Goal: Task Accomplishment & Management: Use online tool/utility

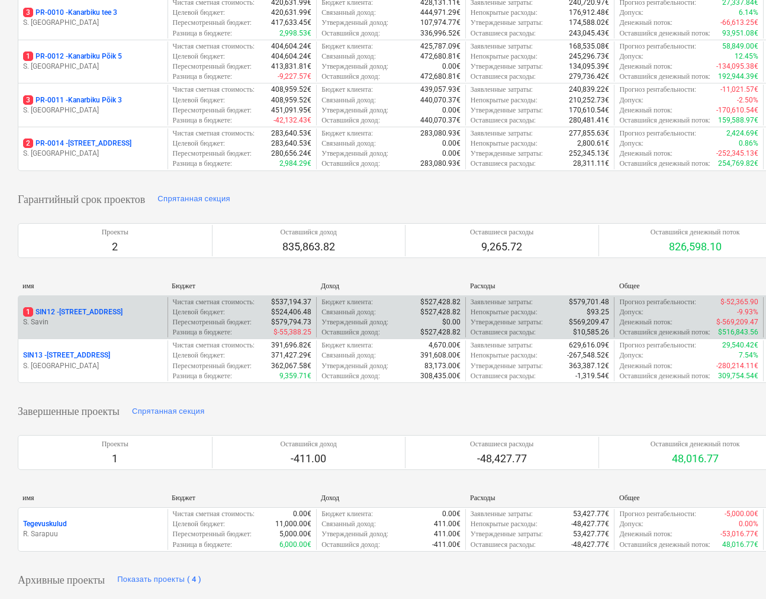
scroll to position [284, 0]
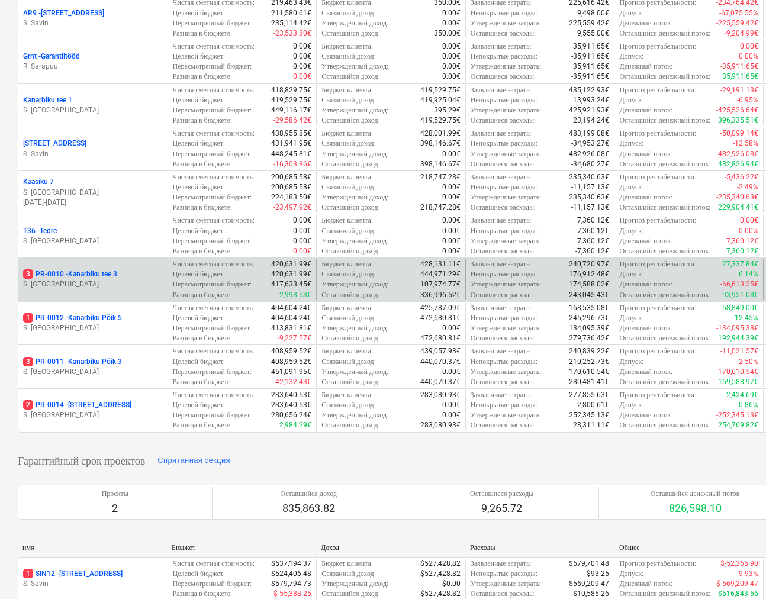
click at [78, 279] on p "3 PR-0010 - [GEOGRAPHIC_DATA] tee 3" at bounding box center [70, 274] width 94 height 10
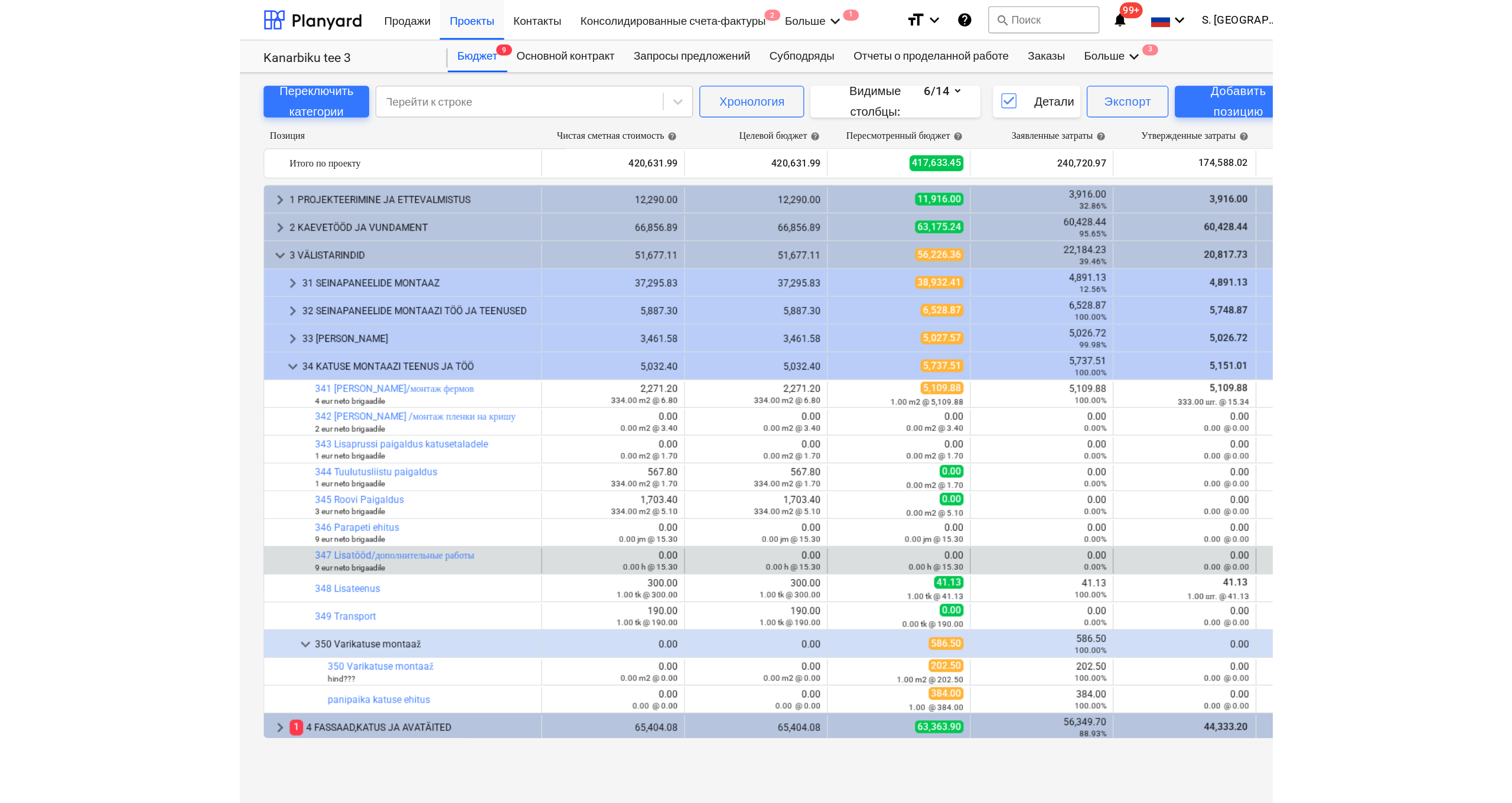
scroll to position [276, 0]
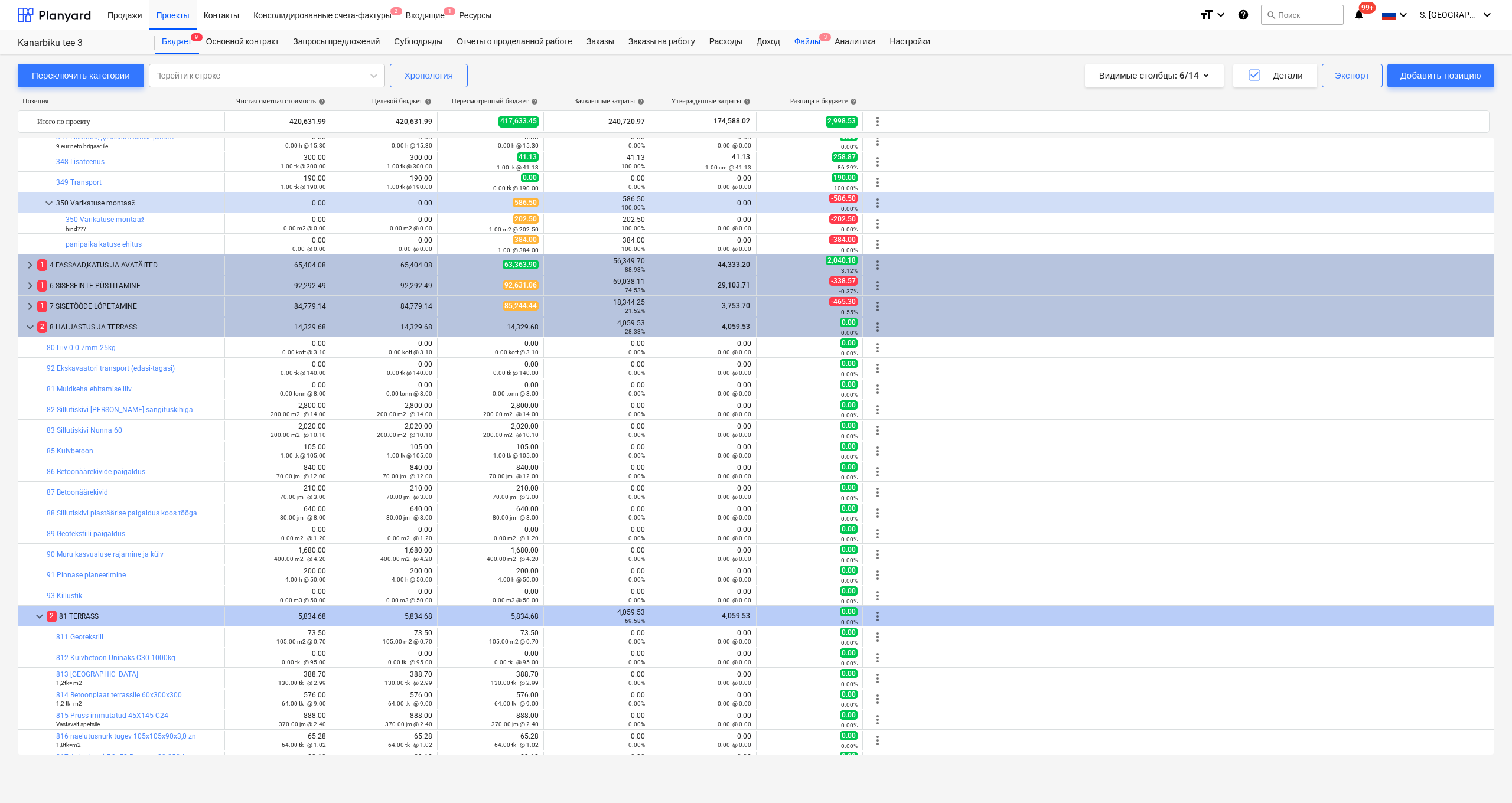
click at [768, 44] on div "Файлы 3" at bounding box center [807, 42] width 40 height 24
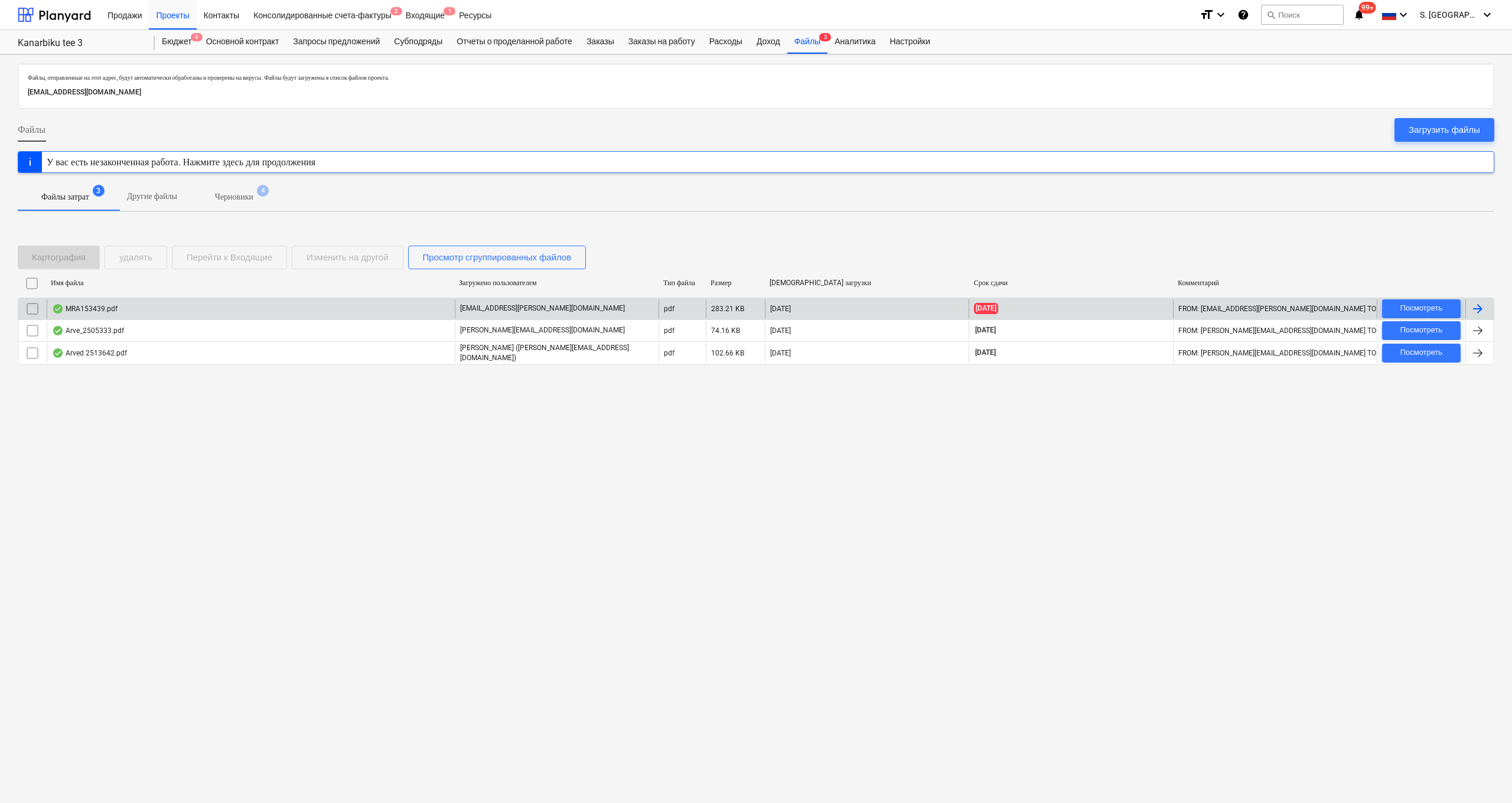
click at [339, 304] on div "MRA153439.pdf" at bounding box center [251, 308] width 408 height 19
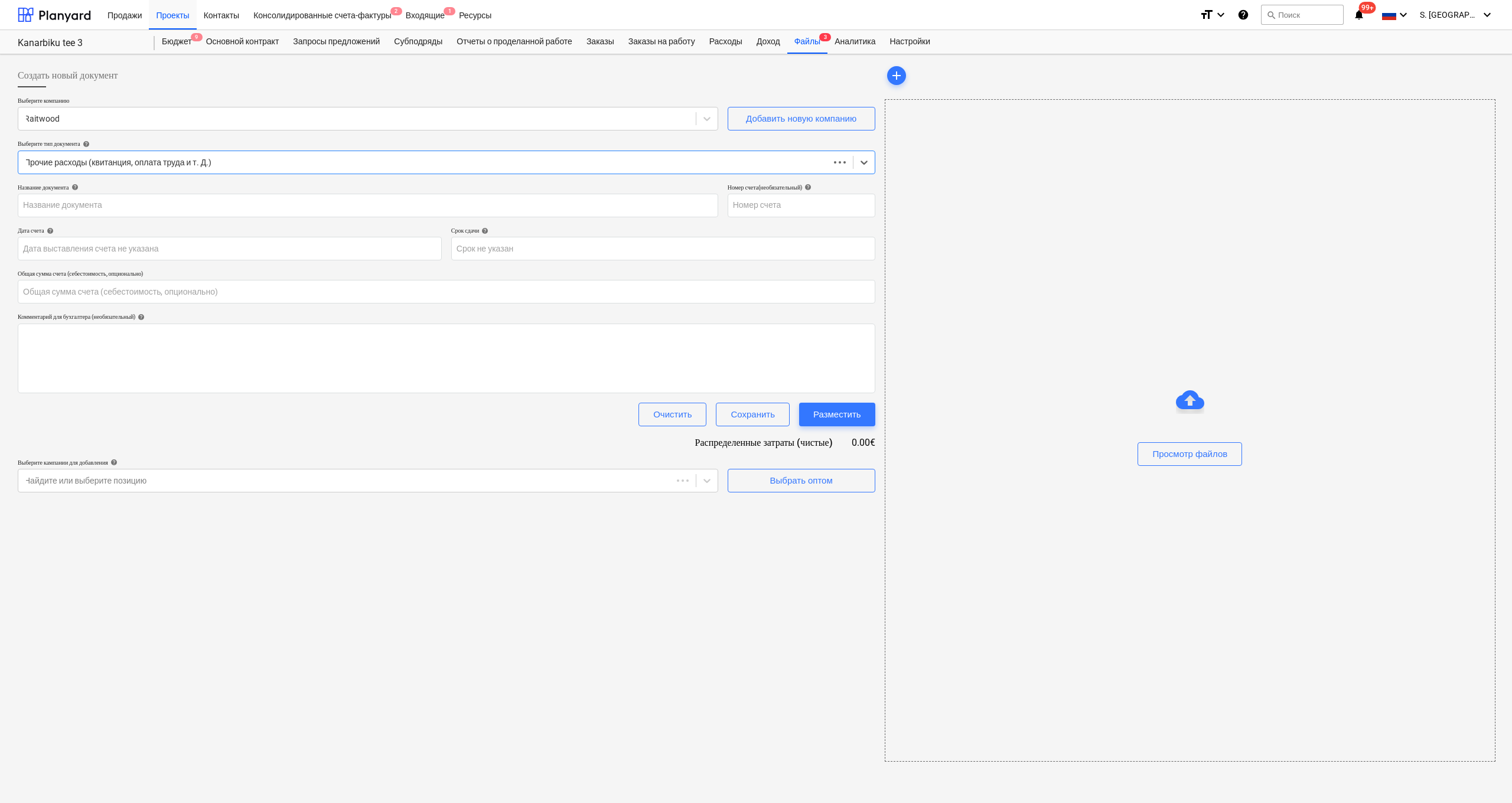
type input "0.00"
type input "MRA153439"
type input "[DATE]"
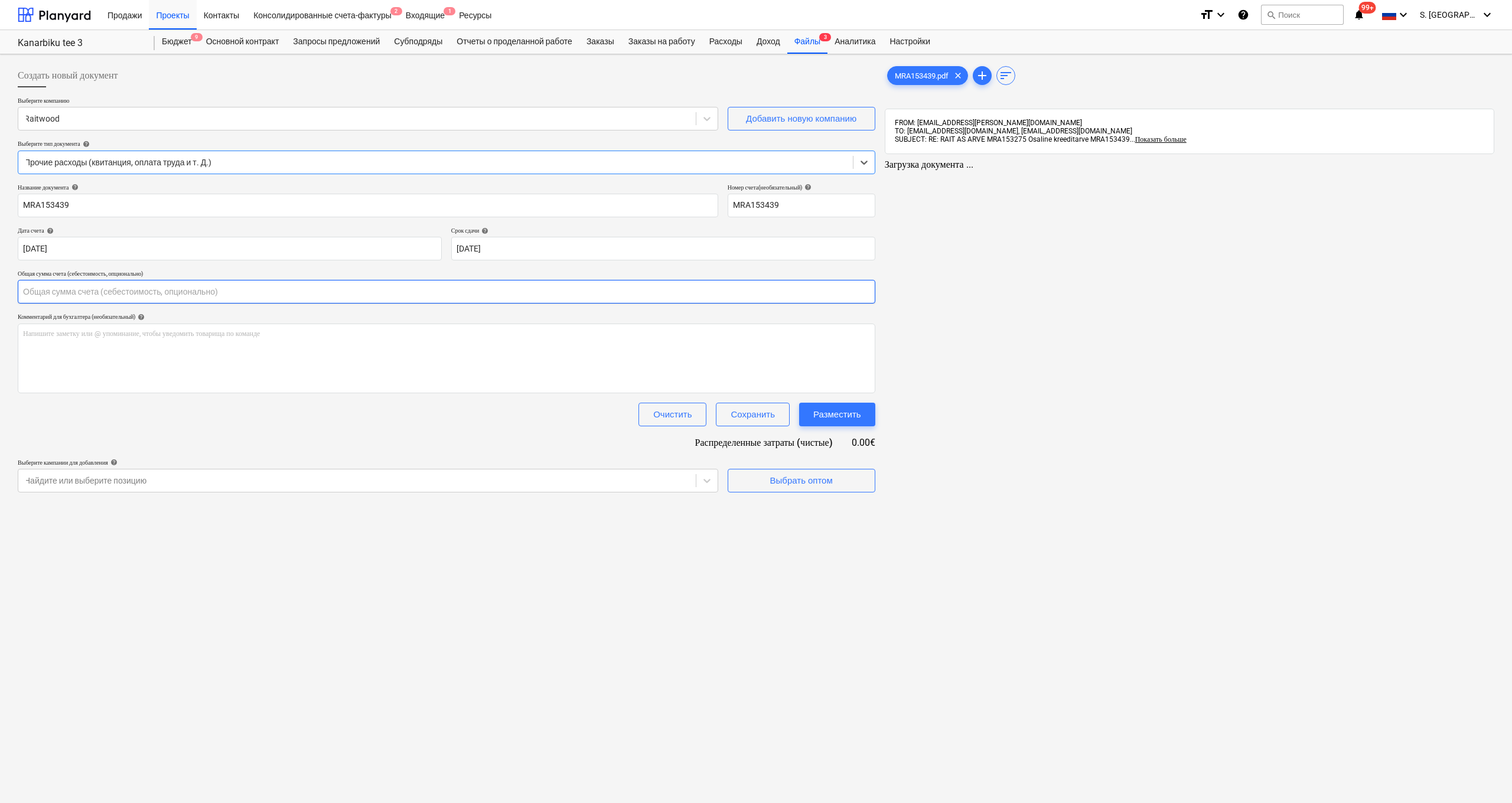
click at [302, 294] on input "text" at bounding box center [447, 292] width 858 height 24
type input "0.00"
click at [768, 485] on div "Выбрать оптом" at bounding box center [798, 480] width 63 height 15
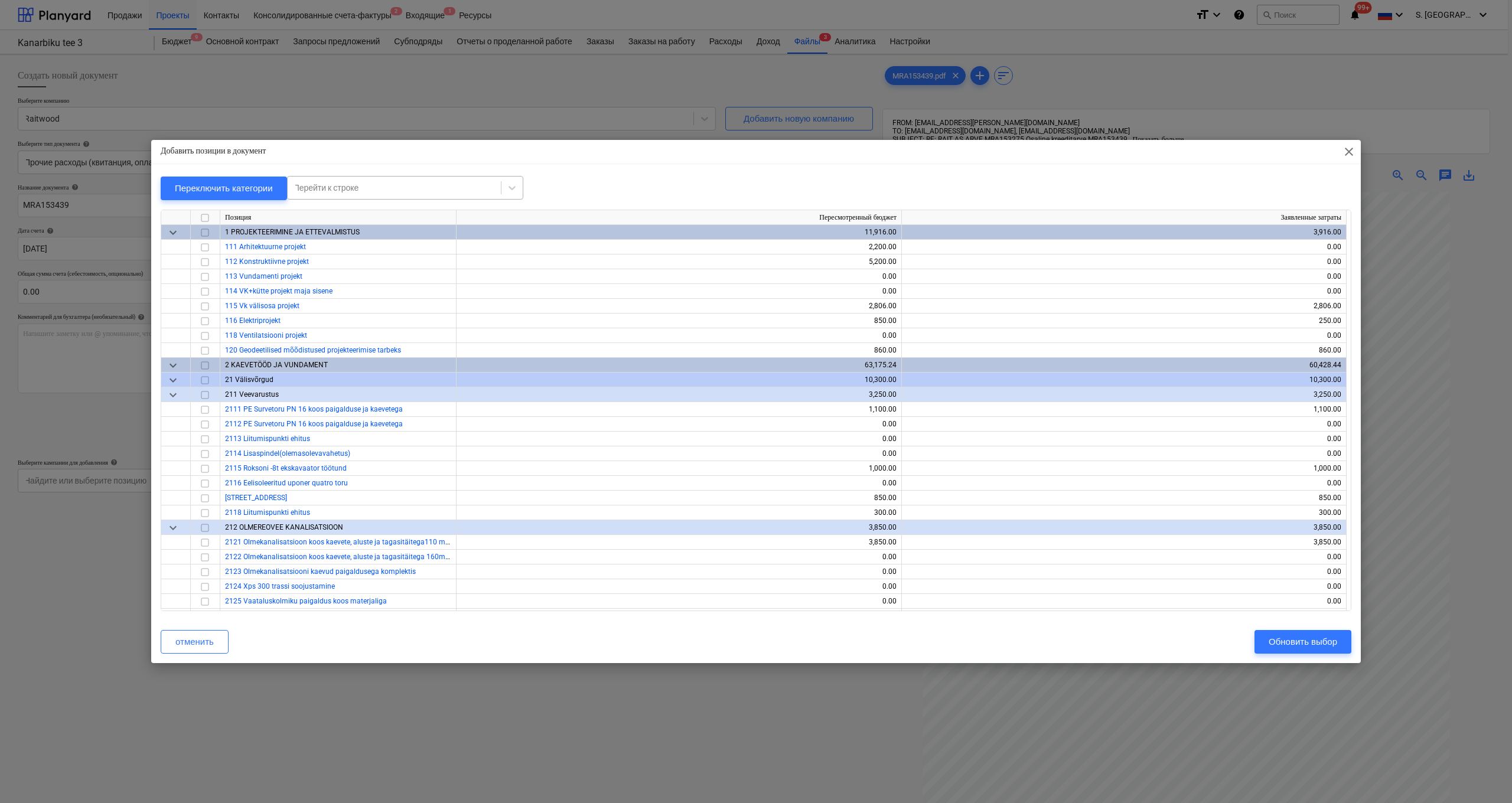
click at [399, 192] on div at bounding box center [394, 188] width 202 height 12
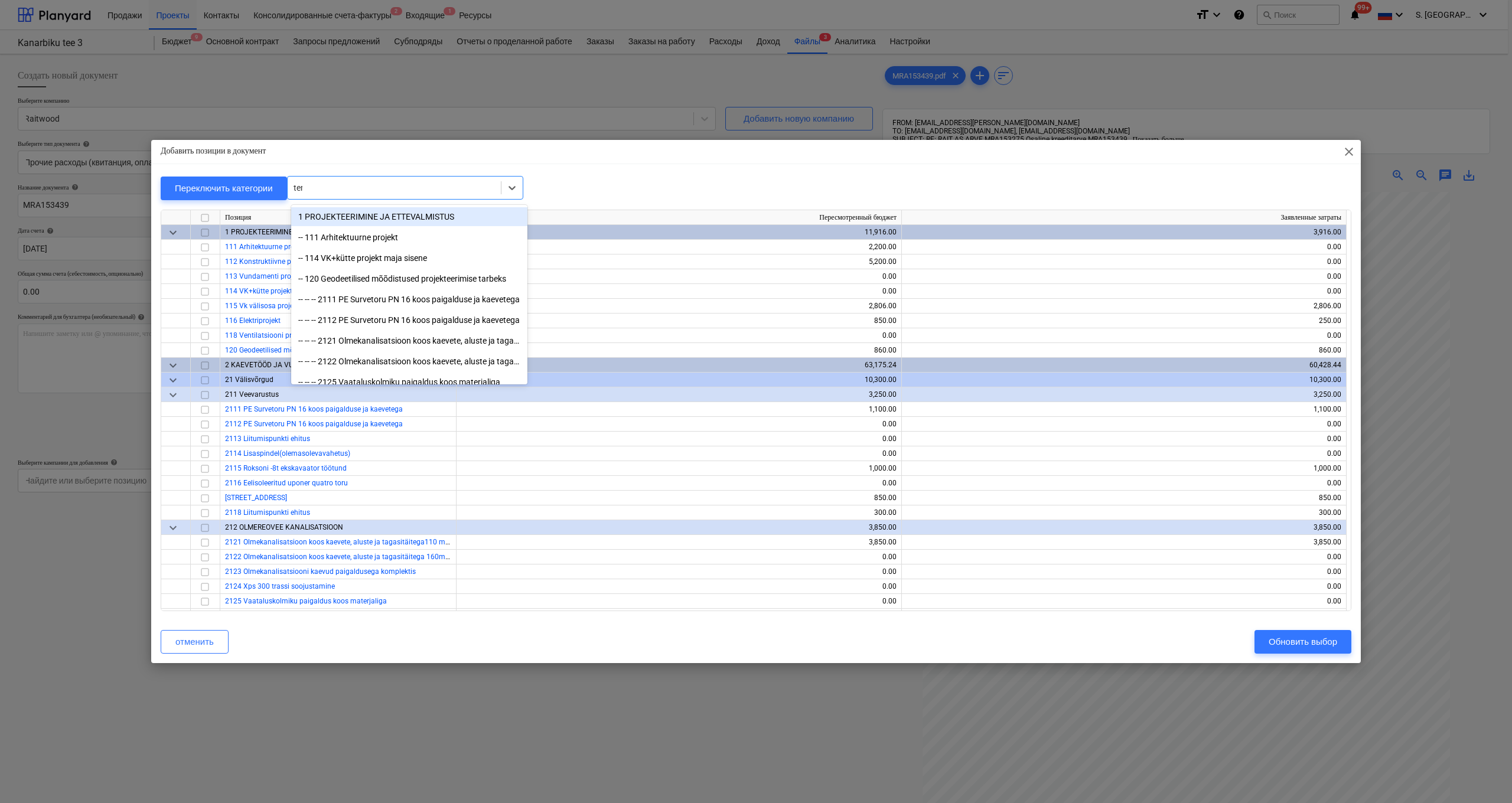
type input "terr"
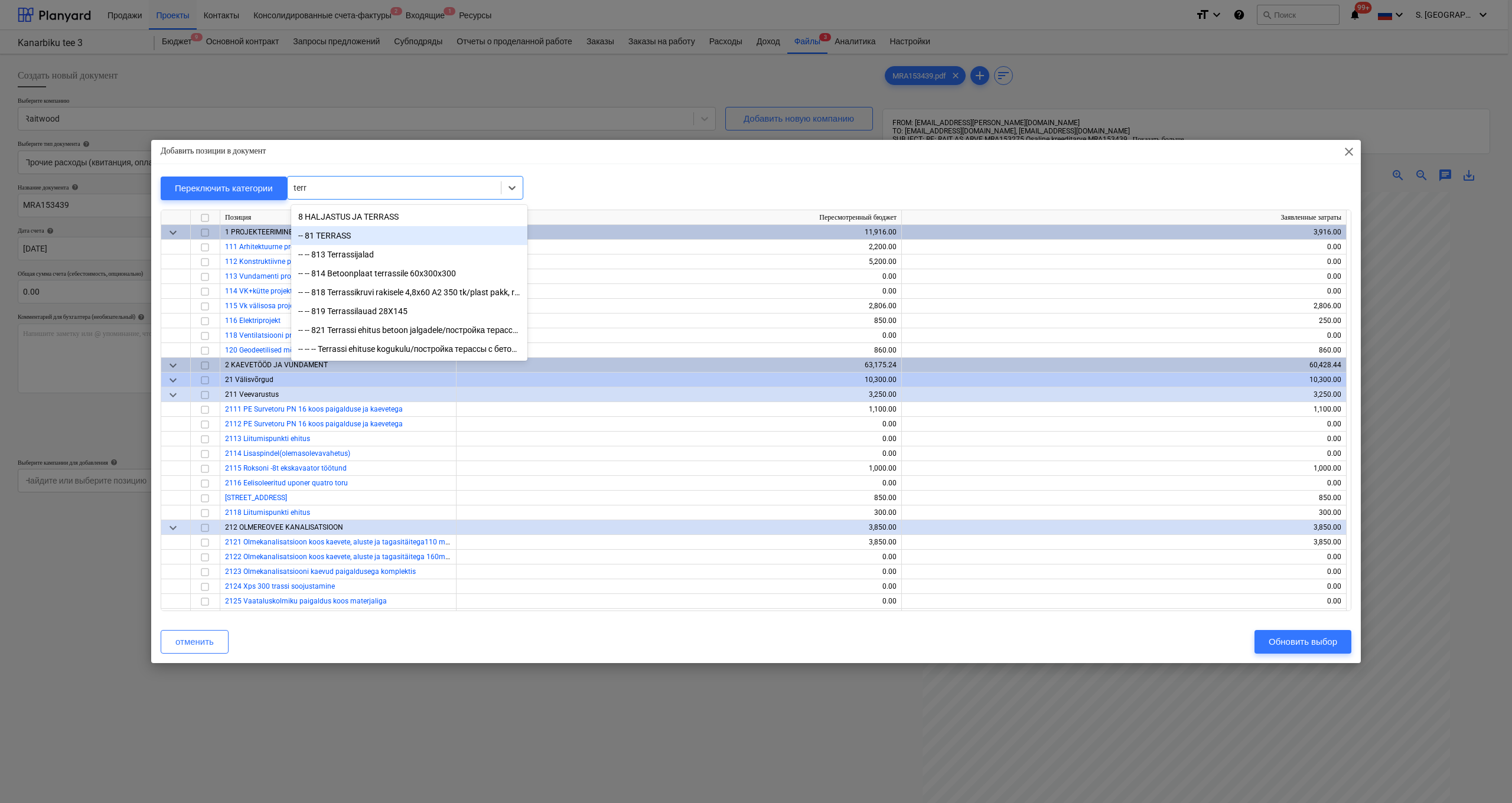
click at [350, 235] on div "-- 81 TERRASS" at bounding box center [409, 235] width 237 height 19
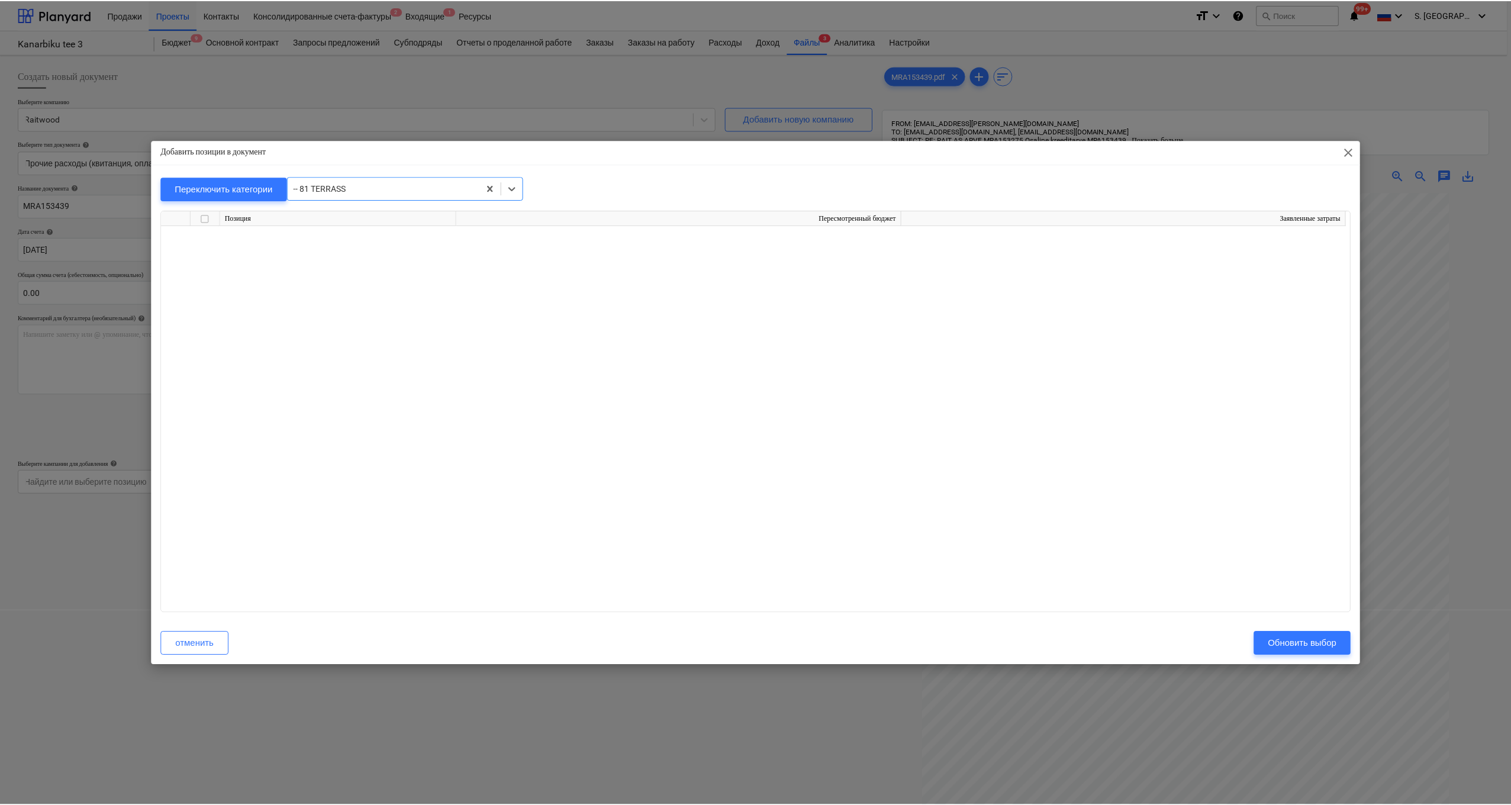
scroll to position [9752, 0]
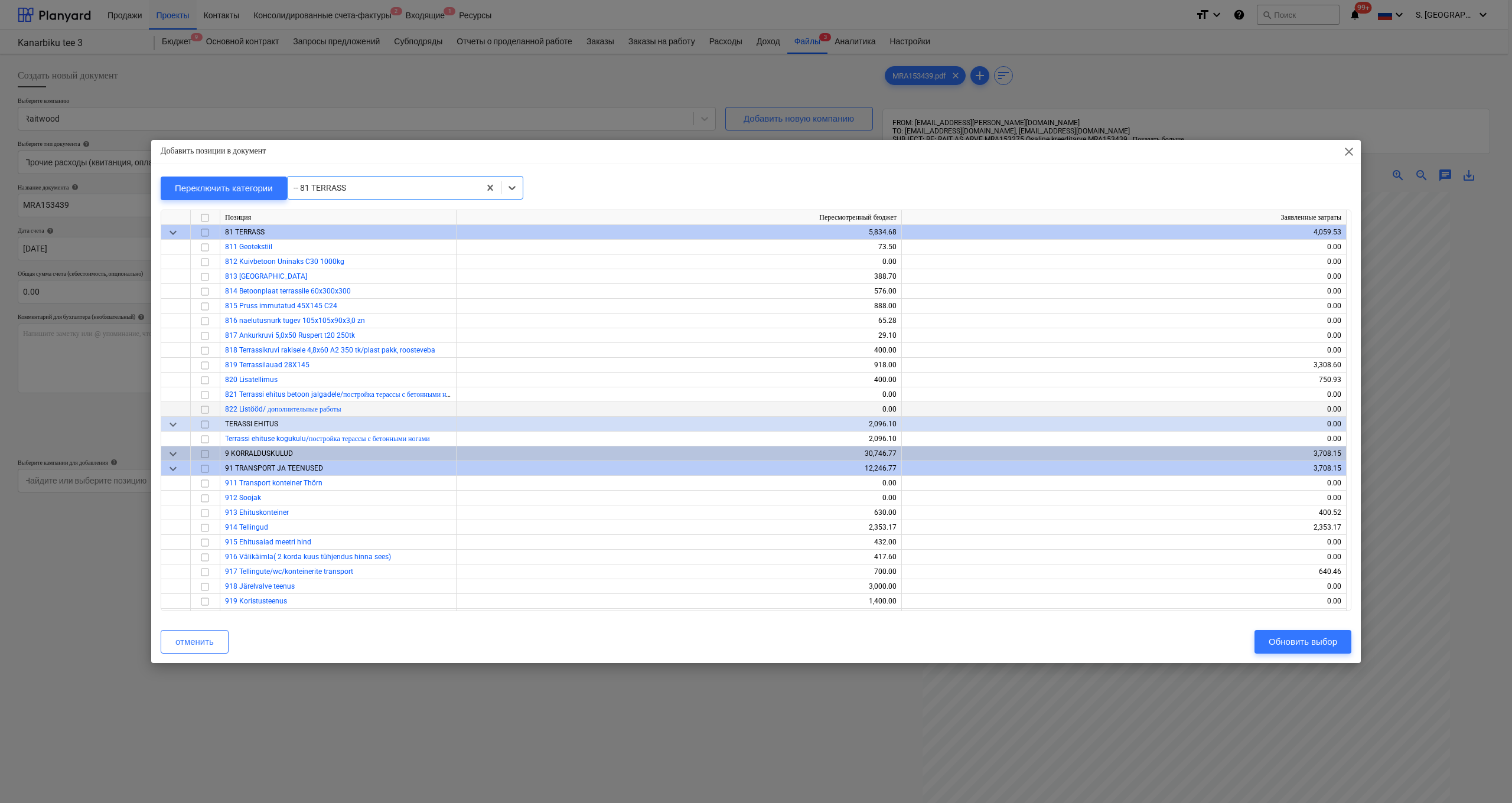
click at [204, 410] on input "checkbox" at bounding box center [205, 410] width 14 height 14
click at [768, 597] on div "Обновить выбор" at bounding box center [1302, 641] width 69 height 15
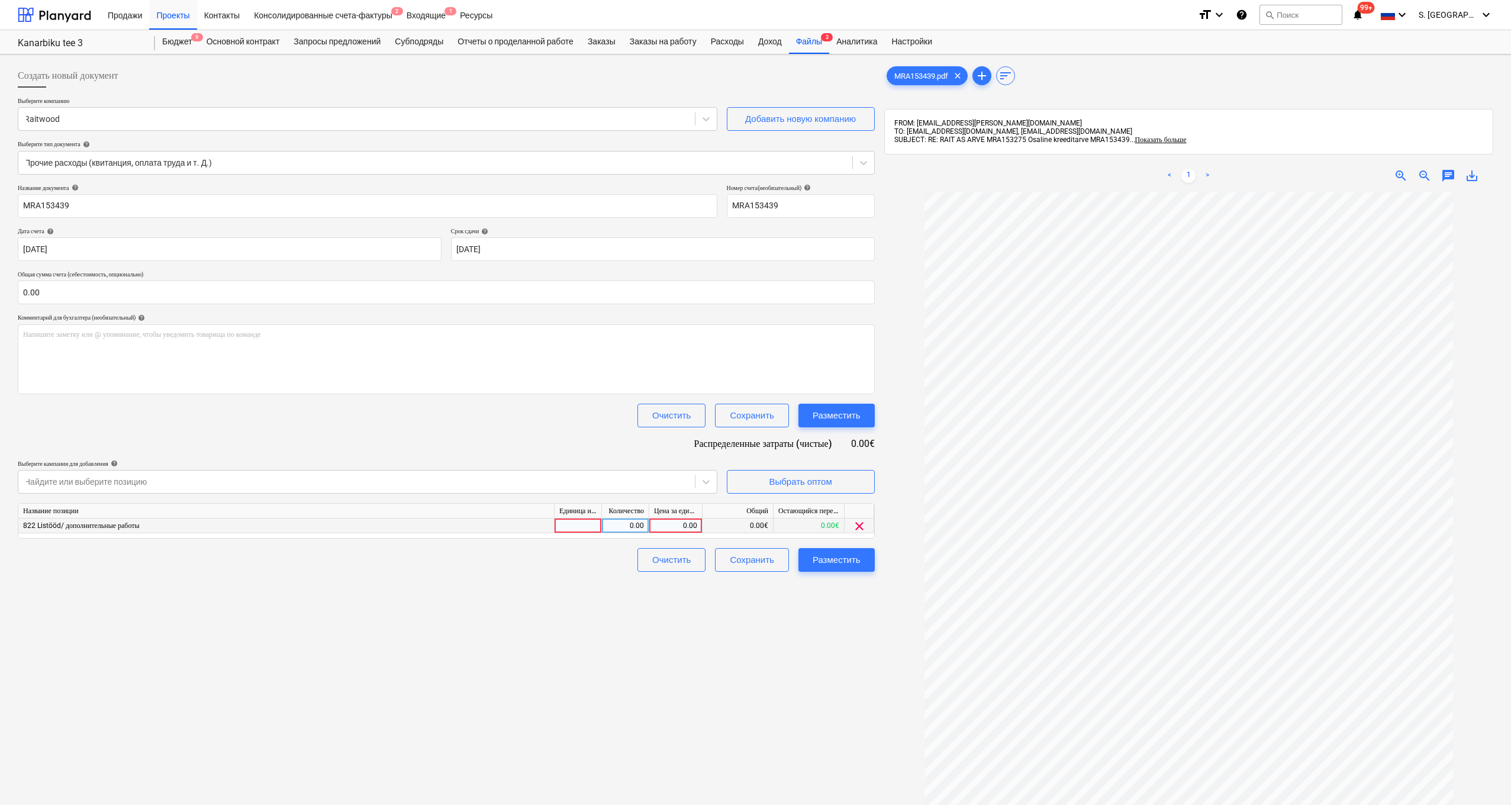
click at [633, 524] on div "0.00" at bounding box center [625, 526] width 37 height 15
type input "-1"
click at [678, 523] on div "0.00" at bounding box center [675, 526] width 43 height 15
type input "1578"
click at [770, 561] on div "Разместить" at bounding box center [837, 559] width 48 height 15
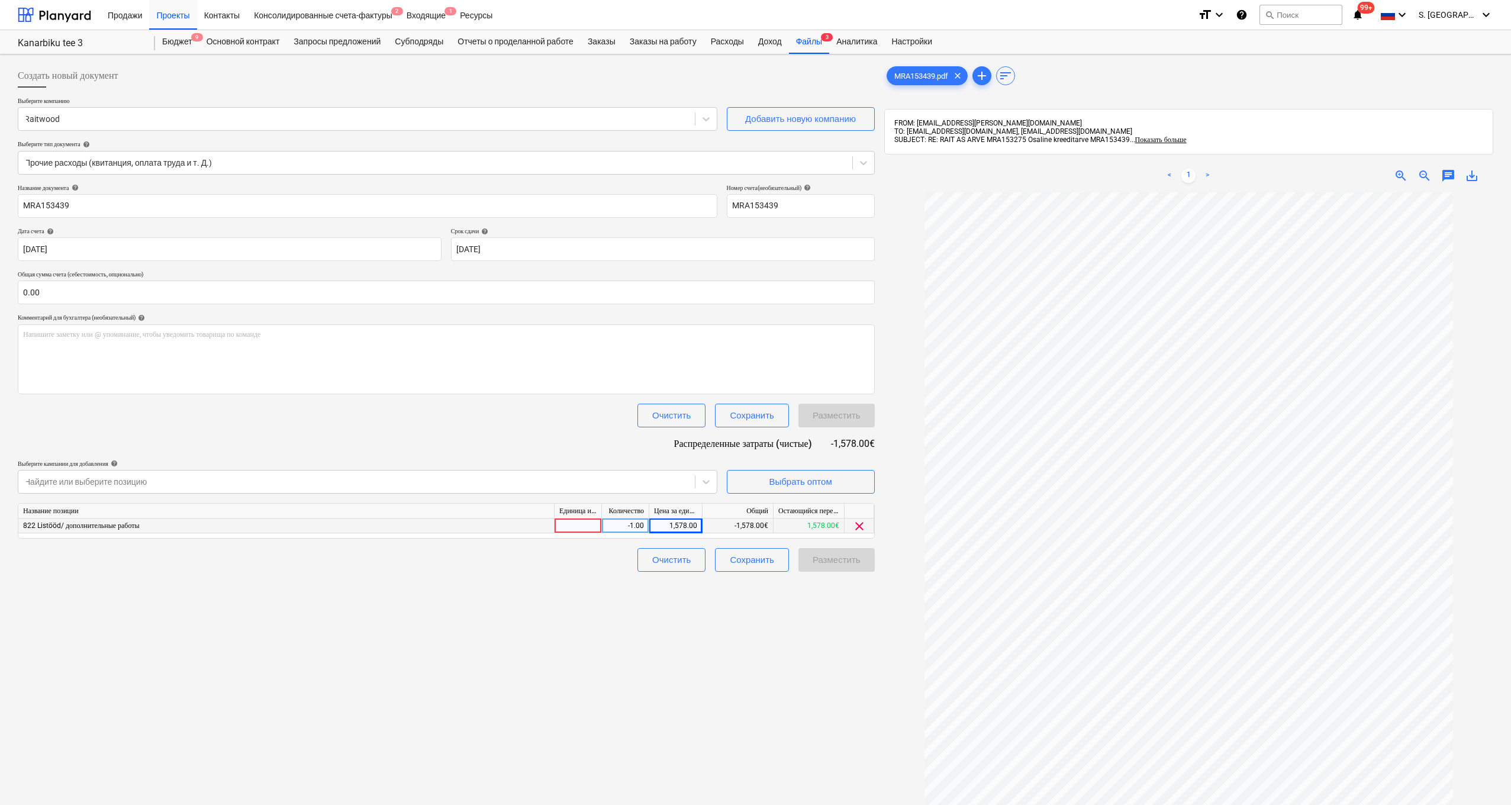
click at [582, 525] on div at bounding box center [578, 526] width 47 height 15
type input "tk"
click at [770, 559] on div "Разместить" at bounding box center [837, 560] width 76 height 24
click at [770, 564] on div "Разместить" at bounding box center [837, 559] width 48 height 15
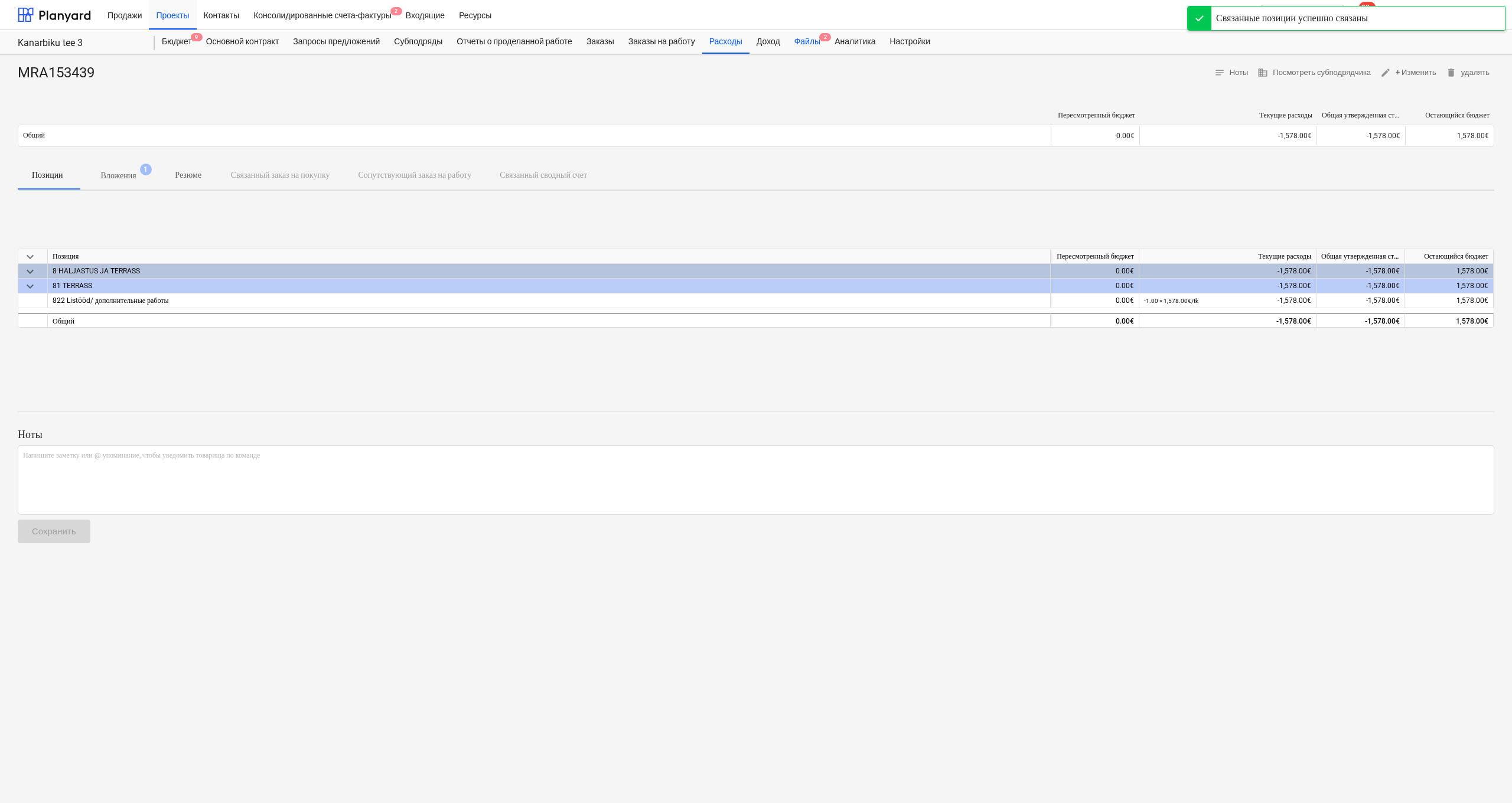
click at [768, 41] on div "Файлы 2" at bounding box center [807, 42] width 40 height 24
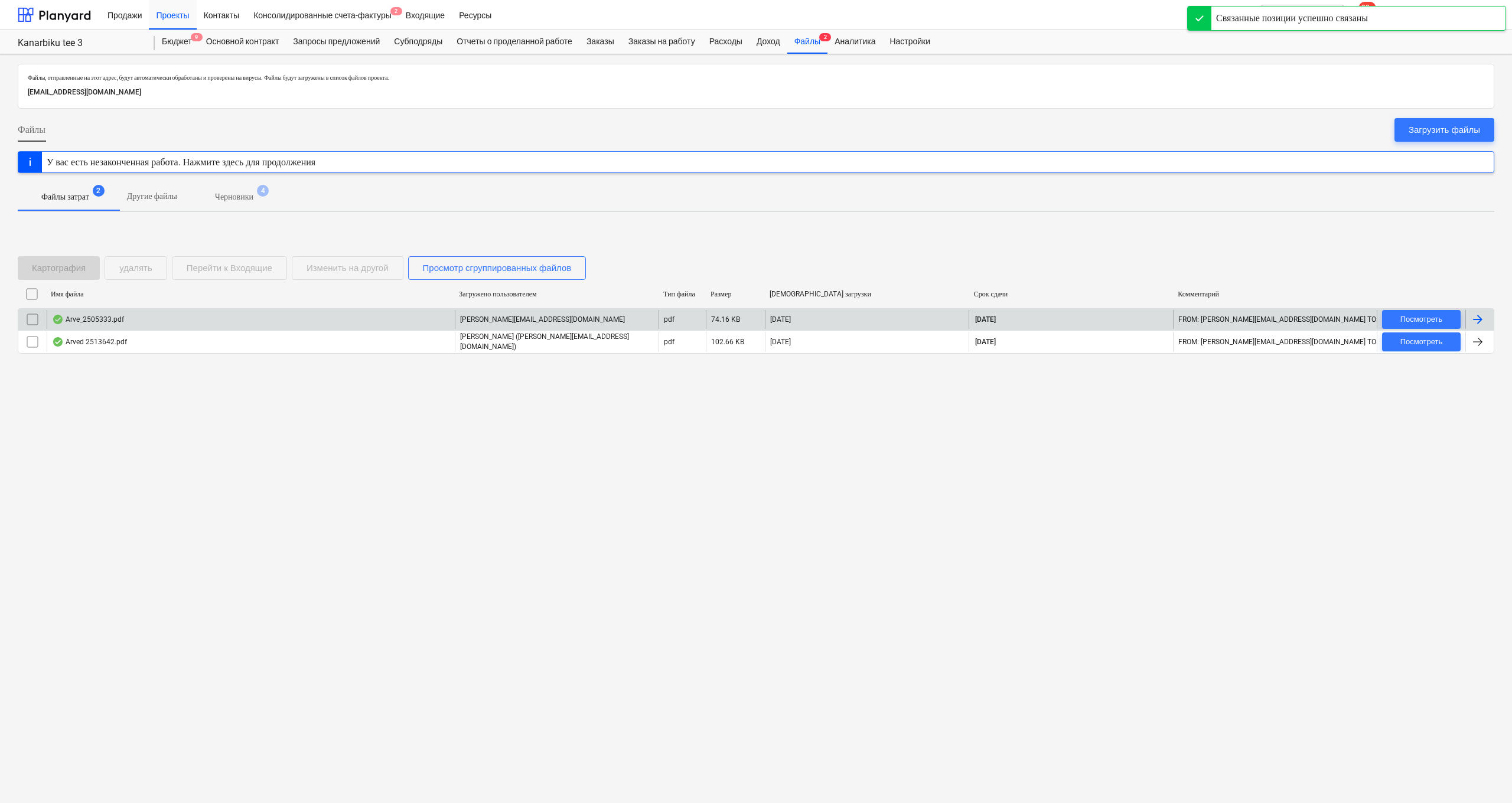
click at [153, 317] on div "Arve_2505333.pdf" at bounding box center [251, 319] width 408 height 19
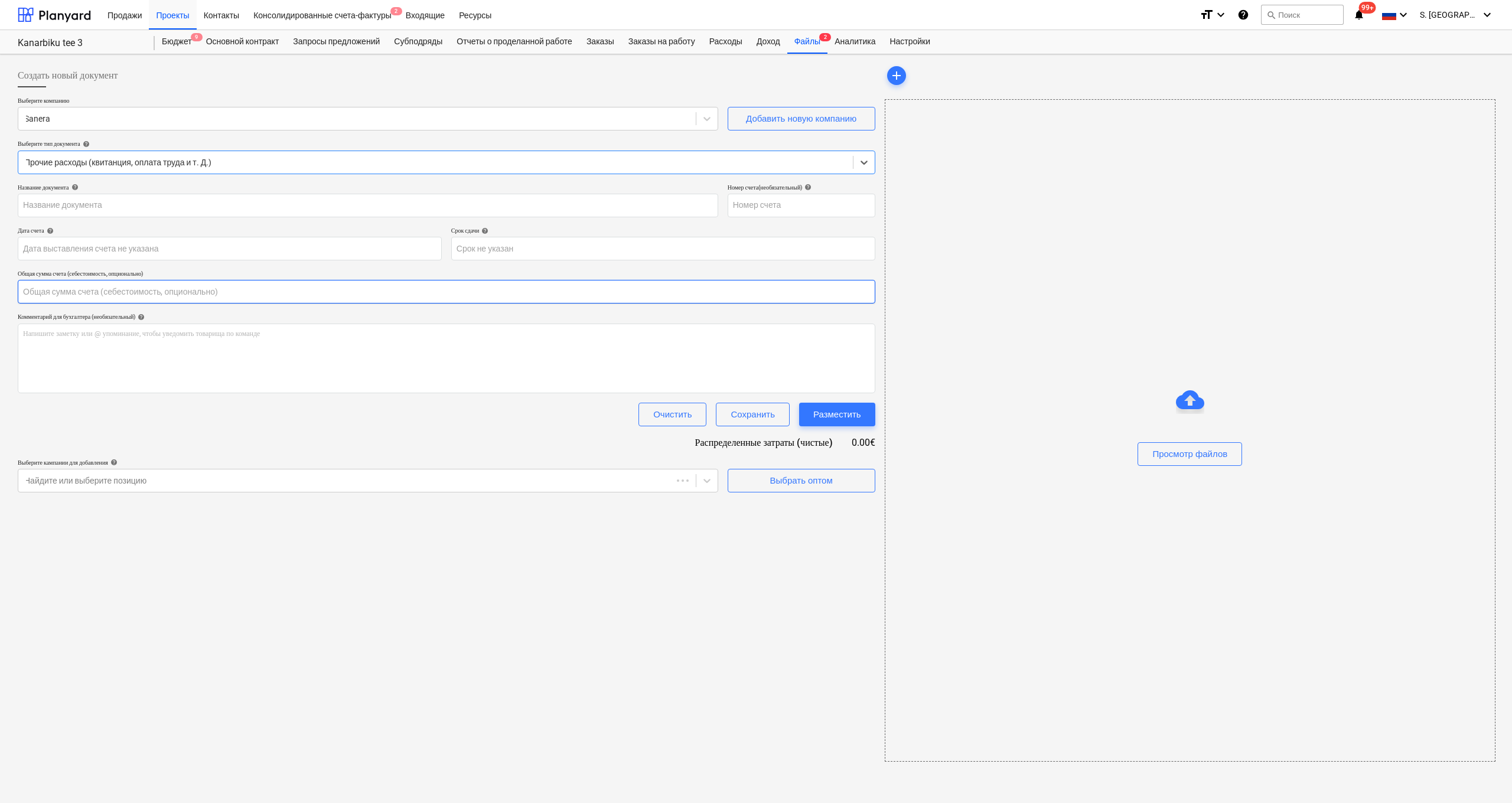
click at [84, 292] on input "text" at bounding box center [447, 292] width 858 height 24
type input "2505333"
type input "[DATE]"
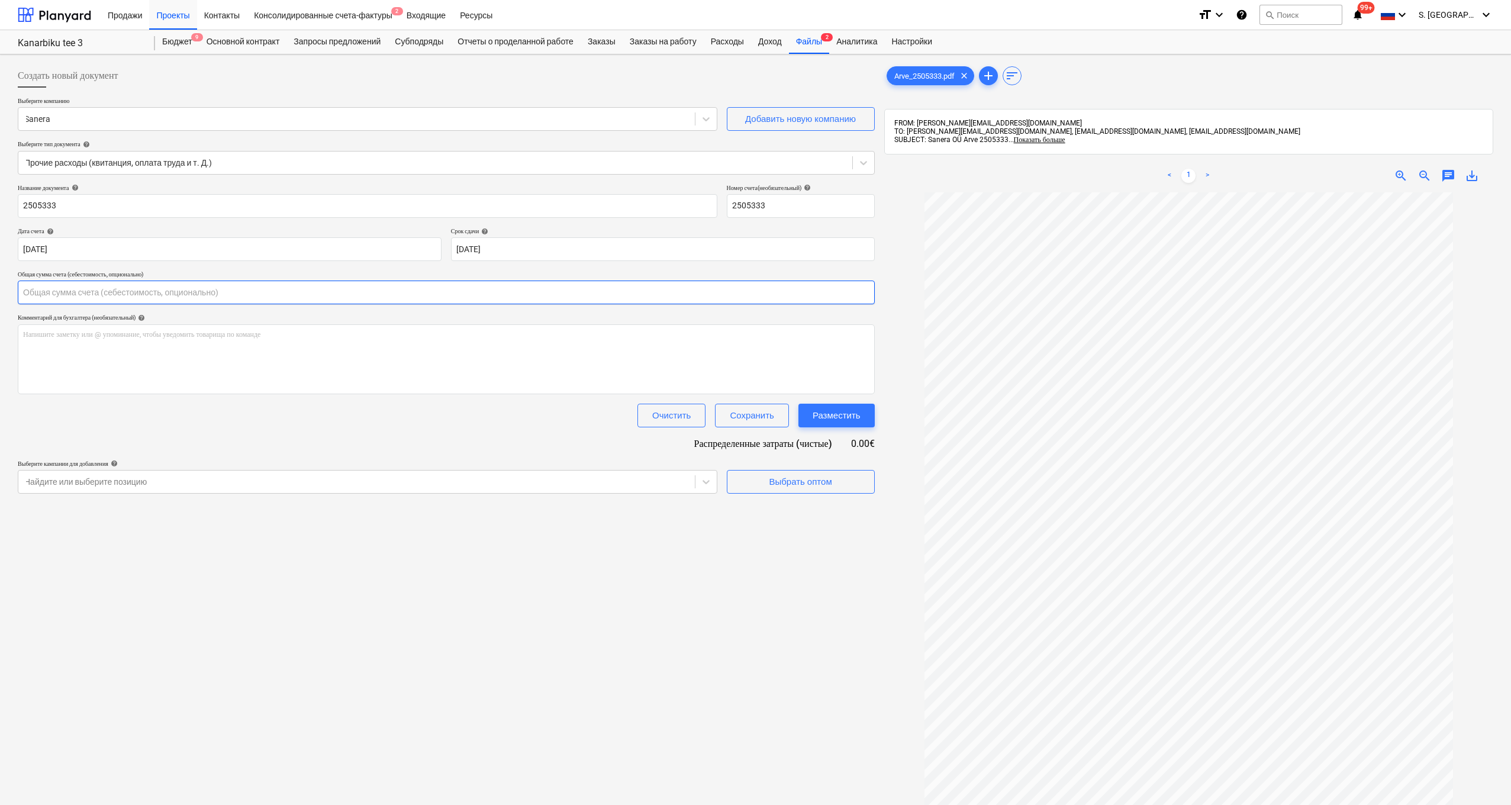
click at [133, 294] on input "text" at bounding box center [446, 293] width 857 height 24
type input "106.54"
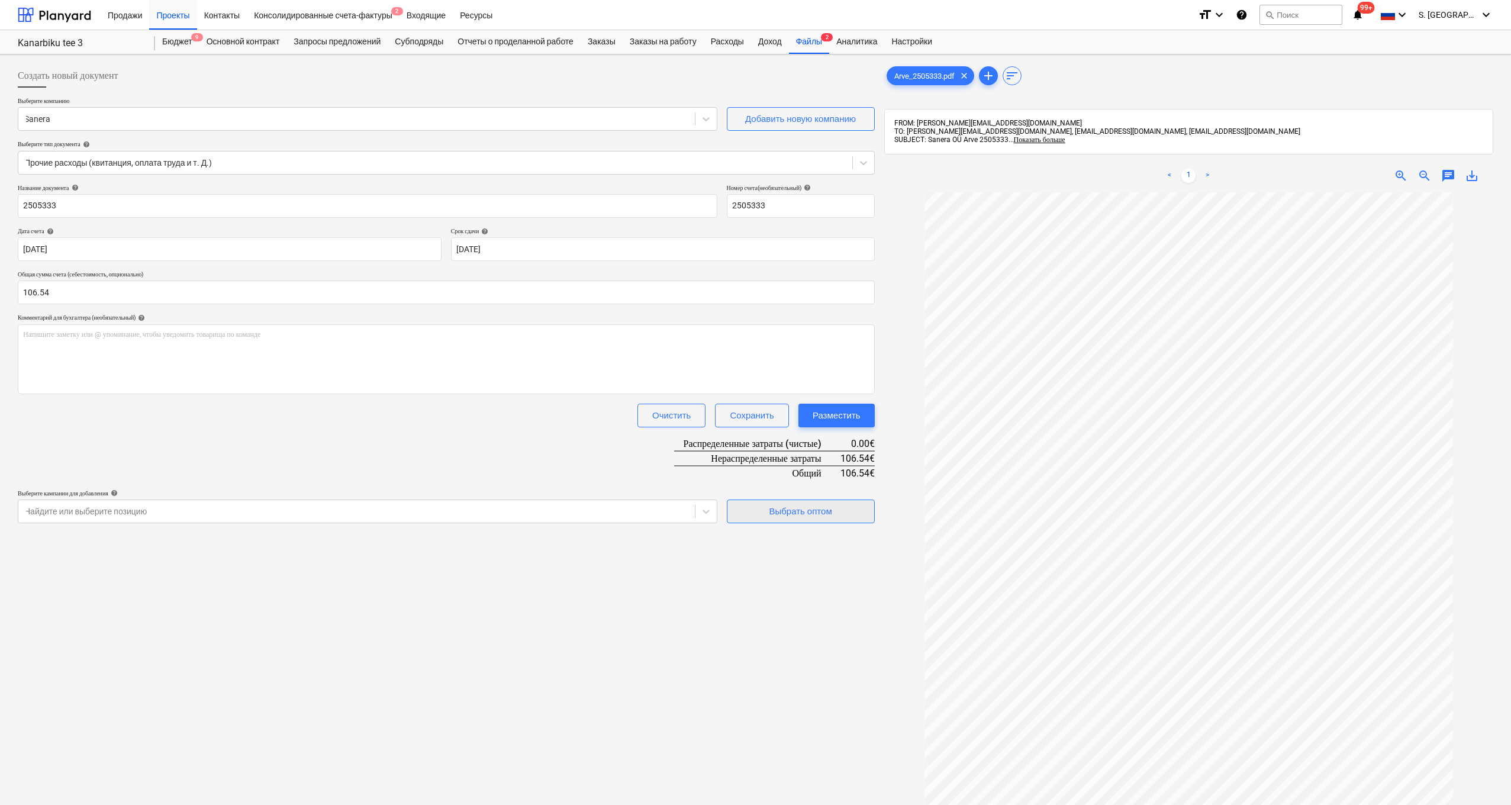
click at [770, 514] on div "Выбрать оптом" at bounding box center [800, 511] width 63 height 15
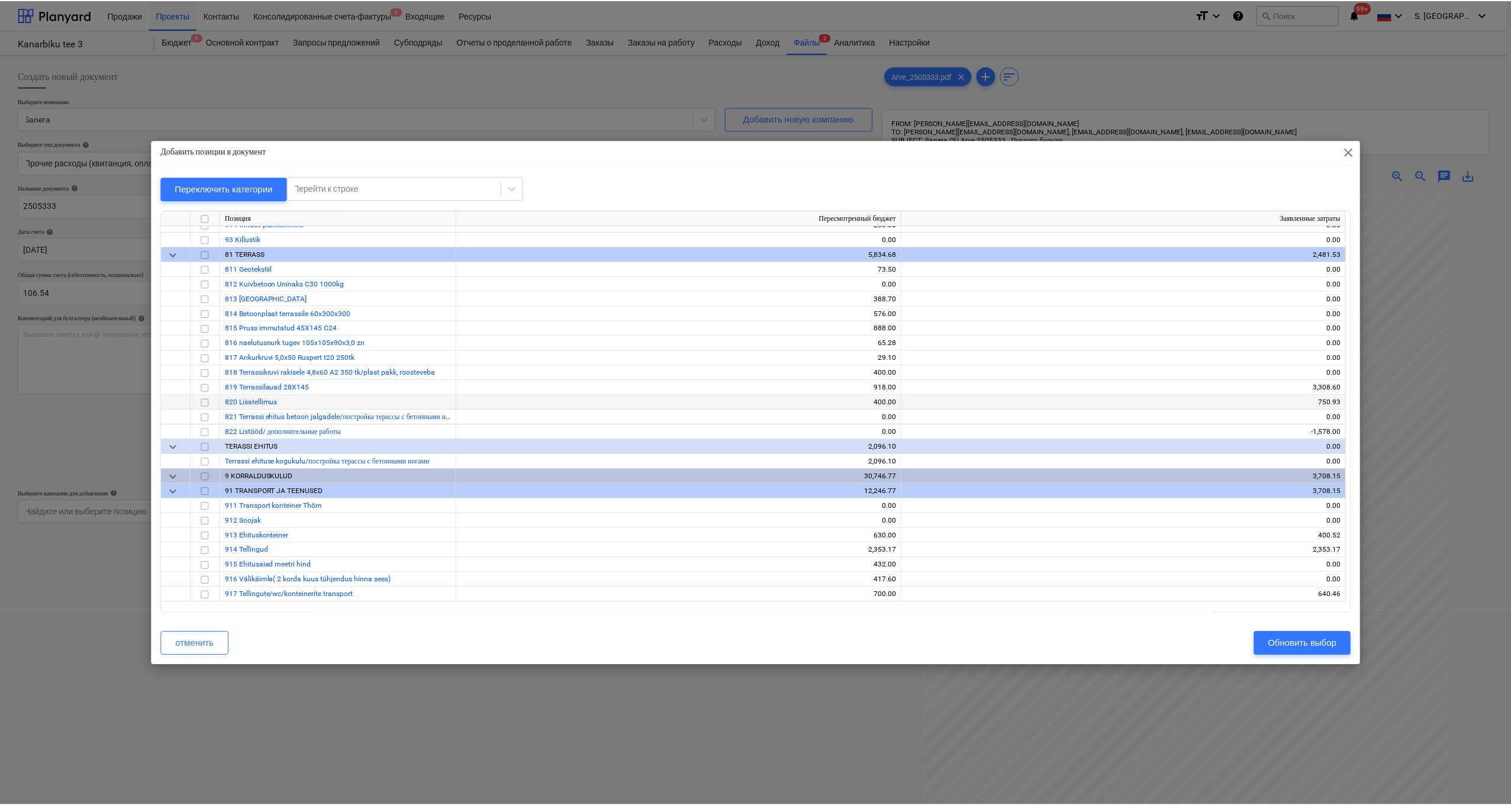
scroll to position [9656, 0]
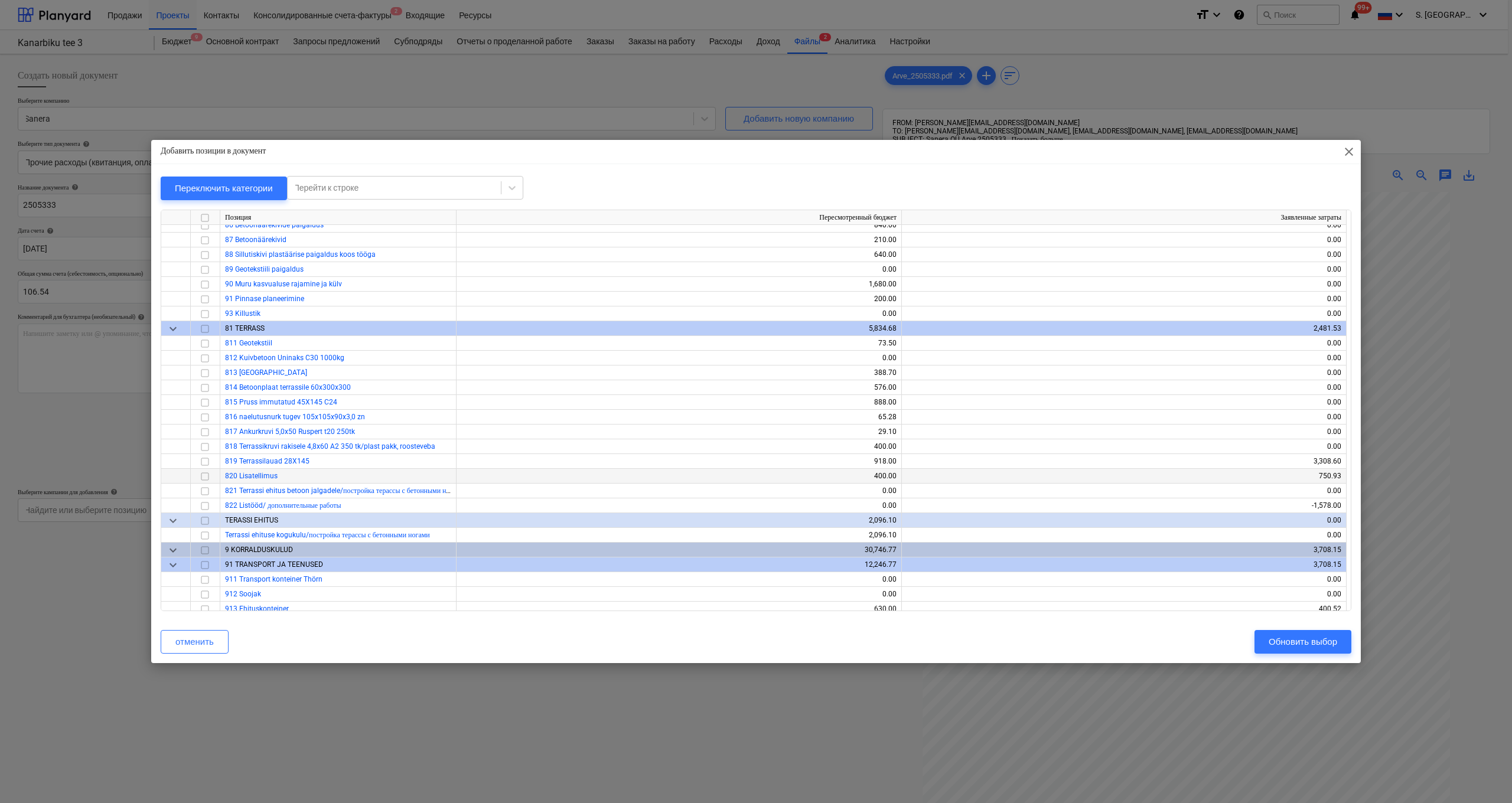
click at [211, 476] on input "checkbox" at bounding box center [205, 477] width 14 height 14
click at [768, 597] on div "Обновить выбор" at bounding box center [1302, 641] width 69 height 15
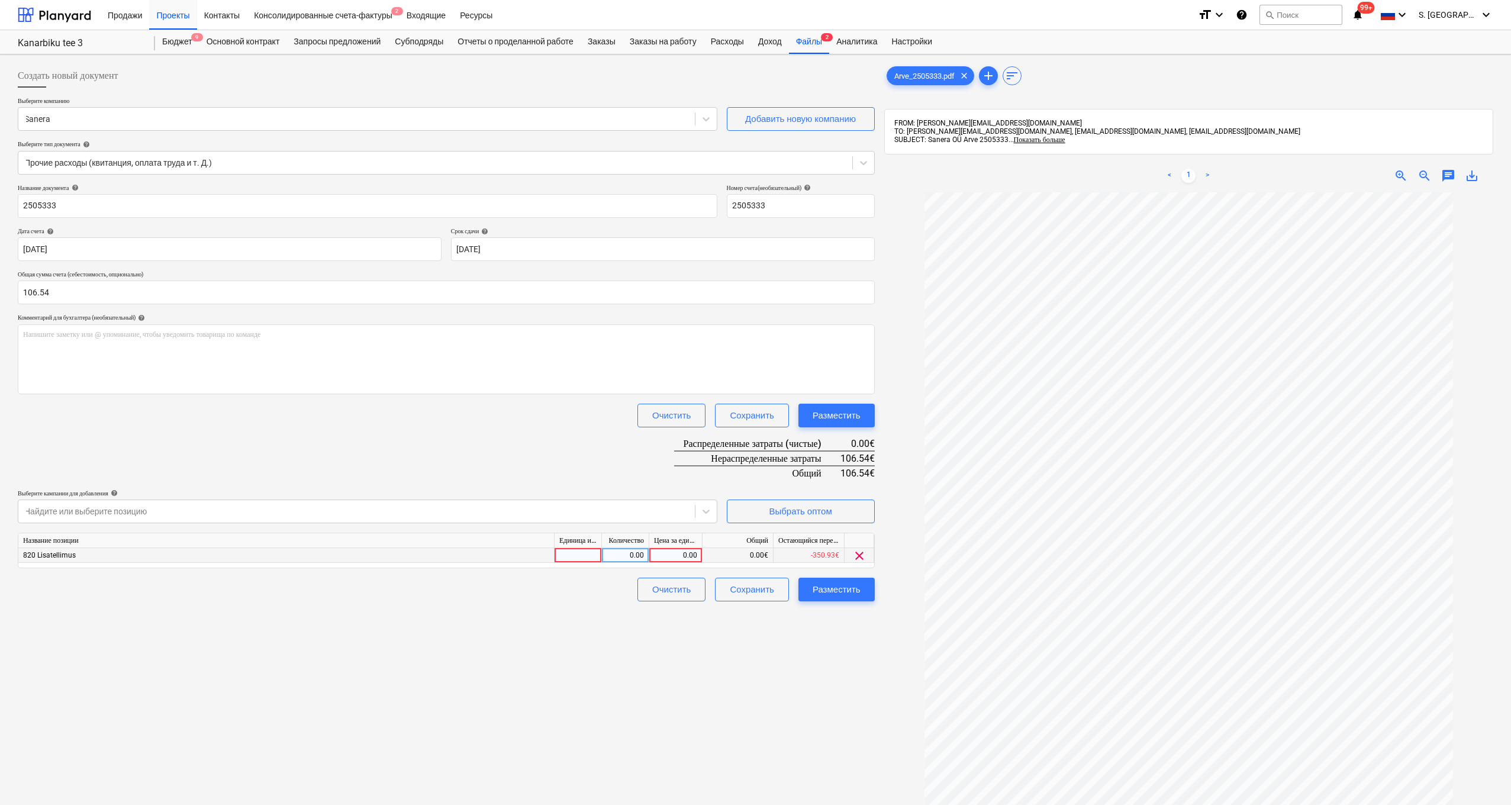
click at [684, 552] on div "0.00" at bounding box center [675, 555] width 43 height 15
type input "106.54"
click at [757, 598] on div "Создать новый документ Выберите компанию Sanera Добавить новую компанию Выберит…" at bounding box center [446, 514] width 867 height 910
click at [770, 592] on div "Разместить" at bounding box center [837, 589] width 48 height 15
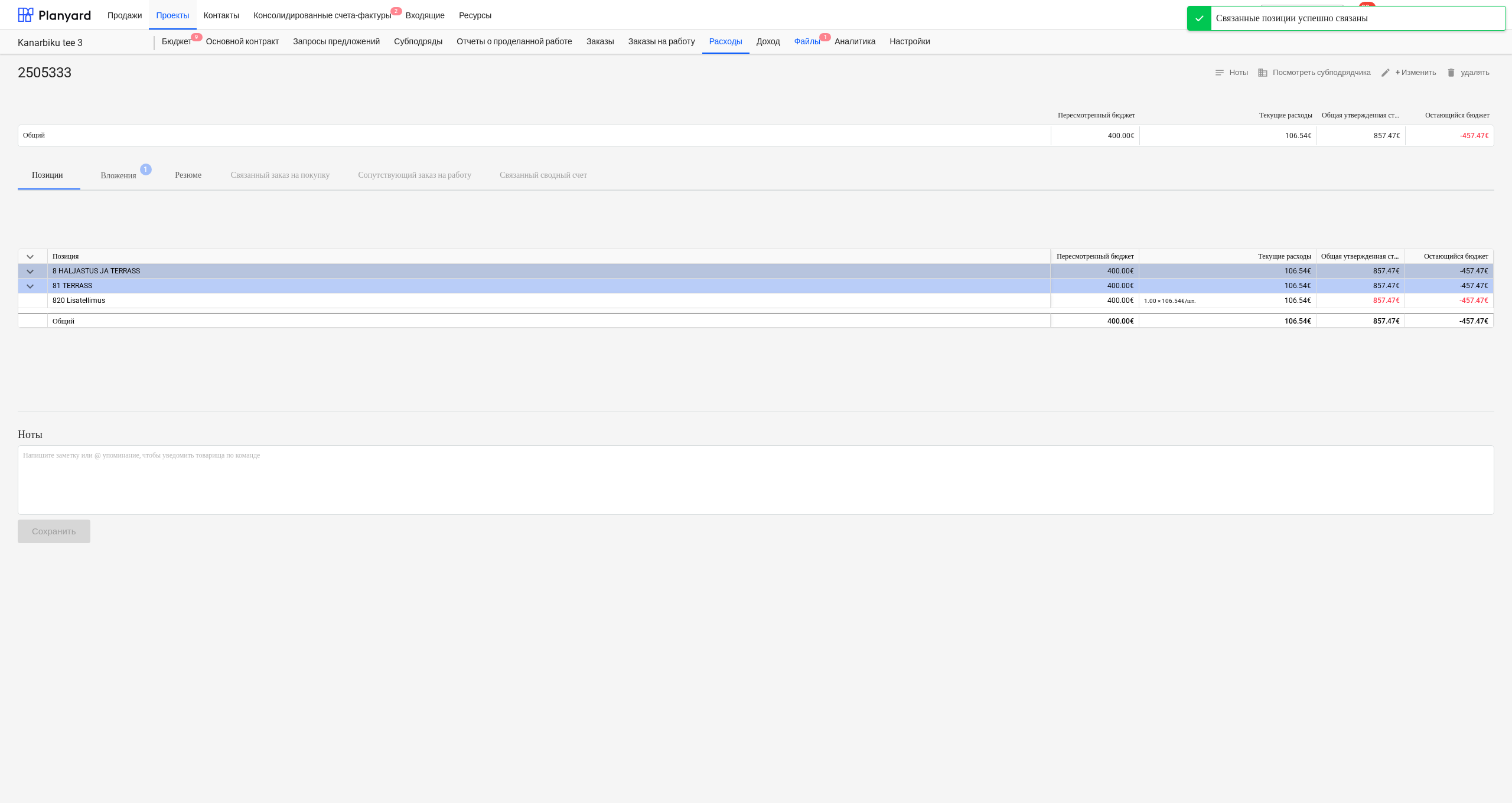
click at [768, 43] on div "Файлы 1" at bounding box center [807, 42] width 40 height 24
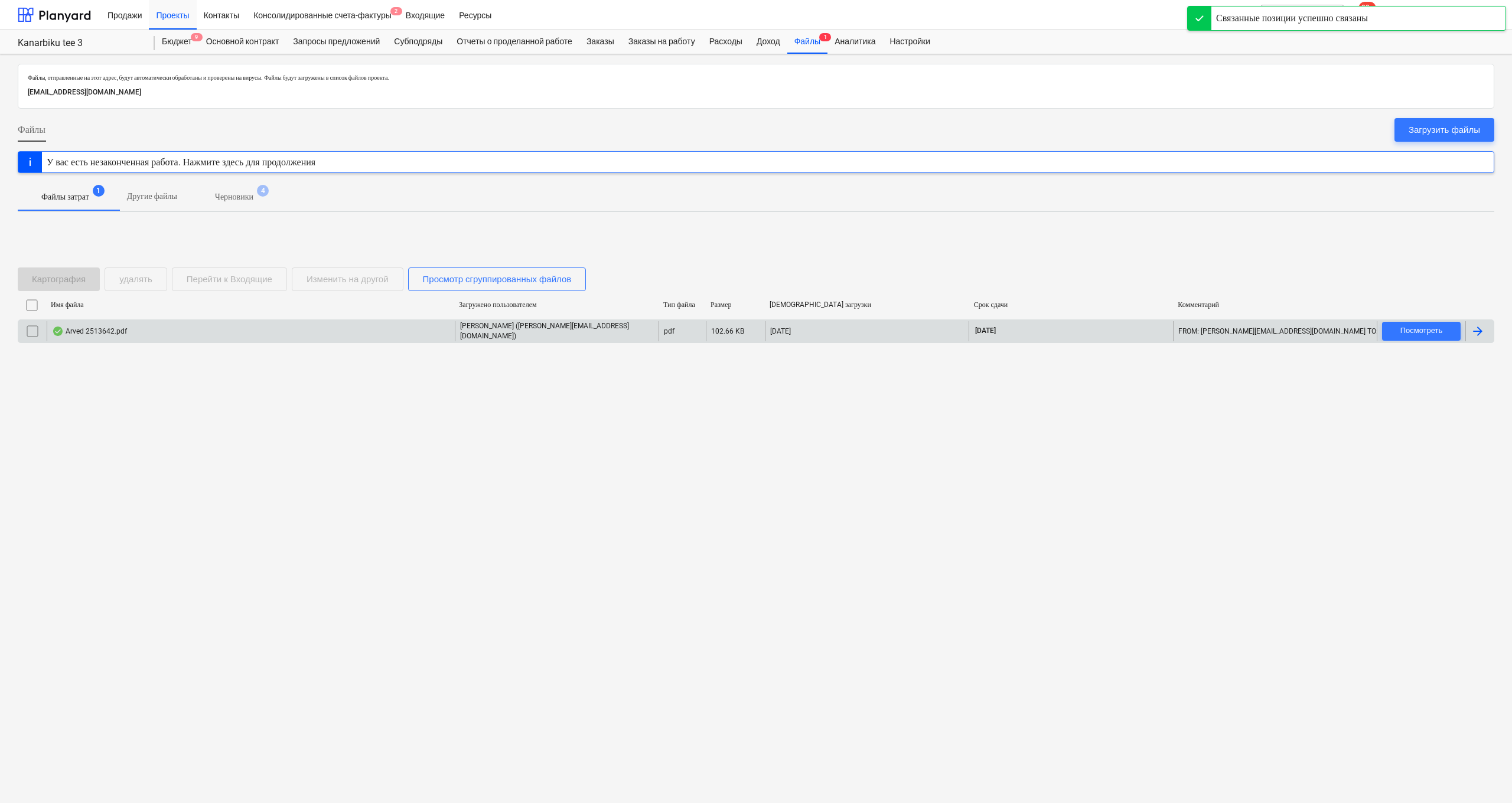
click at [339, 332] on div "Arved 2513642.pdf" at bounding box center [251, 331] width 408 height 20
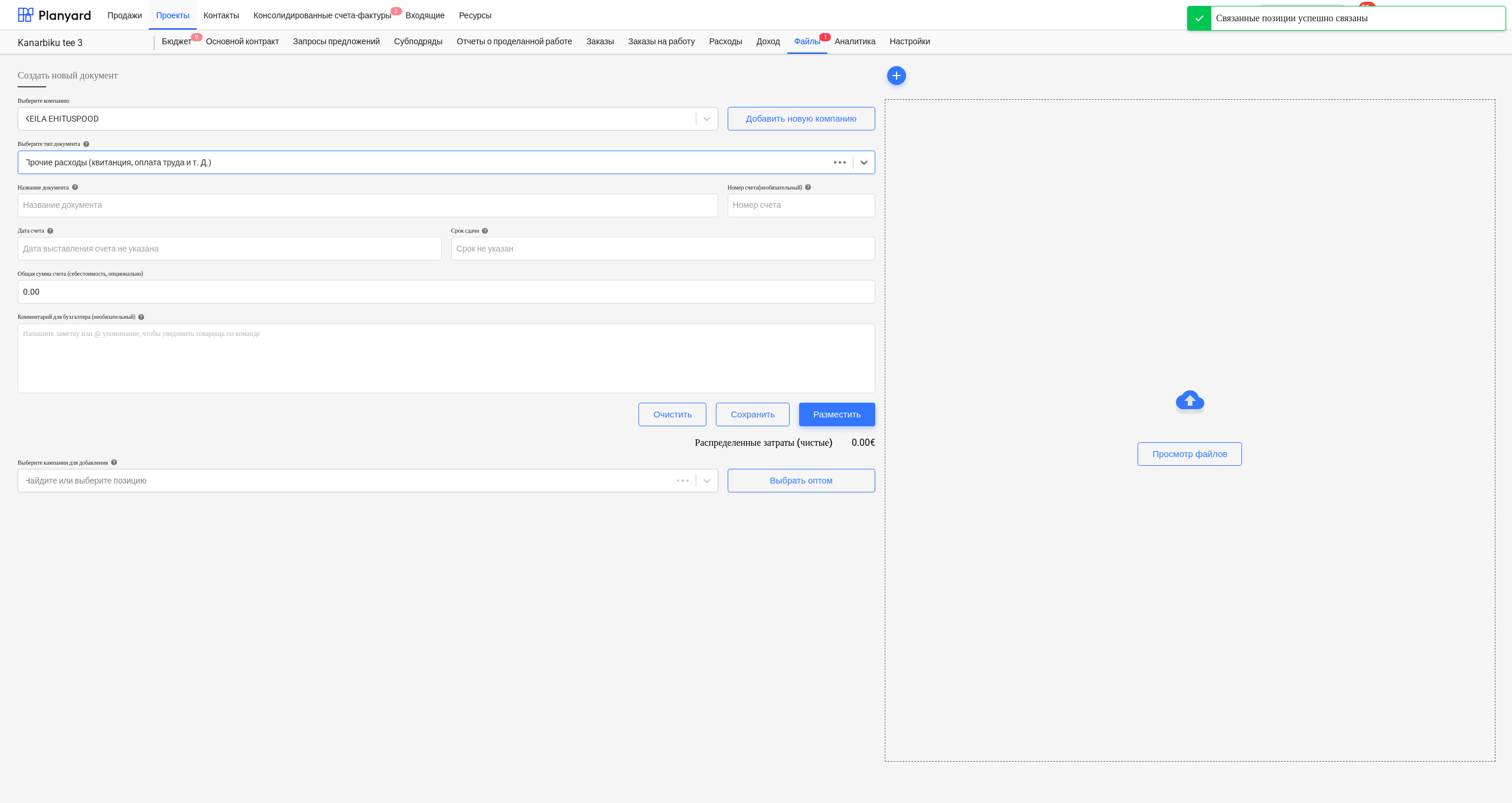
type input "2513642"
type input "[DATE]"
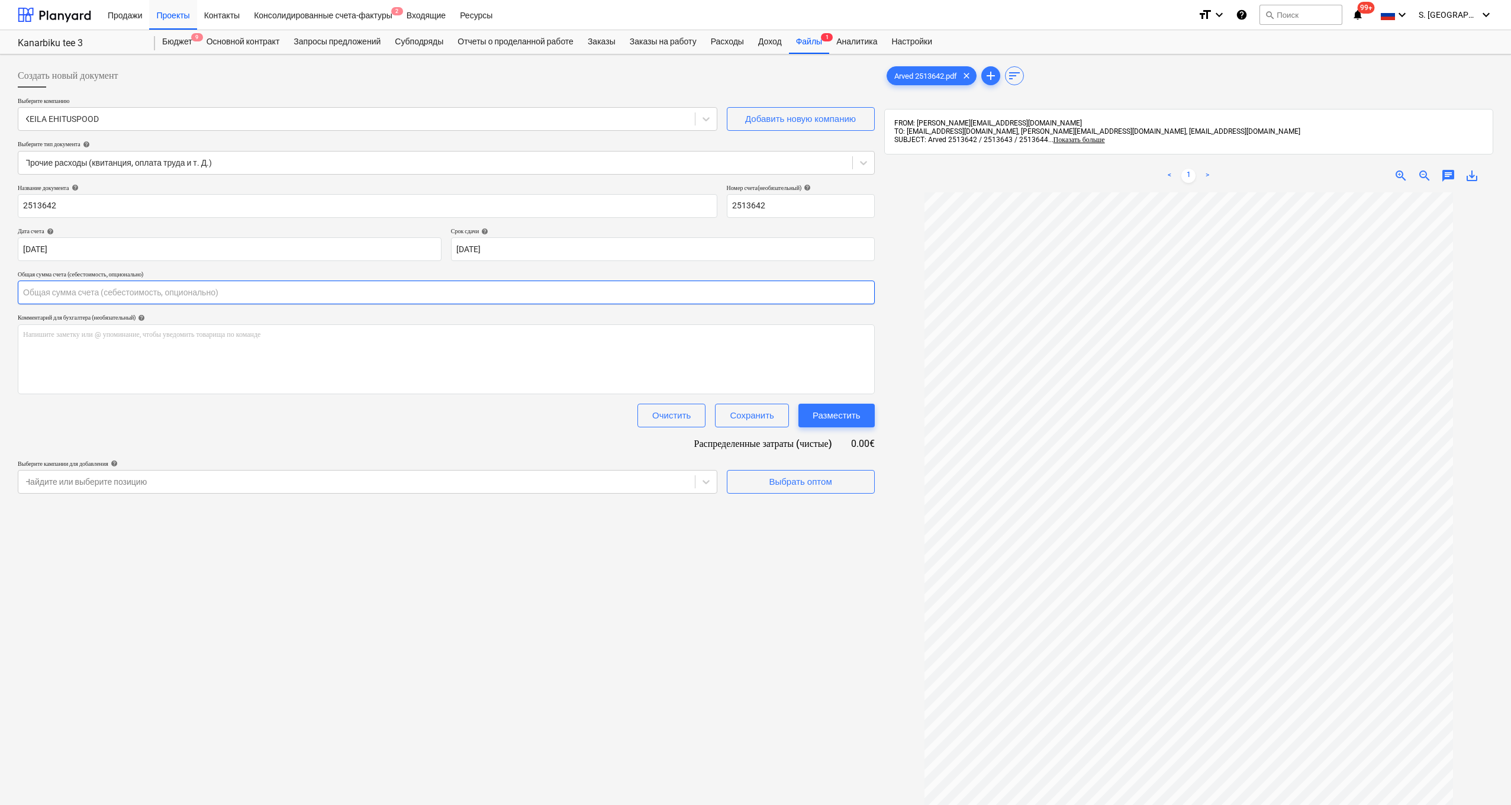
click at [64, 286] on input "text" at bounding box center [446, 293] width 857 height 24
type input "549.08"
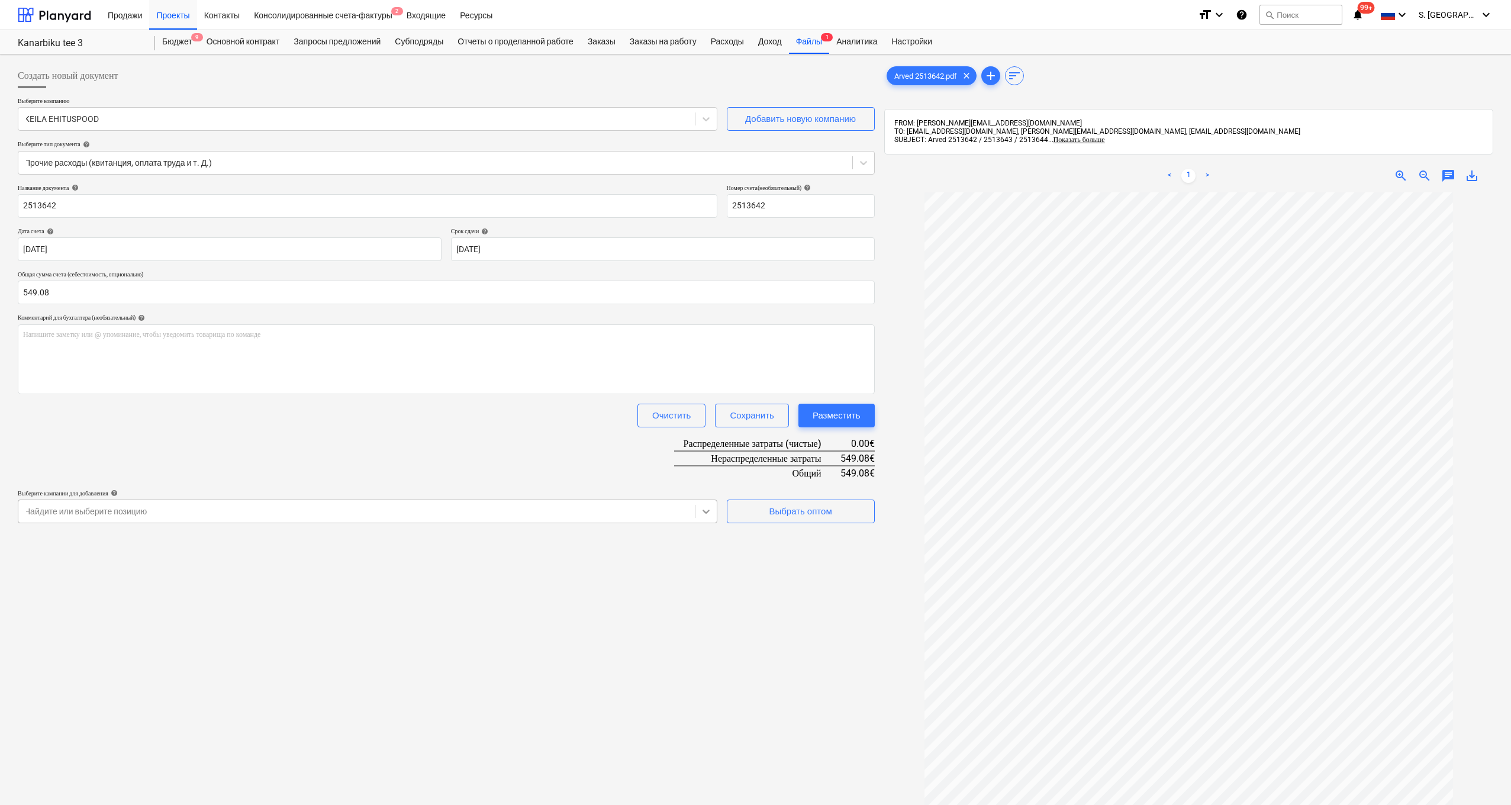
click at [708, 508] on icon at bounding box center [706, 512] width 12 height 12
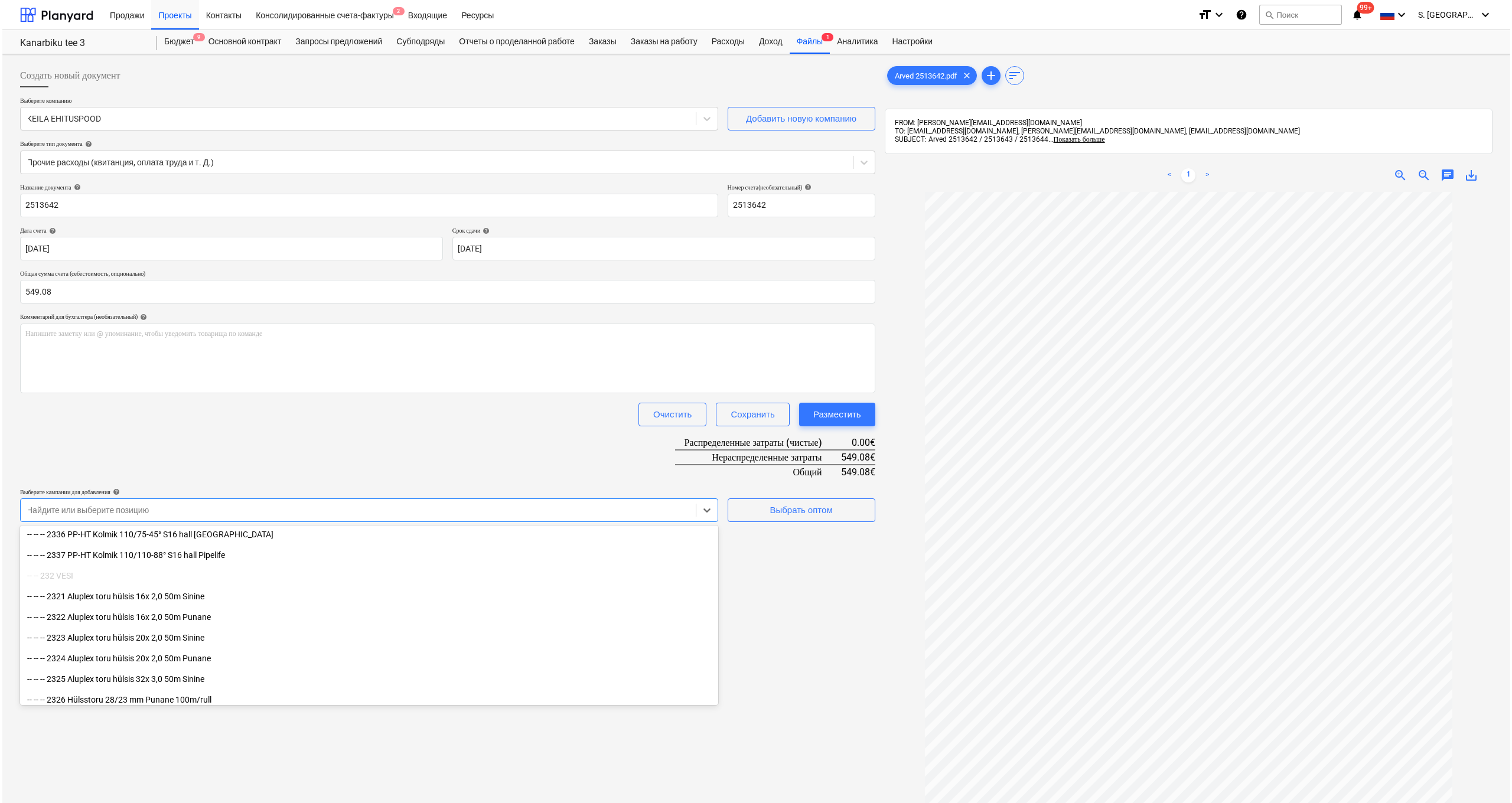
scroll to position [2786, 0]
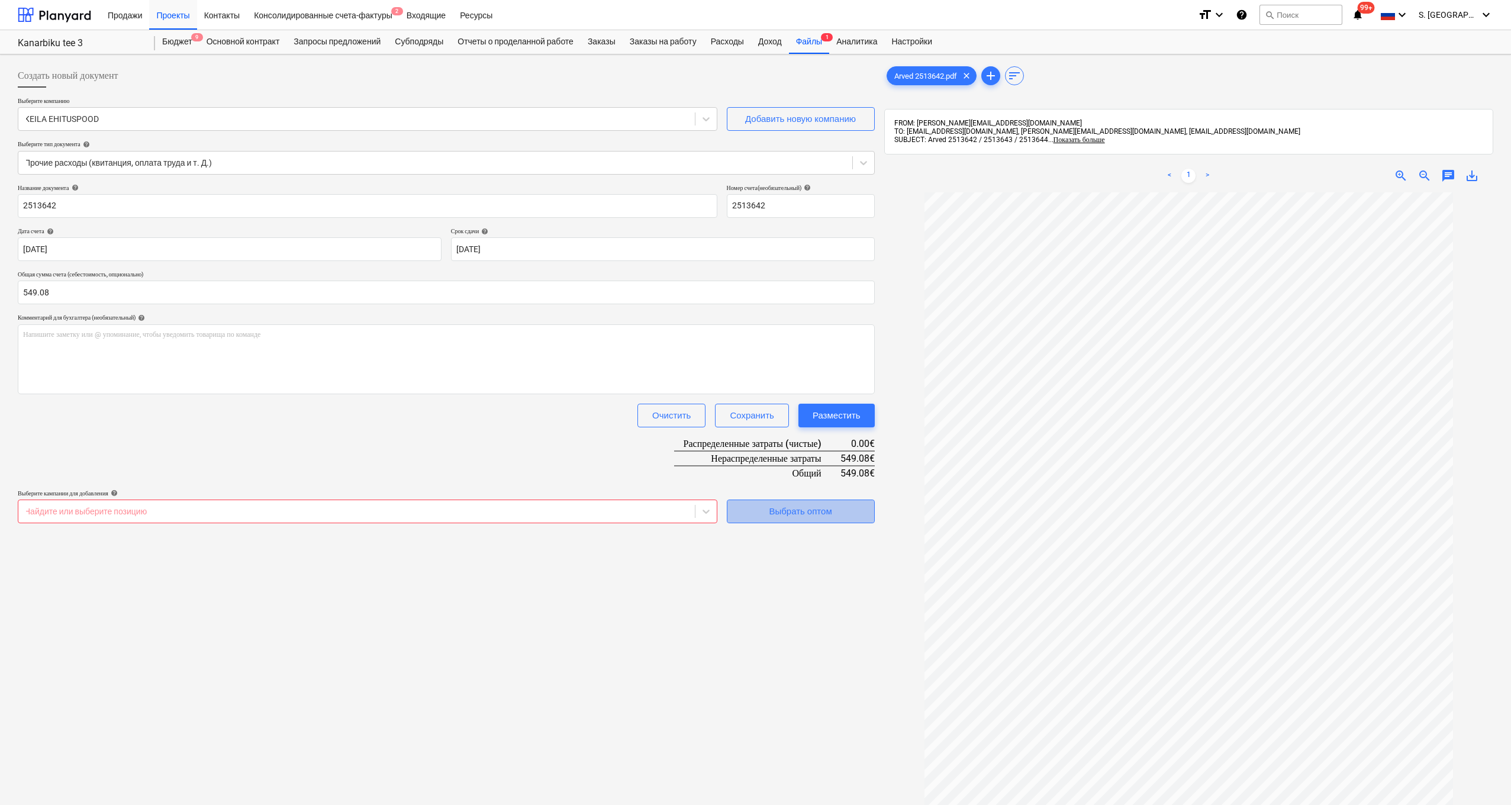
click at [770, 516] on div "Выбрать оптом" at bounding box center [800, 511] width 63 height 15
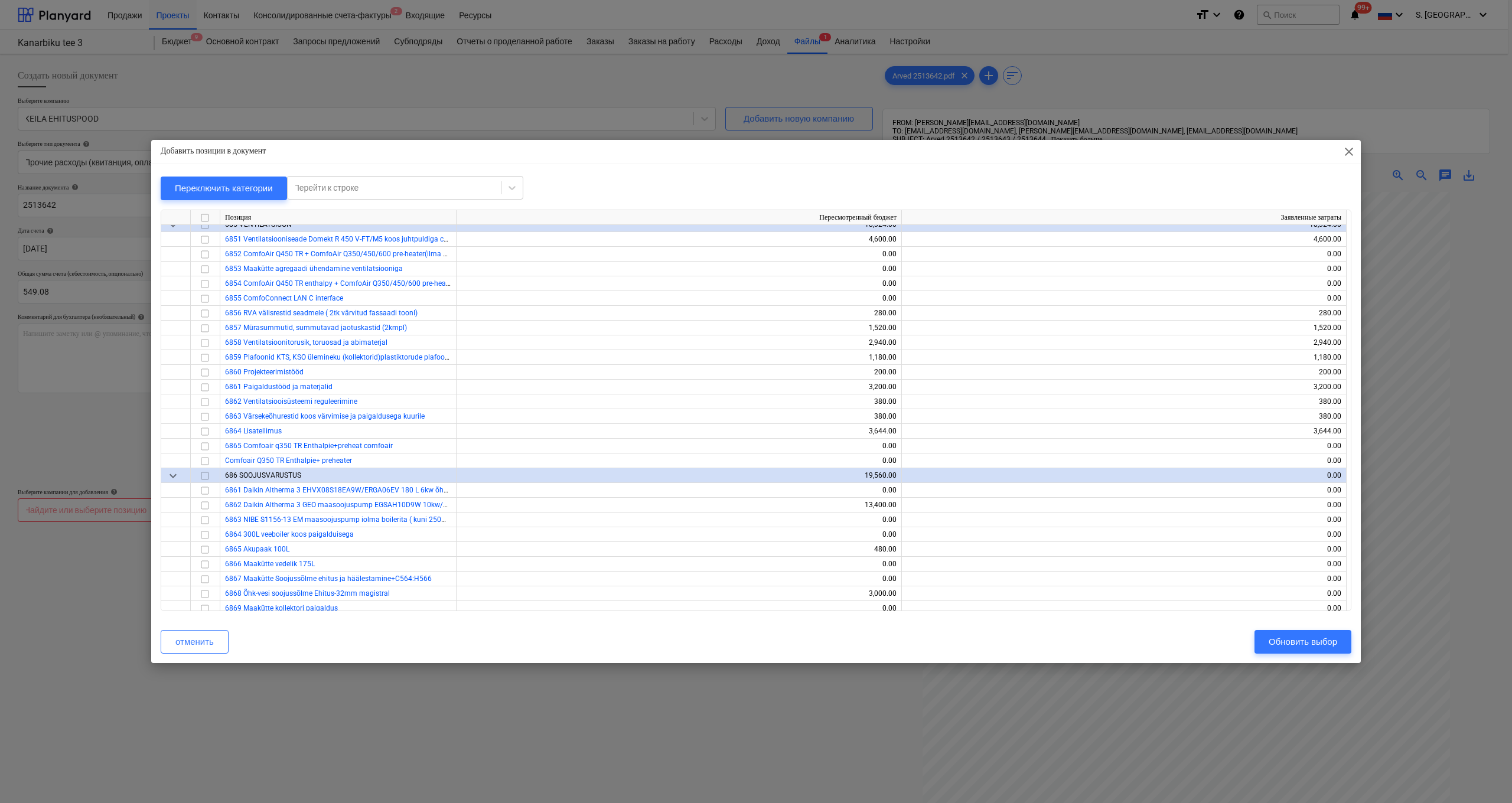
scroll to position [7483, 0]
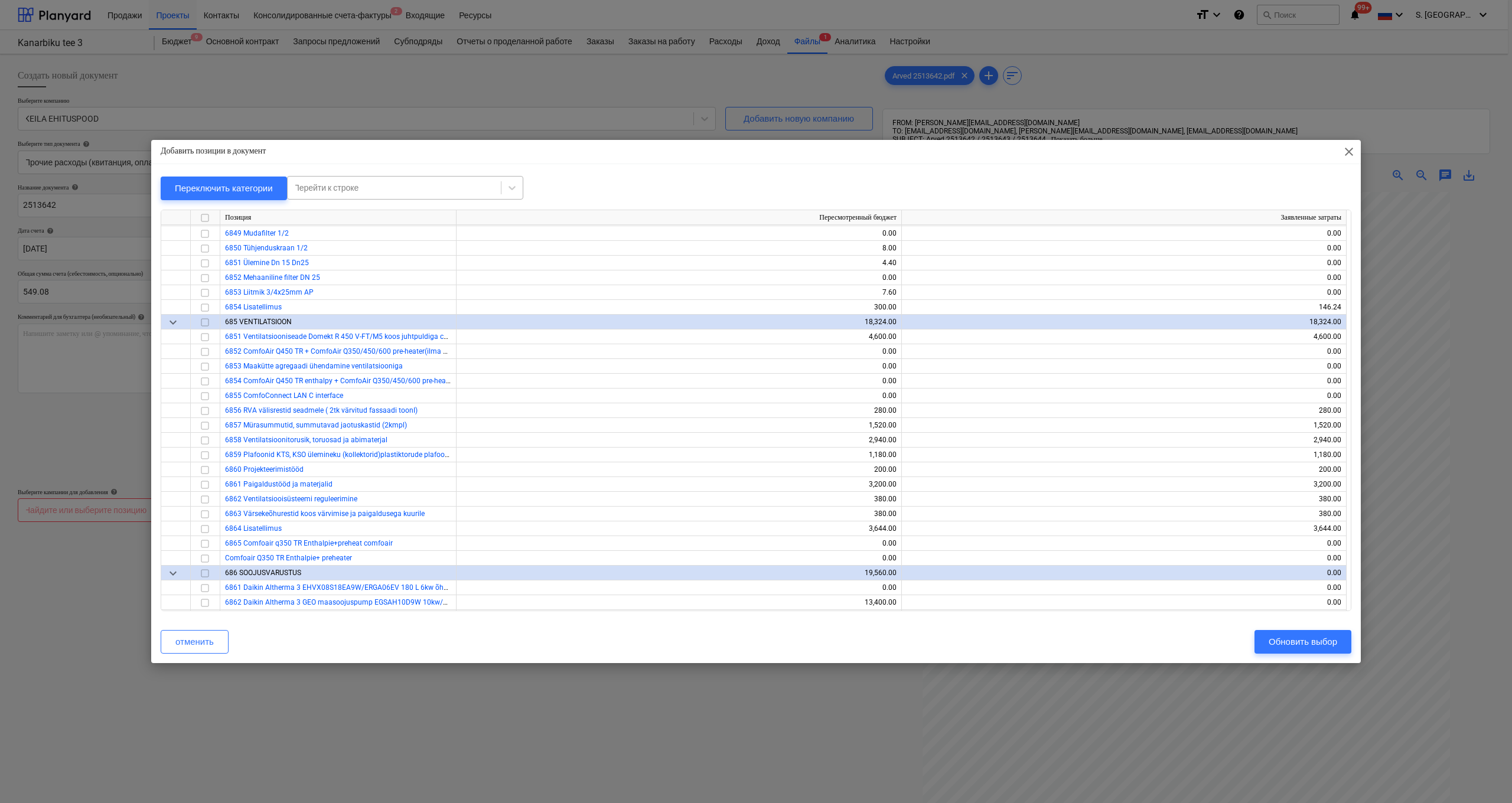
click at [380, 187] on div at bounding box center [394, 188] width 202 height 12
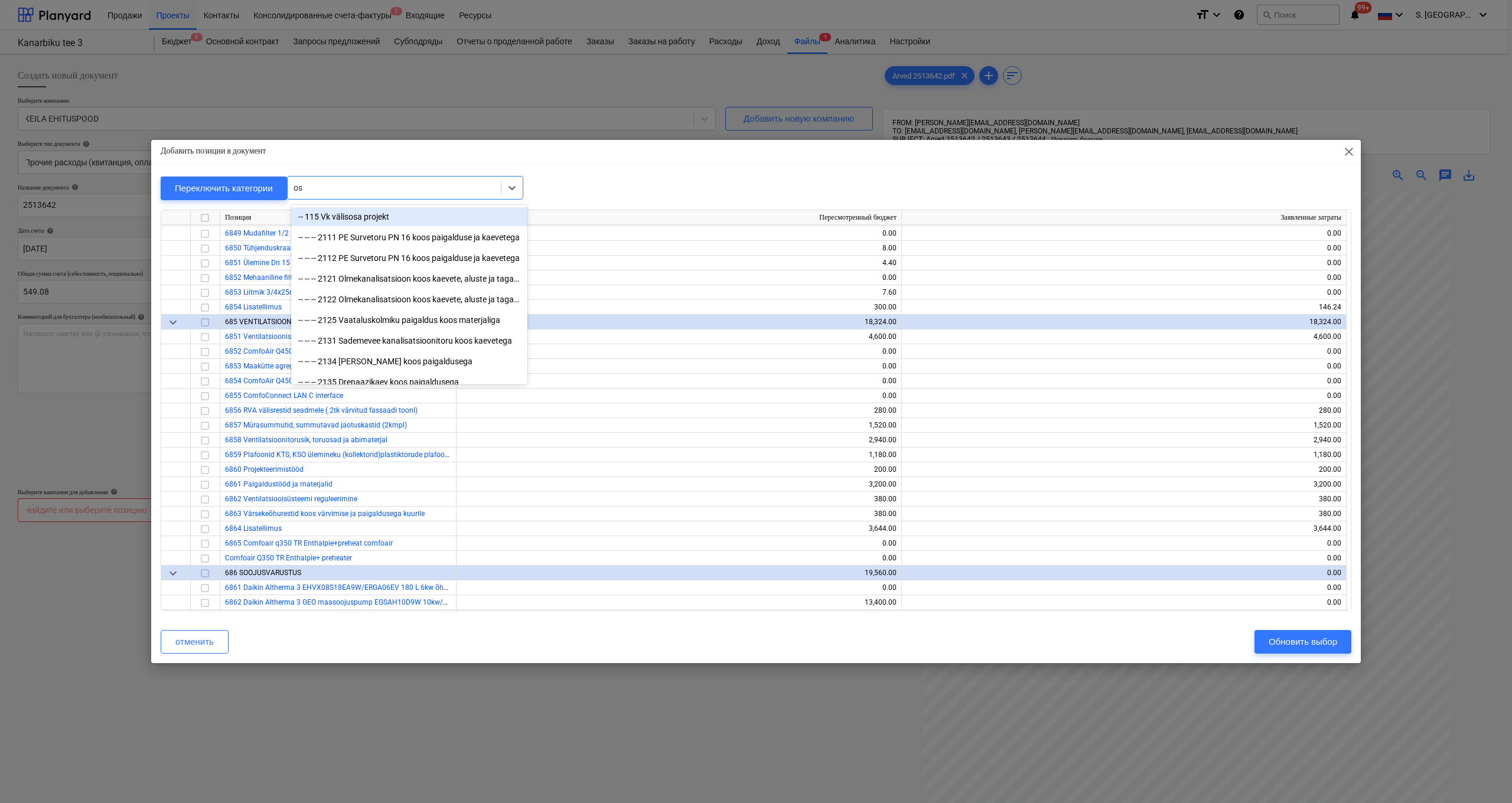
type input "osb"
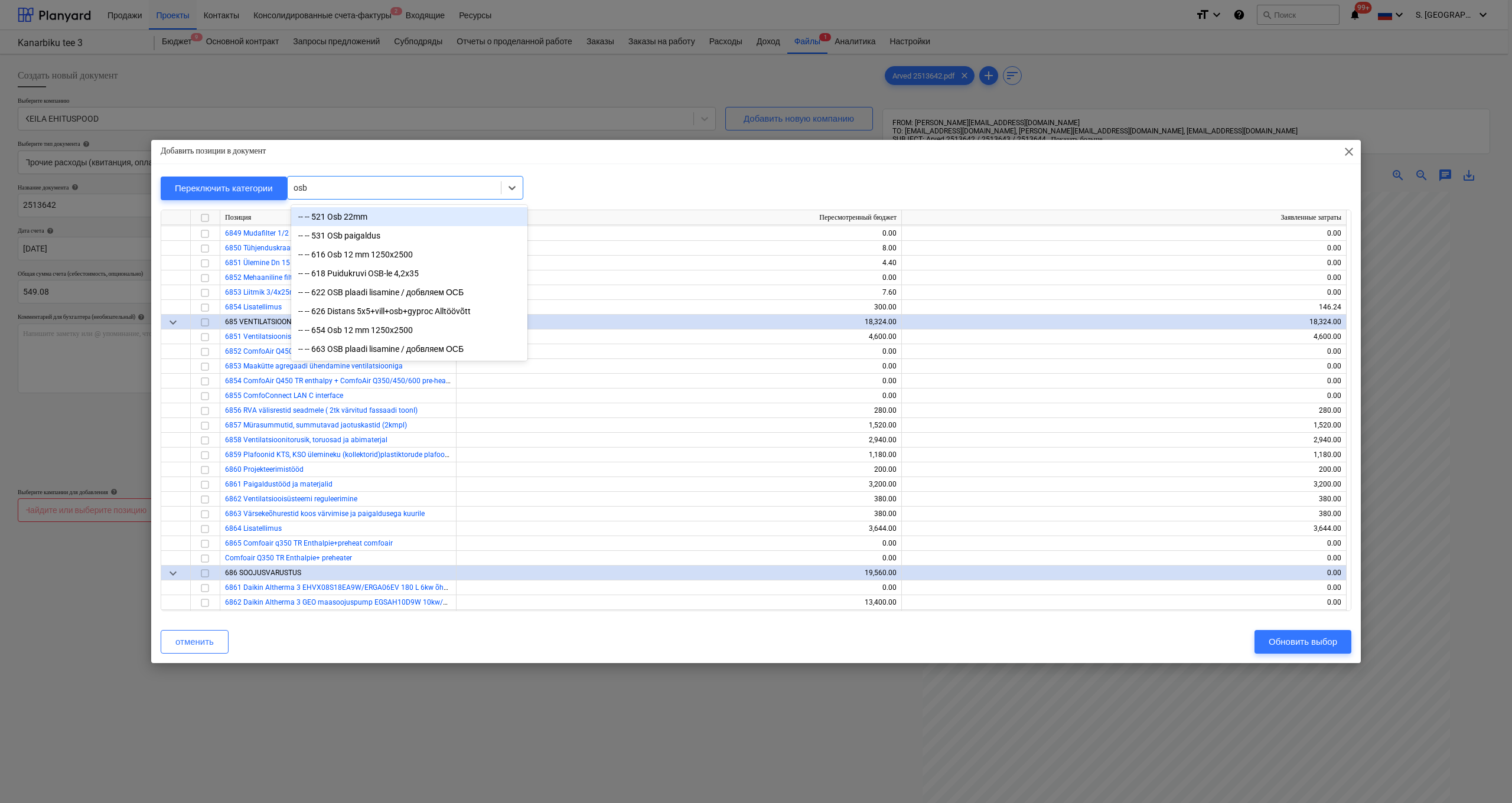
click at [351, 219] on div "-- -- 521 Osb 22mm" at bounding box center [409, 216] width 237 height 19
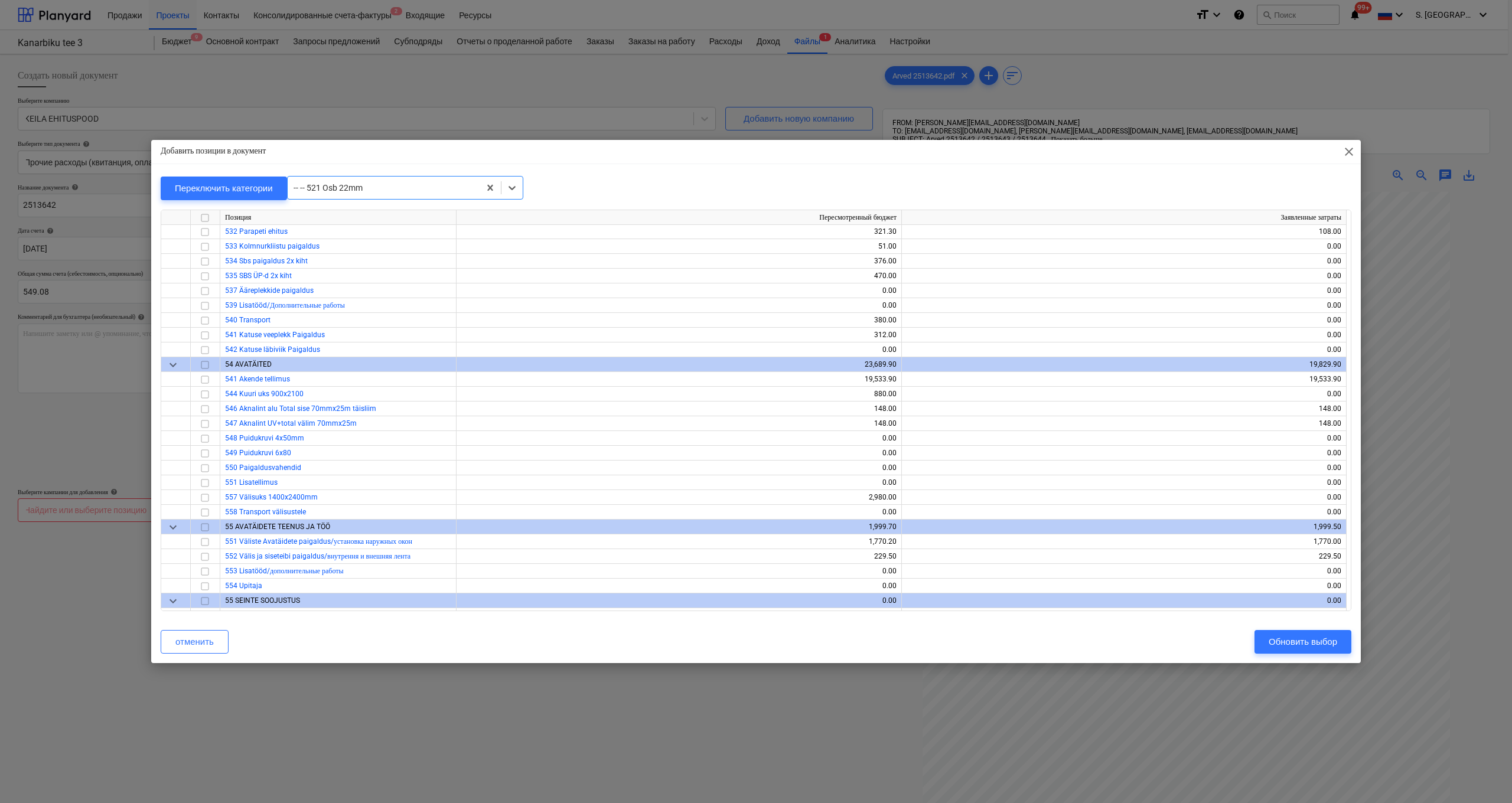
scroll to position [4591, 0]
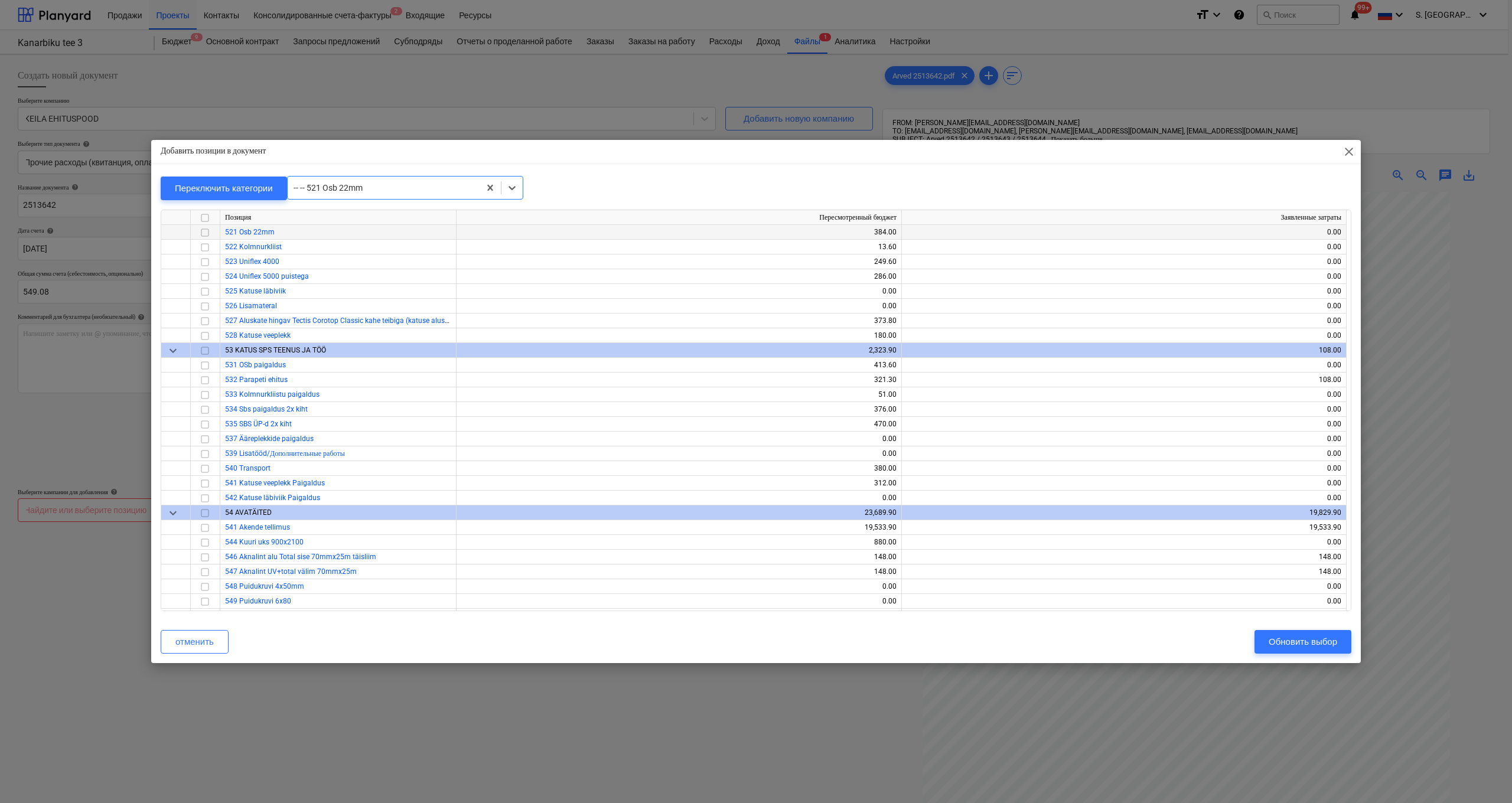
click at [199, 231] on input "checkbox" at bounding box center [205, 232] width 14 height 14
click at [205, 306] on input "checkbox" at bounding box center [205, 306] width 14 height 14
click at [768, 597] on div "Обновить выбор" at bounding box center [1302, 641] width 69 height 15
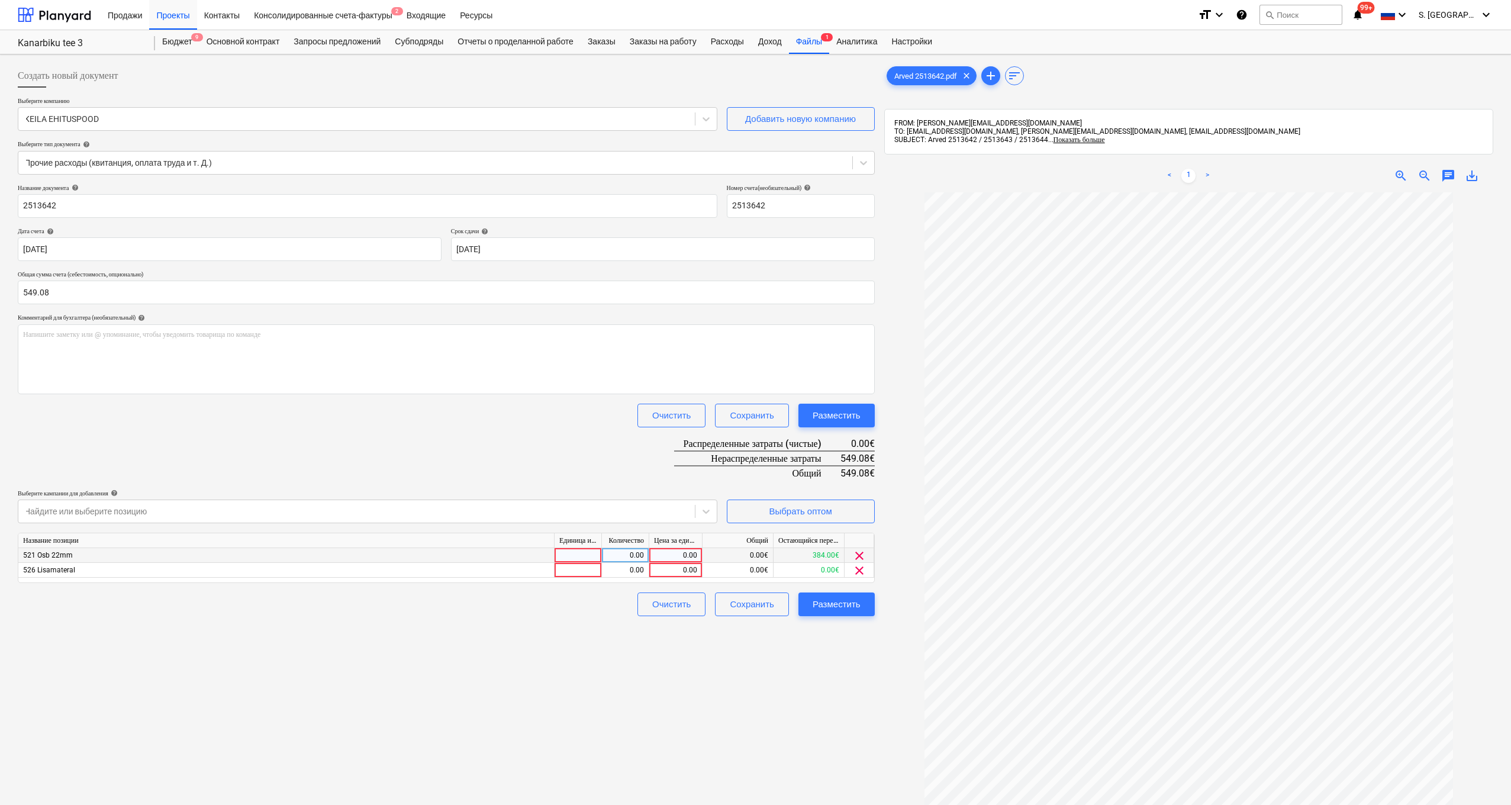
click at [668, 553] on div "0.00" at bounding box center [675, 555] width 43 height 15
type input "348"
click at [665, 572] on div "0.00" at bounding box center [675, 570] width 43 height 15
type input "201.08"
click at [770, 598] on div "Создать новый документ Выберите компанию KEILA EHITUSPOOD Добавить новую компан…" at bounding box center [446, 514] width 867 height 910
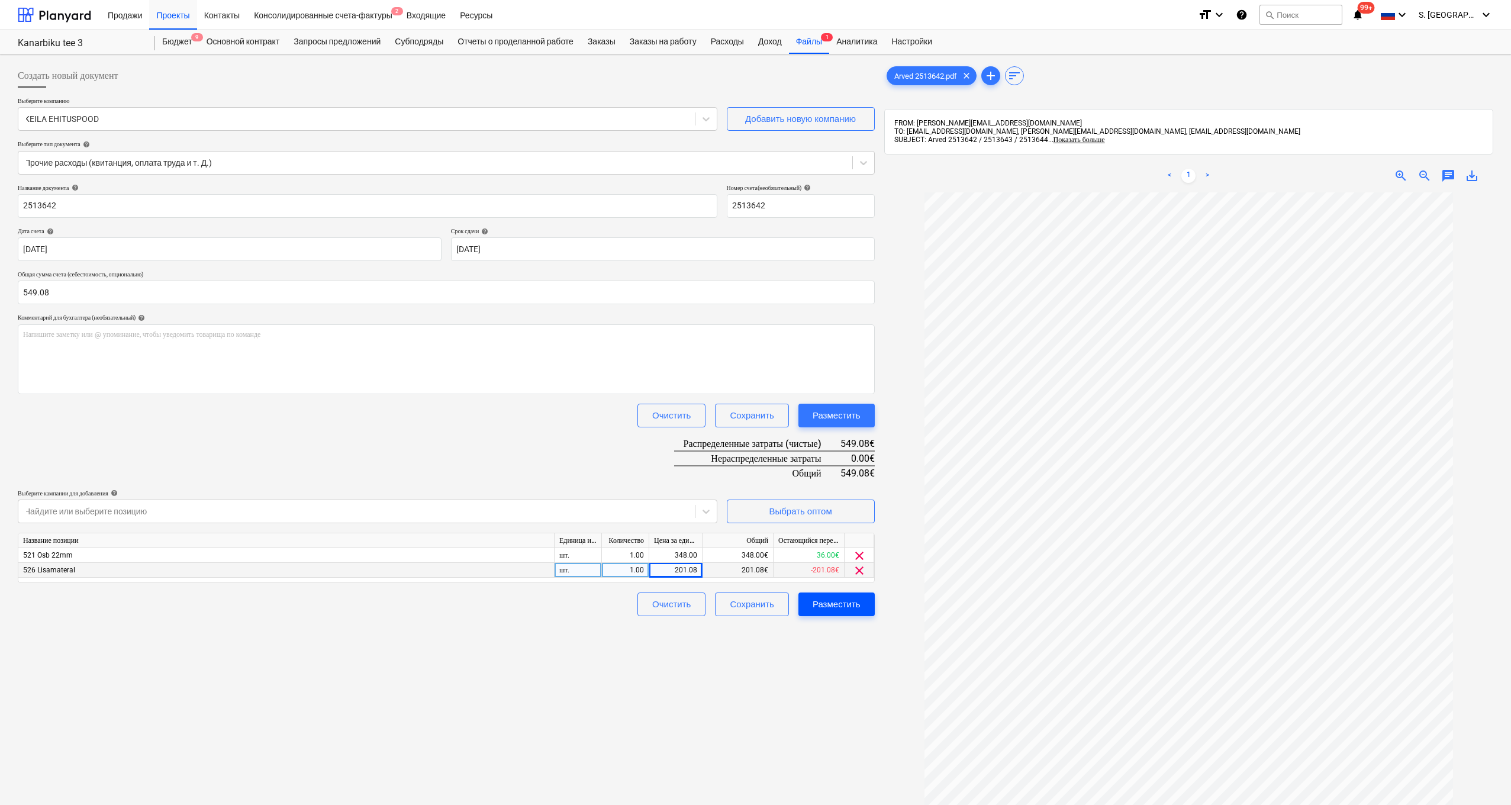
click at [770, 598] on div "Разместить" at bounding box center [837, 604] width 48 height 15
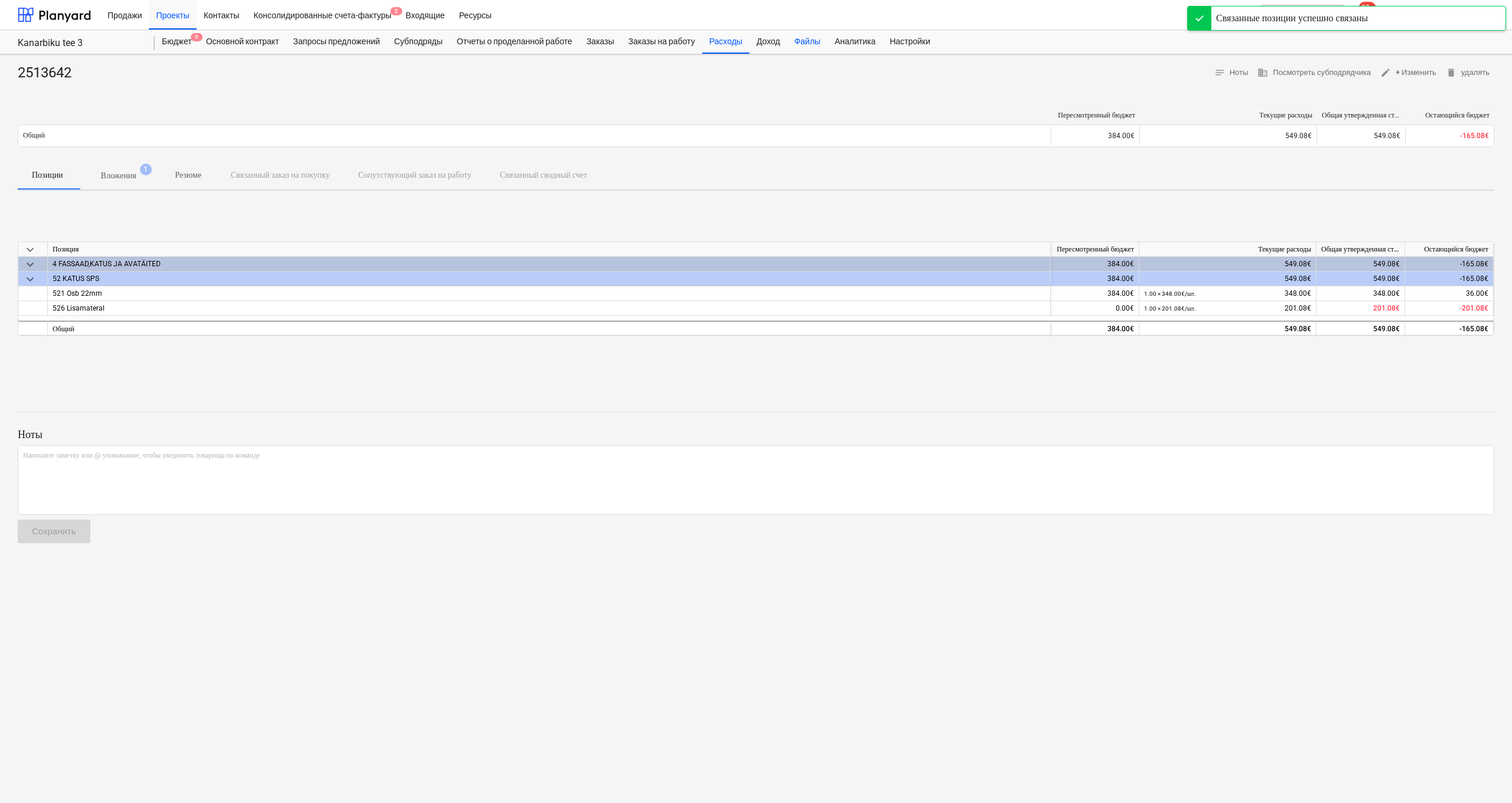
click at [768, 44] on div "Файлы" at bounding box center [807, 42] width 40 height 24
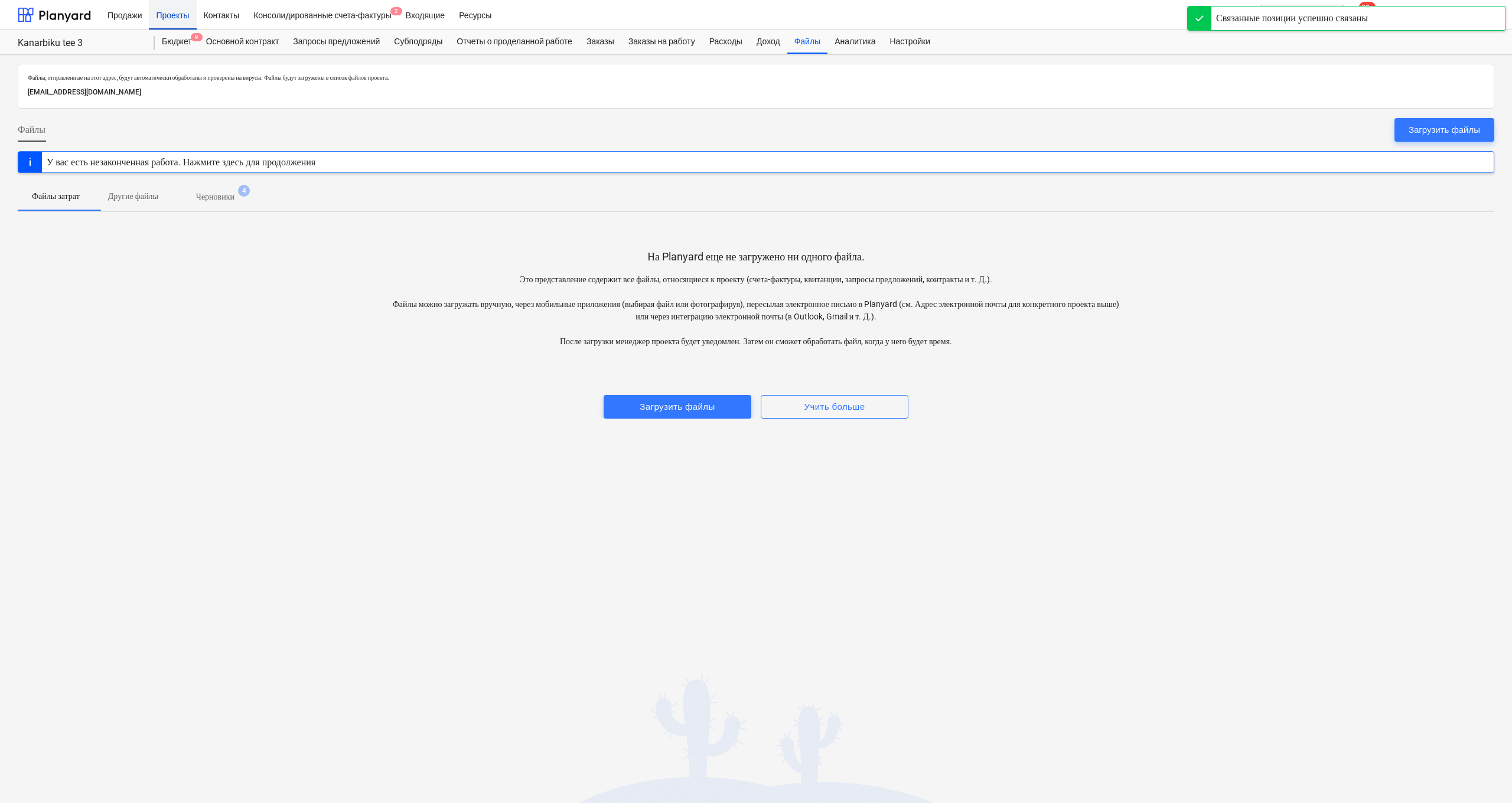
click at [173, 16] on div "Проекты" at bounding box center [172, 14] width 47 height 30
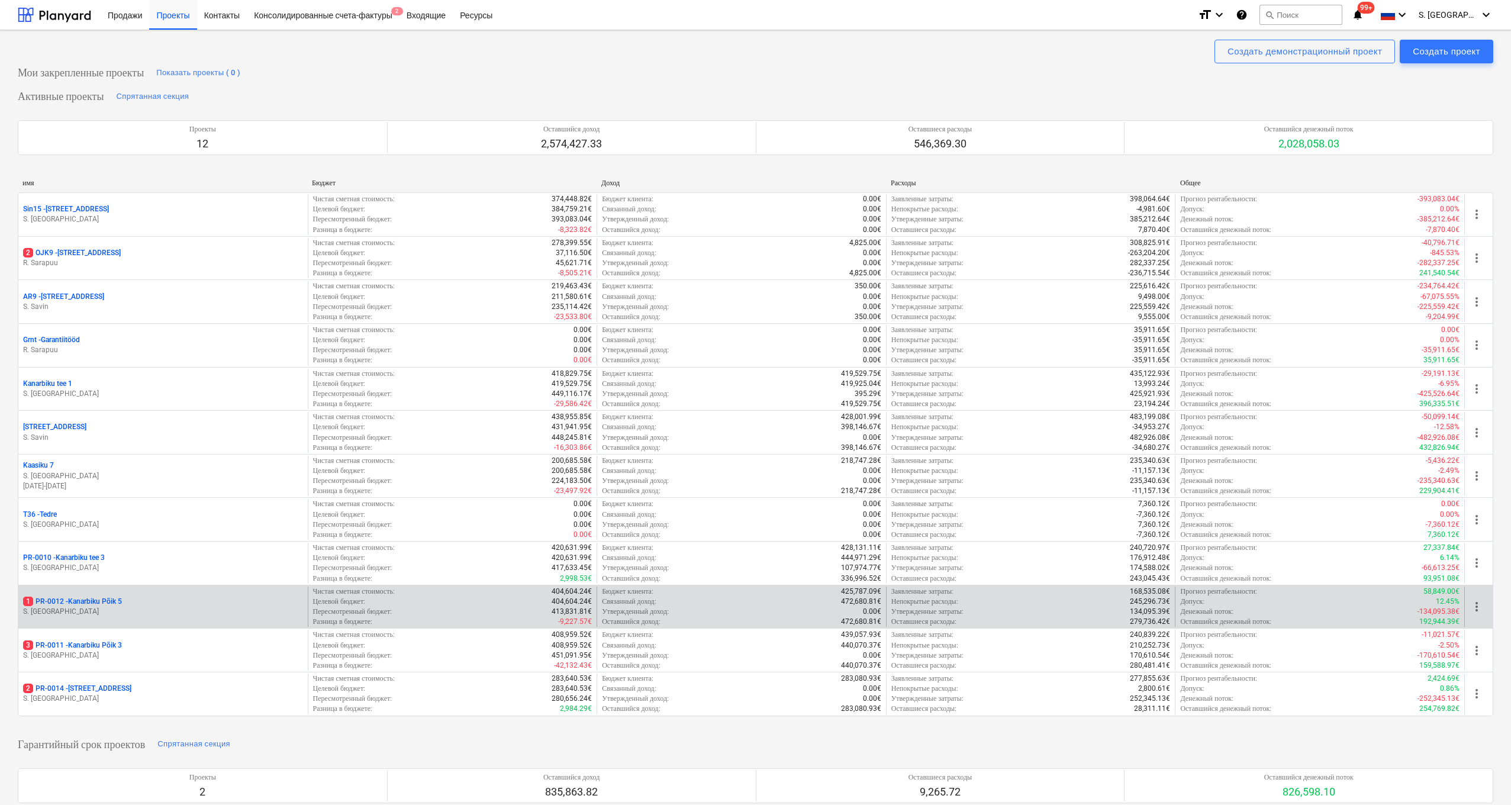
click at [195, 598] on div "1 PR-0012 - Kanarbiku Põik 5" at bounding box center [163, 602] width 280 height 10
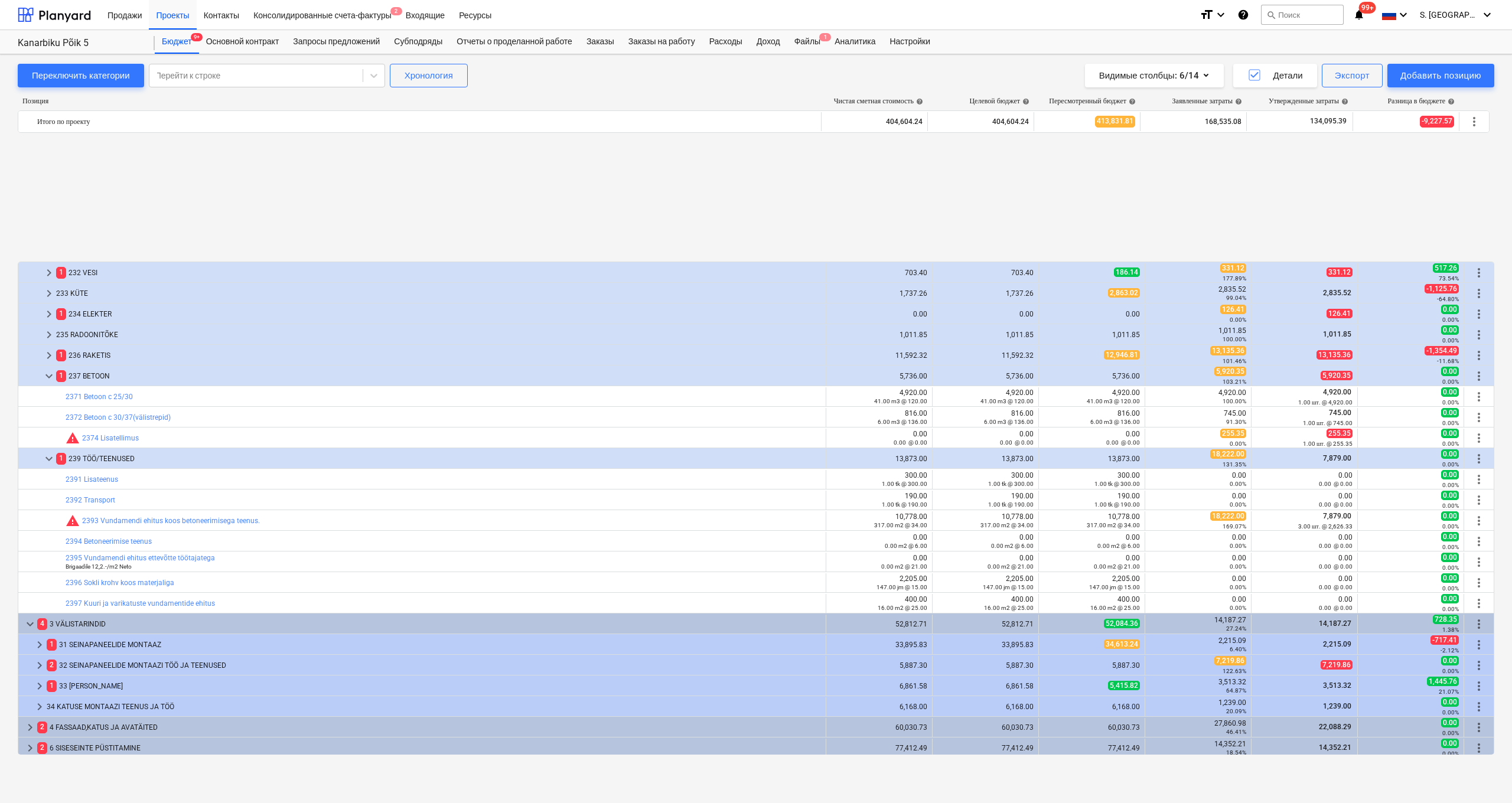
scroll to position [538, 0]
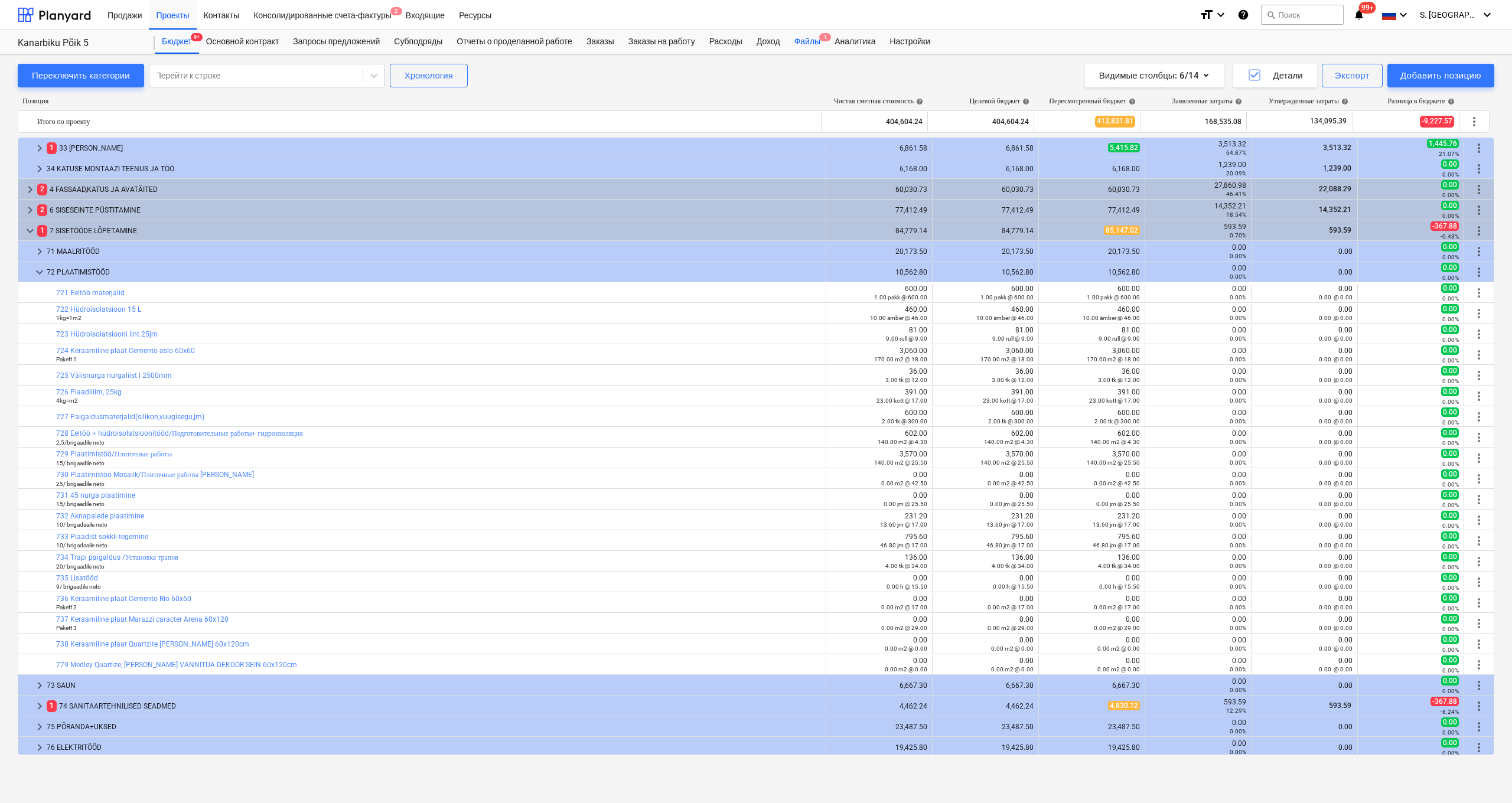
click at [768, 39] on div "Файлы 1" at bounding box center [807, 42] width 40 height 24
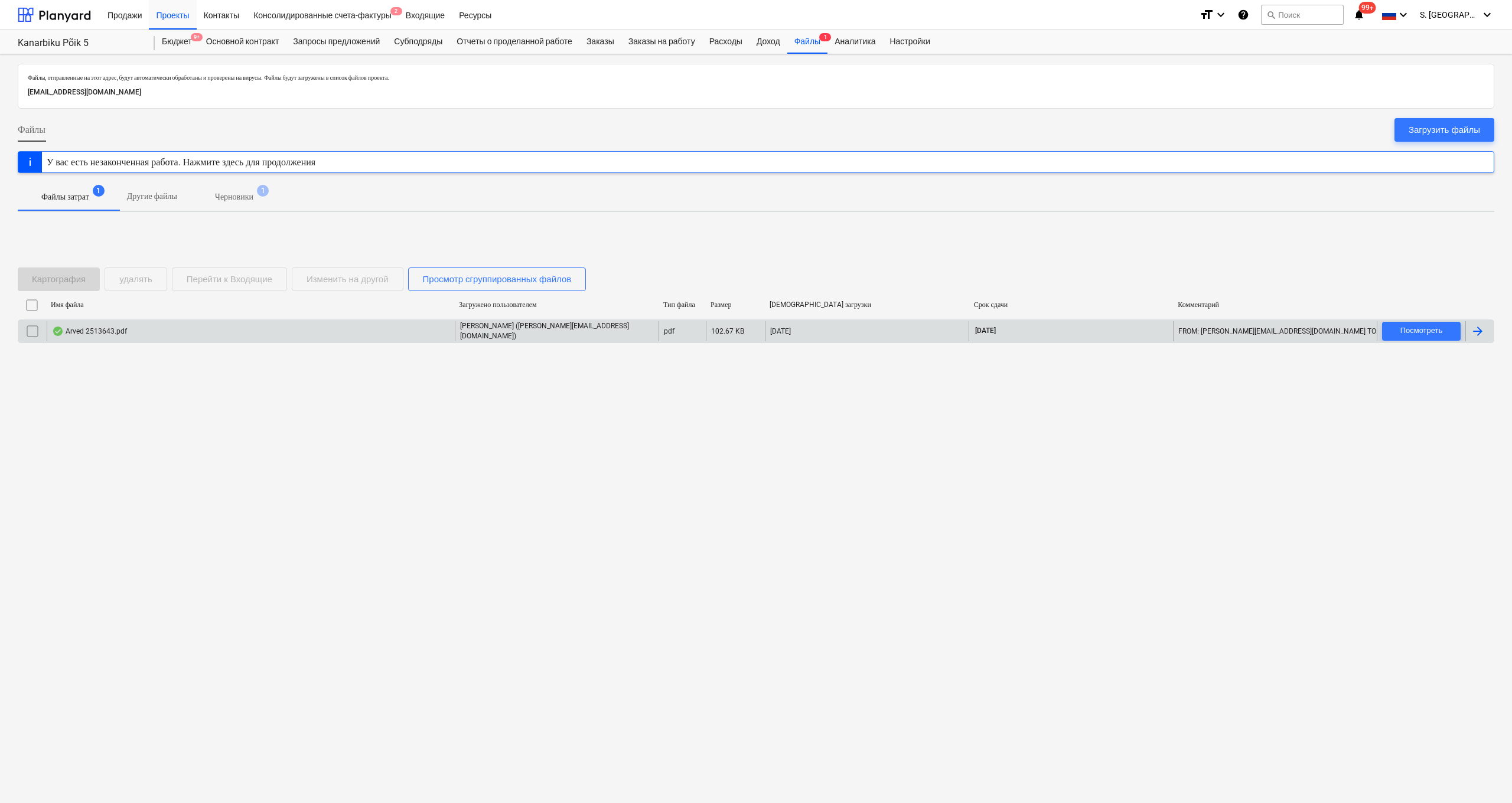
click at [262, 332] on div "Arved 2513643.pdf" at bounding box center [251, 331] width 408 height 20
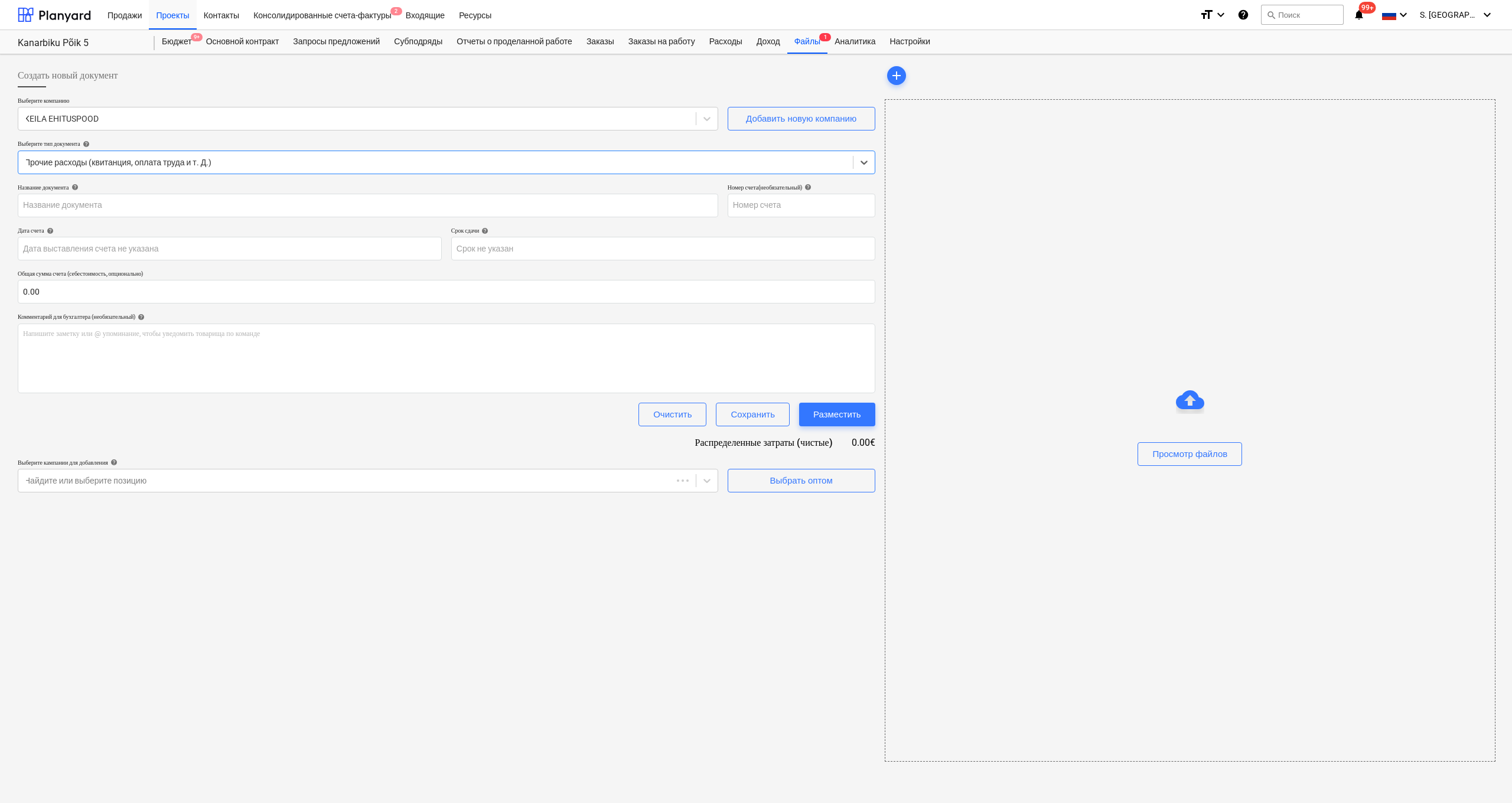
type input "2513643"
type input "[DATE]"
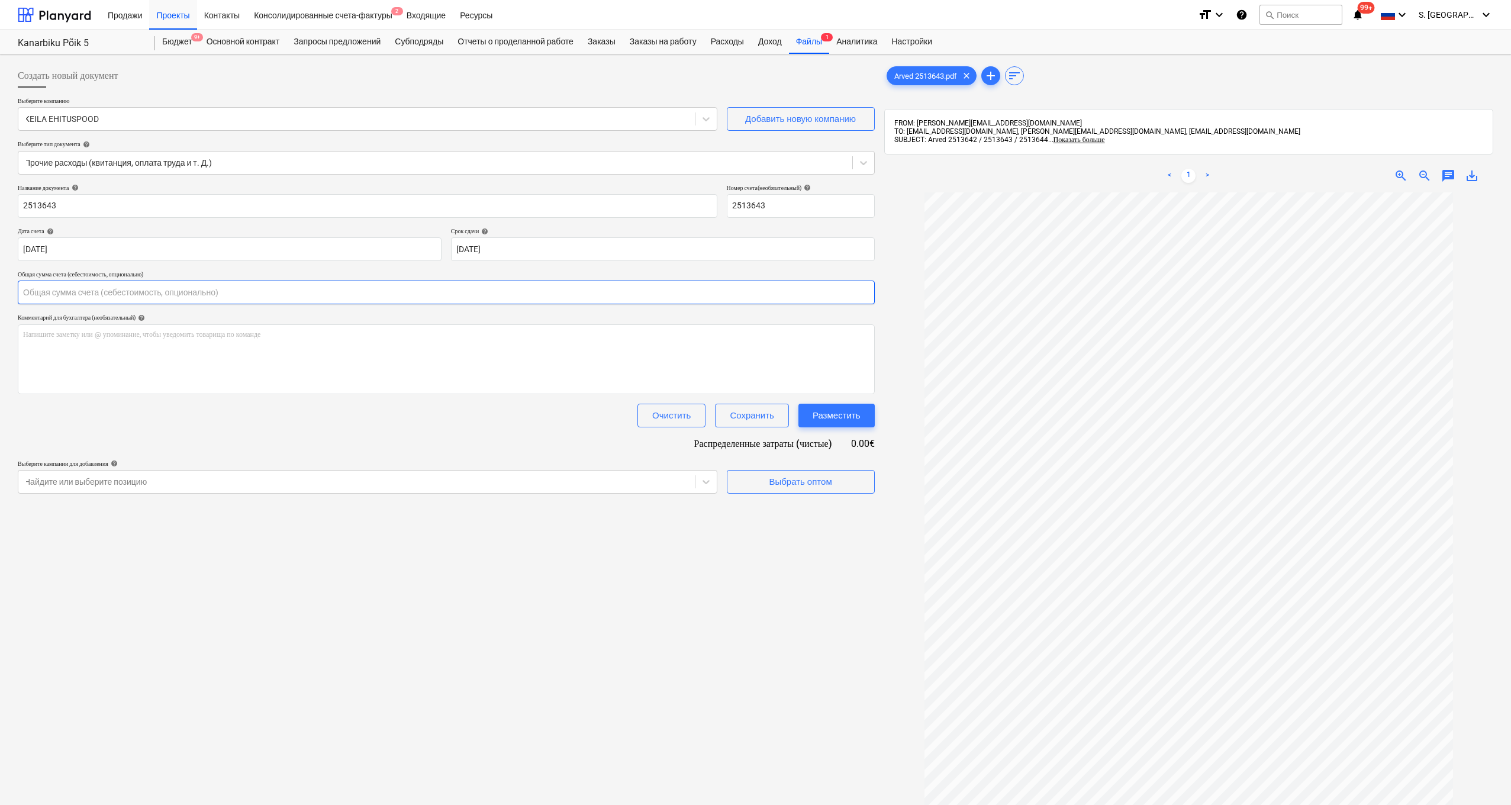
click at [452, 293] on input "text" at bounding box center [446, 293] width 857 height 24
type input "528.08"
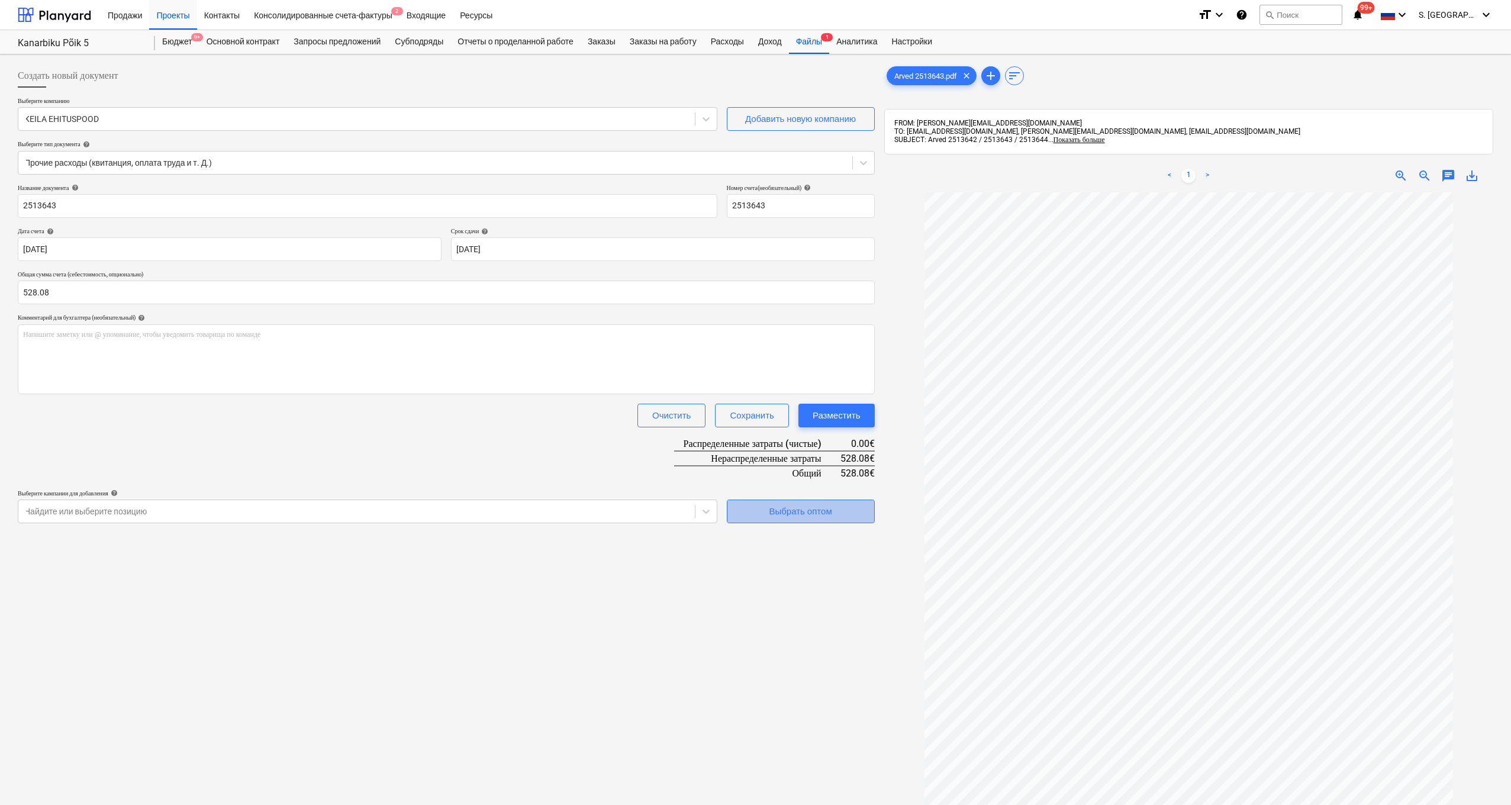
click at [770, 520] on button "Выбрать оптом" at bounding box center [801, 512] width 148 height 24
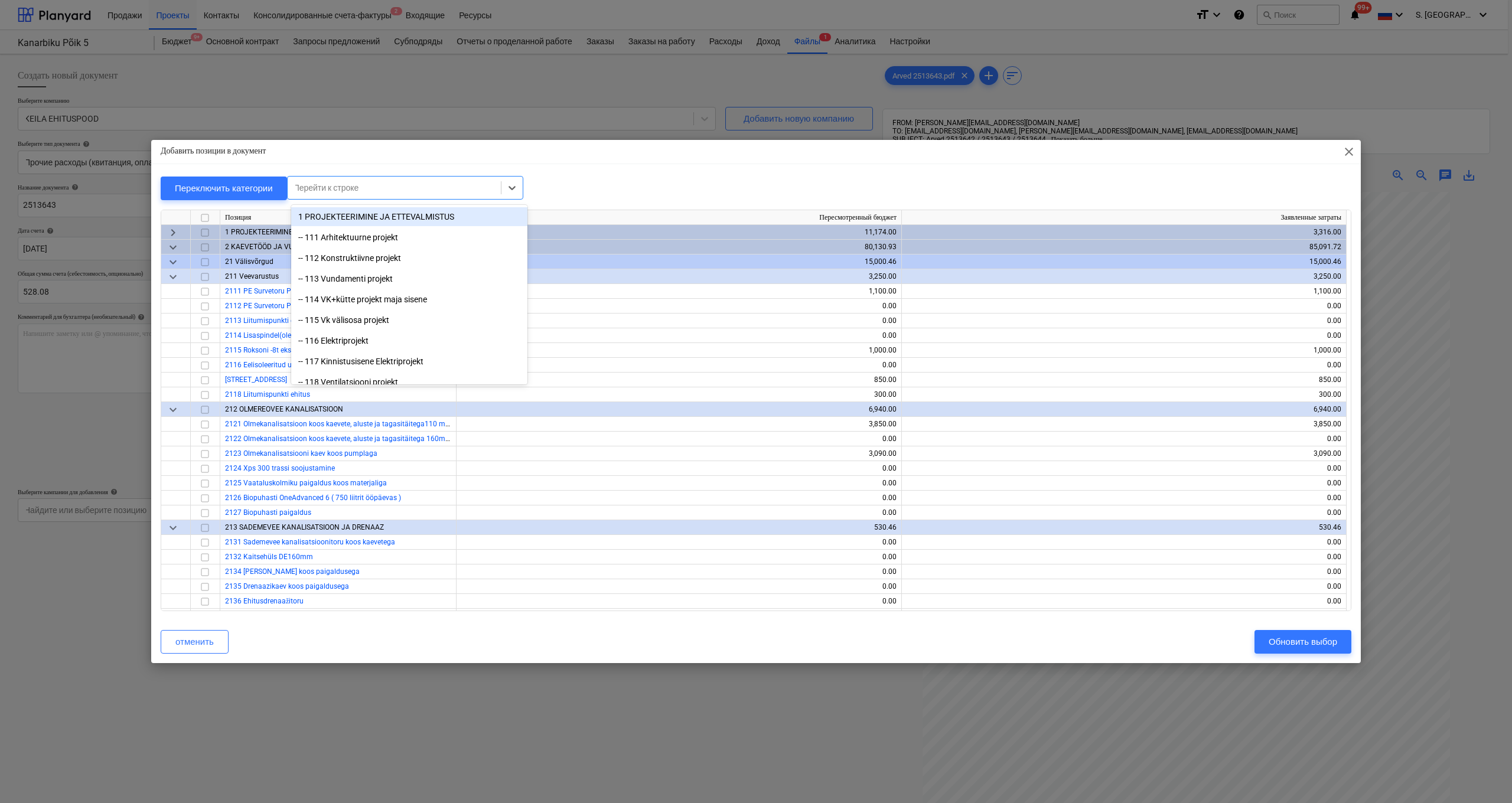
click at [468, 195] on div "Перейти к строке" at bounding box center [394, 188] width 214 height 17
type input "osb"
click at [433, 214] on div "-- -- 521 Osb 22mm" at bounding box center [409, 216] width 237 height 19
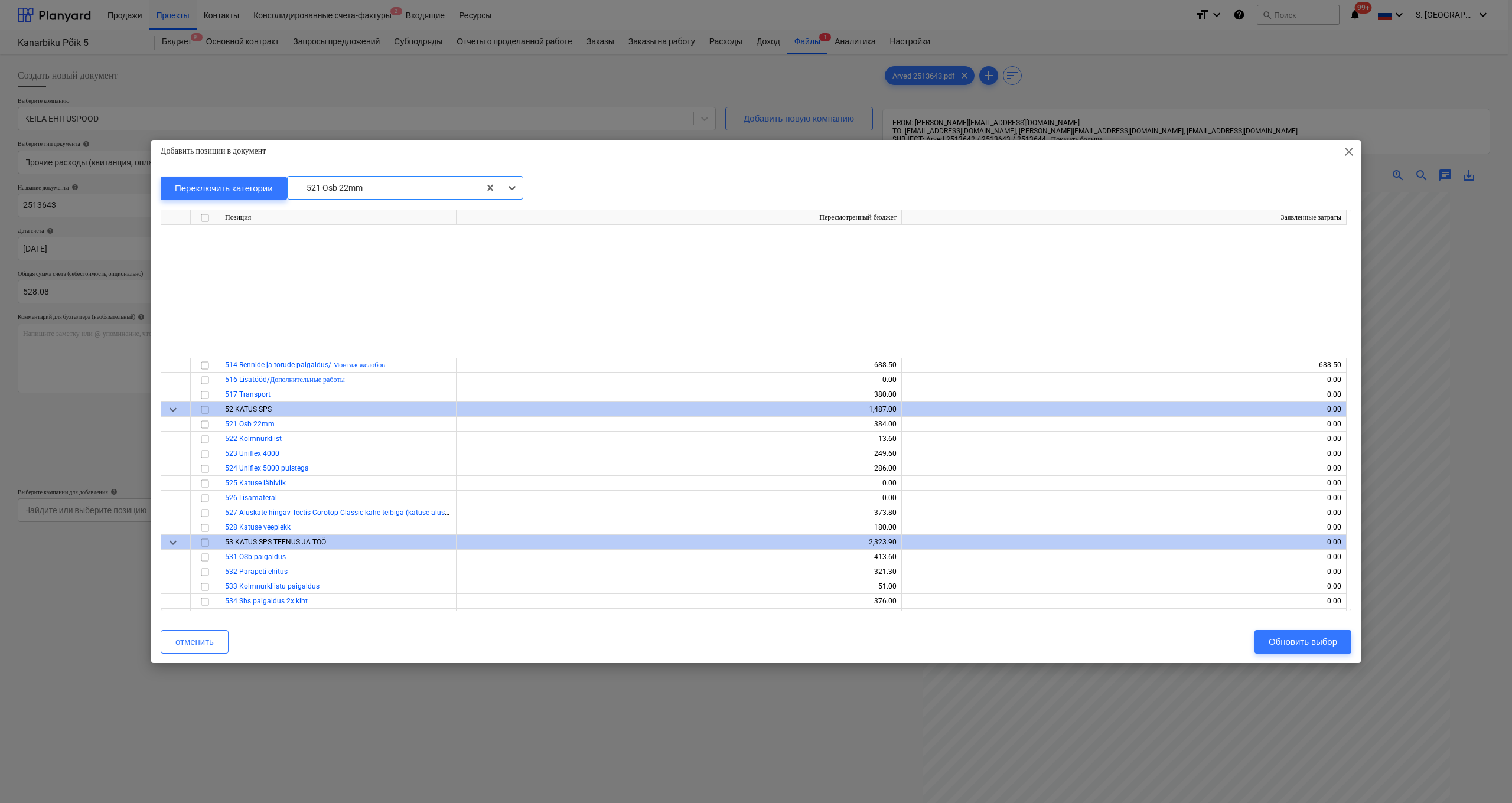
scroll to position [4429, 0]
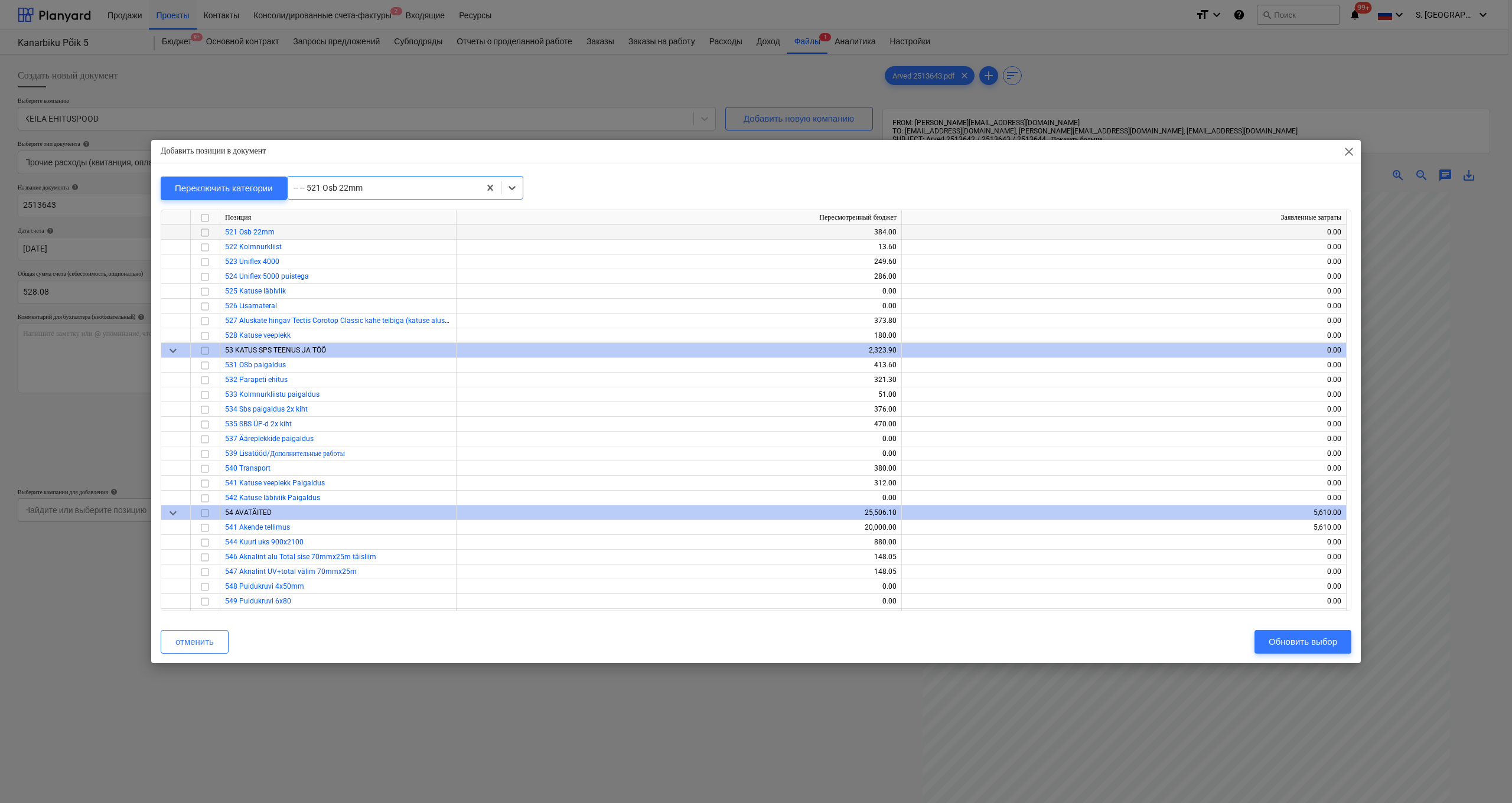
click at [201, 229] on input "checkbox" at bounding box center [205, 232] width 14 height 14
click at [204, 306] on input "checkbox" at bounding box center [205, 306] width 14 height 14
click at [768, 597] on div "Обновить выбор" at bounding box center [1302, 641] width 69 height 15
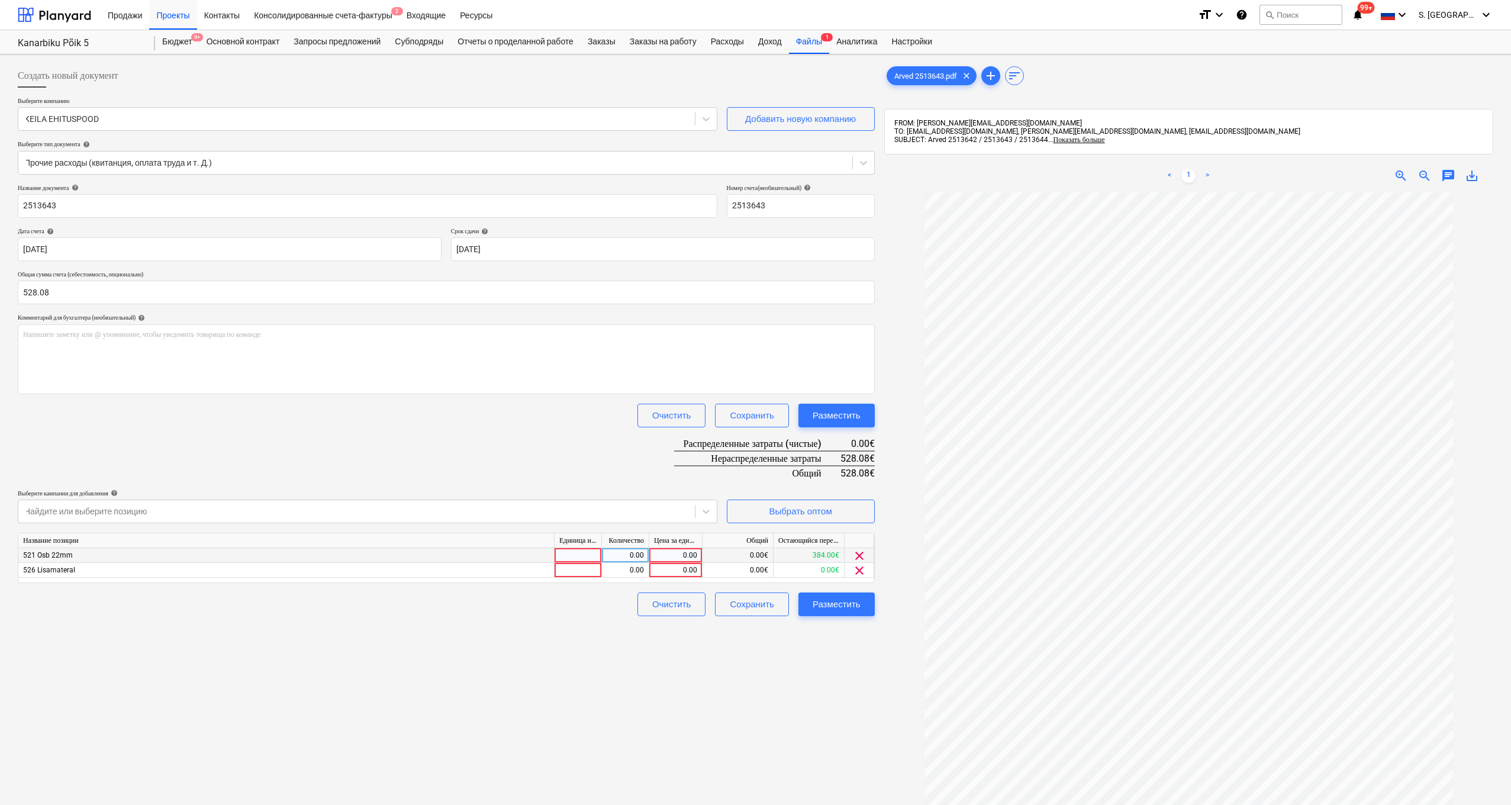
click at [671, 553] on div "0.00" at bounding box center [675, 555] width 43 height 15
type input "384"
click at [687, 569] on div "0.00" at bounding box center [675, 570] width 43 height 15
type input "144.08"
click at [770, 598] on div "Разместить" at bounding box center [837, 604] width 48 height 15
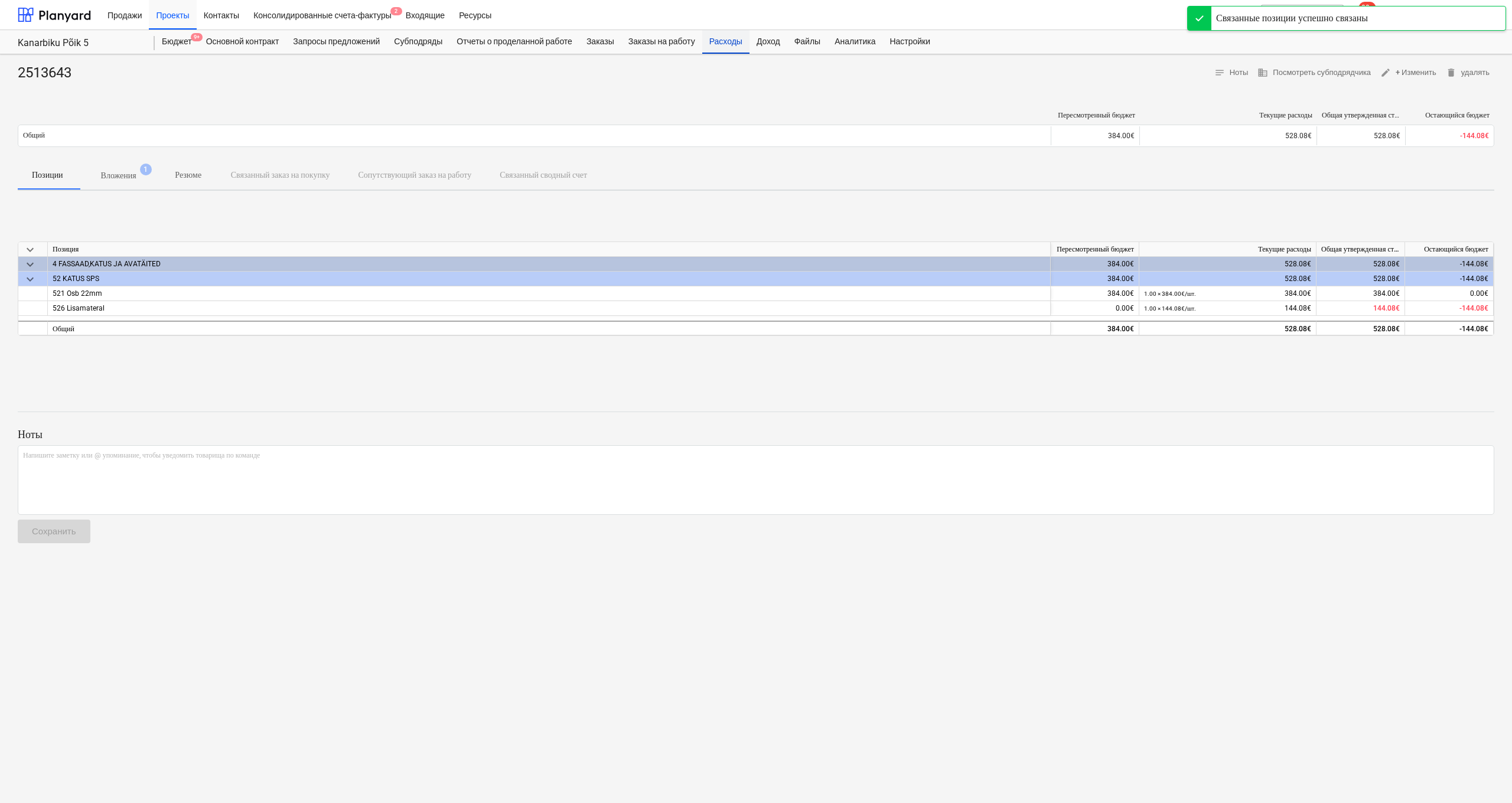
click at [747, 45] on div "Расходы" at bounding box center [726, 42] width 47 height 24
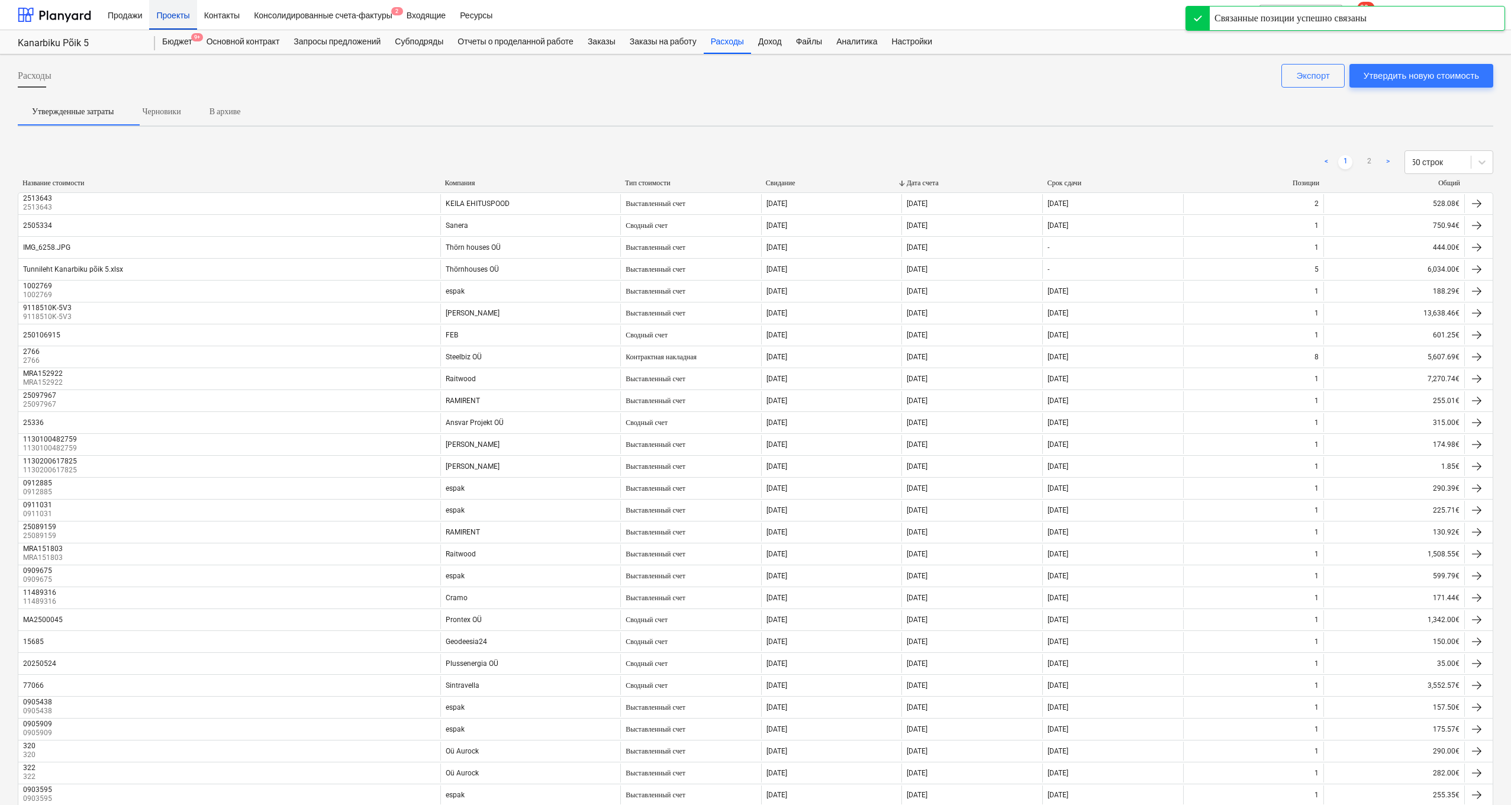
click at [181, 12] on div "Проекты" at bounding box center [172, 14] width 47 height 30
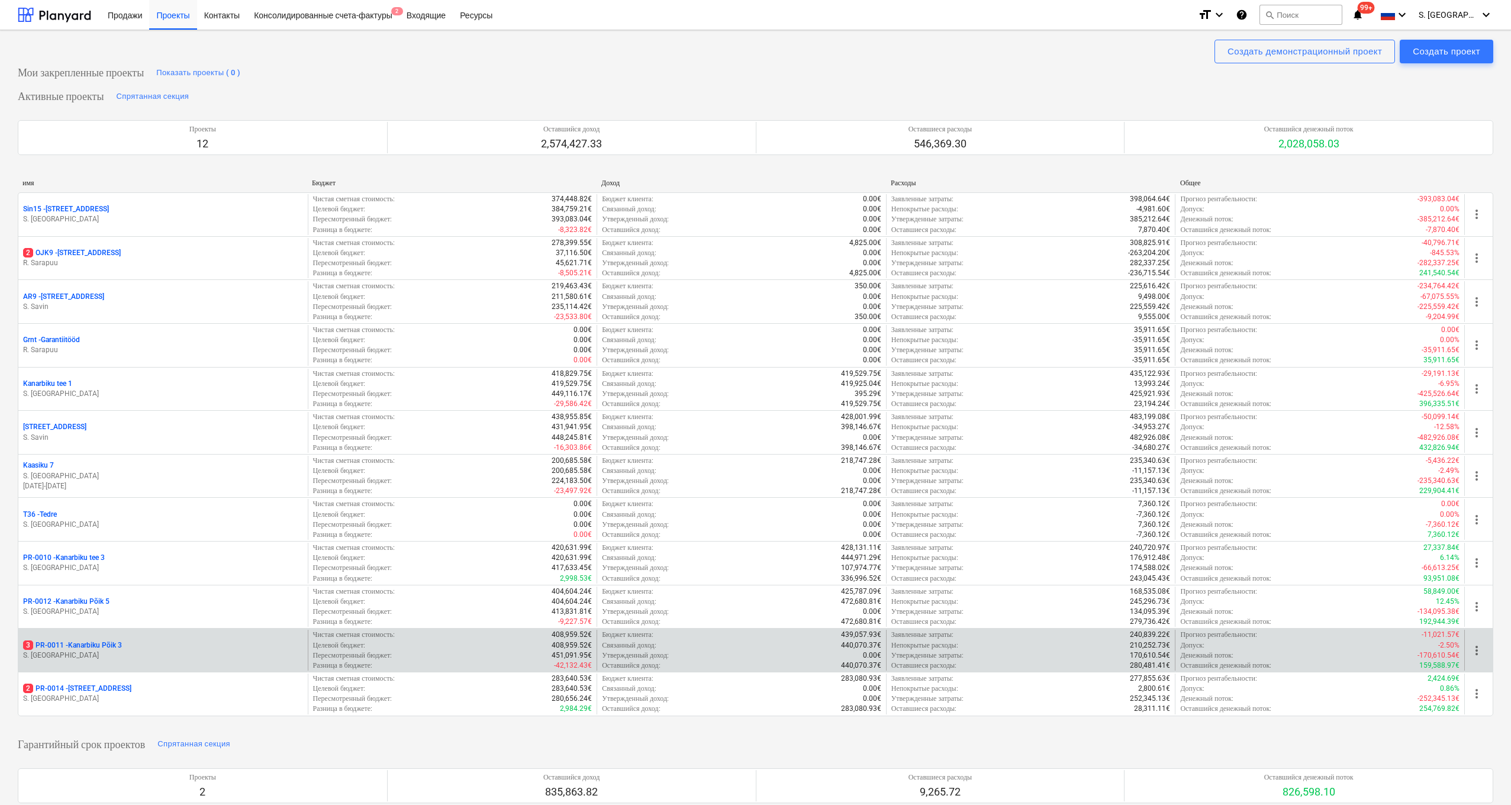
click at [169, 598] on p "S. [GEOGRAPHIC_DATA]" at bounding box center [163, 656] width 280 height 10
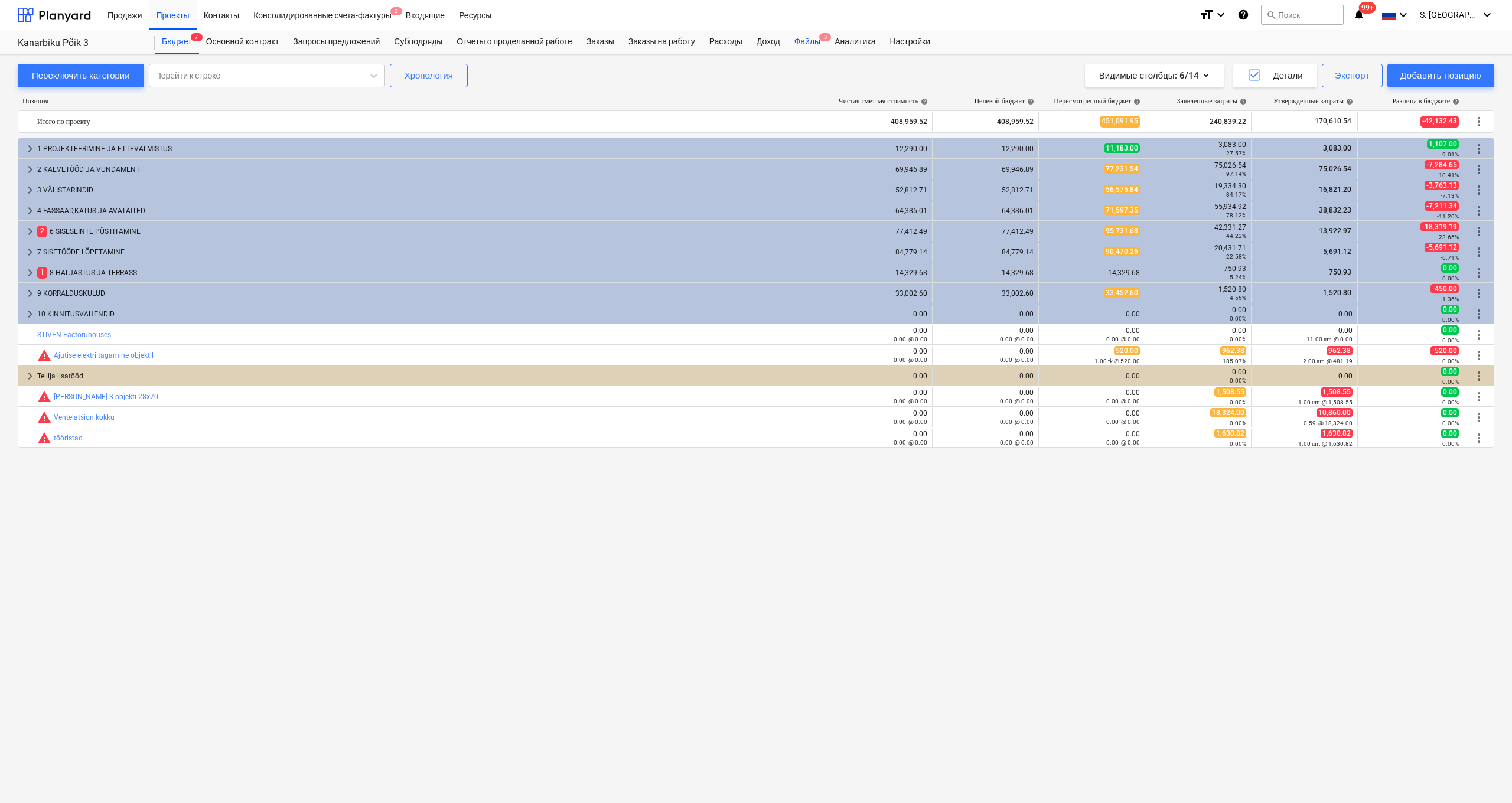
click at [768, 38] on div "Файлы 3" at bounding box center [807, 42] width 40 height 24
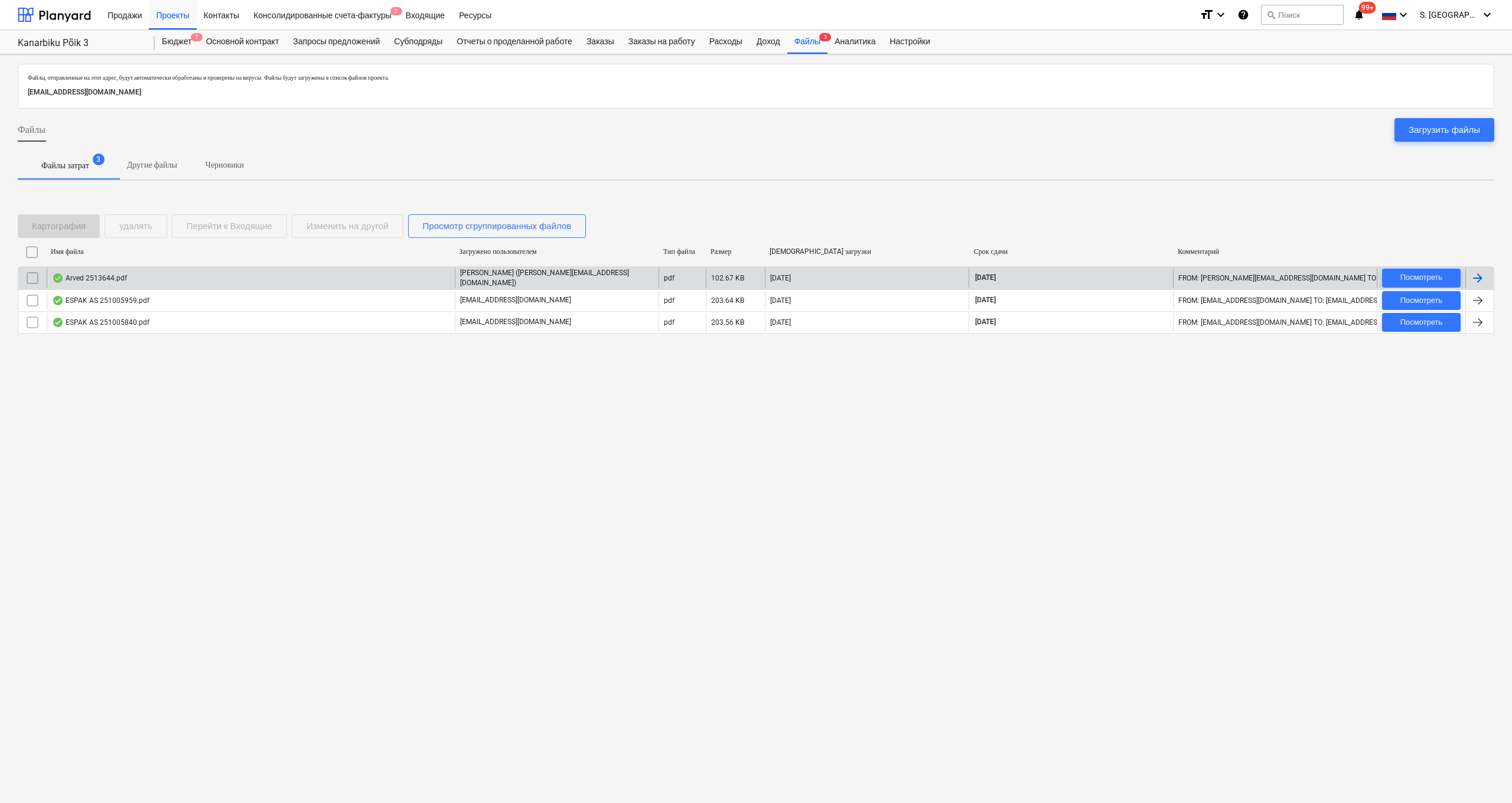
click at [218, 280] on div "Arved 2513644.pdf" at bounding box center [251, 278] width 408 height 20
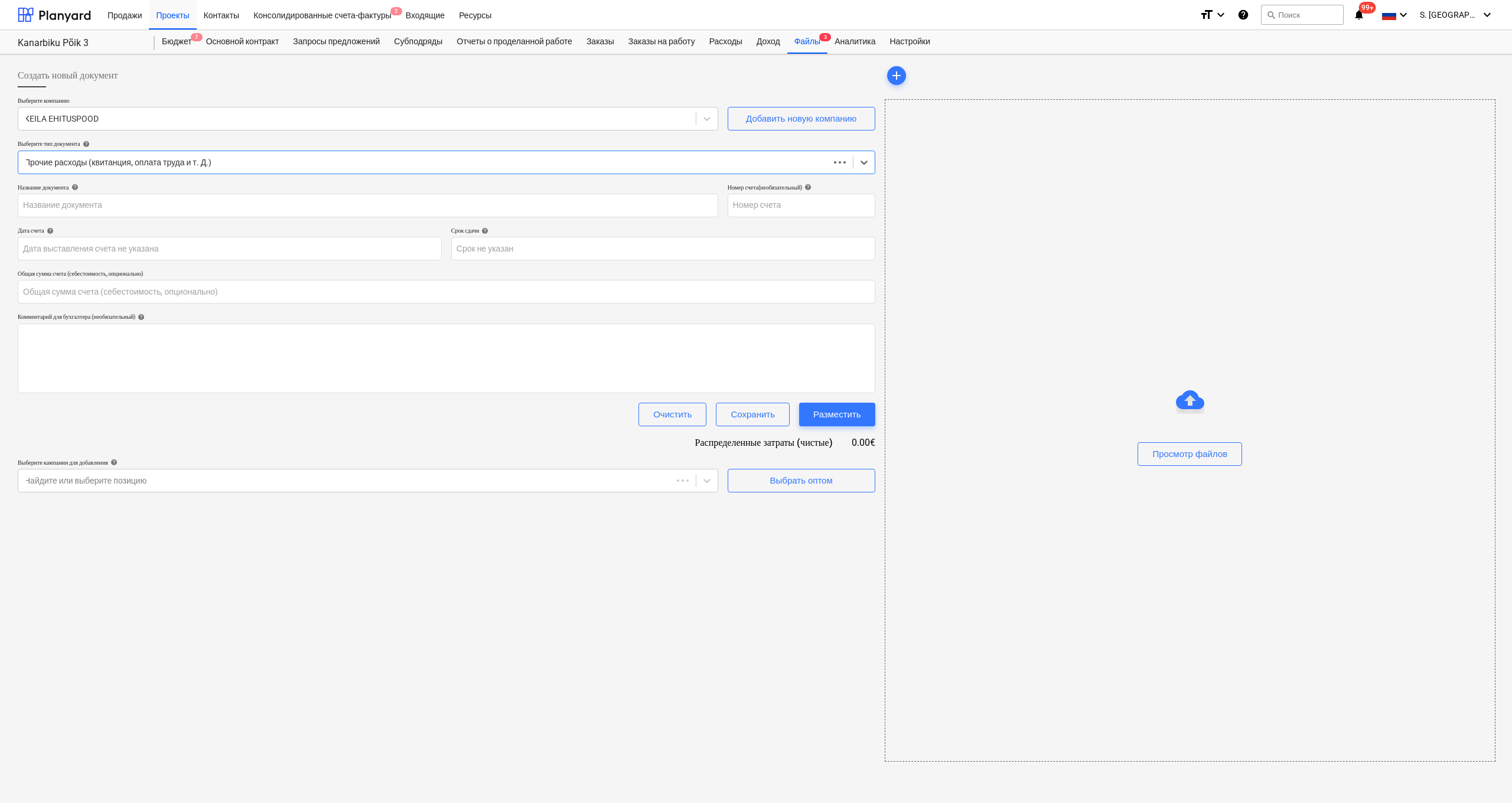
type input "0.00"
type input "2513644"
type input "[DATE]"
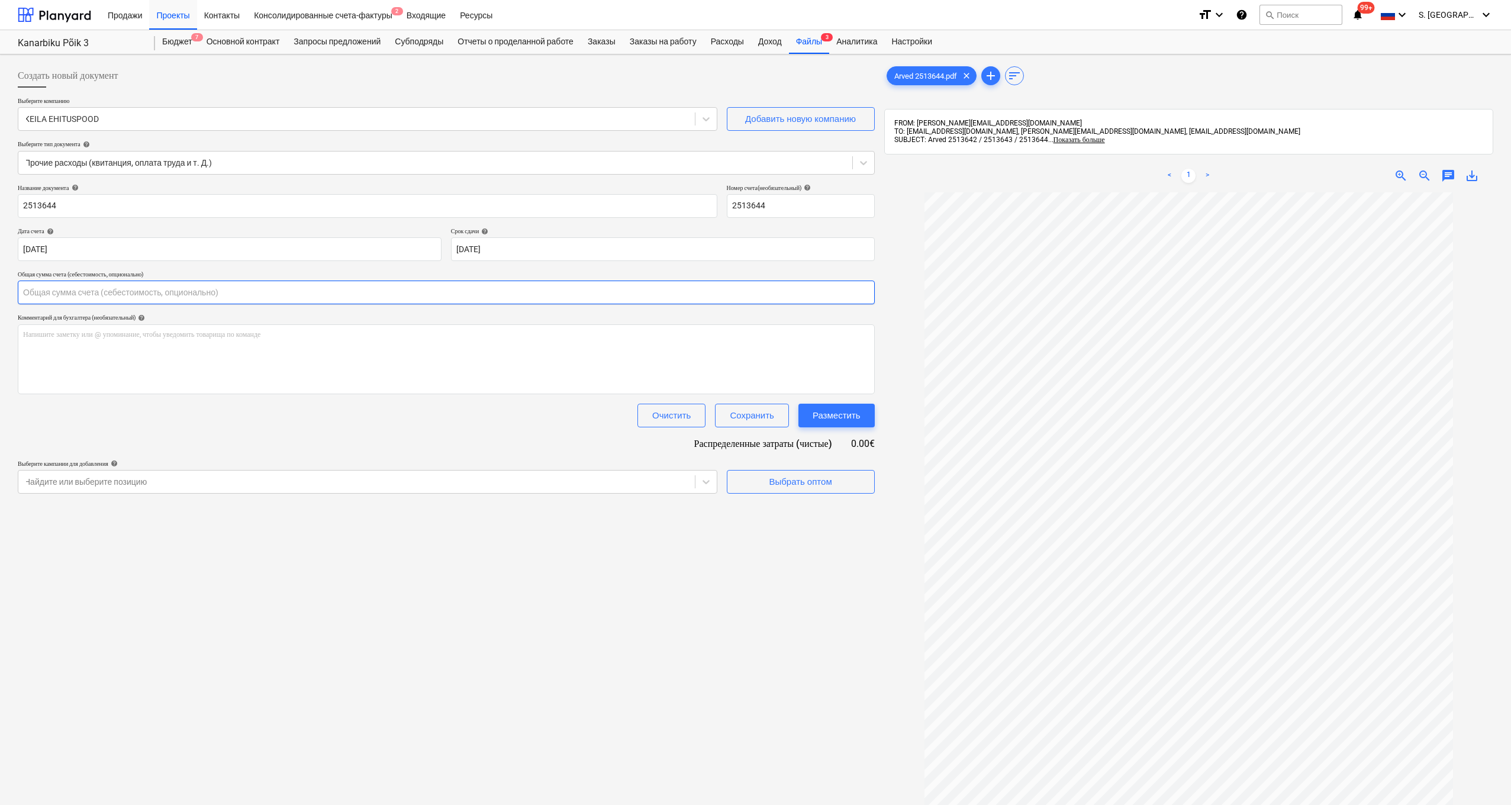
click at [214, 297] on input "text" at bounding box center [446, 293] width 857 height 24
type input "528.08"
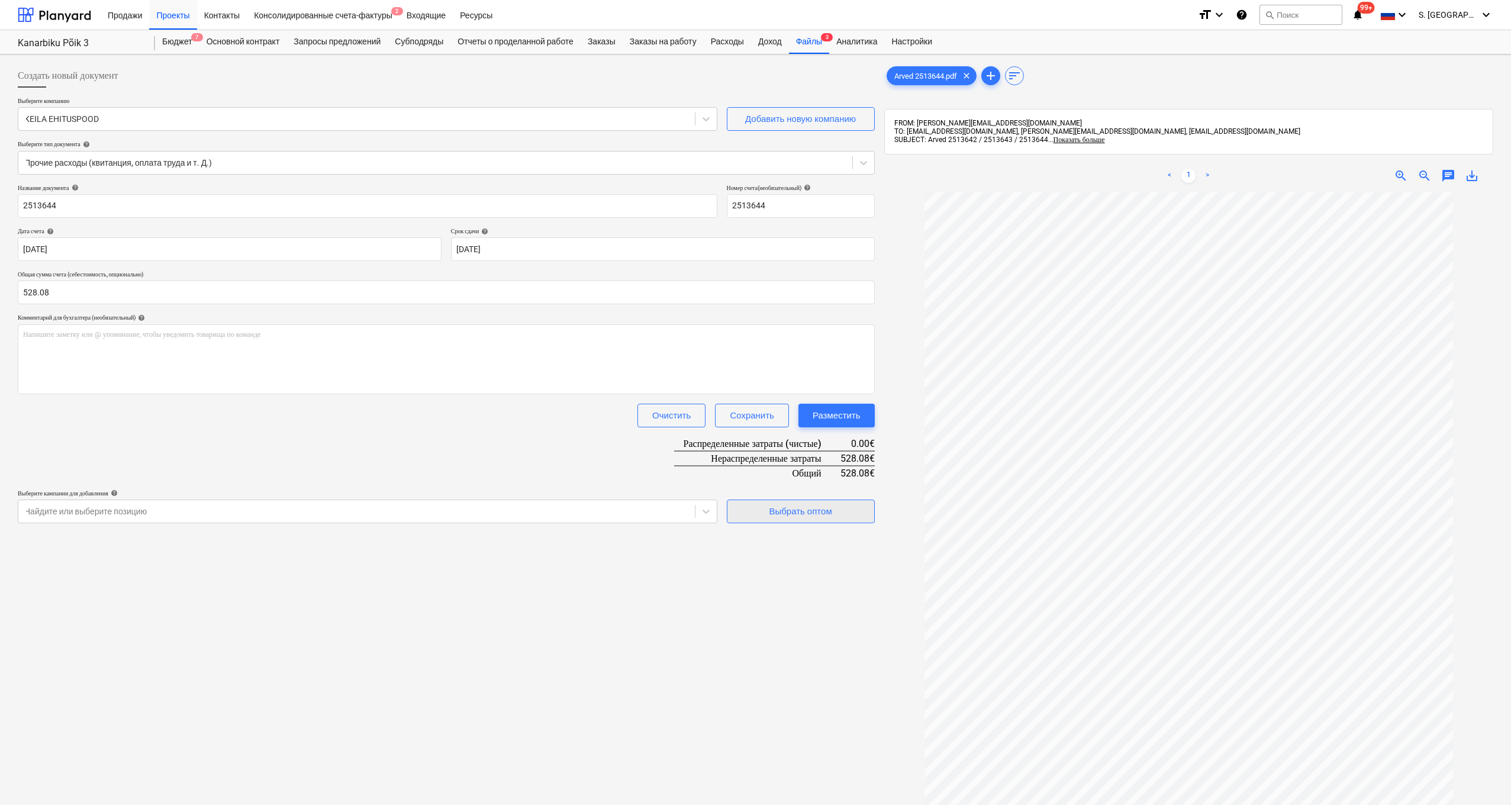
click at [760, 504] on span "Выбрать оптом" at bounding box center [801, 511] width 118 height 15
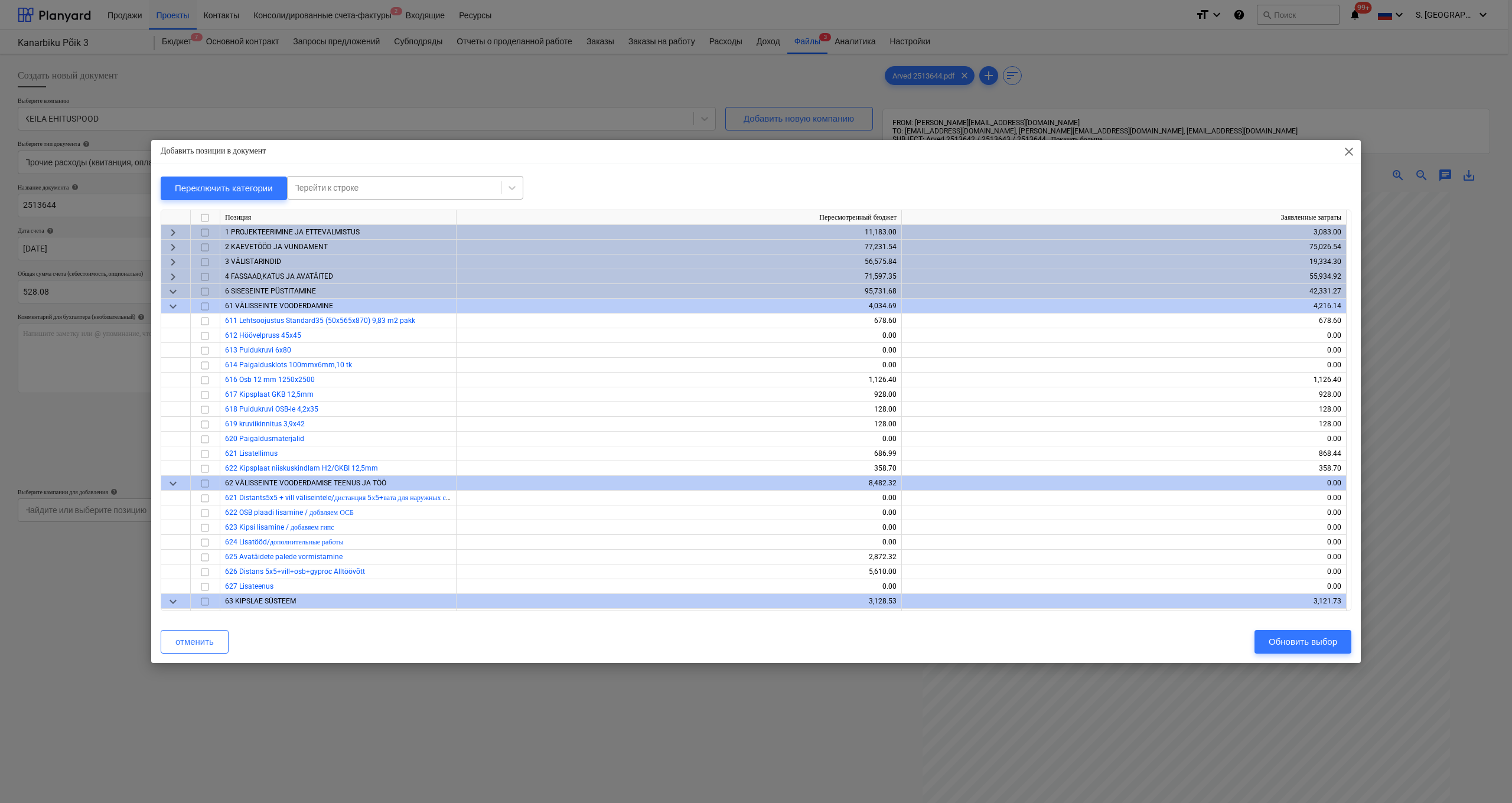
click at [378, 186] on div at bounding box center [394, 188] width 202 height 12
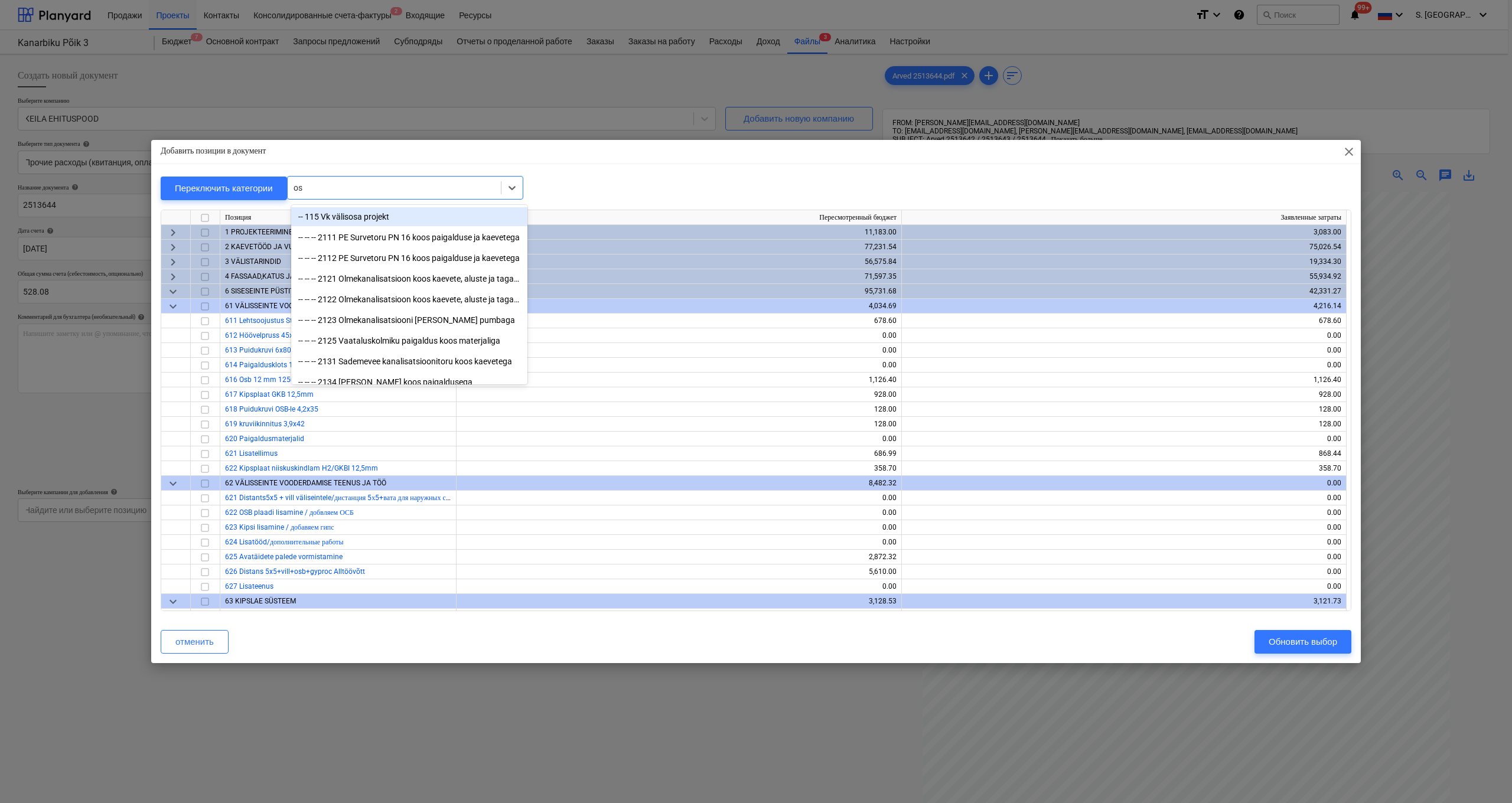
type input "osb"
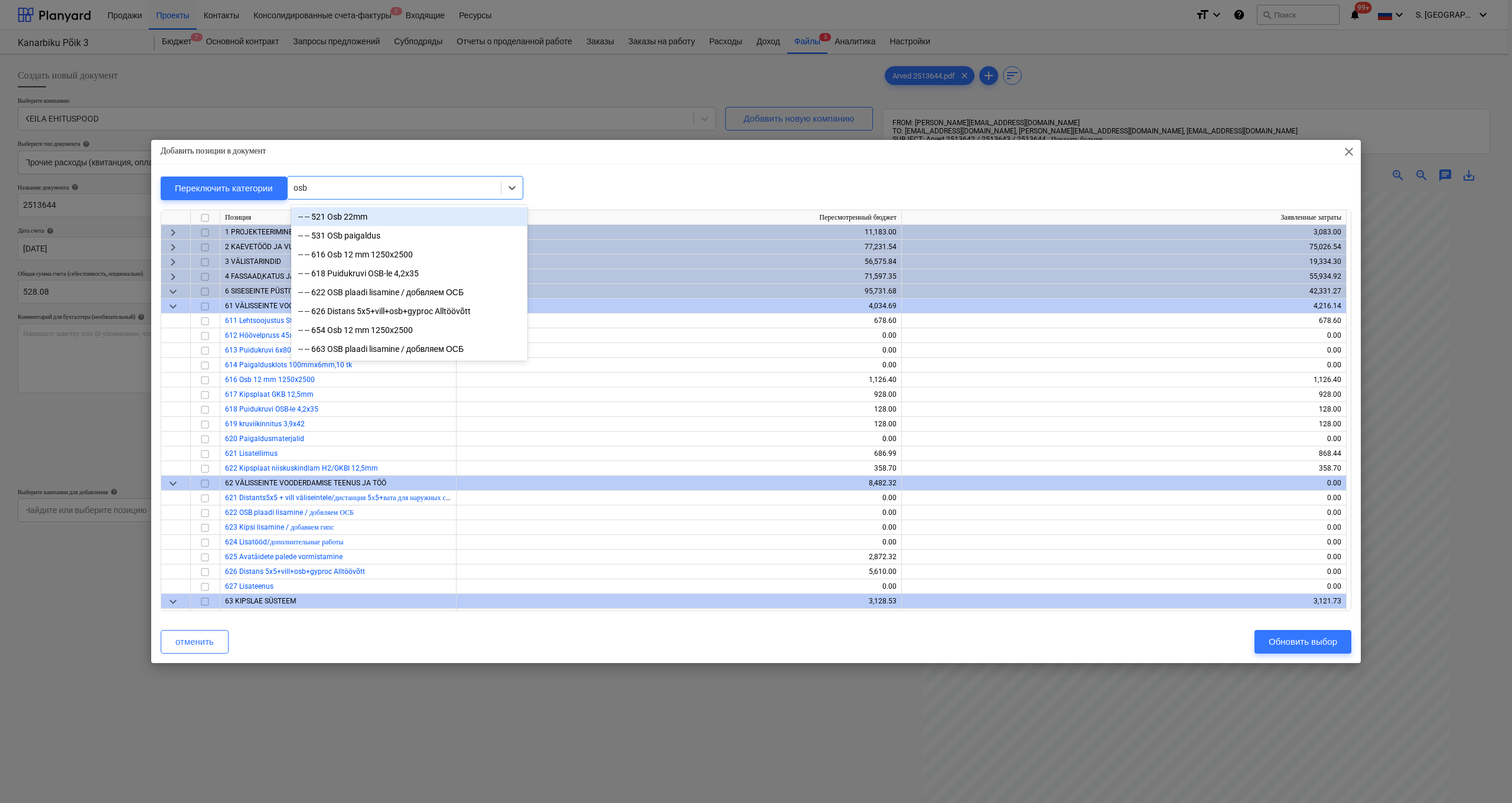
click at [347, 218] on div "-- -- 521 Osb 22mm" at bounding box center [409, 216] width 237 height 19
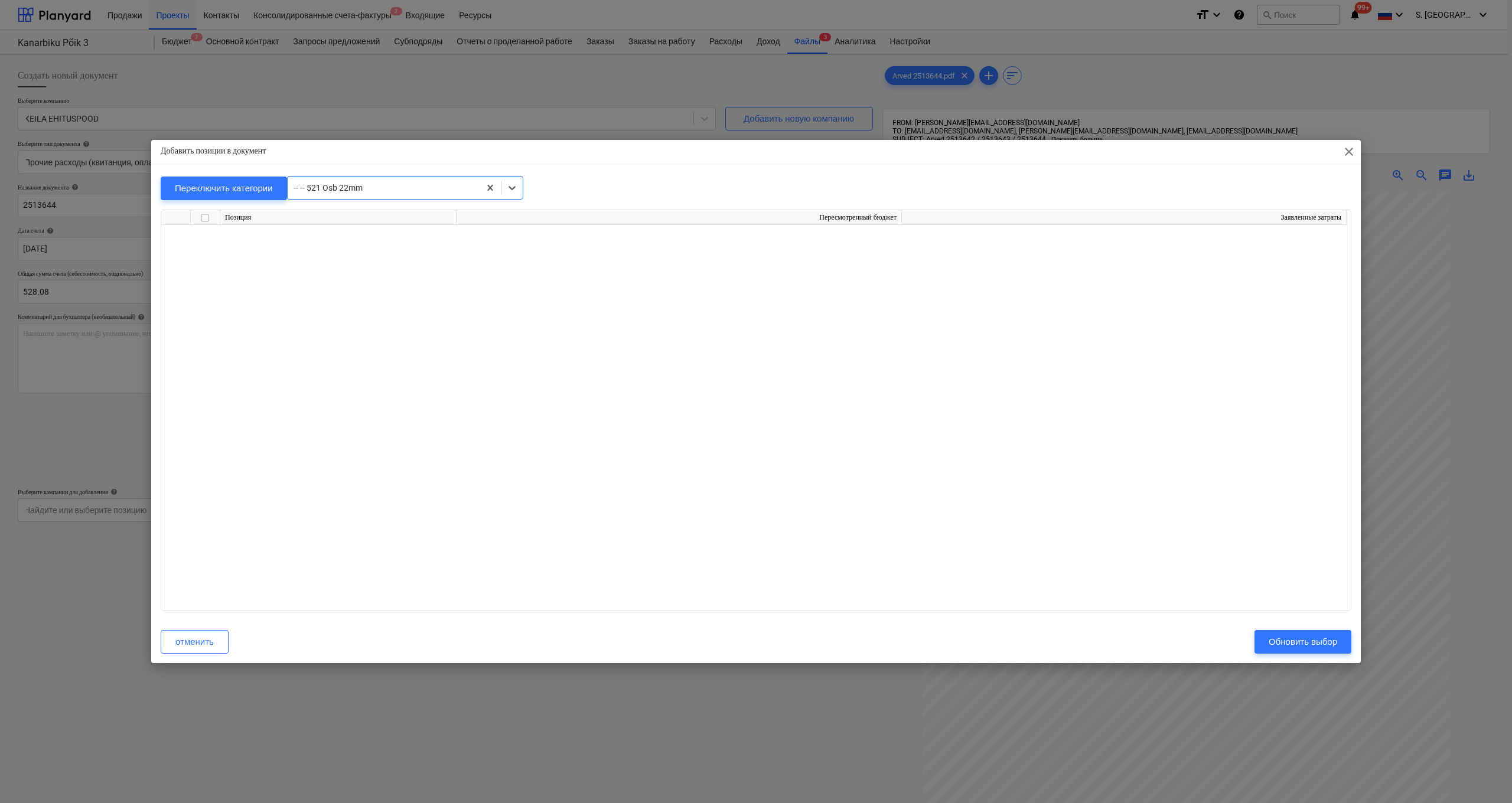
scroll to position [4399, 0]
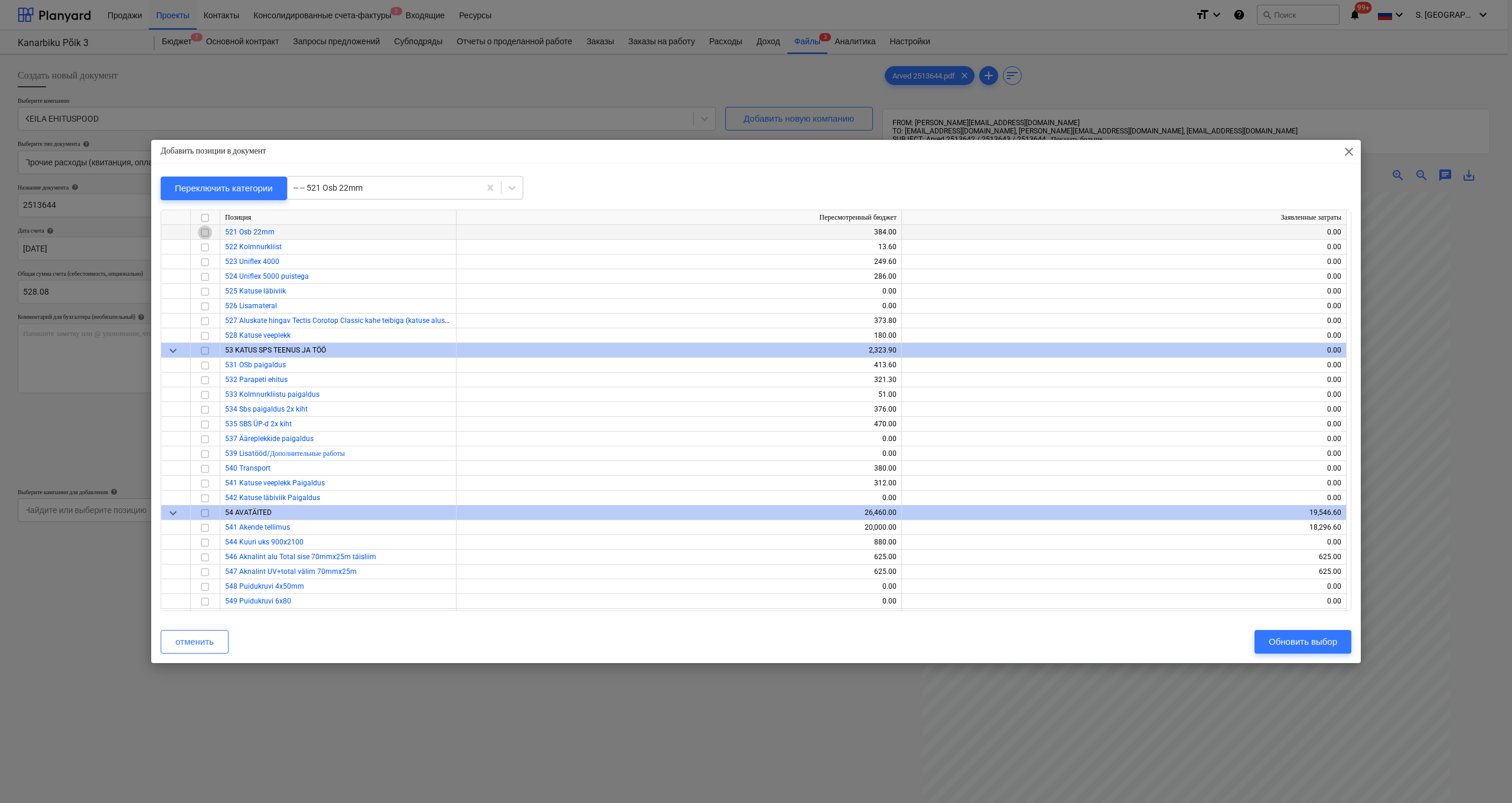
click at [206, 232] on input "checkbox" at bounding box center [205, 232] width 14 height 14
click at [208, 305] on input "checkbox" at bounding box center [205, 306] width 14 height 14
click at [768, 597] on div "Обновить выбор" at bounding box center [1302, 641] width 69 height 15
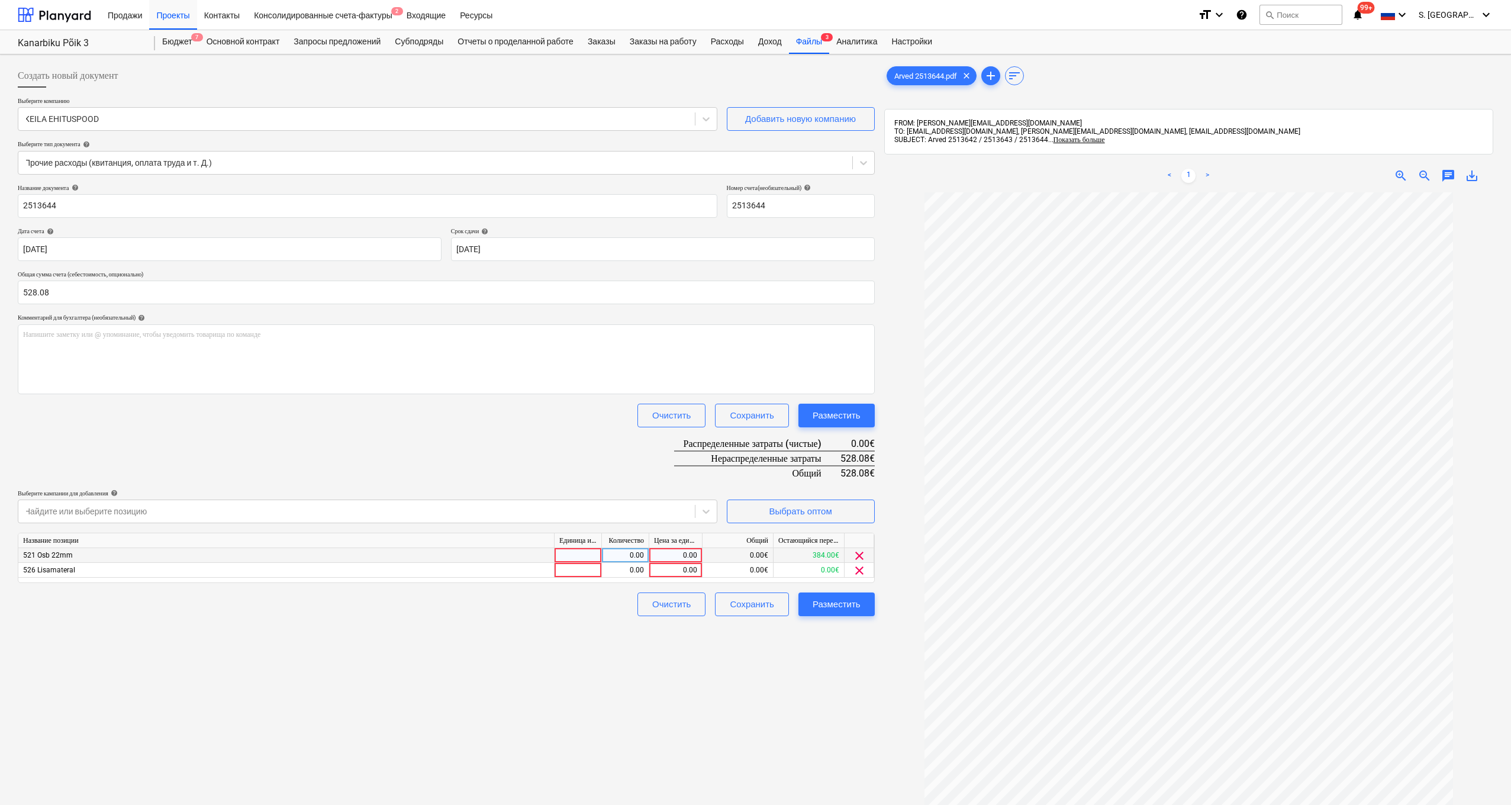
click at [678, 555] on div "0.00" at bounding box center [675, 555] width 43 height 15
type input "384"
click at [770, 598] on div "Создать новый документ Выберите компанию KEILA EHITUSPOOD Добавить новую компан…" at bounding box center [446, 514] width 867 height 910
click at [680, 568] on div "0.00" at bounding box center [675, 570] width 43 height 15
type input "144.08"
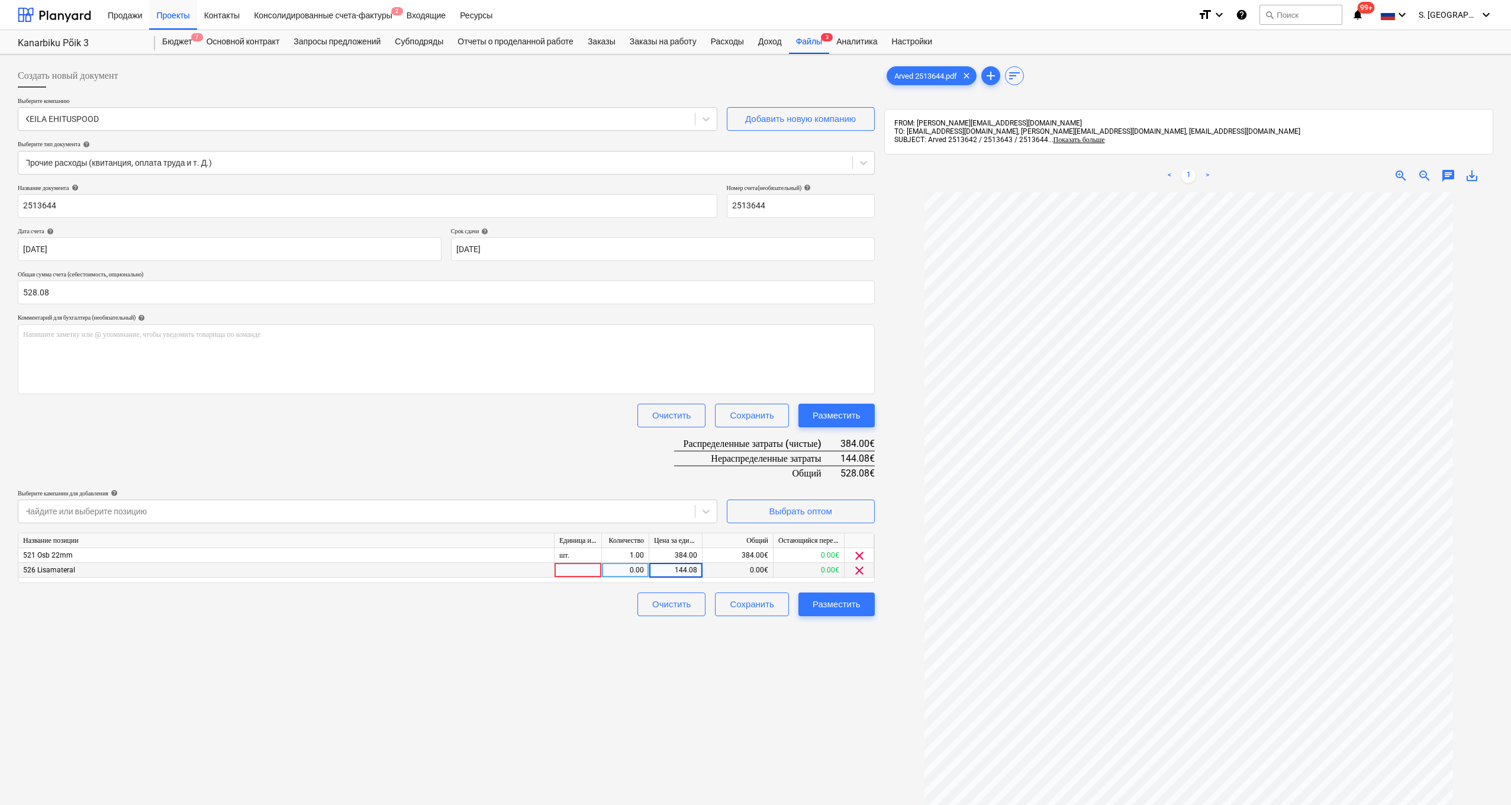
click at [751, 598] on div "Создать новый документ Выберите компанию KEILA EHITUSPOOD Добавить новую компан…" at bounding box center [446, 514] width 867 height 910
click at [770, 598] on div "Разместить" at bounding box center [837, 604] width 48 height 15
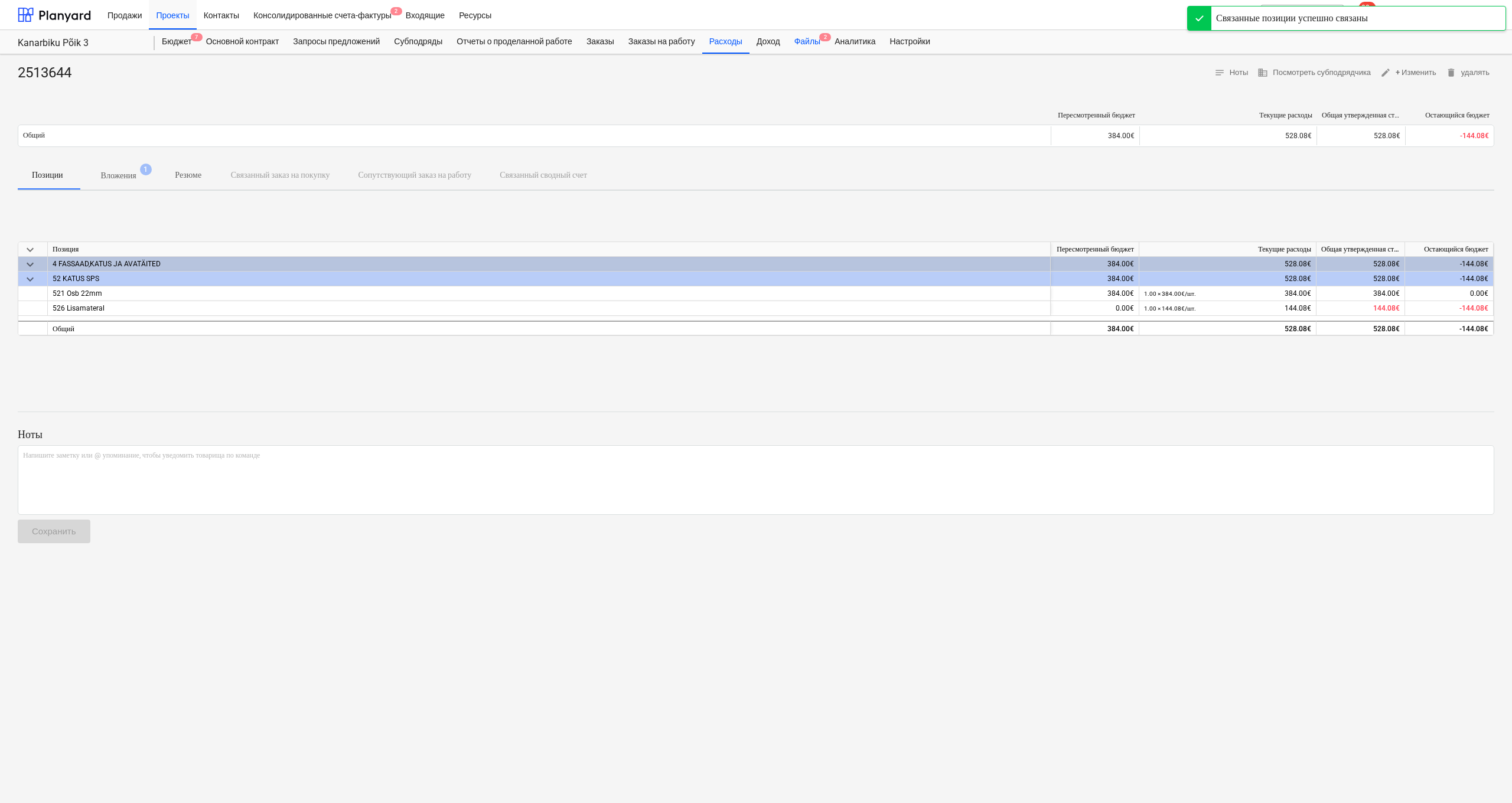
click at [768, 38] on div "Файлы 2" at bounding box center [807, 42] width 40 height 24
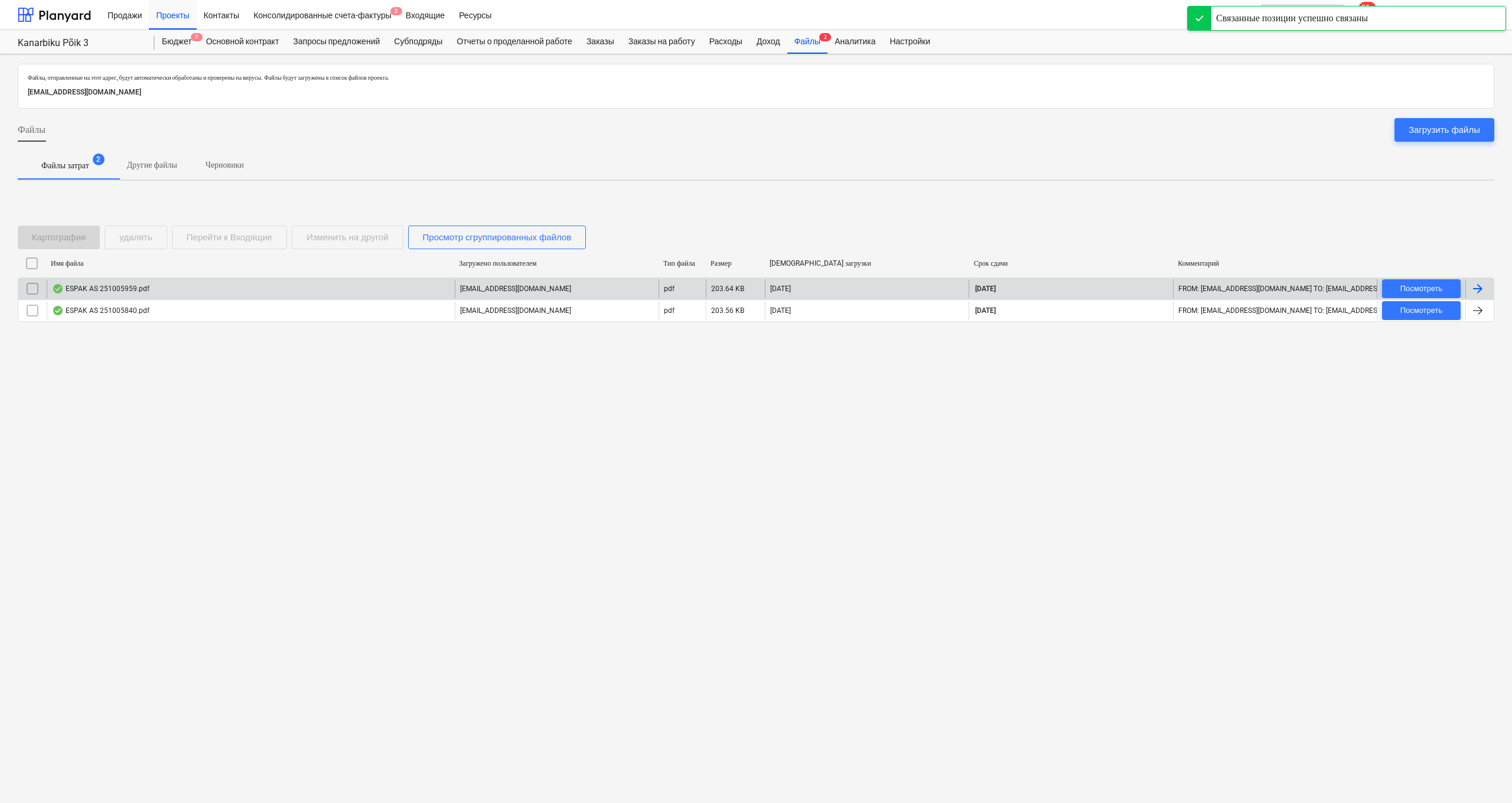
click at [95, 291] on div "ESPAK AS 251005959.pdf" at bounding box center [101, 288] width 98 height 9
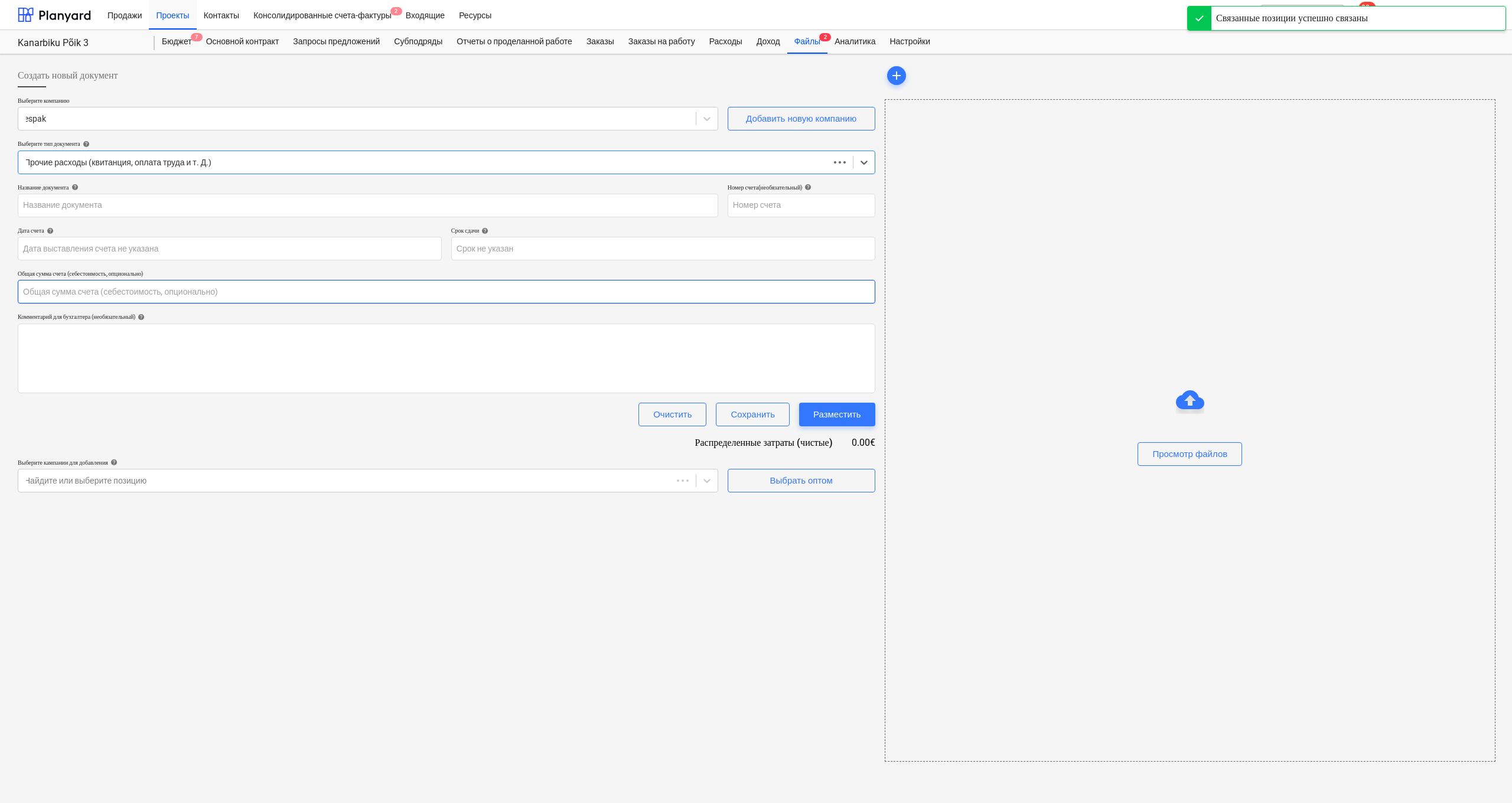
type input "0.00"
type input "251005959"
type input "[DATE]"
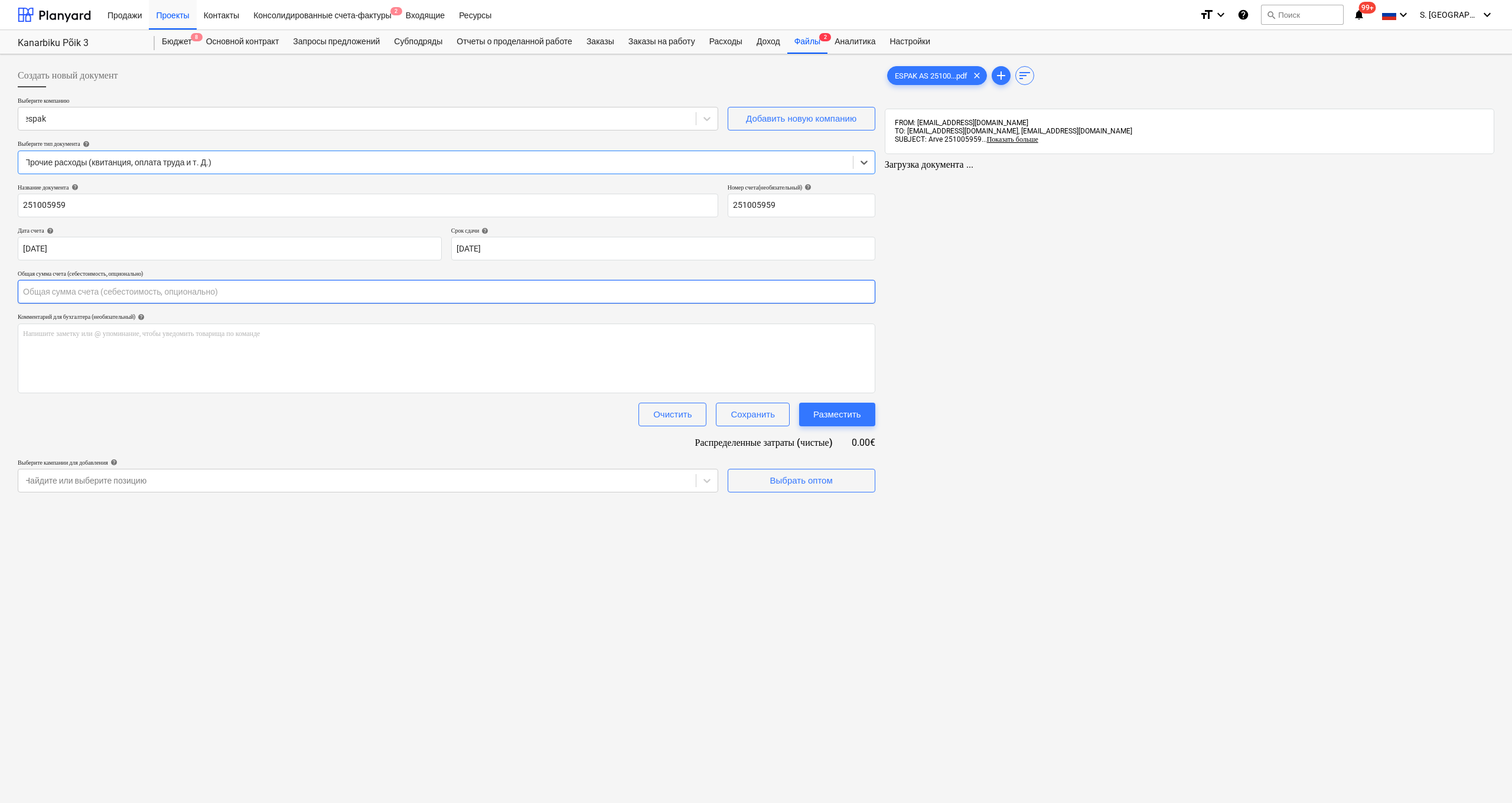
click at [364, 296] on input "text" at bounding box center [447, 292] width 858 height 24
type input "194.35"
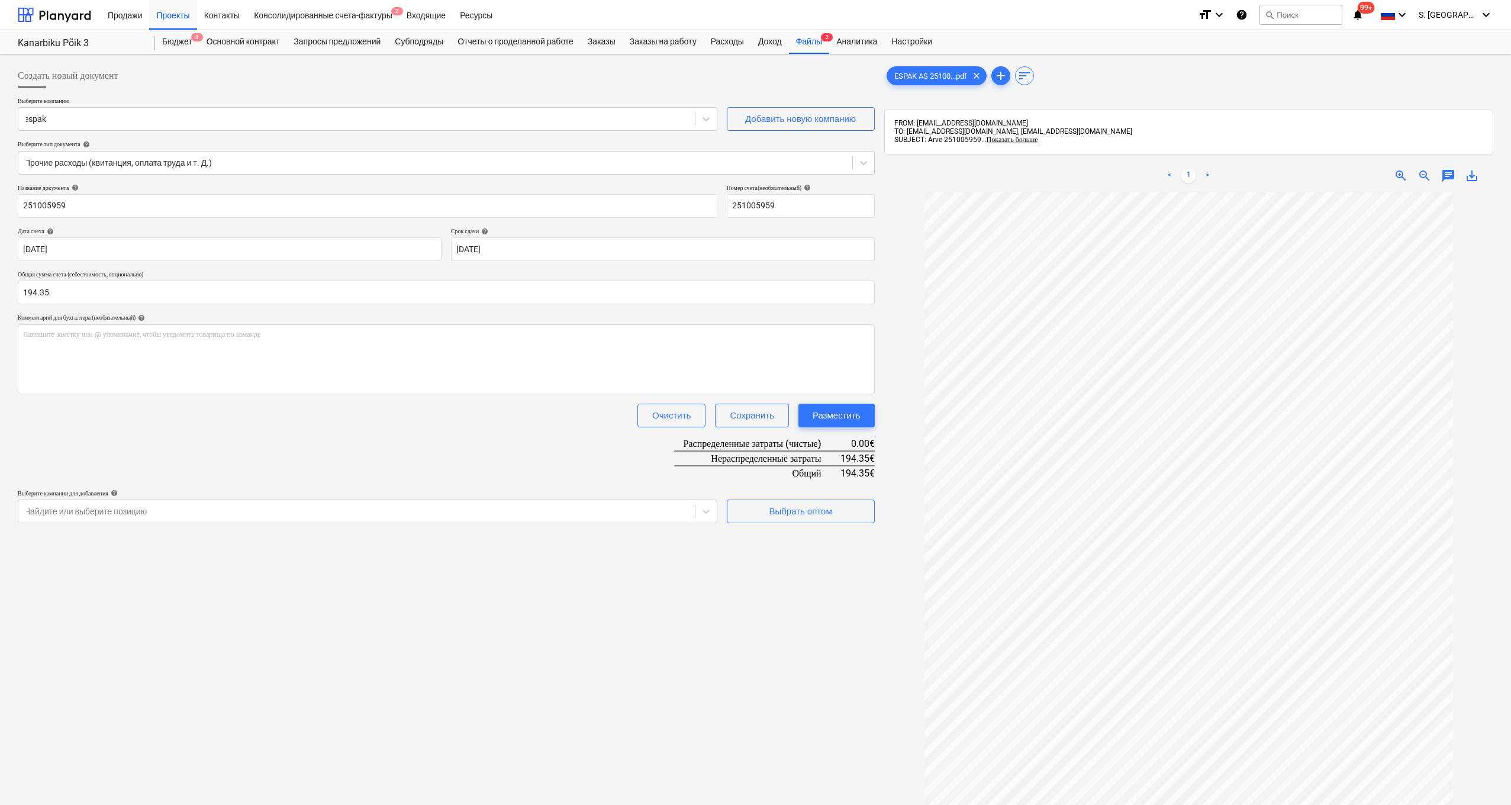
drag, startPoint x: 659, startPoint y: 654, endPoint x: 668, endPoint y: 644, distance: 13.0
click at [659, 598] on div "Создать новый документ Выберите компанию espak Добавить новую компанию Выберите…" at bounding box center [446, 514] width 867 height 910
click at [770, 513] on div "Выбрать оптом" at bounding box center [800, 511] width 63 height 15
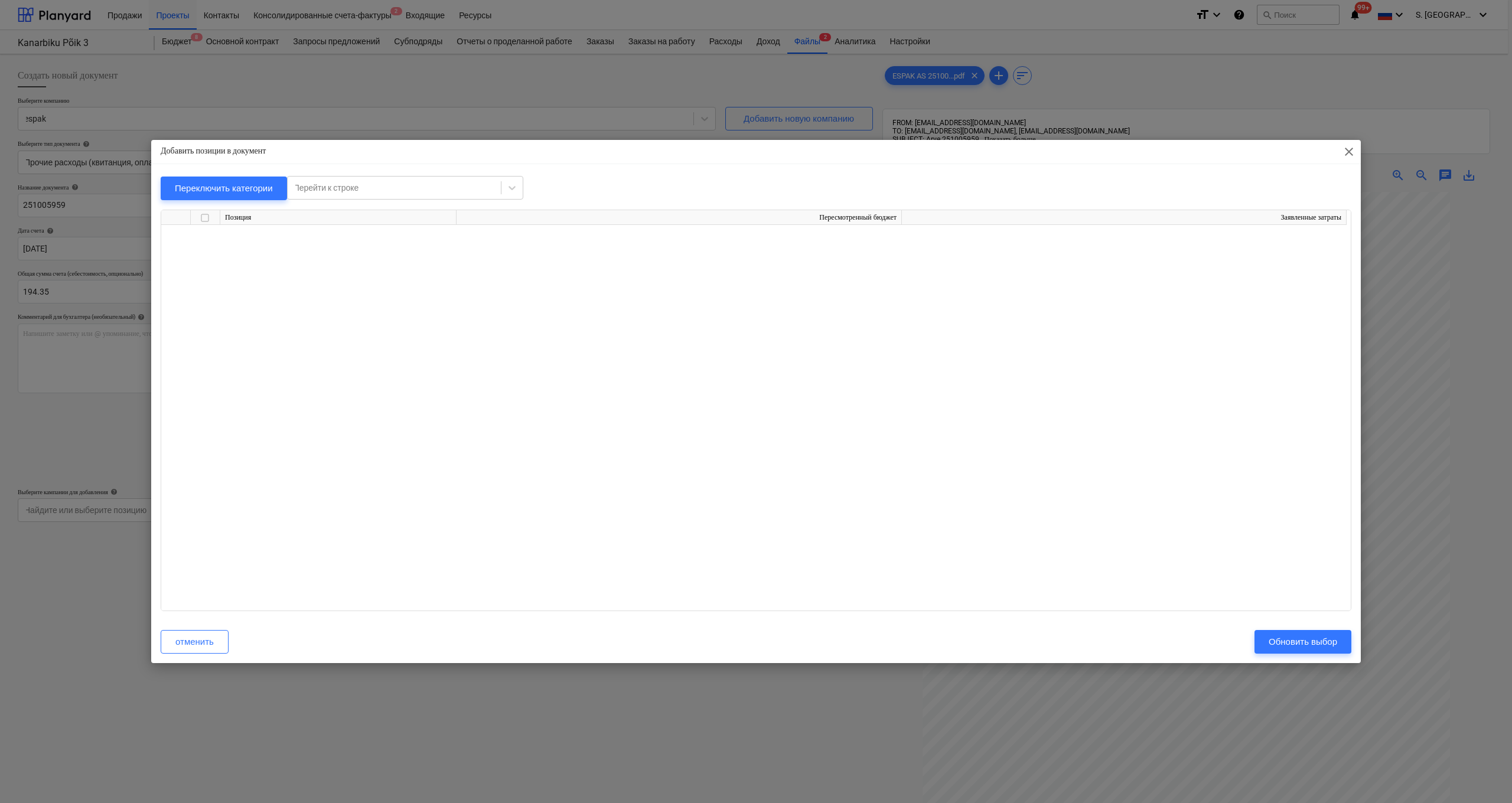
scroll to position [10242, 0]
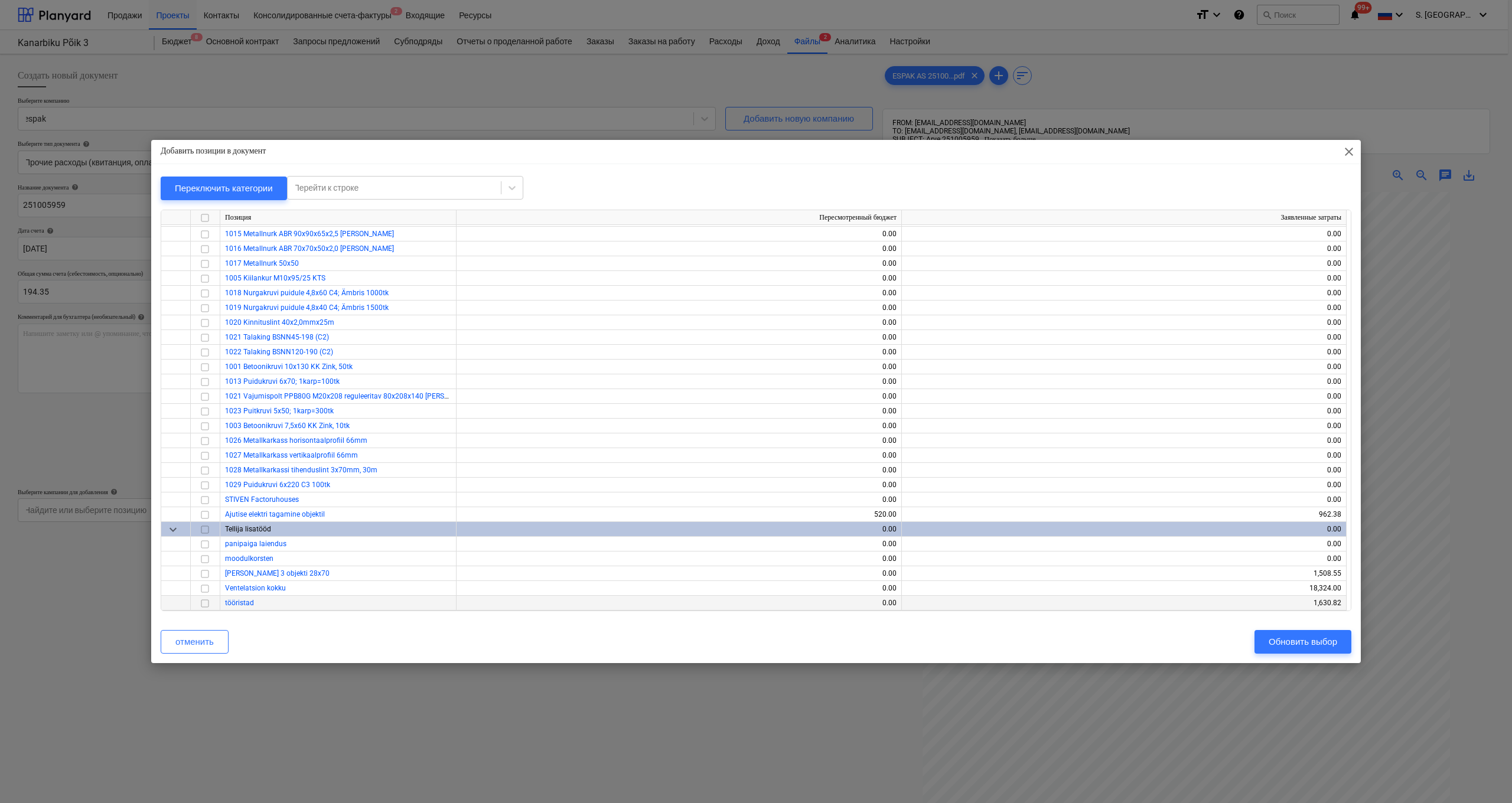
click at [240, 597] on span "tööristad" at bounding box center [240, 602] width 29 height 8
click at [207, 597] on input "checkbox" at bounding box center [205, 603] width 14 height 14
click at [768, 597] on div "Обновить выбор" at bounding box center [1302, 641] width 69 height 15
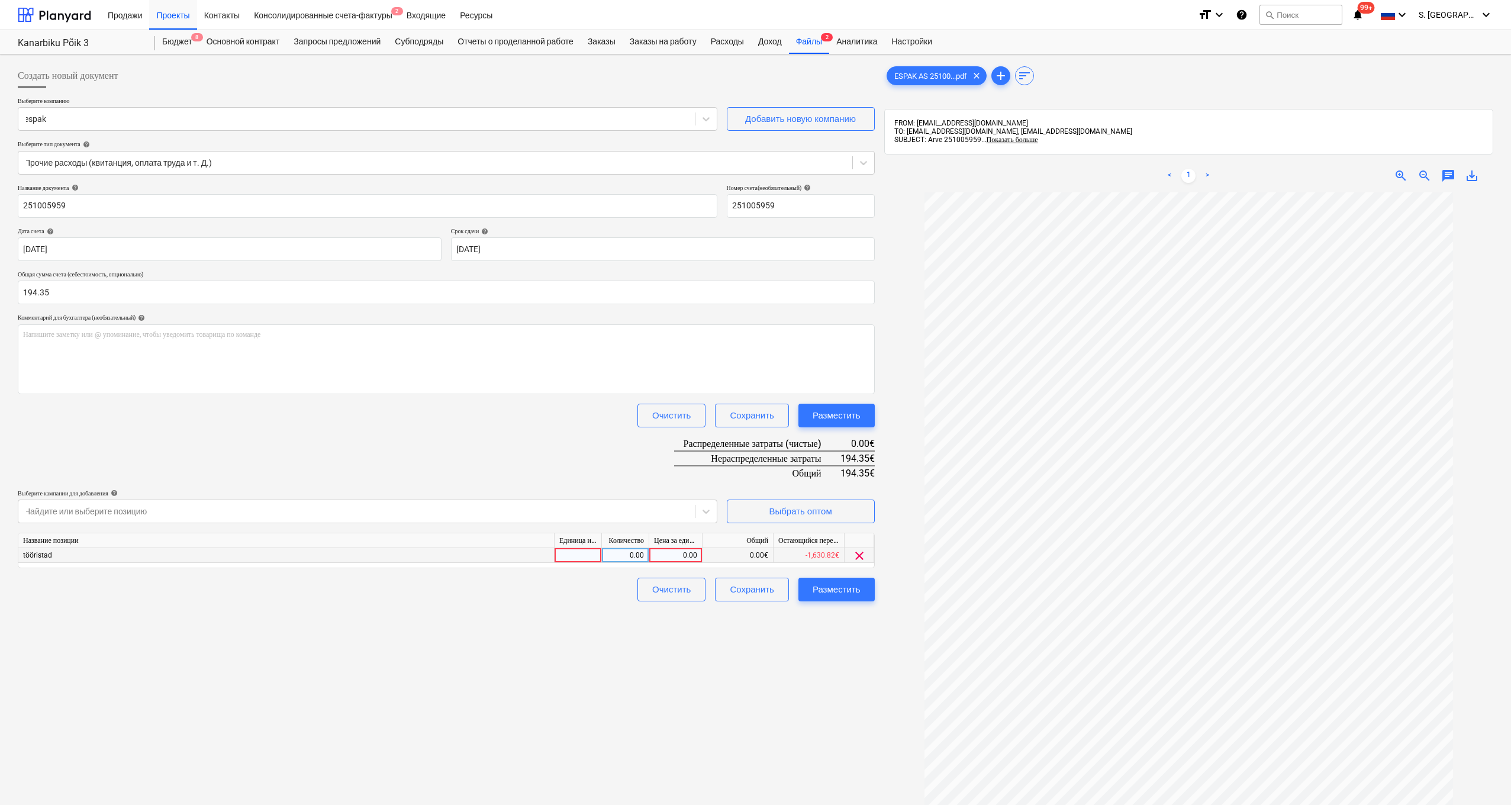
click at [662, 553] on div "0.00" at bounding box center [675, 555] width 43 height 15
type input "194.35"
click at [629, 598] on div "Создать новый документ Выберите компанию espak Добавить новую компанию Выберите…" at bounding box center [446, 514] width 867 height 910
click at [770, 593] on div "Разместить" at bounding box center [837, 589] width 48 height 15
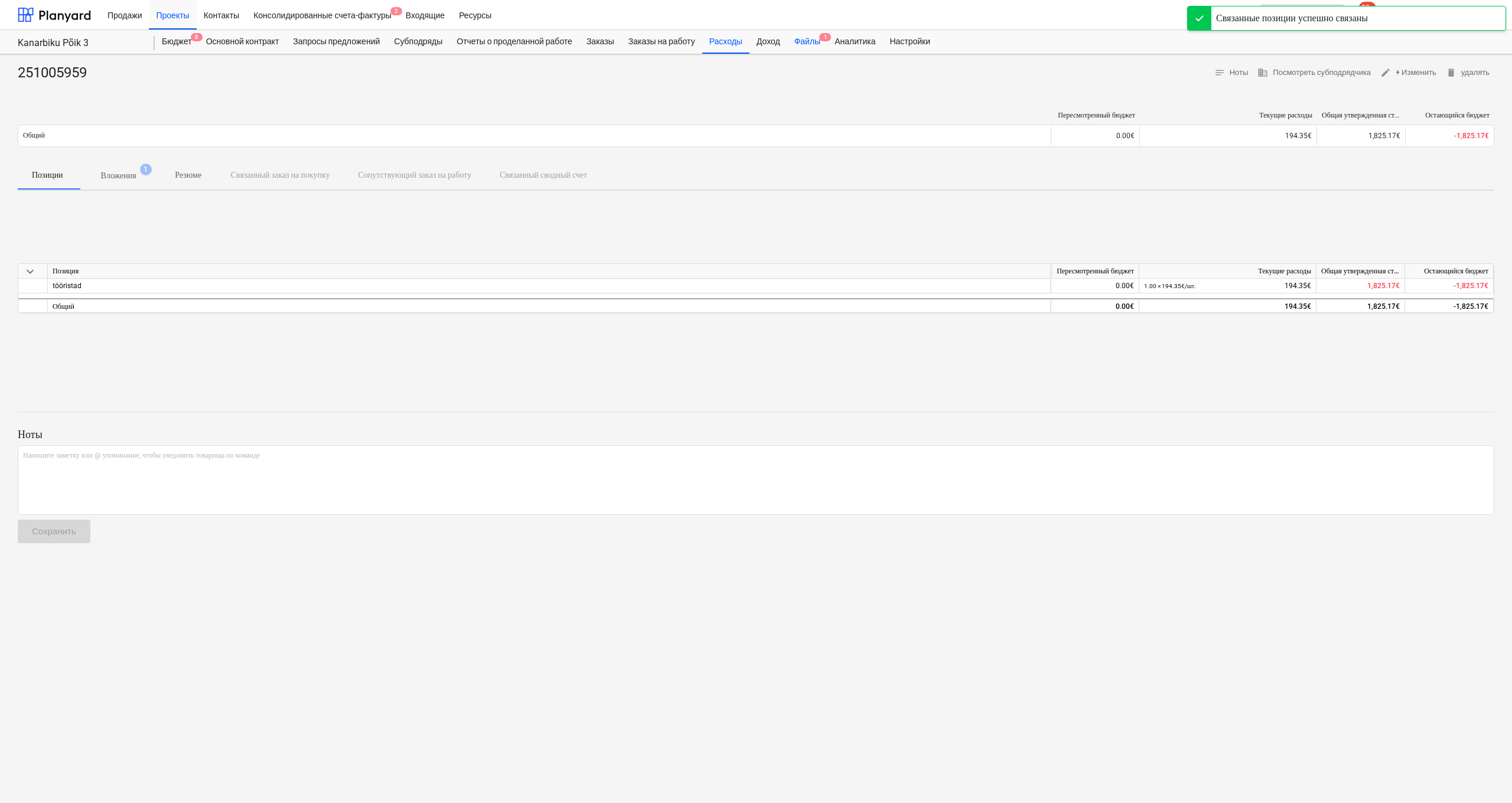
click at [768, 40] on div "Файлы 1" at bounding box center [807, 42] width 40 height 24
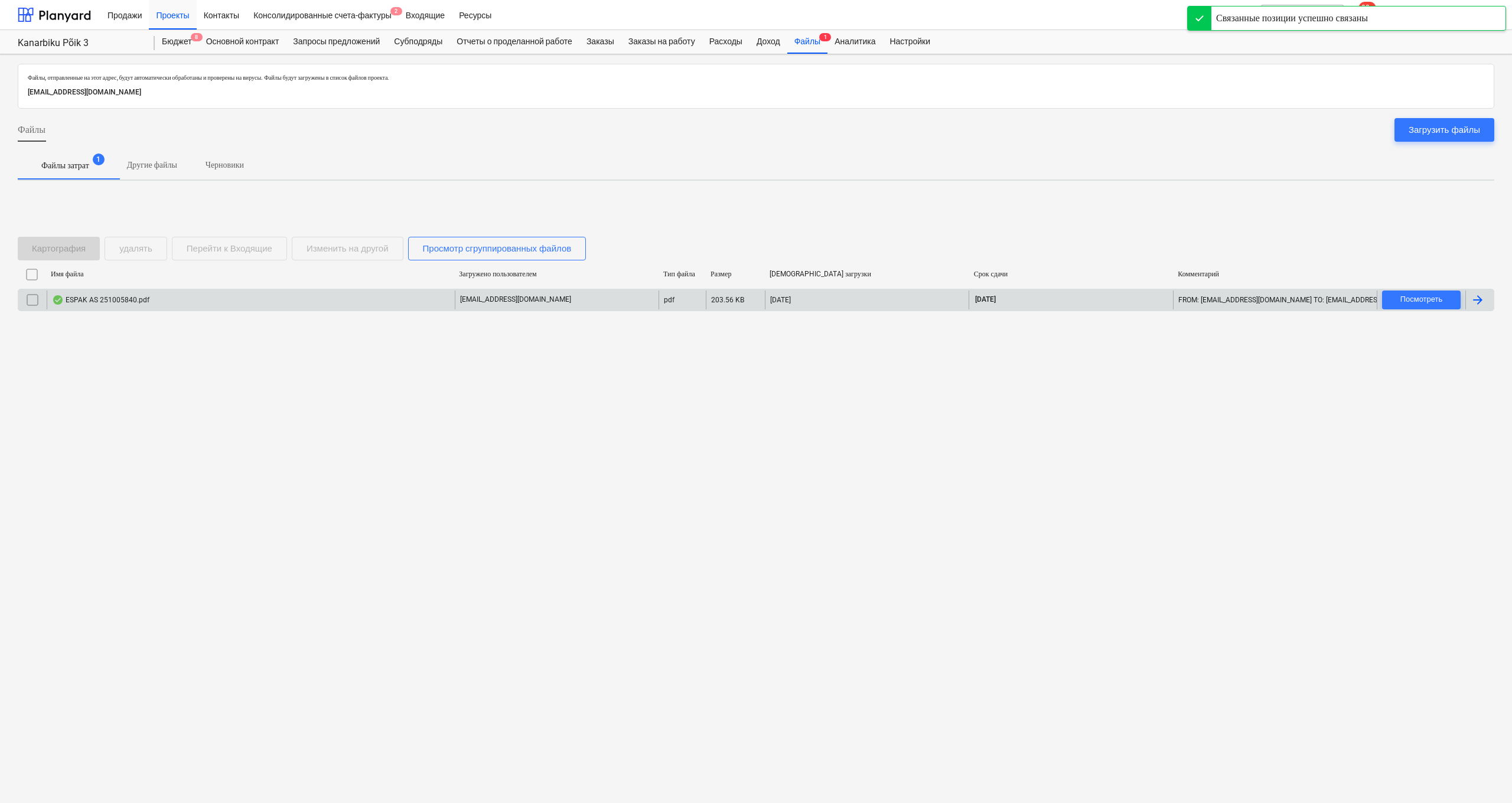
click at [493, 302] on p "[EMAIL_ADDRESS][DOMAIN_NAME]" at bounding box center [515, 299] width 111 height 10
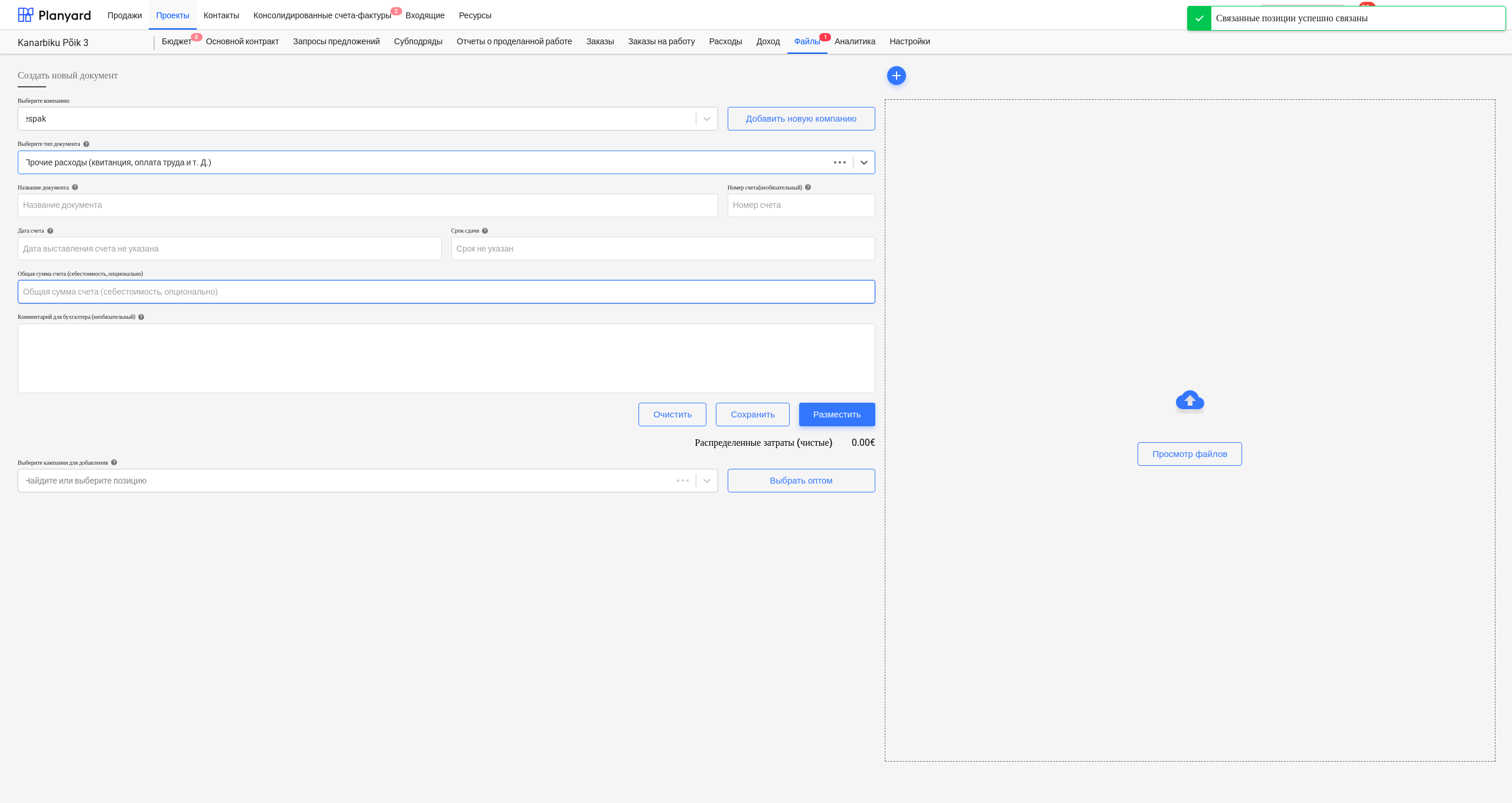
type input "0.00"
type input "251005840"
type input "[DATE]"
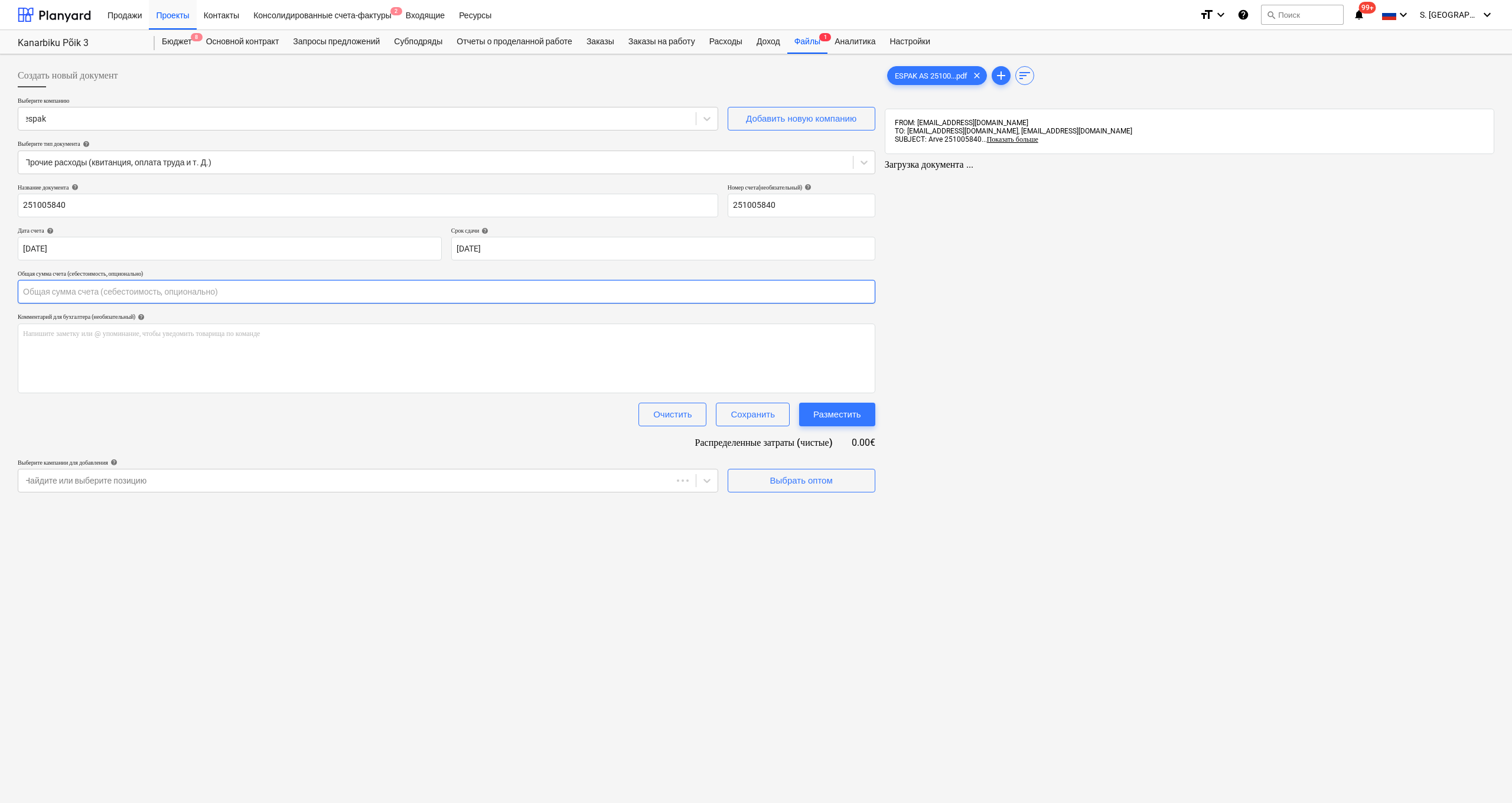
click at [521, 293] on input "text" at bounding box center [447, 292] width 858 height 24
type input "0.00"
click at [768, 42] on div "Файлы 1" at bounding box center [807, 42] width 40 height 24
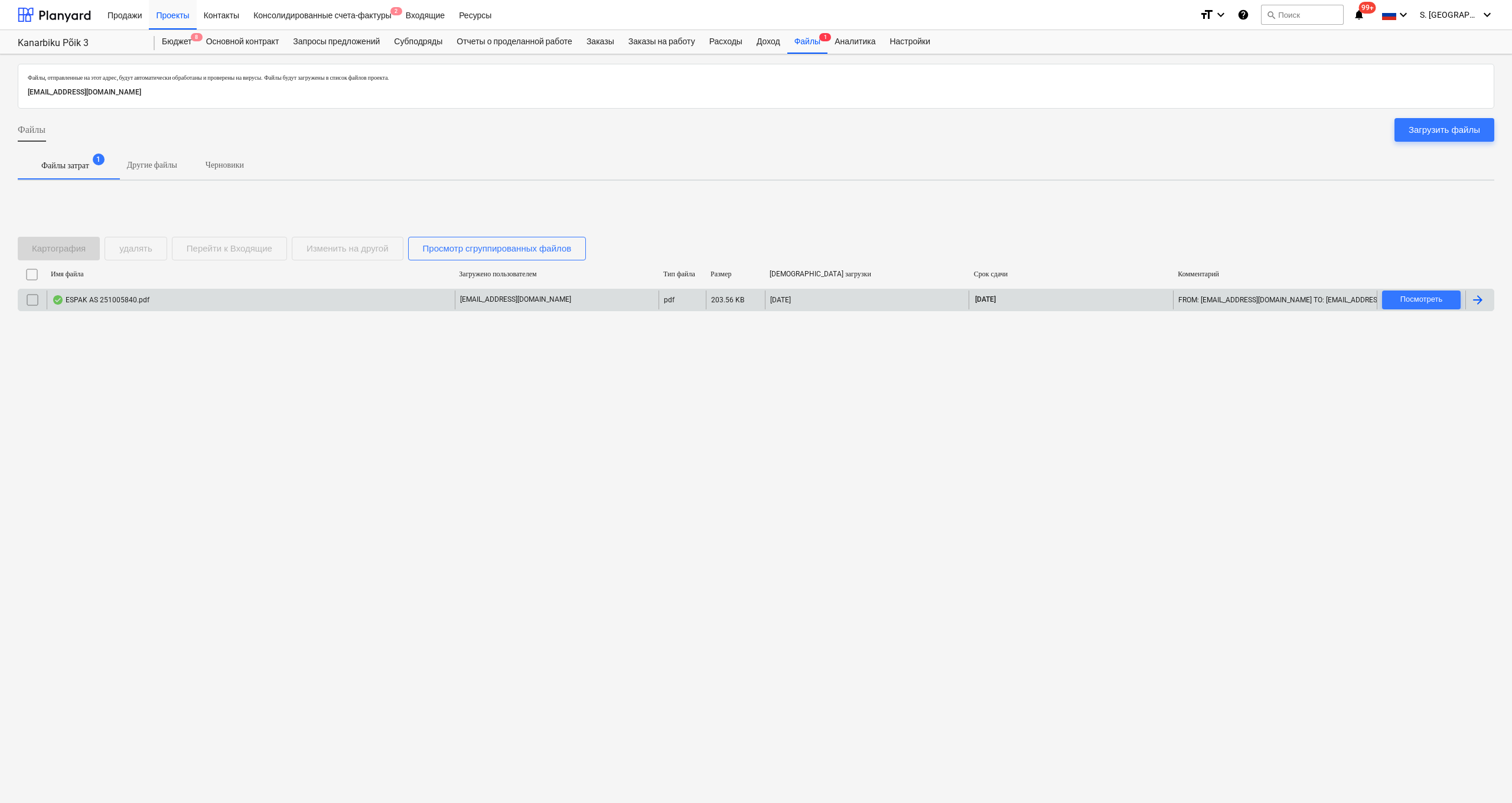
click at [30, 299] on input "checkbox" at bounding box center [32, 299] width 19 height 19
click at [143, 251] on div "удалять" at bounding box center [136, 248] width 33 height 15
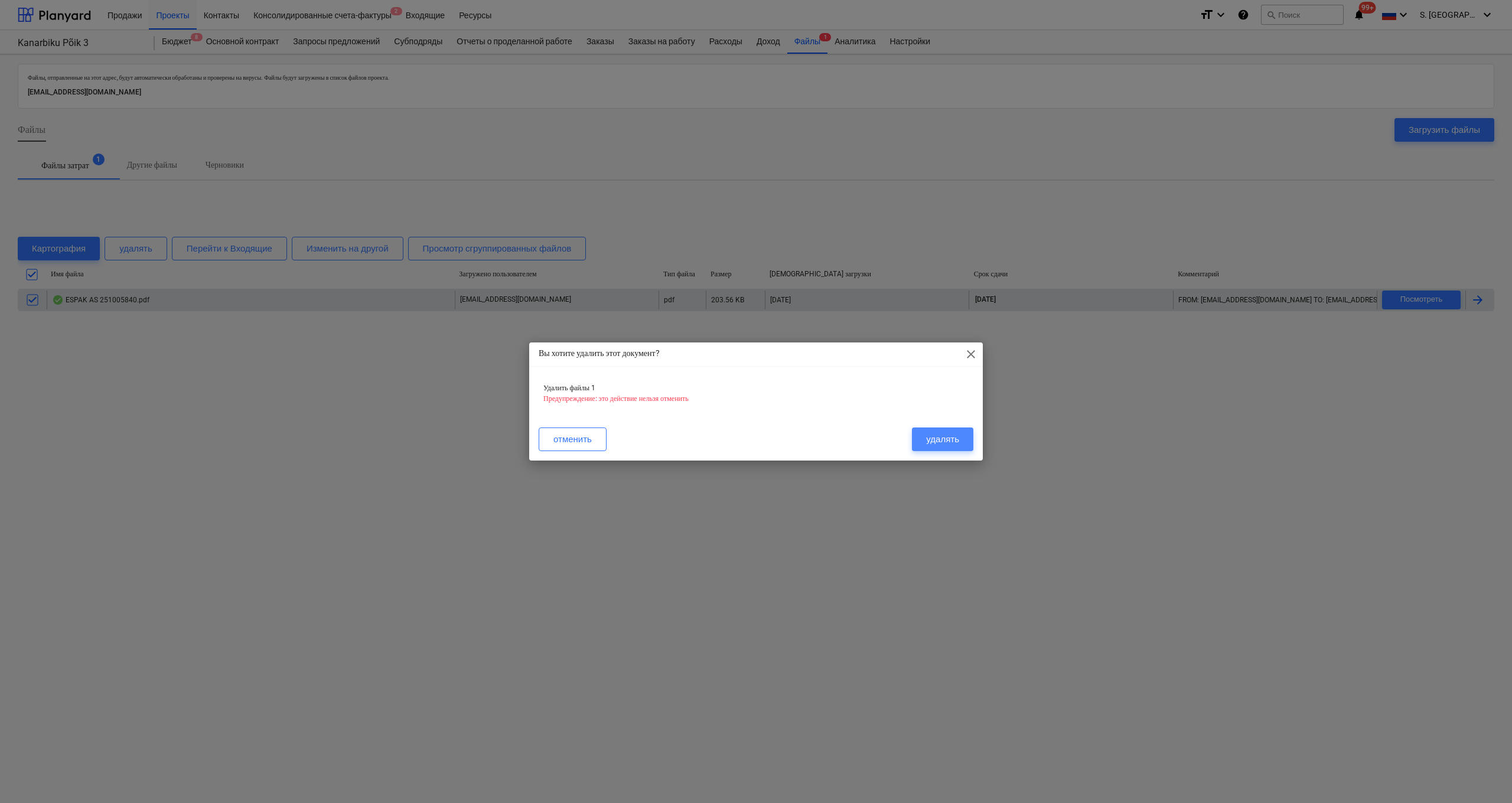
click at [768, 433] on div "удалять" at bounding box center [942, 439] width 33 height 15
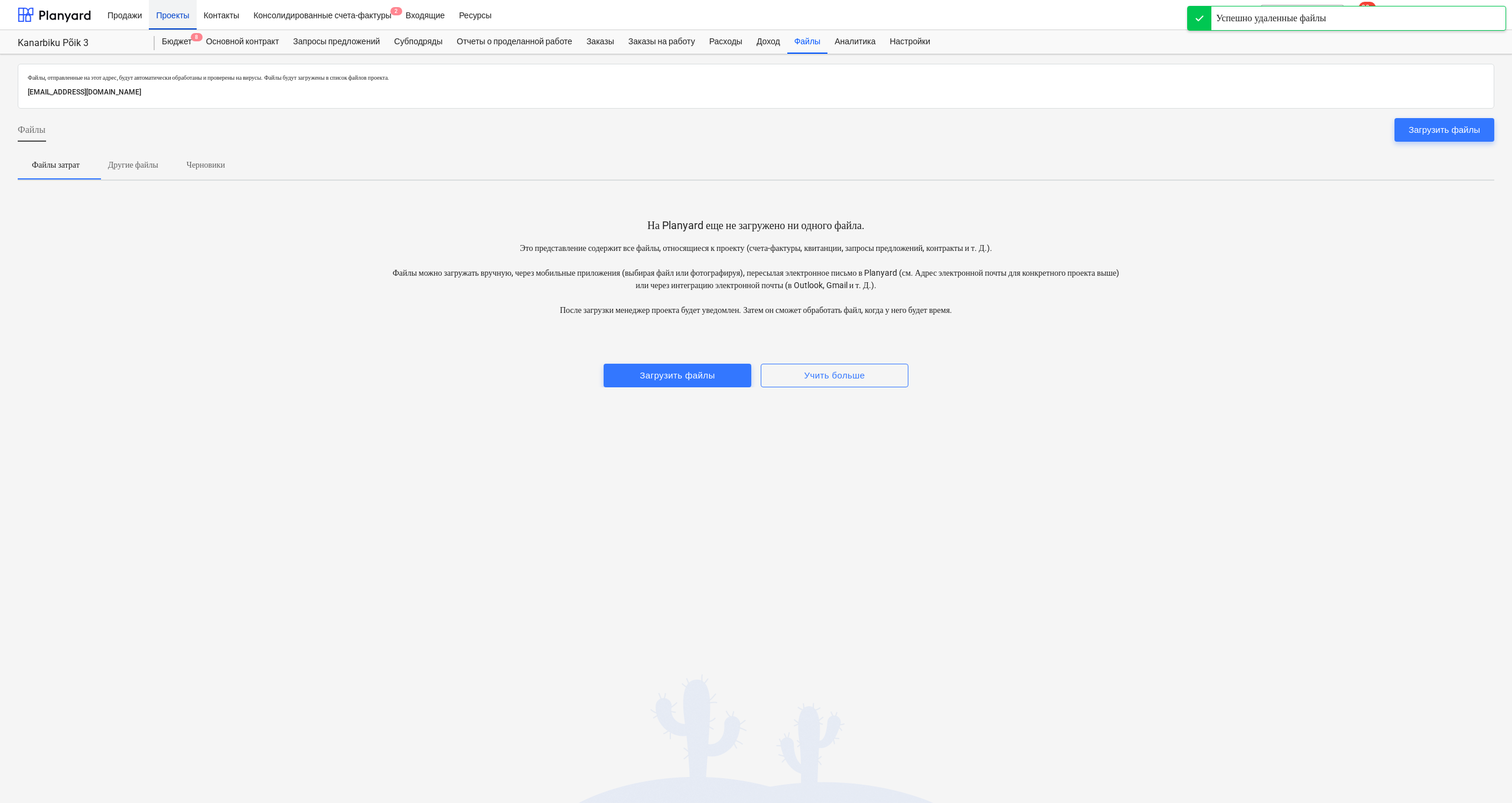
click at [187, 21] on div "Проекты" at bounding box center [172, 14] width 47 height 30
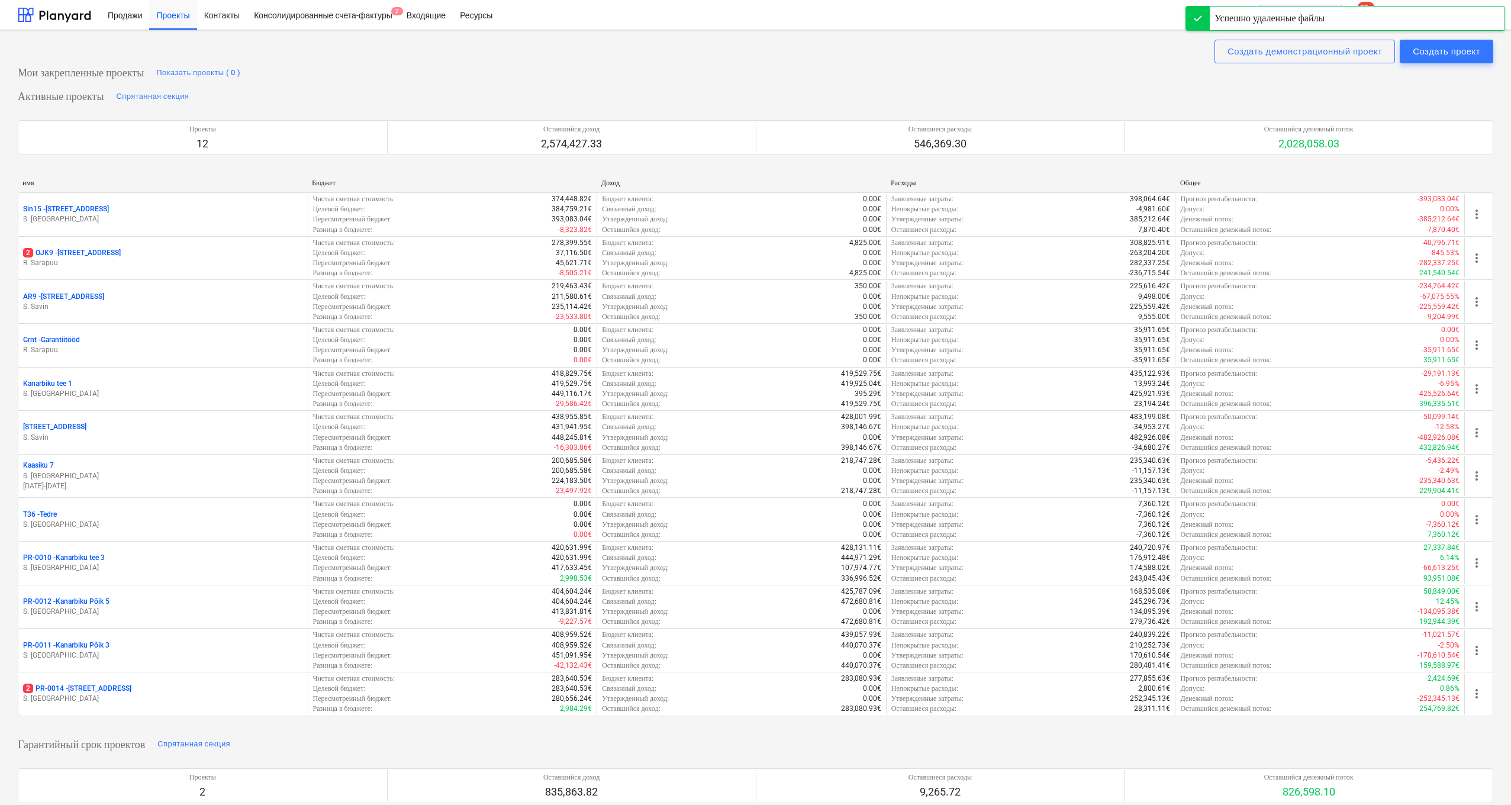
click at [130, 598] on p "S. [GEOGRAPHIC_DATA]" at bounding box center [163, 699] width 280 height 10
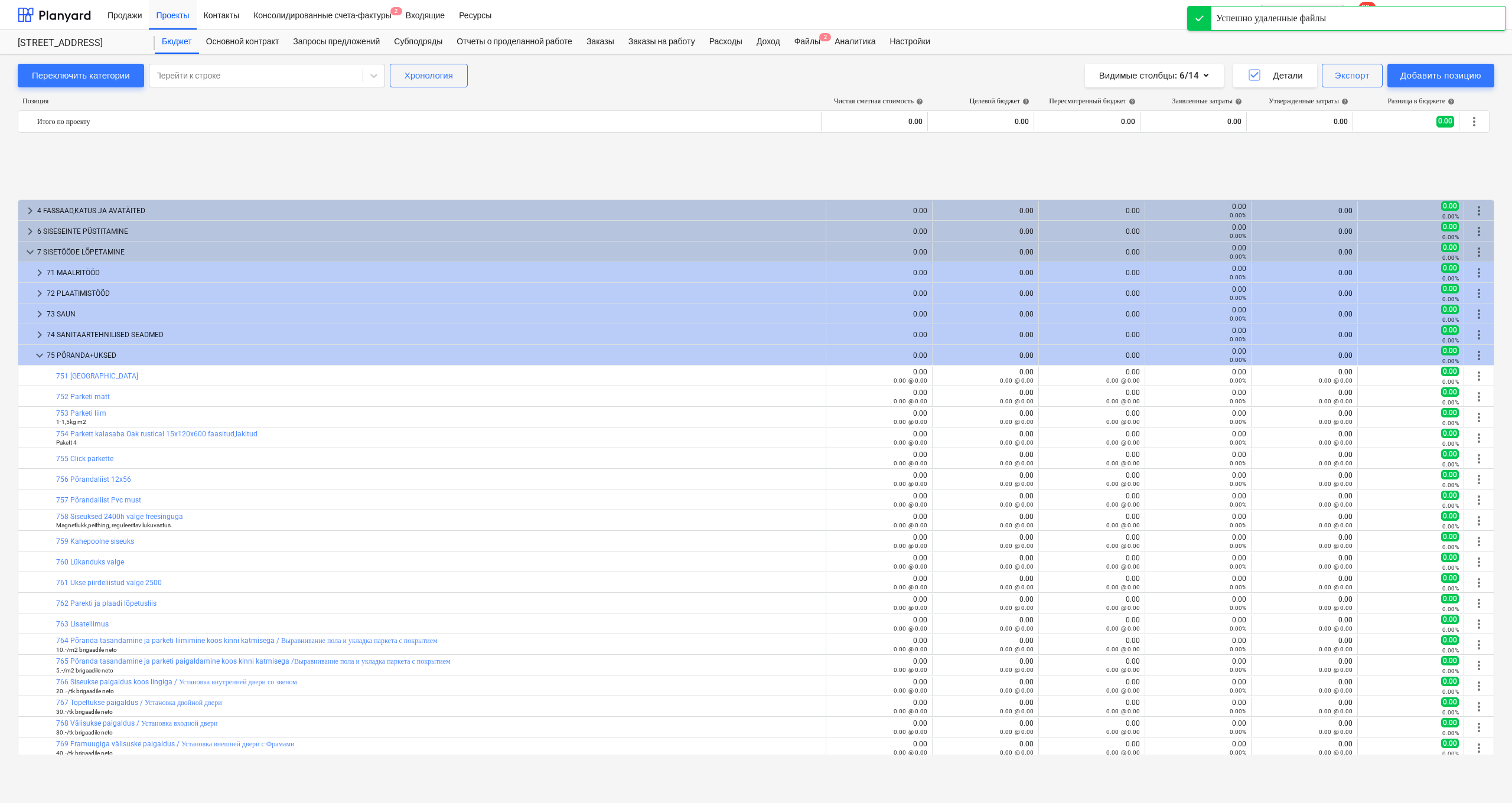
scroll to position [478, 0]
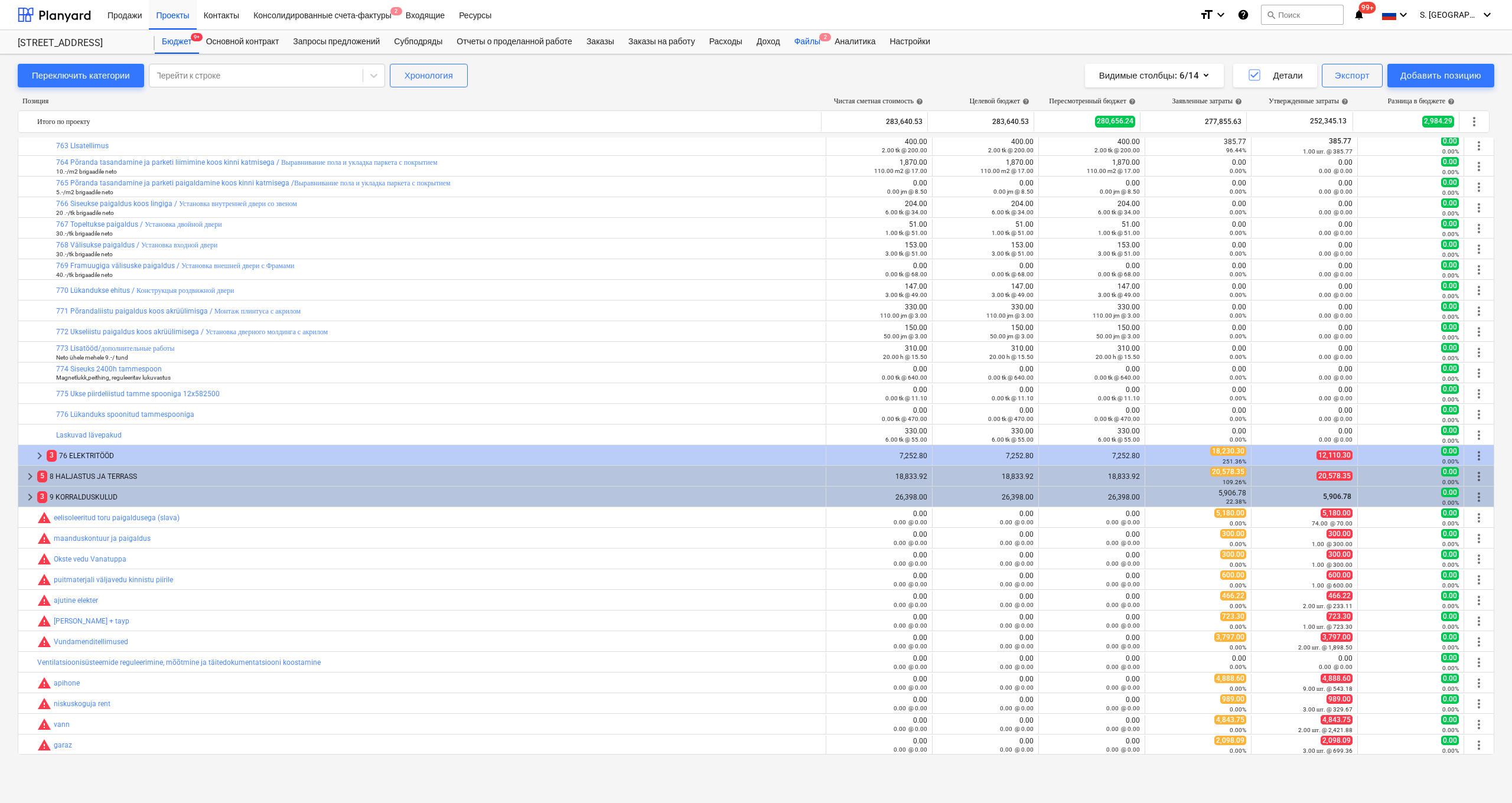
click at [768, 42] on div "Файлы 2" at bounding box center [807, 42] width 40 height 24
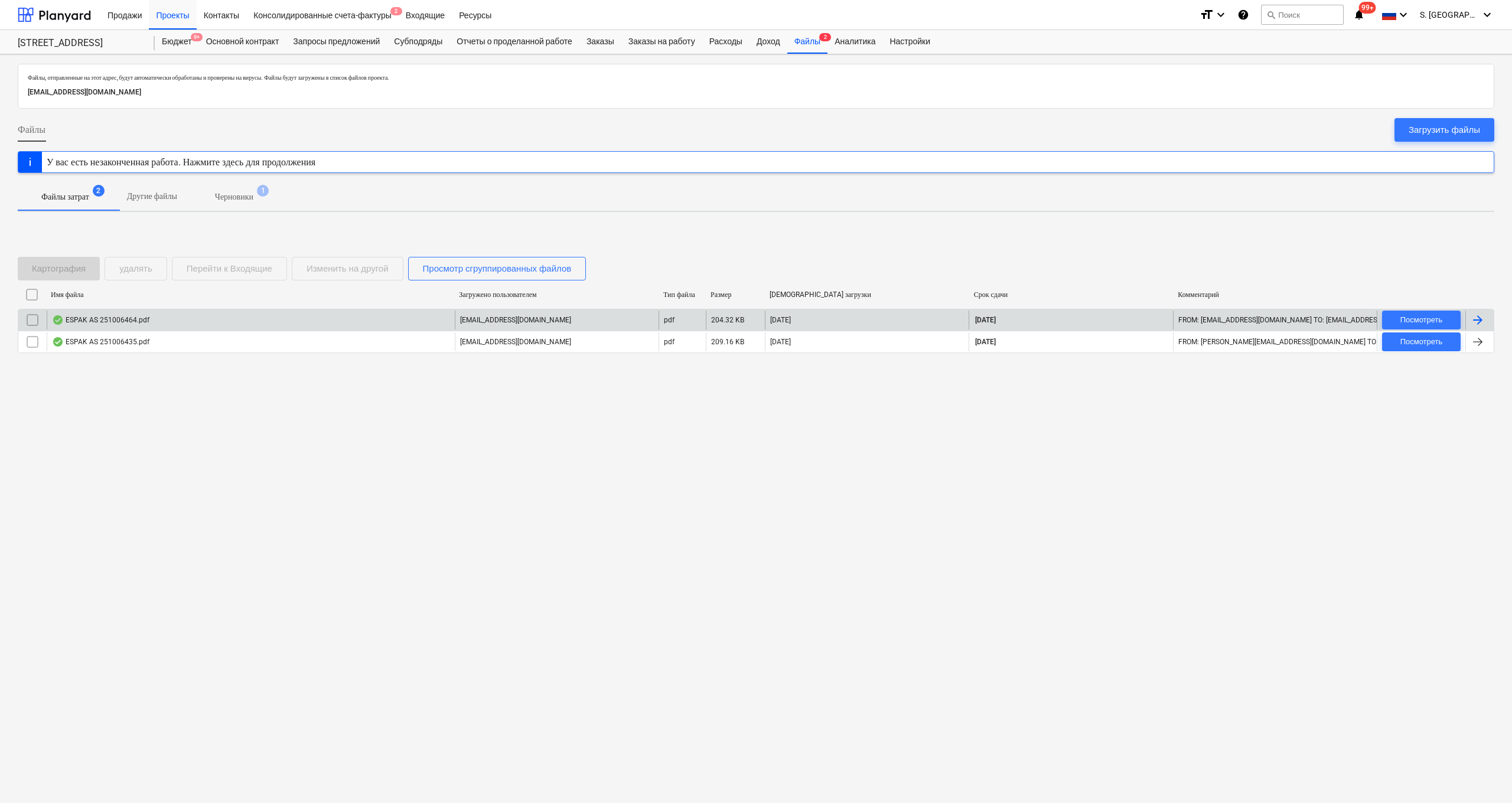
click at [197, 328] on div "ESPAK AS 251006464.pdf" at bounding box center [251, 319] width 408 height 19
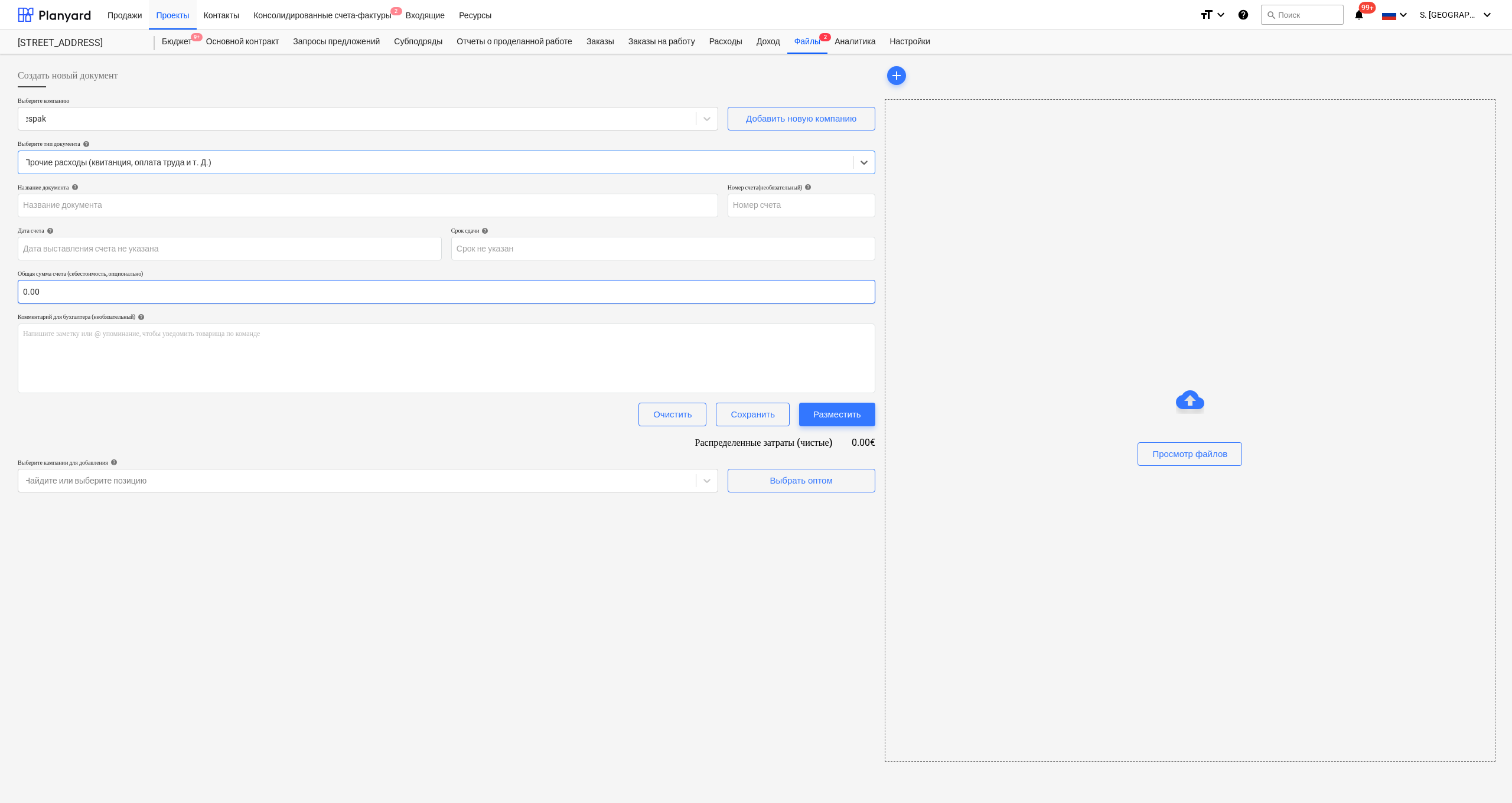
type input "251006464"
type input "[DATE]"
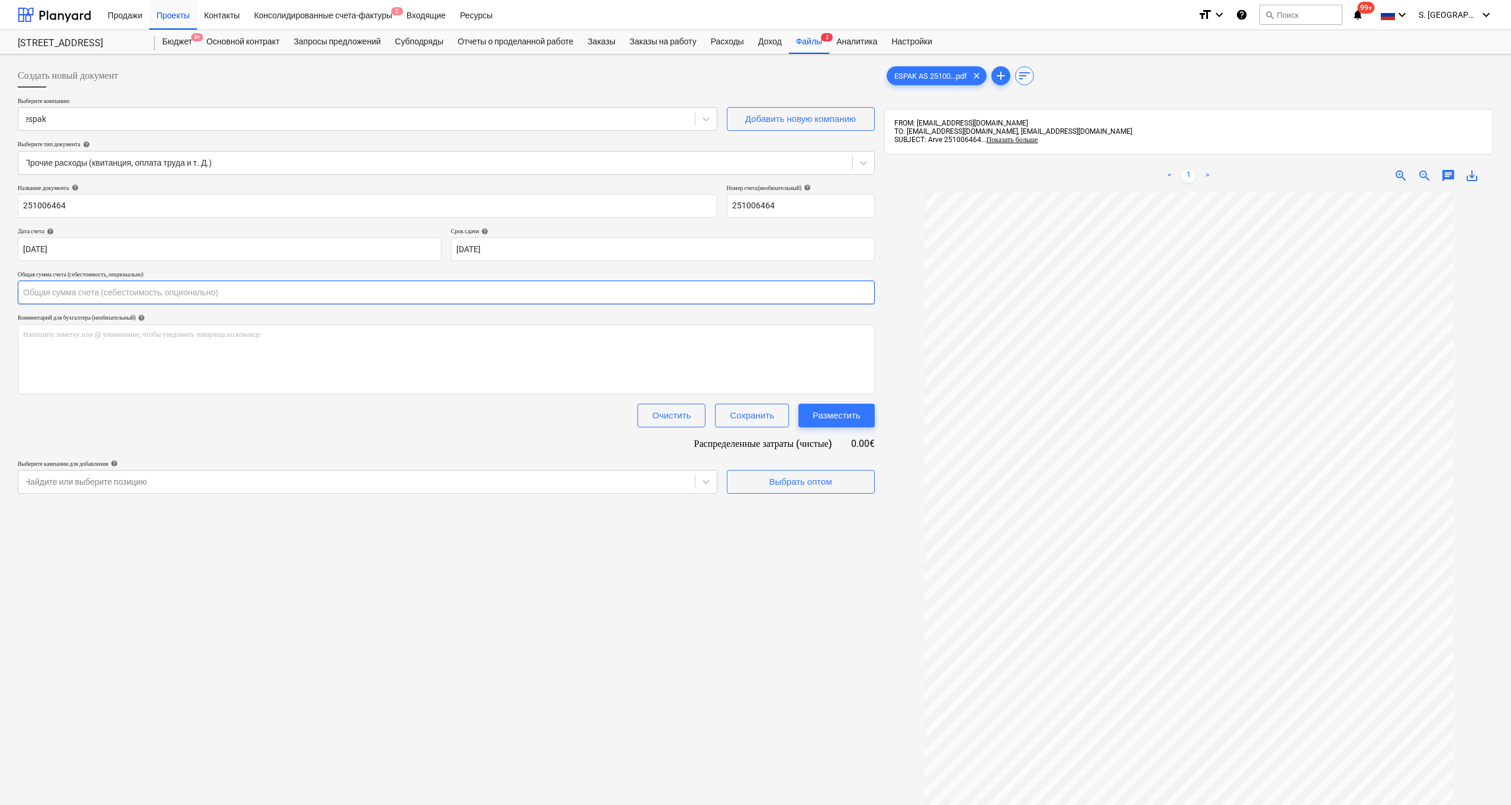
click at [108, 294] on input "text" at bounding box center [446, 293] width 857 height 24
type input "41.95"
click at [585, 598] on div "Создать новый документ Выберите компанию espak Добавить новую компанию Выберите…" at bounding box center [446, 514] width 867 height 910
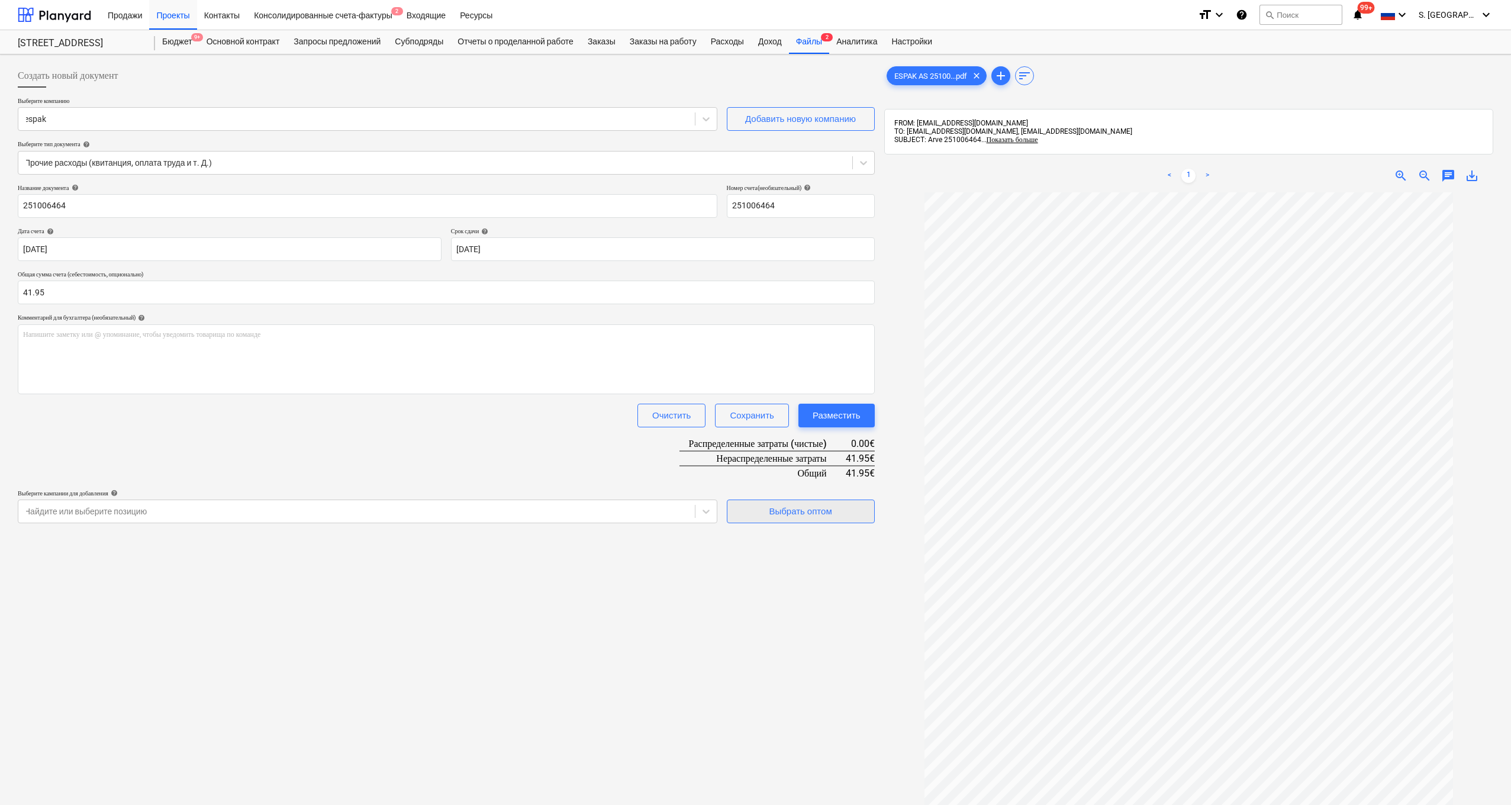
click at [770, 511] on div "Выбрать оптом" at bounding box center [800, 511] width 63 height 15
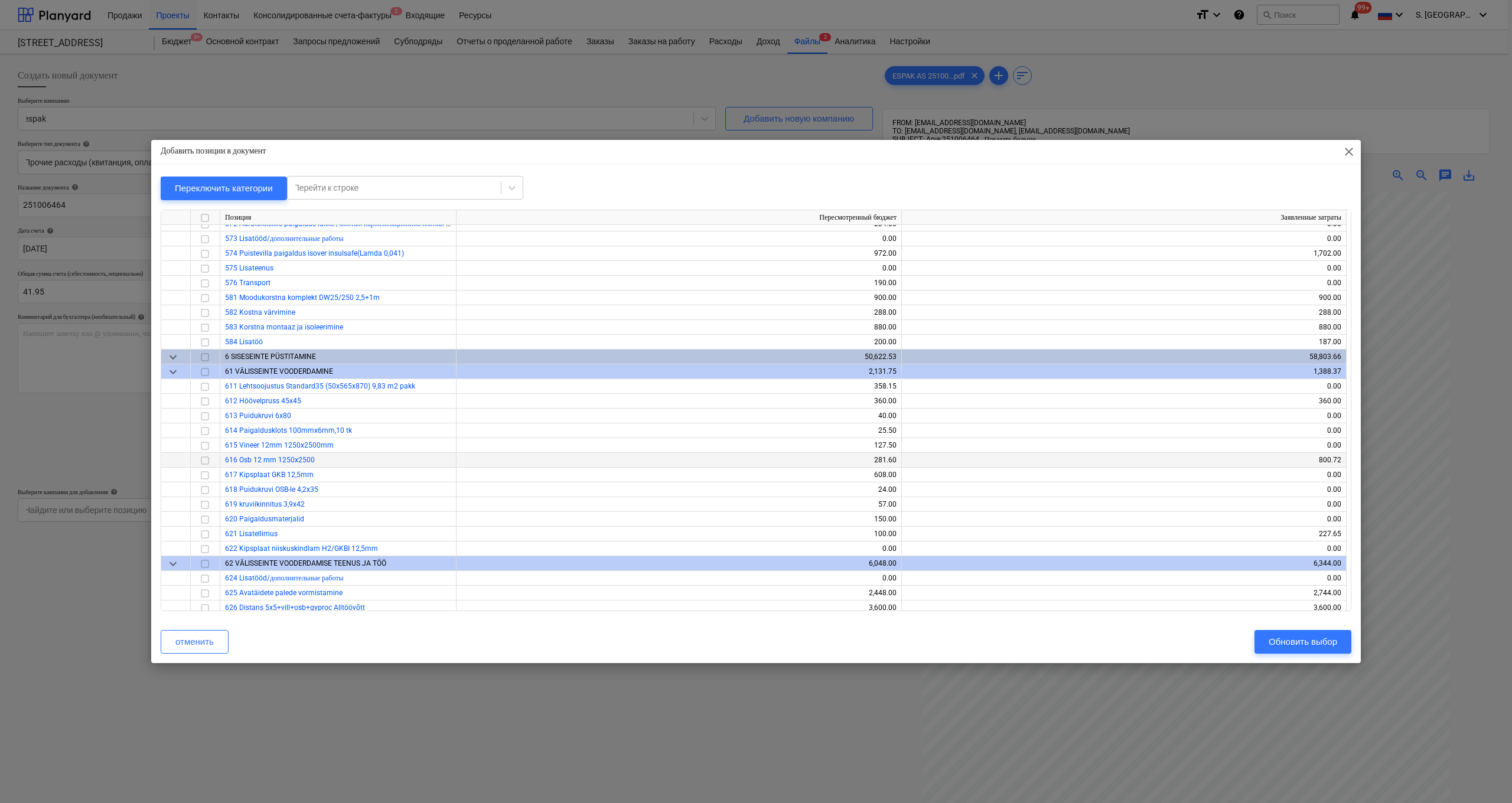
scroll to position [4009, 0]
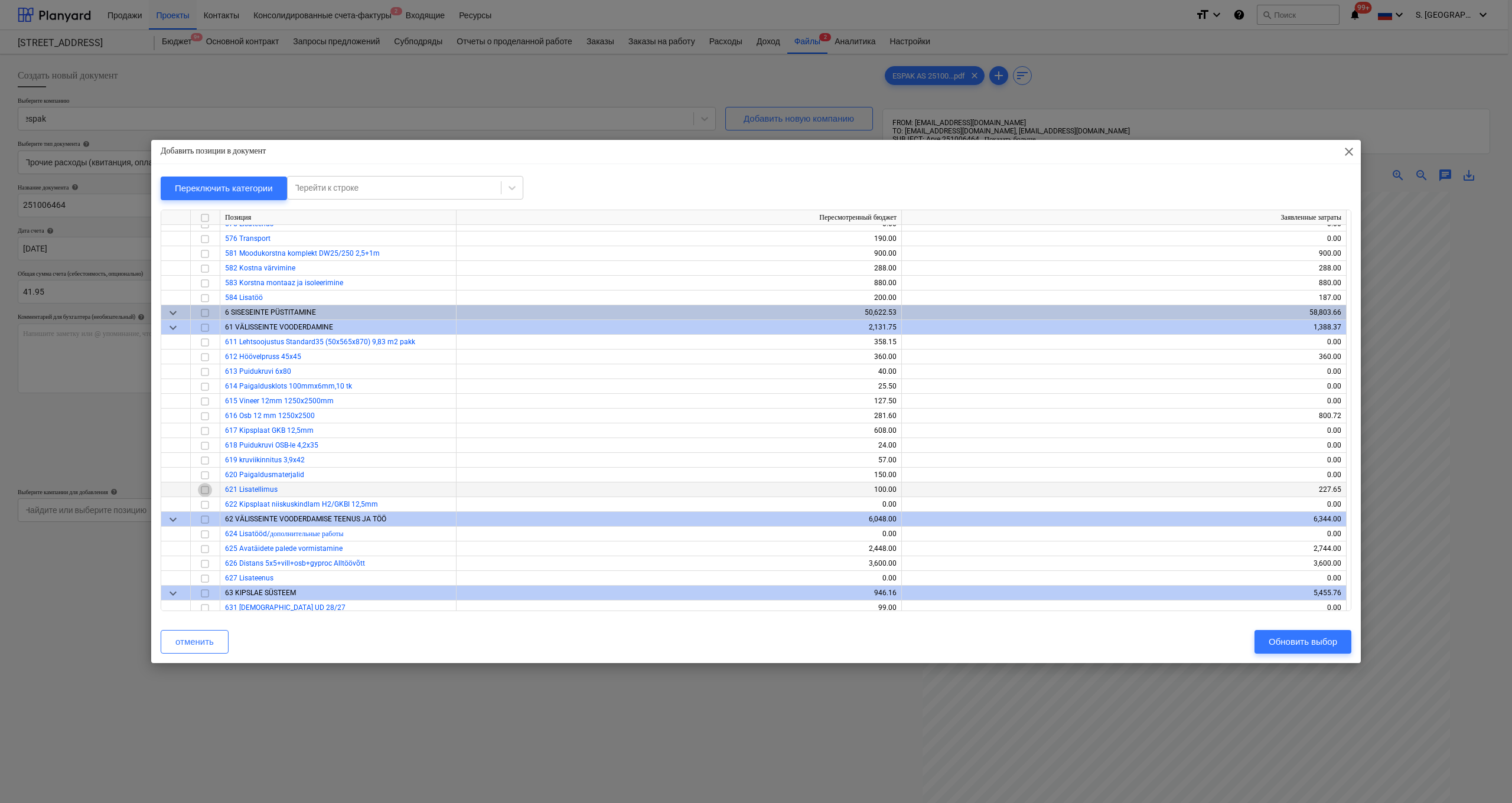
click at [207, 489] on input "checkbox" at bounding box center [205, 490] width 14 height 14
click at [768, 597] on div "Обновить выбор" at bounding box center [1302, 641] width 69 height 15
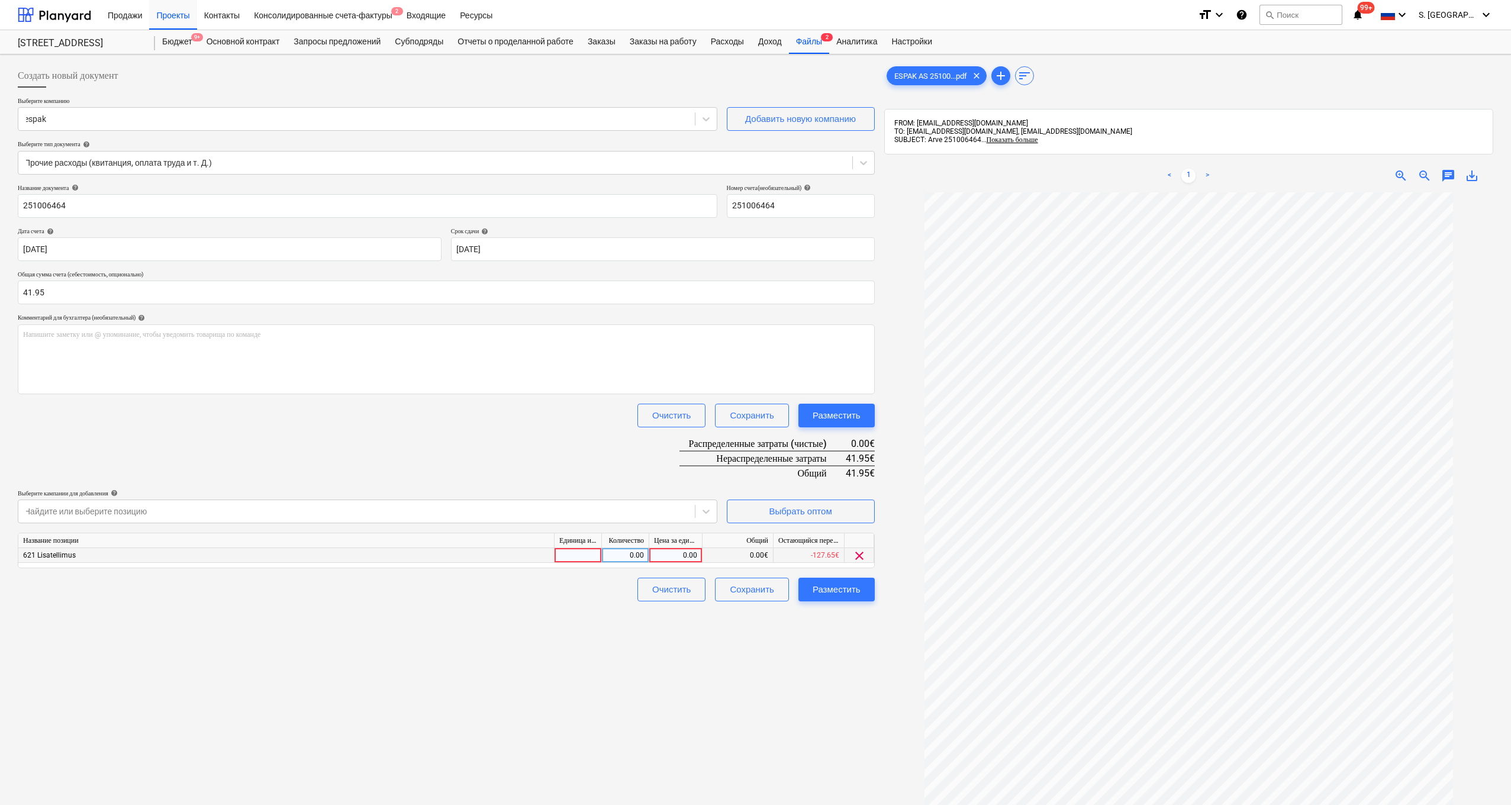
click at [671, 551] on div "0.00" at bounding box center [675, 555] width 43 height 15
type input "41.95"
click at [770, 598] on div at bounding box center [1188, 578] width 609 height 772
click at [770, 590] on div "Разместить" at bounding box center [837, 589] width 48 height 15
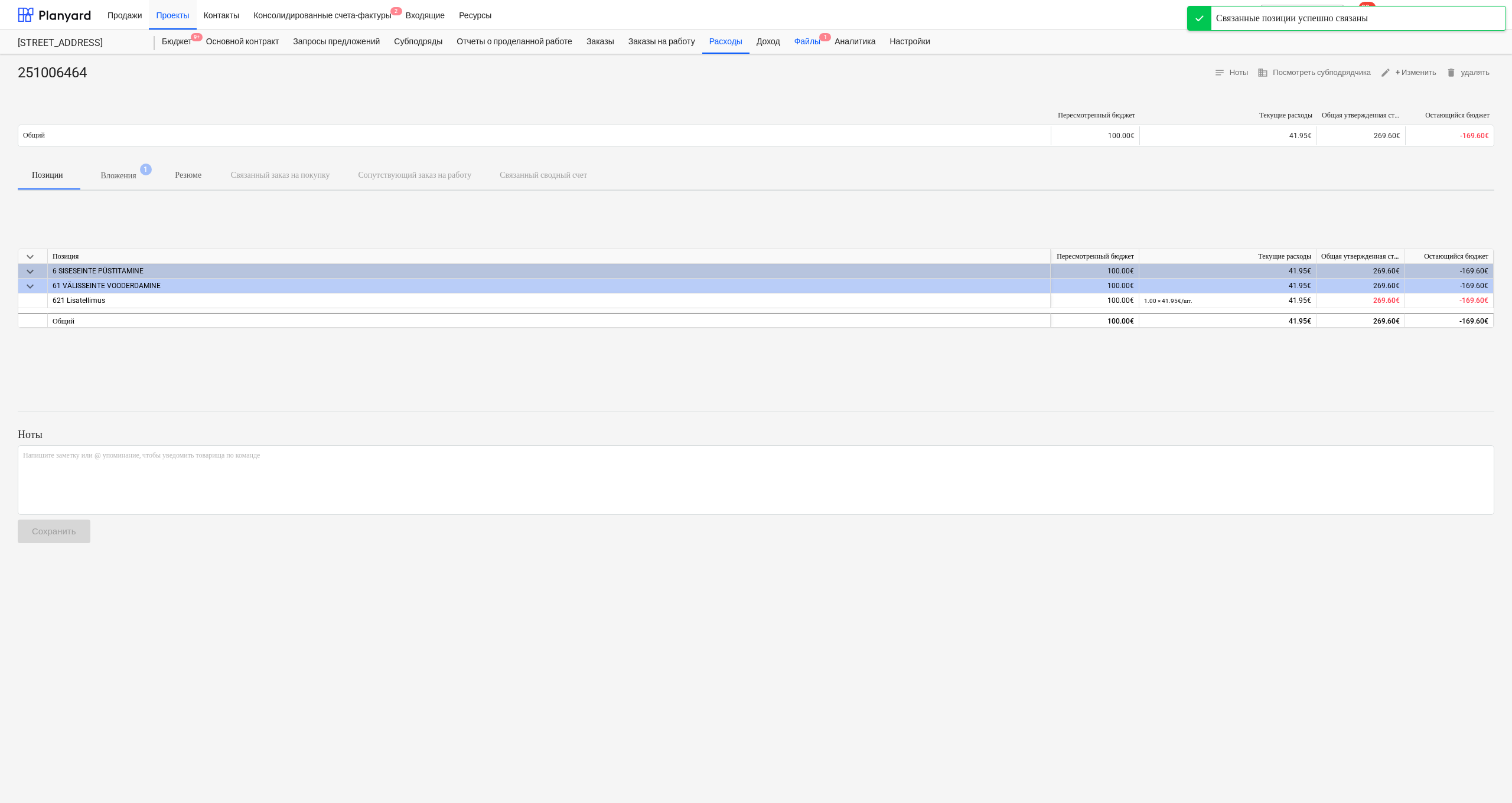
click at [768, 39] on div "Файлы 1" at bounding box center [807, 42] width 40 height 24
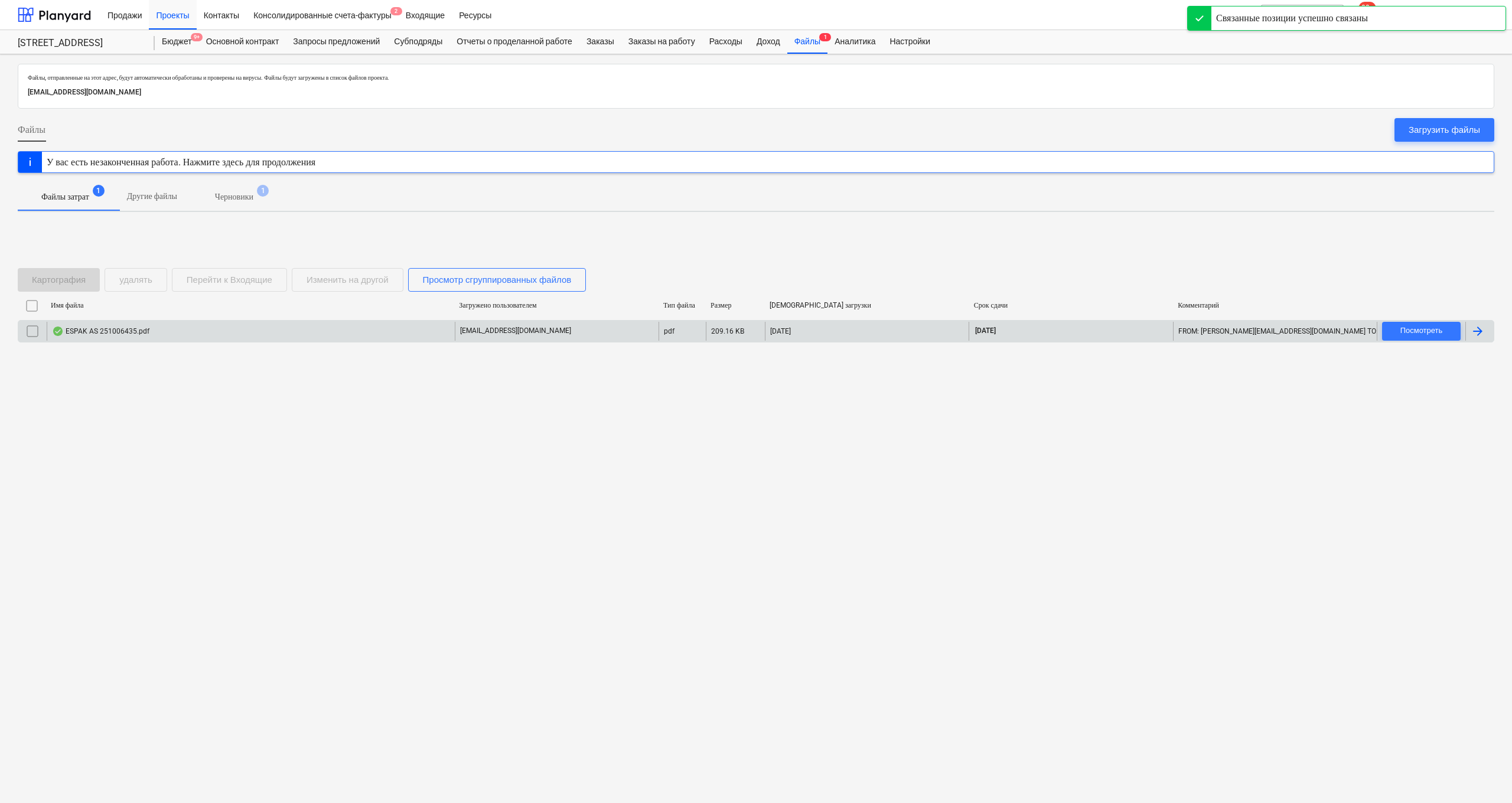
click at [223, 335] on div "ESPAK AS 251006435.pdf" at bounding box center [251, 331] width 408 height 19
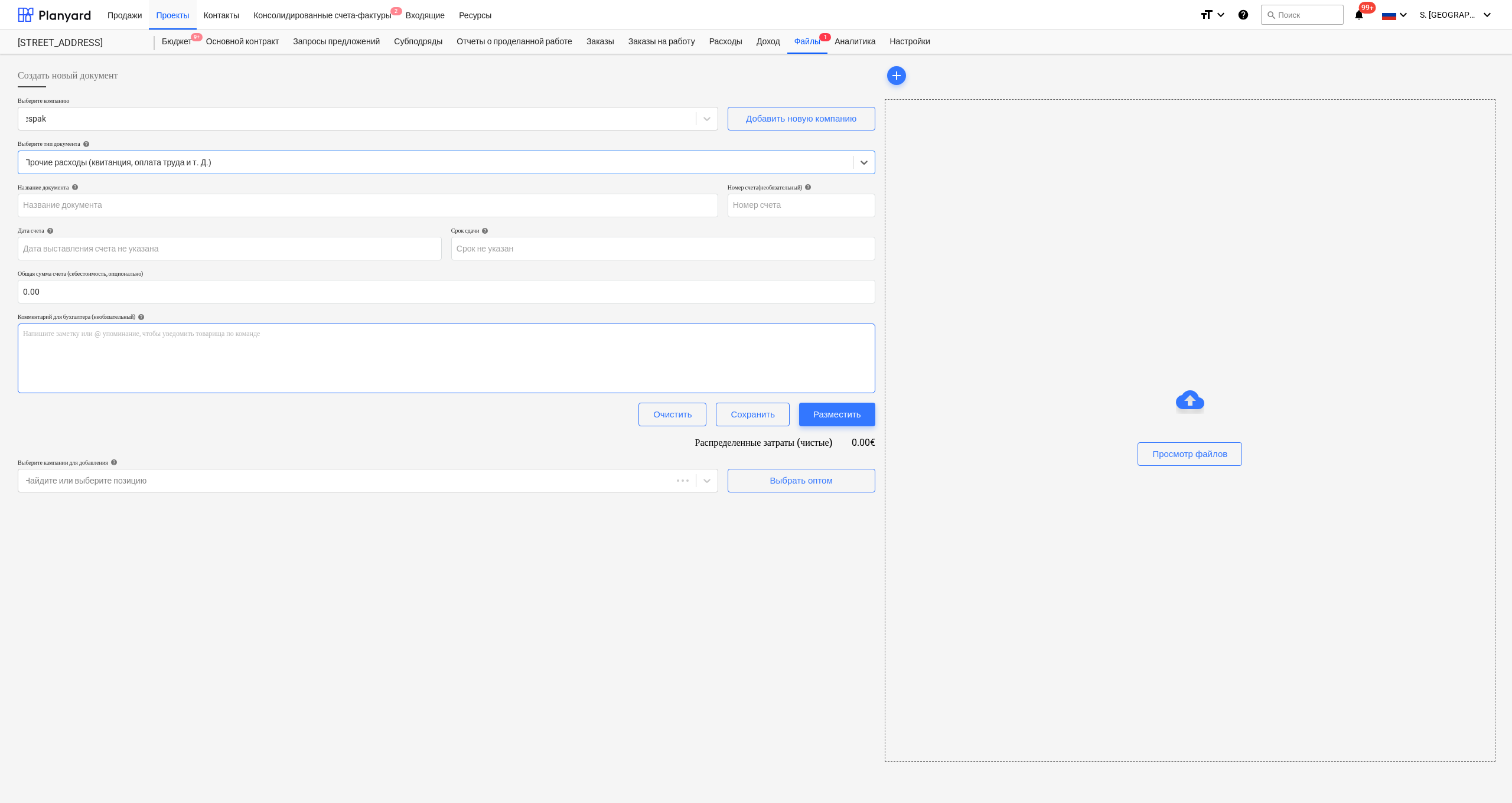
type input "251006435"
type input "[DATE]"
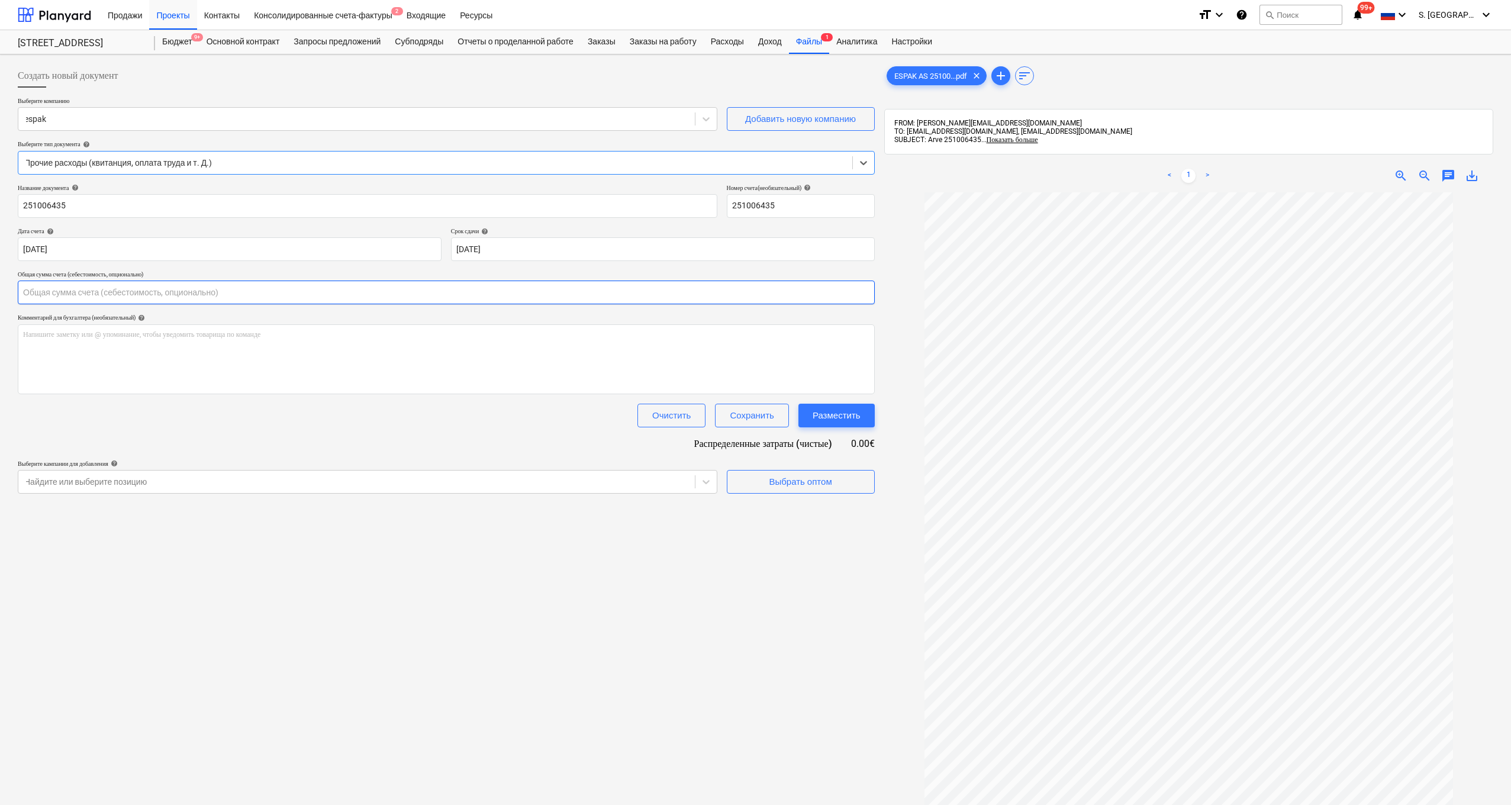
click at [333, 288] on input "text" at bounding box center [446, 293] width 857 height 24
type input "149.78"
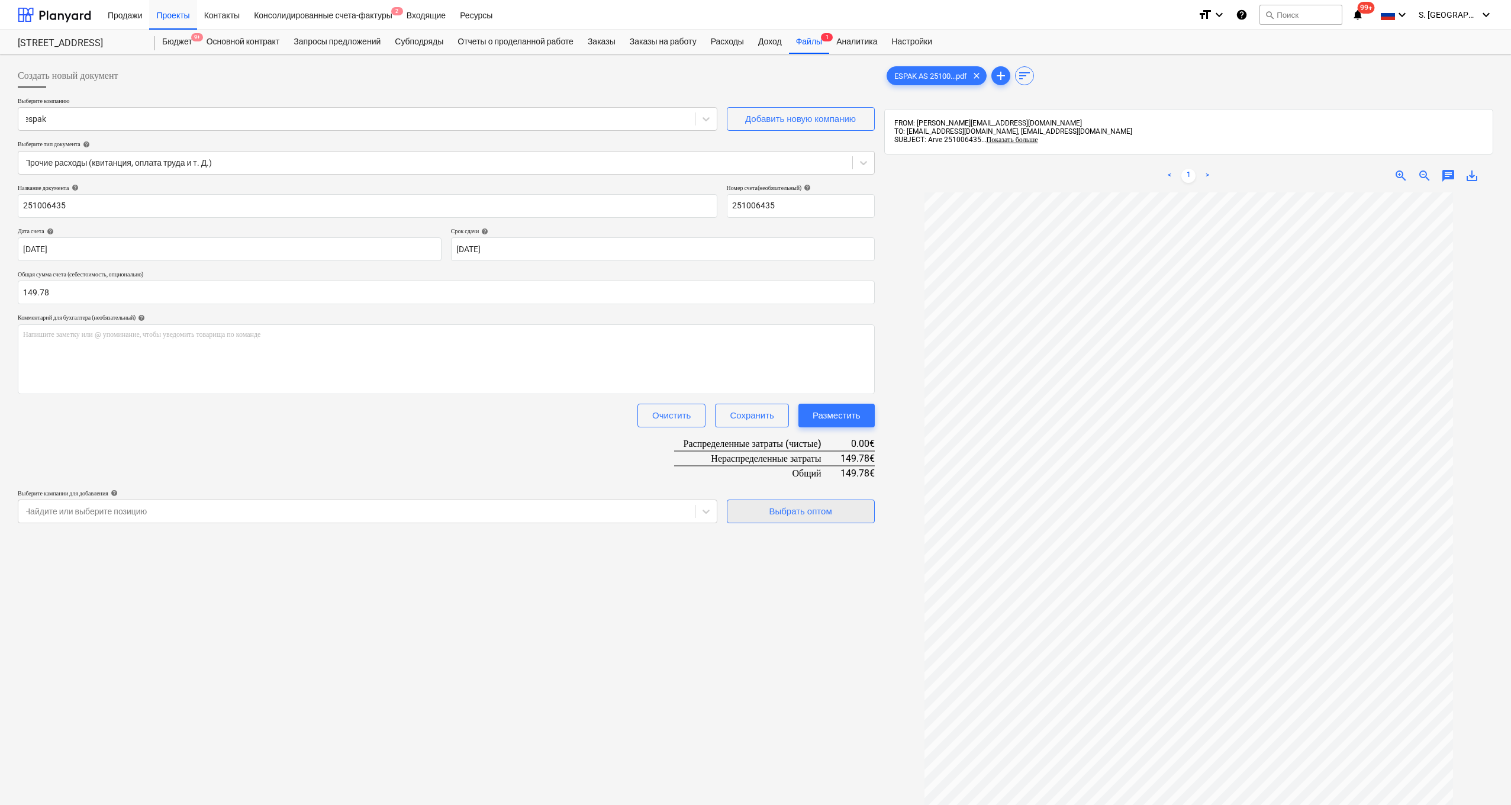
click at [770, 516] on div "Выбрать оптом" at bounding box center [800, 511] width 63 height 15
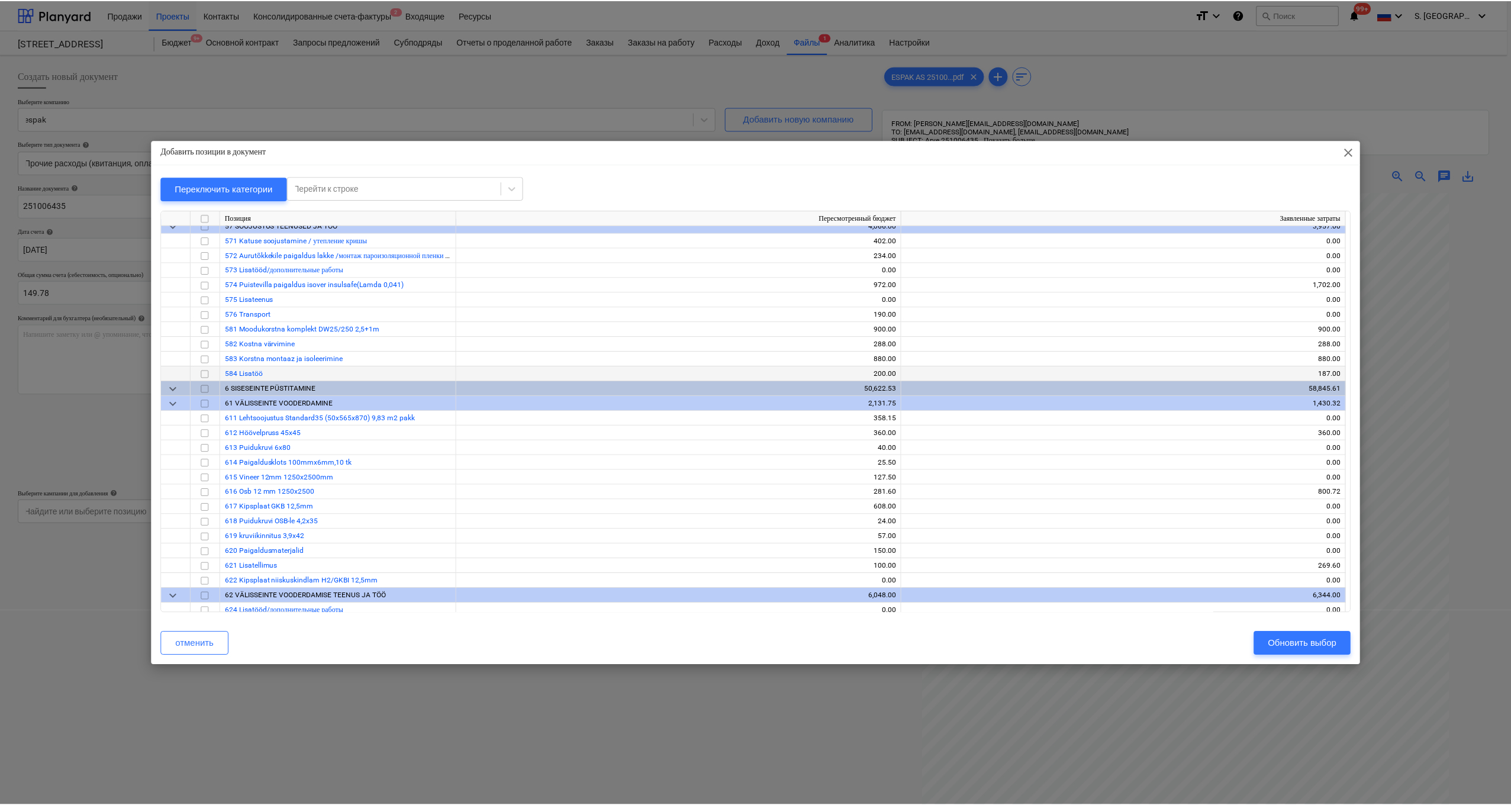
scroll to position [4003, 0]
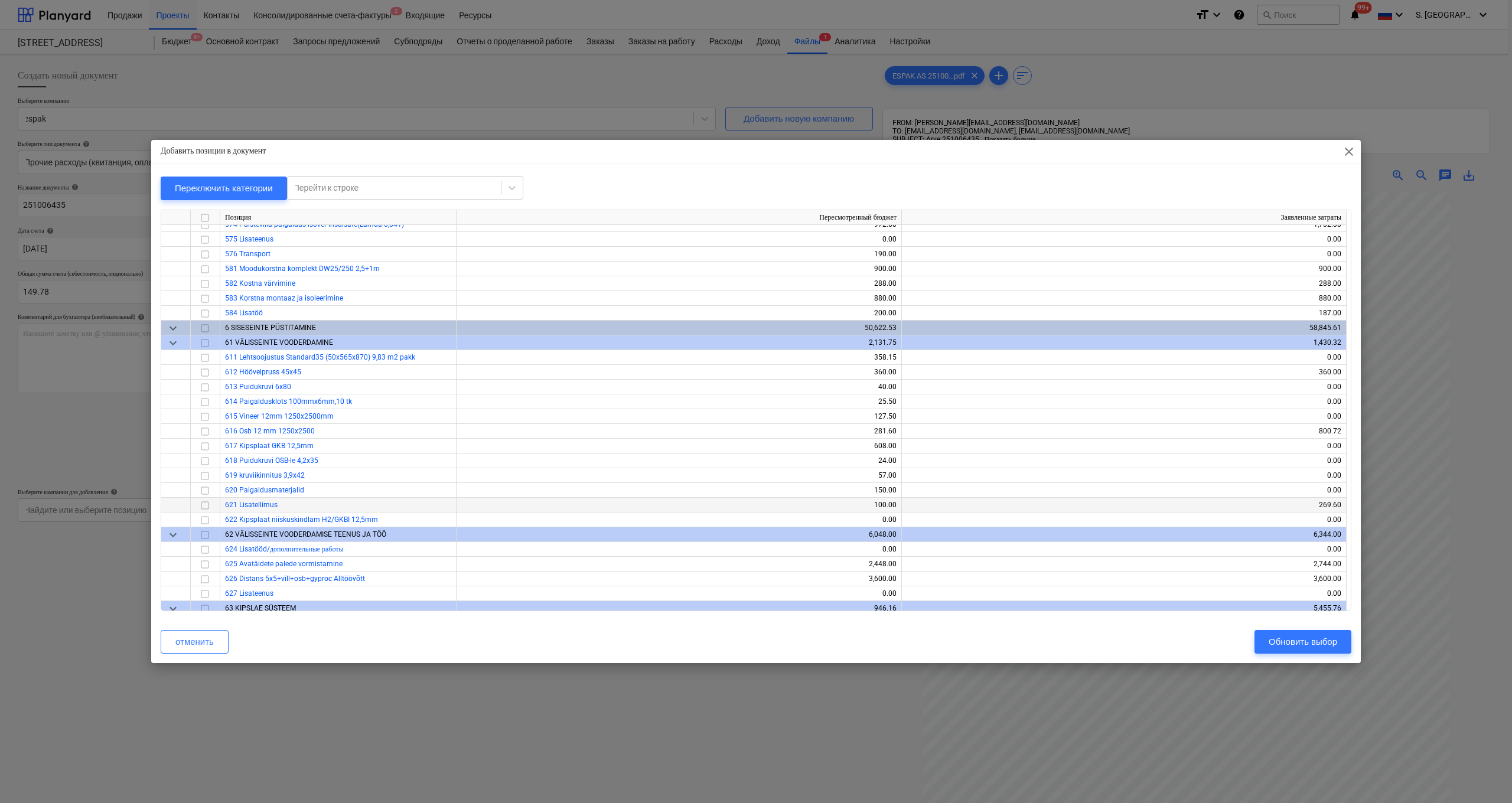
click at [203, 505] on input "checkbox" at bounding box center [205, 506] width 14 height 14
click at [768, 597] on div "Обновить выбор" at bounding box center [1302, 641] width 69 height 15
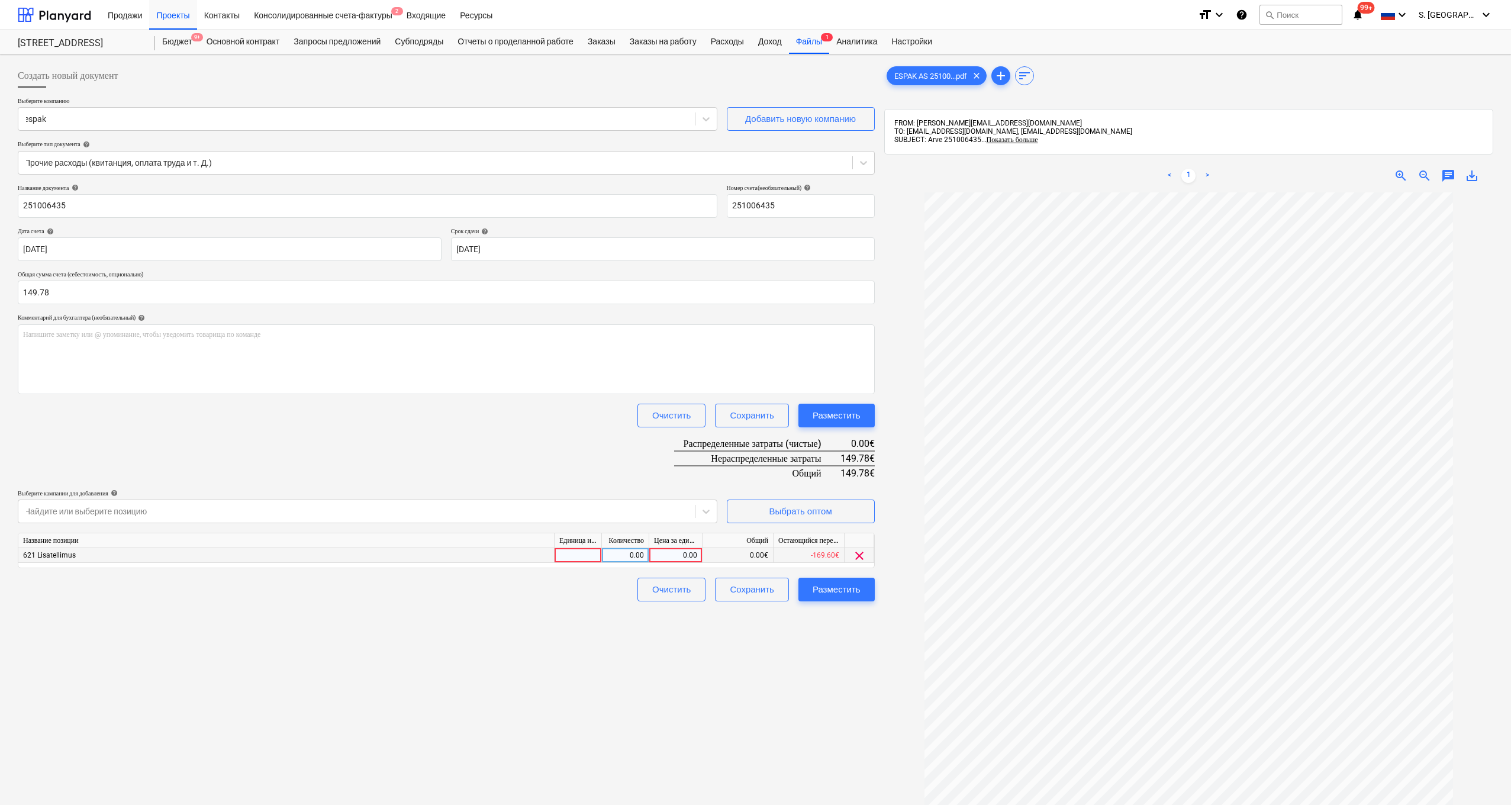
click at [660, 554] on div "0.00" at bounding box center [675, 555] width 43 height 15
type input "149.78"
click at [770, 598] on div "Создать новый документ Выберите компанию espak Добавить новую компанию Выберите…" at bounding box center [446, 514] width 867 height 910
click at [770, 583] on div "Разместить" at bounding box center [837, 589] width 48 height 15
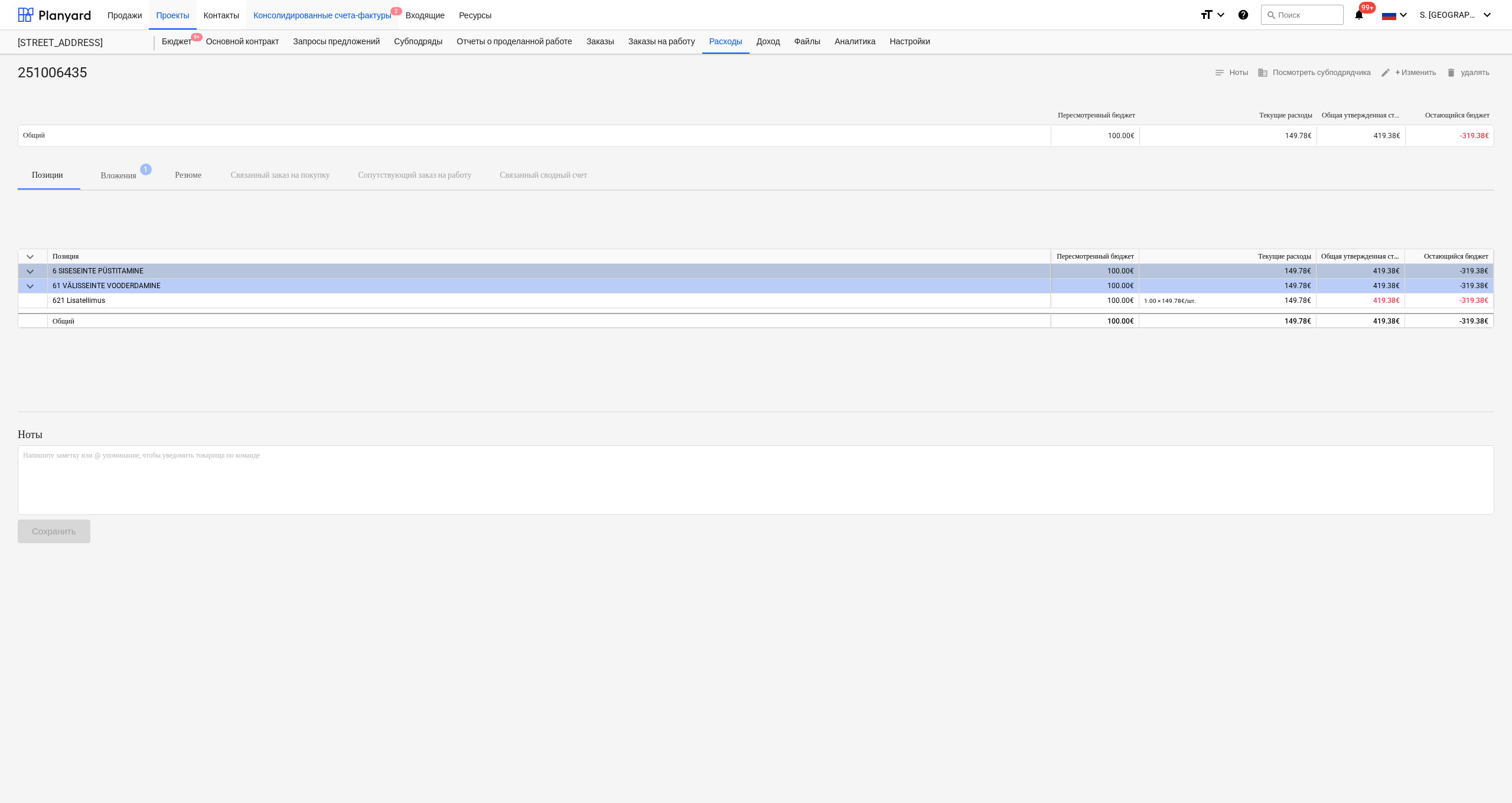
click at [344, 15] on div "Консолидированные счета-фактуры 2" at bounding box center [322, 14] width 153 height 30
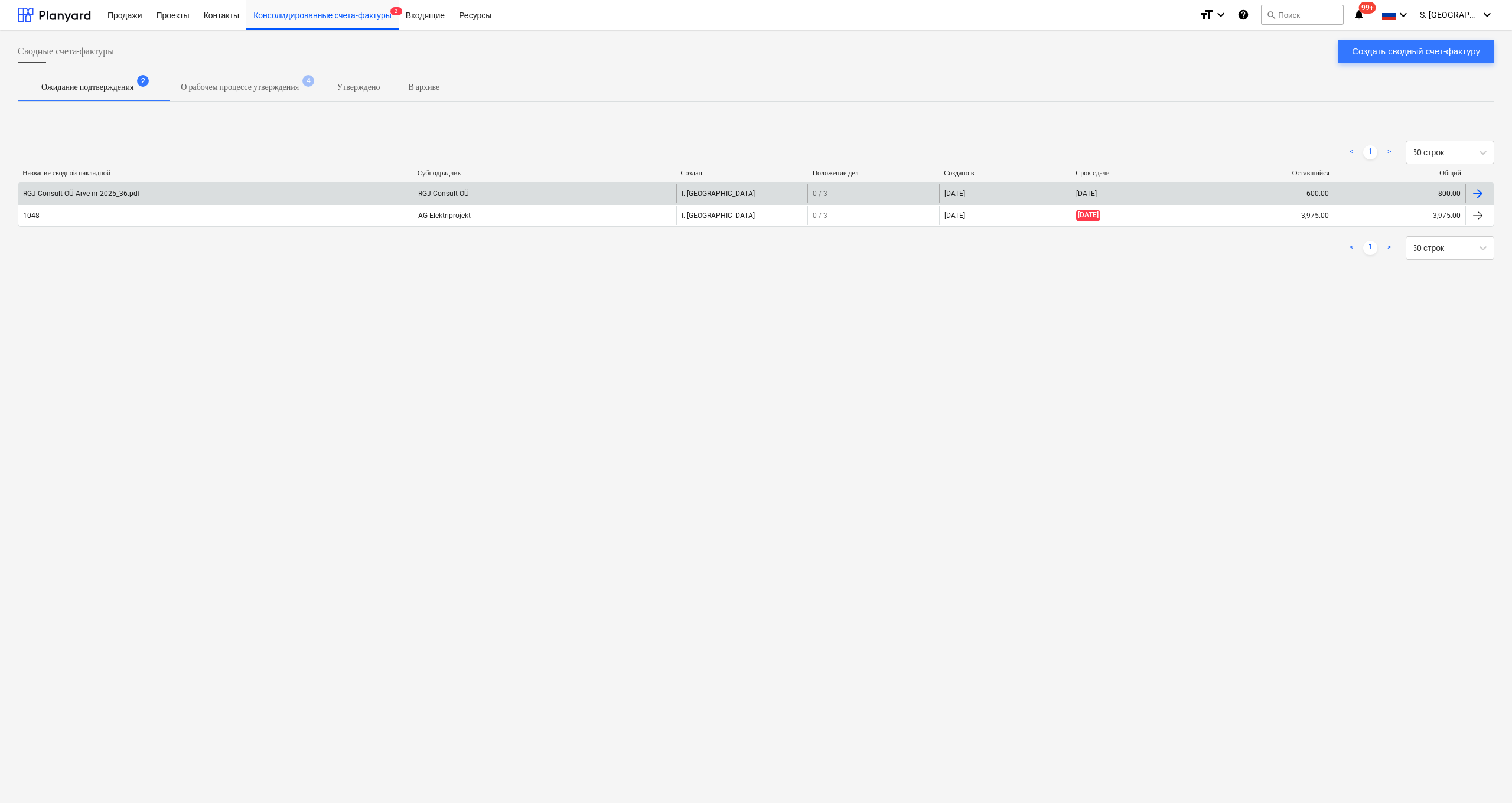
click at [358, 196] on div "RGJ Consult OÜ Arve nr 2025_36.pdf" at bounding box center [215, 194] width 394 height 19
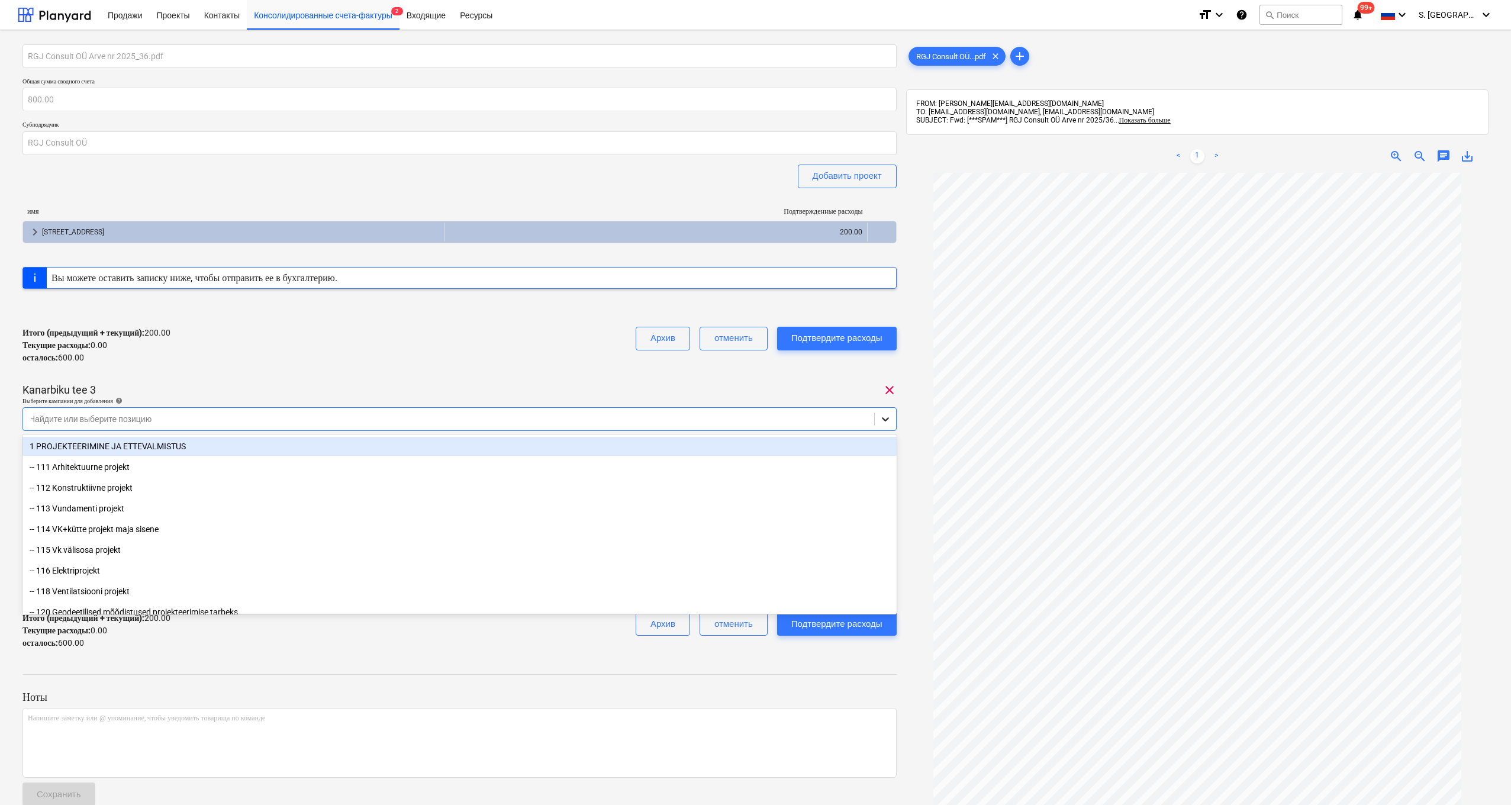
click at [770, 420] on icon at bounding box center [885, 419] width 7 height 4
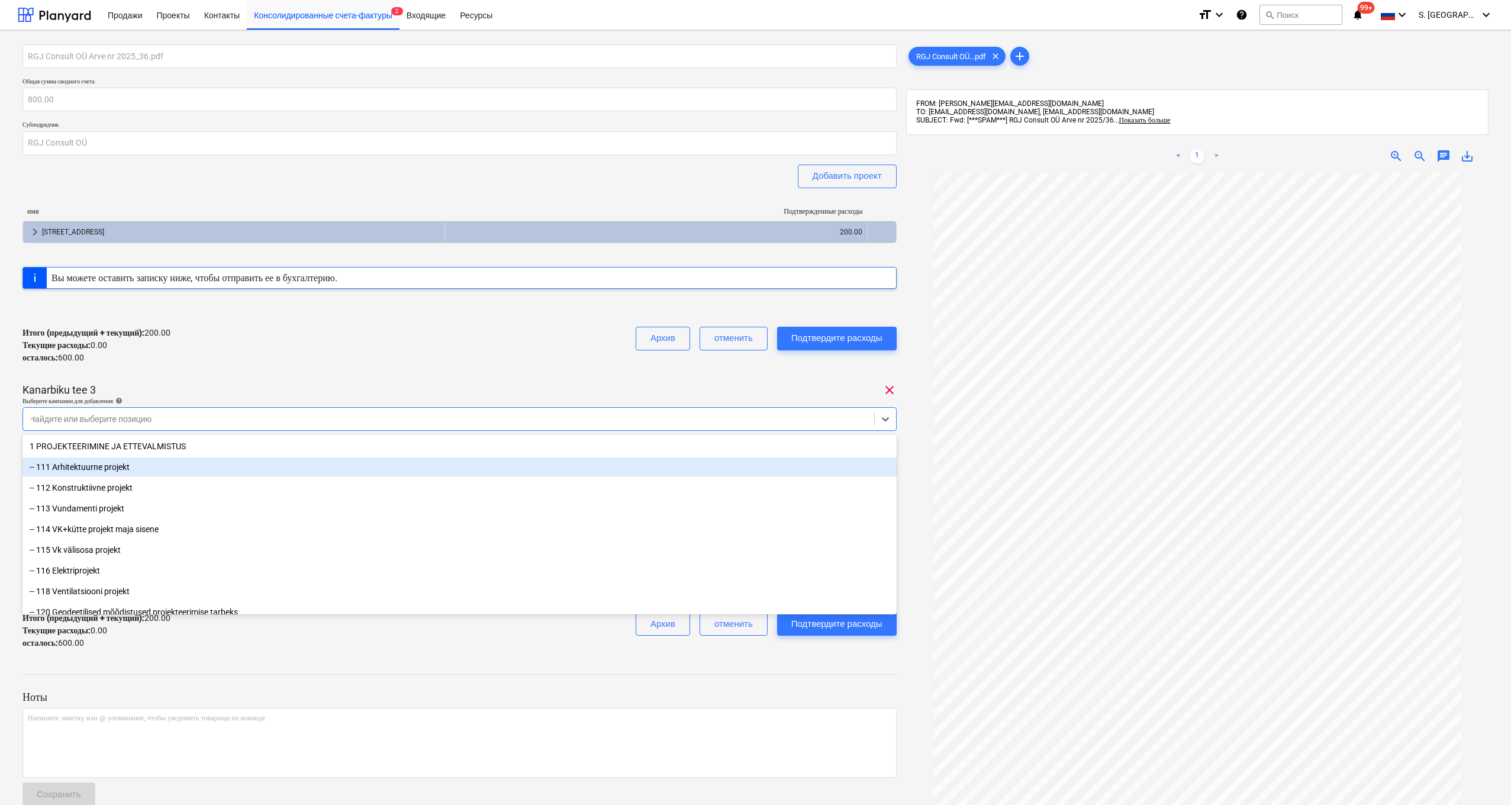
click at [127, 468] on div "-- 111 Arhitektuurne projekt" at bounding box center [459, 467] width 874 height 19
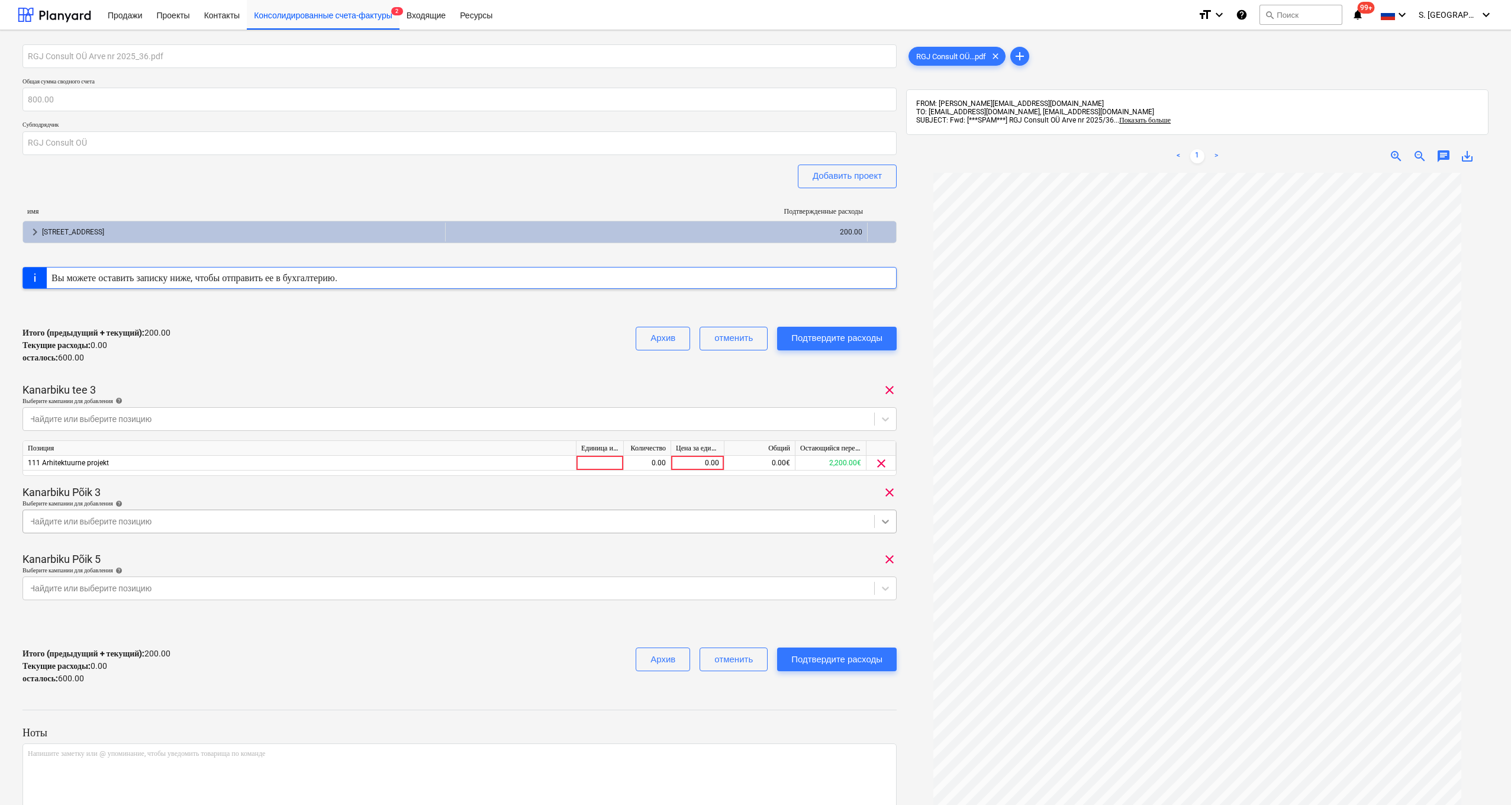
click at [770, 522] on icon at bounding box center [886, 522] width 12 height 12
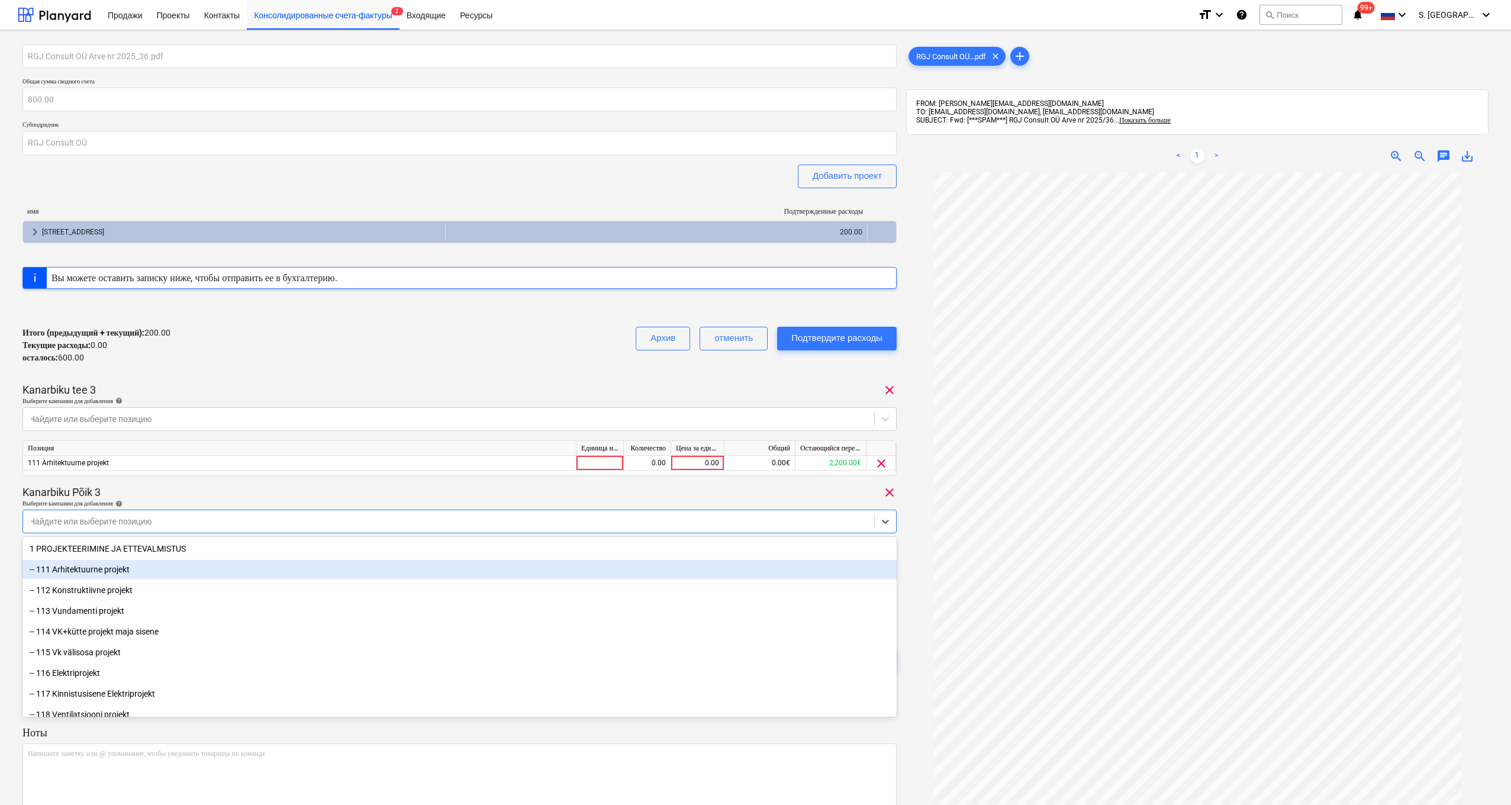
click at [536, 571] on div "-- 111 Arhitektuurne projekt" at bounding box center [459, 569] width 874 height 19
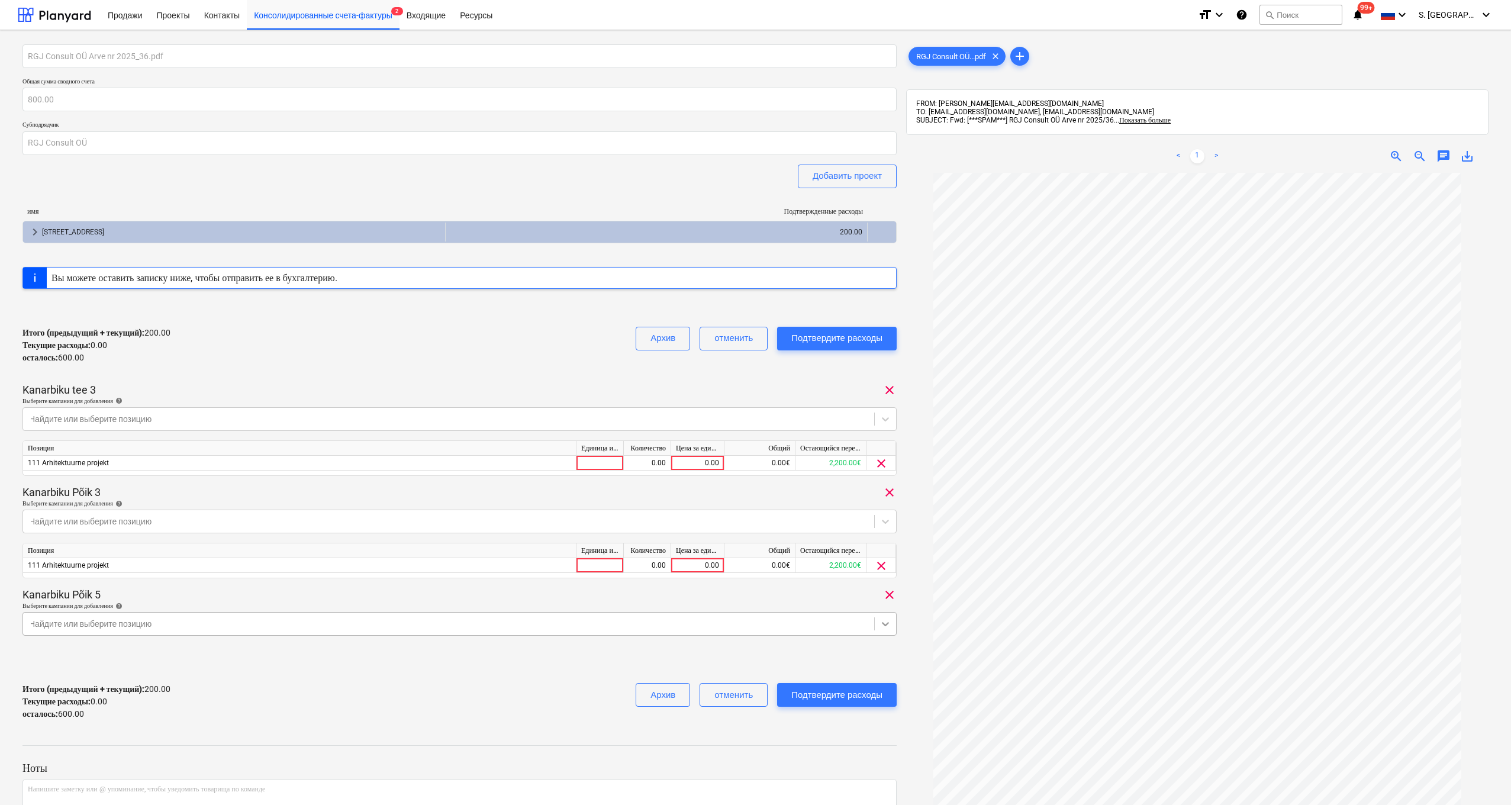
click at [770, 598] on div at bounding box center [885, 623] width 21 height 21
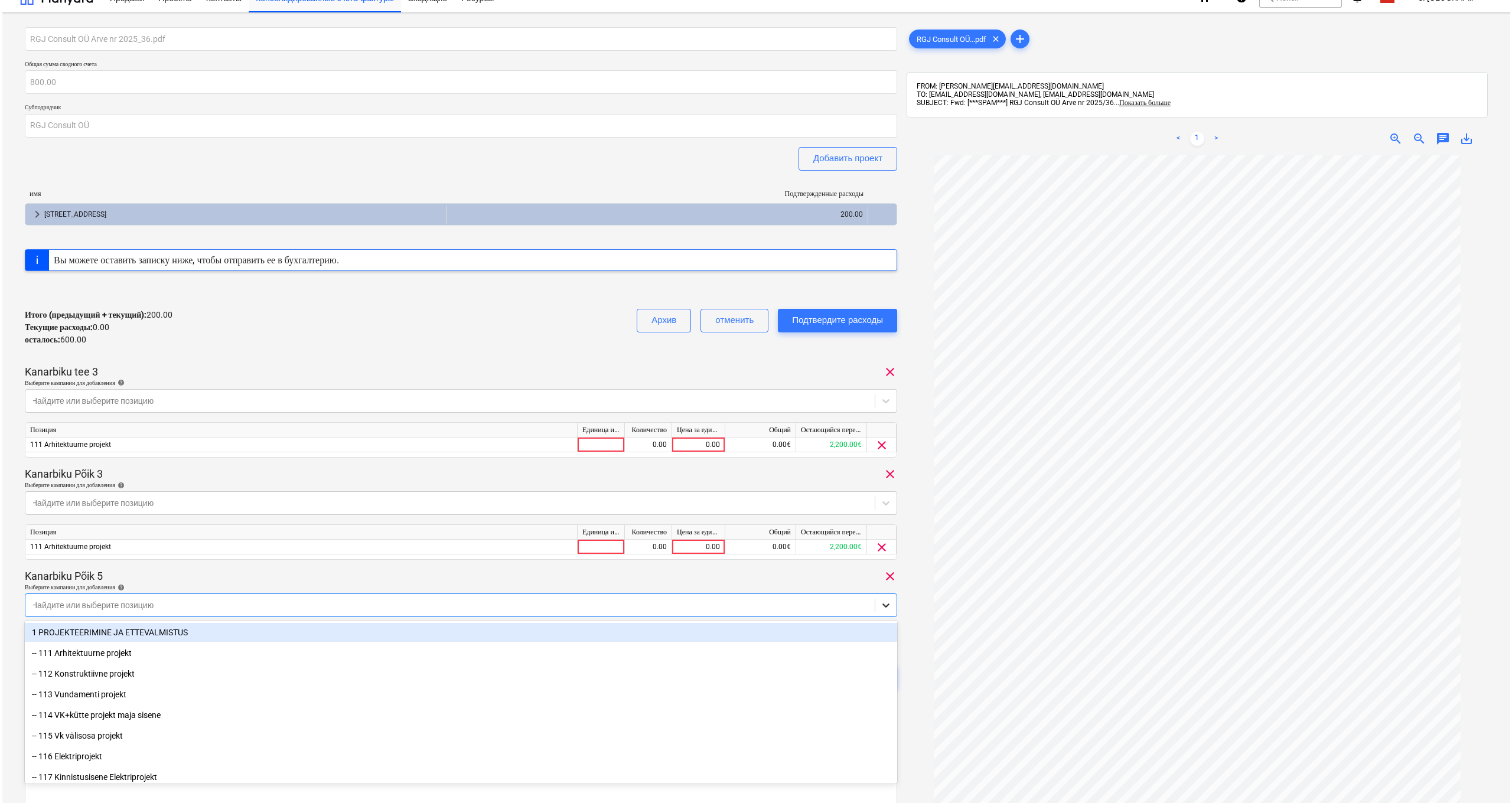
scroll to position [19, 0]
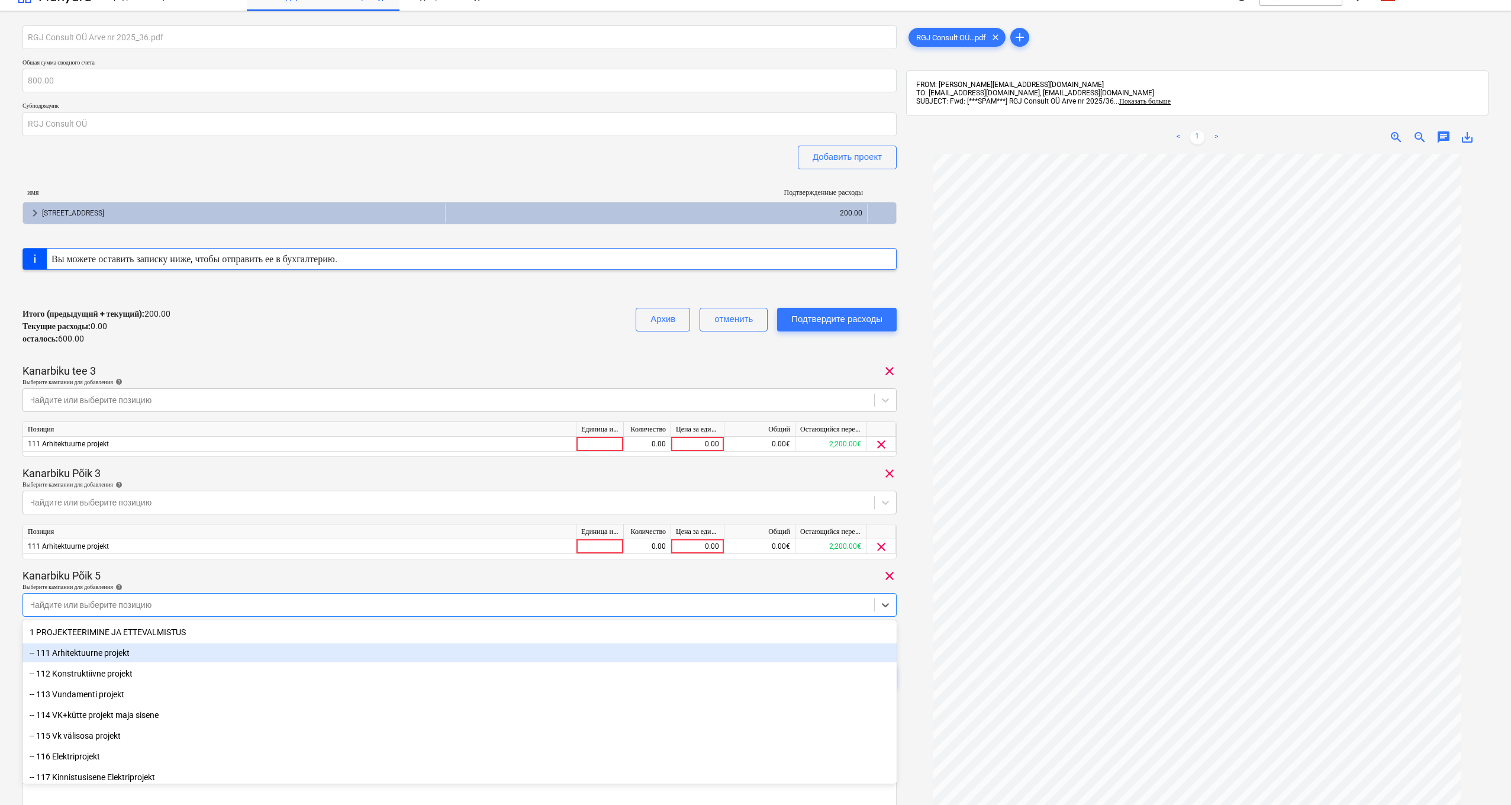
click at [417, 598] on div "-- 111 Arhitektuurne projekt" at bounding box center [459, 652] width 874 height 19
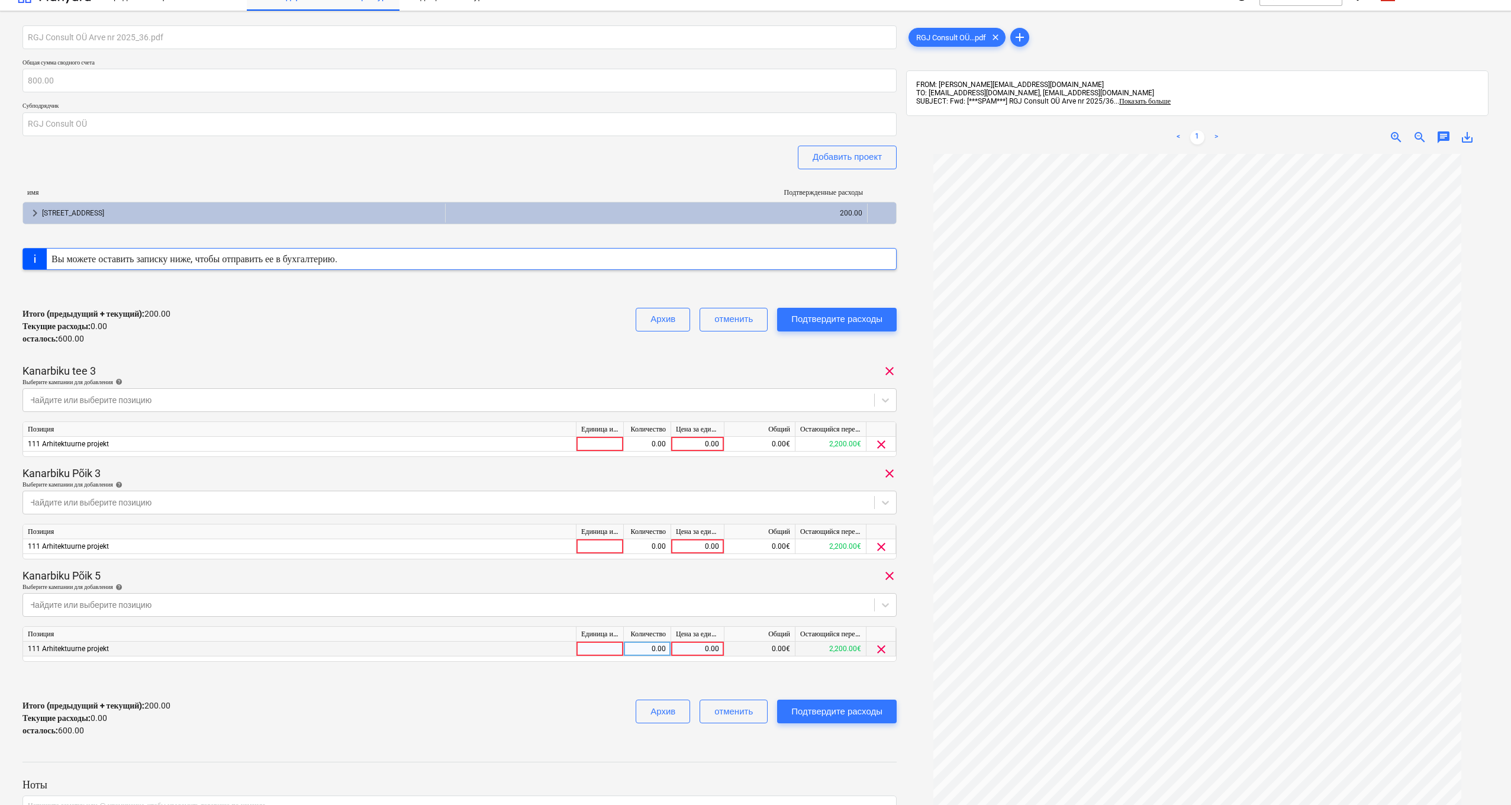
click at [688, 598] on div "0.00" at bounding box center [697, 649] width 43 height 15
type input "200"
click at [703, 544] on div "0.00" at bounding box center [697, 546] width 43 height 15
type input "200"
click at [700, 441] on div "0.00" at bounding box center [697, 444] width 43 height 15
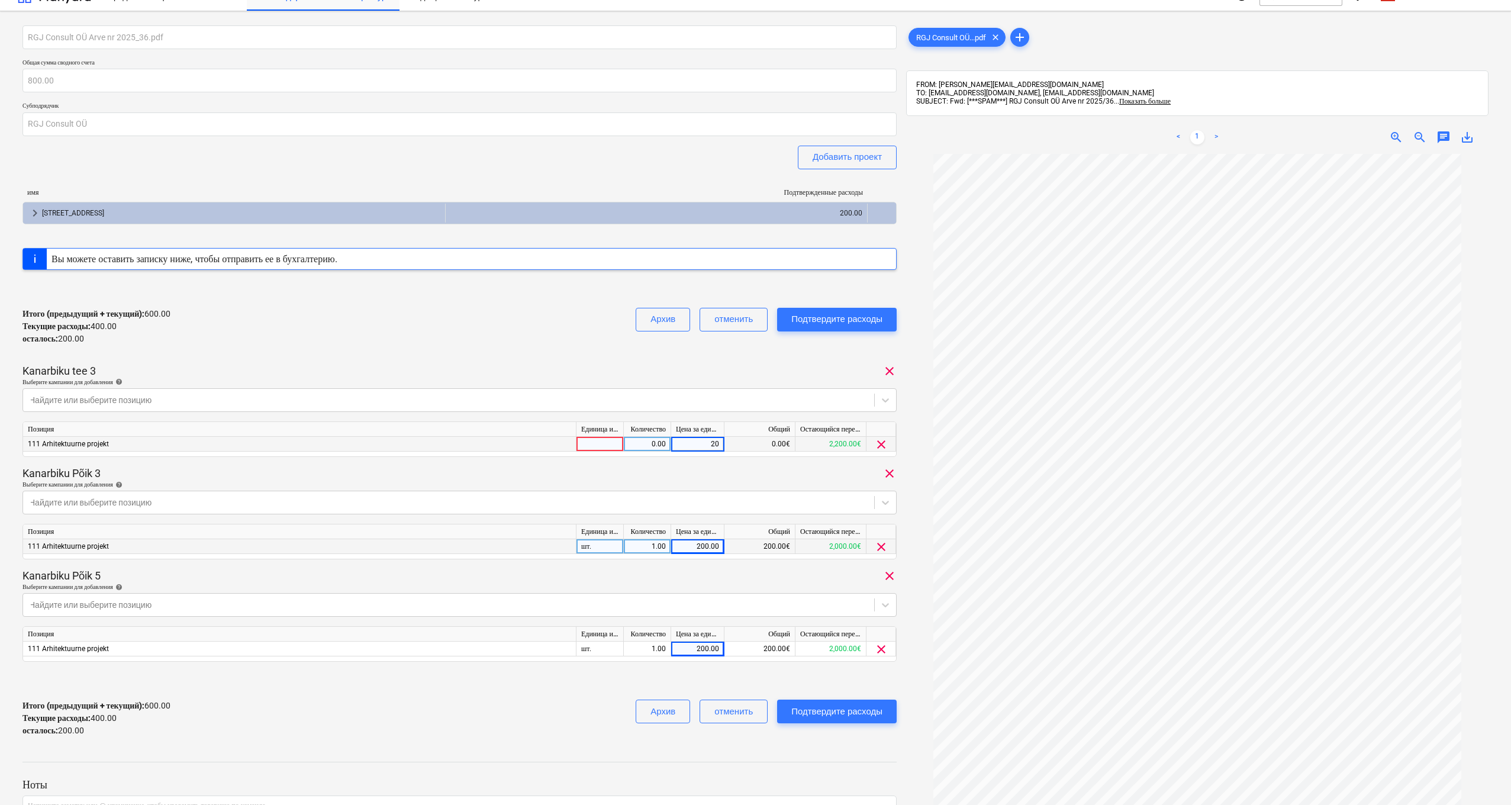
type input "200"
click at [770, 598] on div "Подтвердите расходы" at bounding box center [836, 711] width 91 height 15
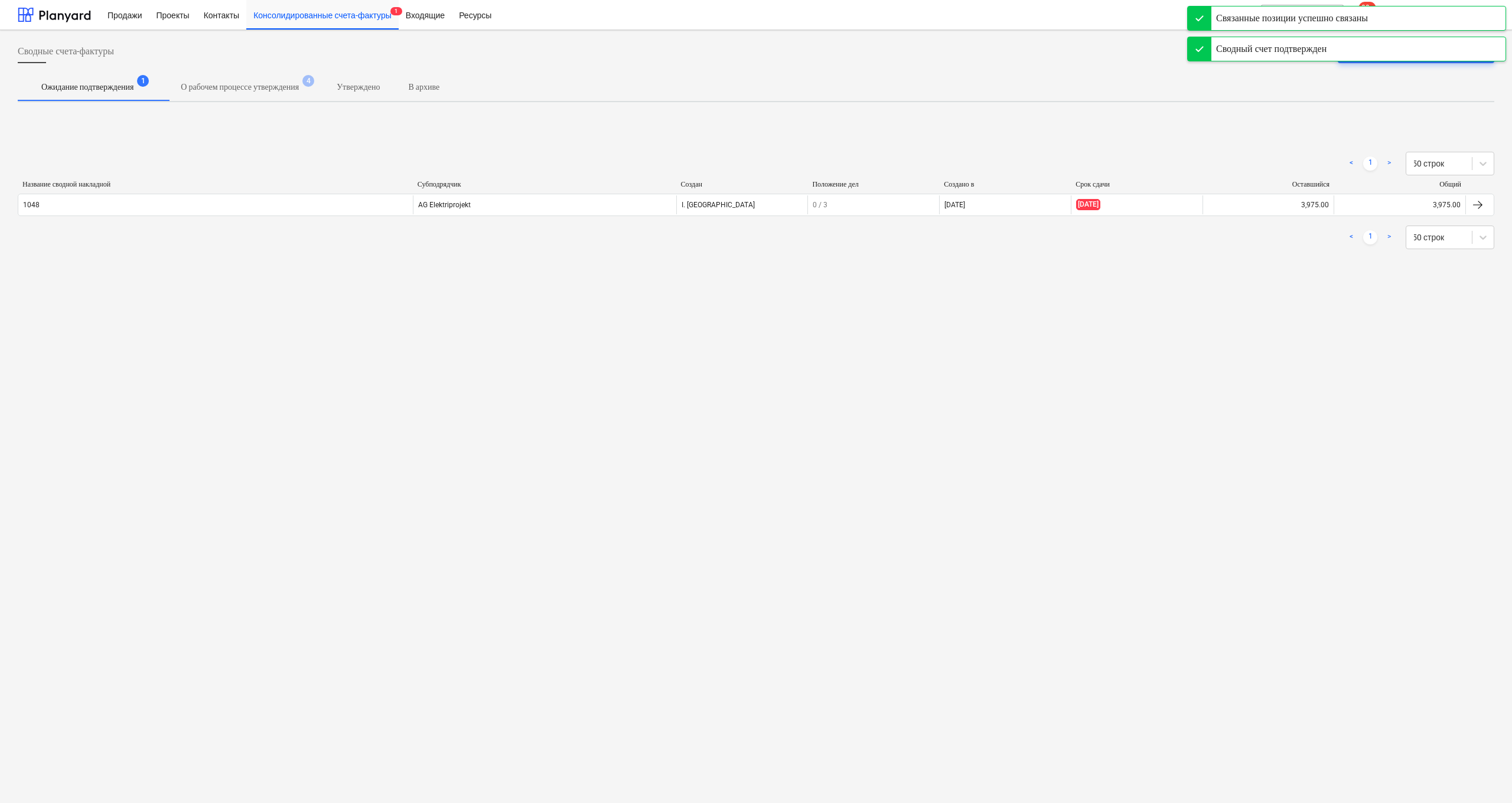
click at [576, 17] on div "Продажи Проекты Контакты Консолидированные счета-фактуры 1 Входящие Ресурсы" at bounding box center [646, 15] width 1090 height 30
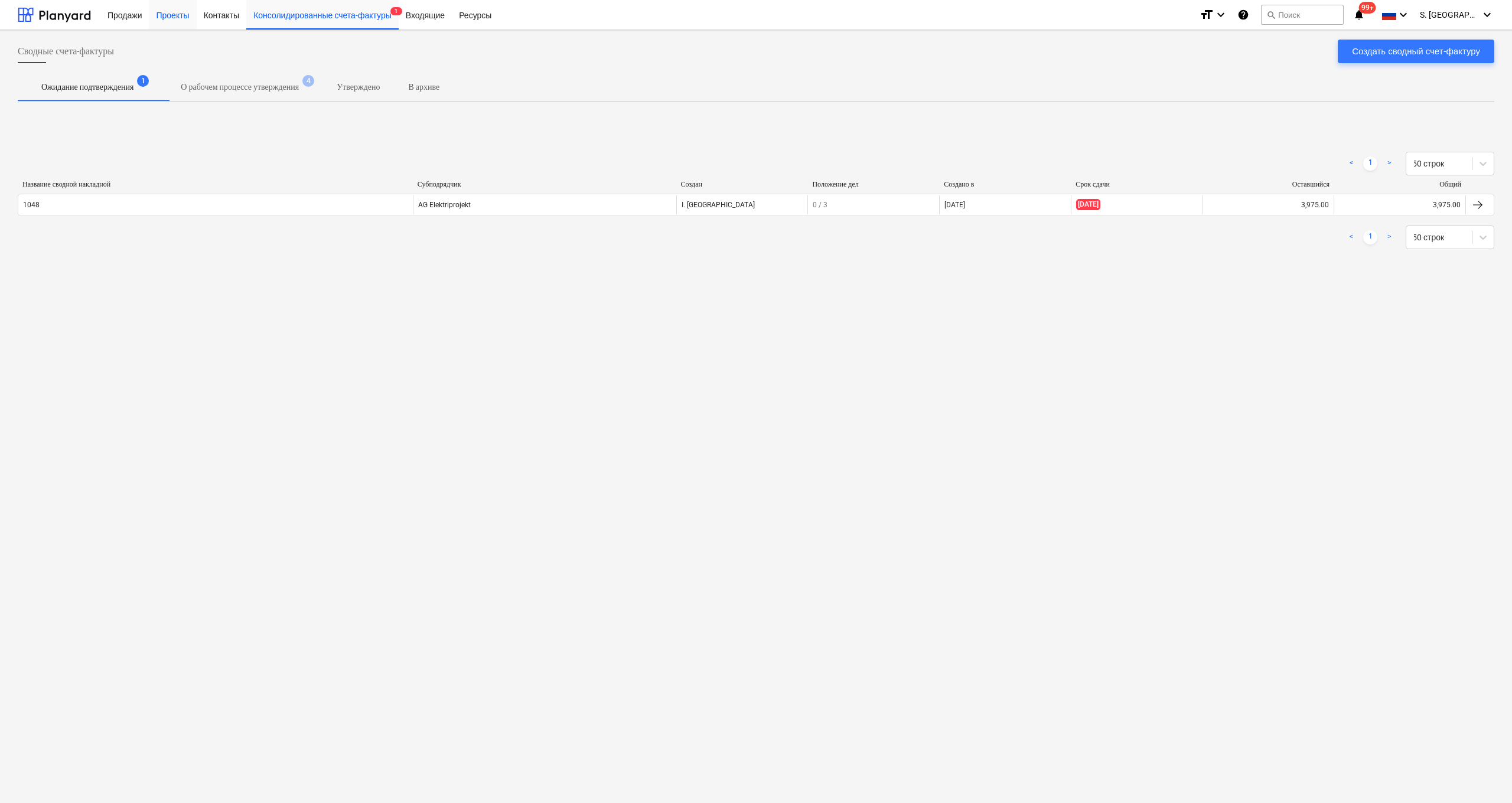
click at [179, 19] on div "Проекты" at bounding box center [172, 14] width 47 height 30
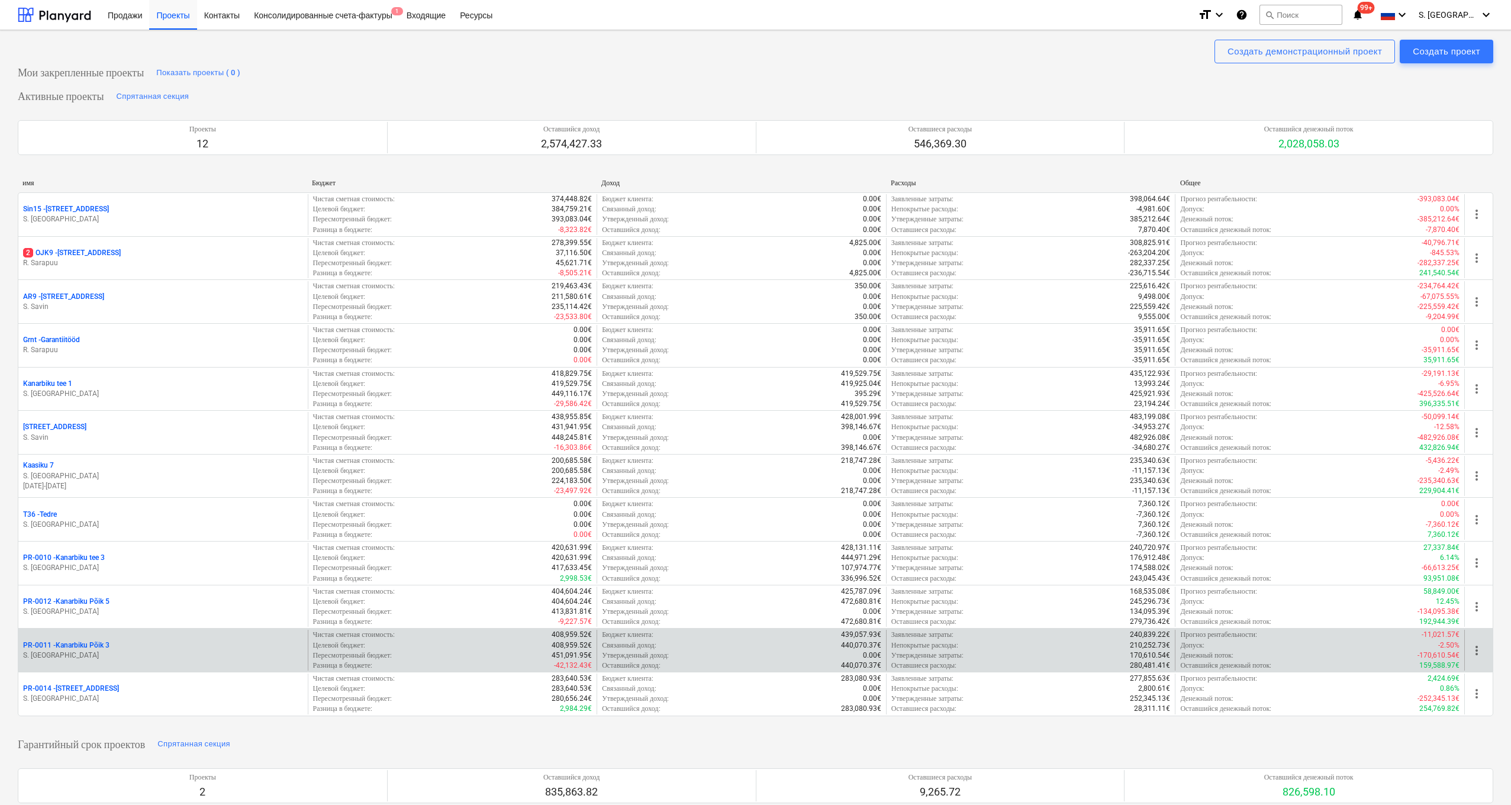
click at [507, 598] on div "Целевой бюджет : 408,959.52€" at bounding box center [452, 645] width 279 height 10
click at [83, 598] on p "PR-0011 - Kanarbiku Põik 3" at bounding box center [66, 645] width 86 height 10
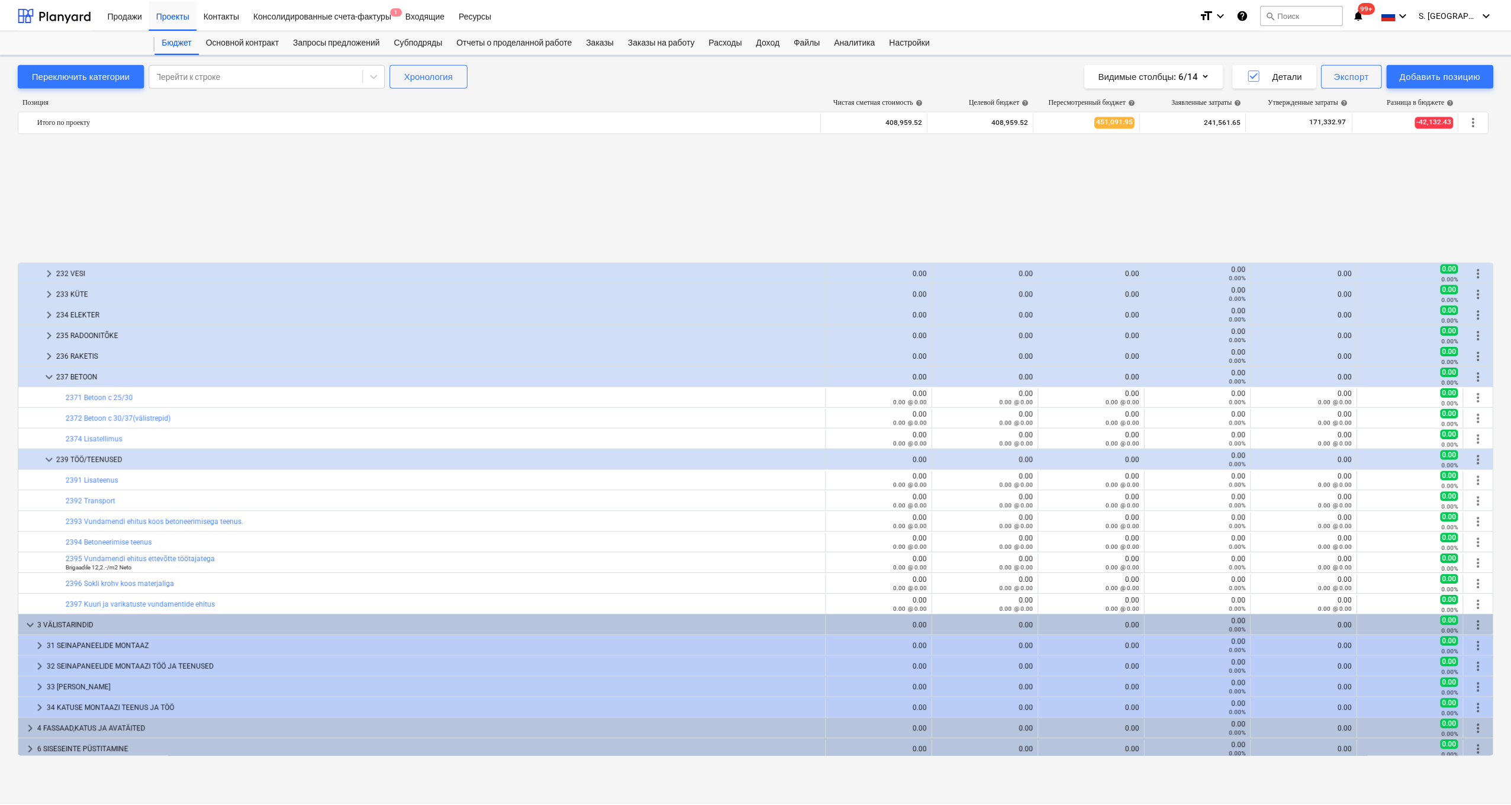
scroll to position [539, 0]
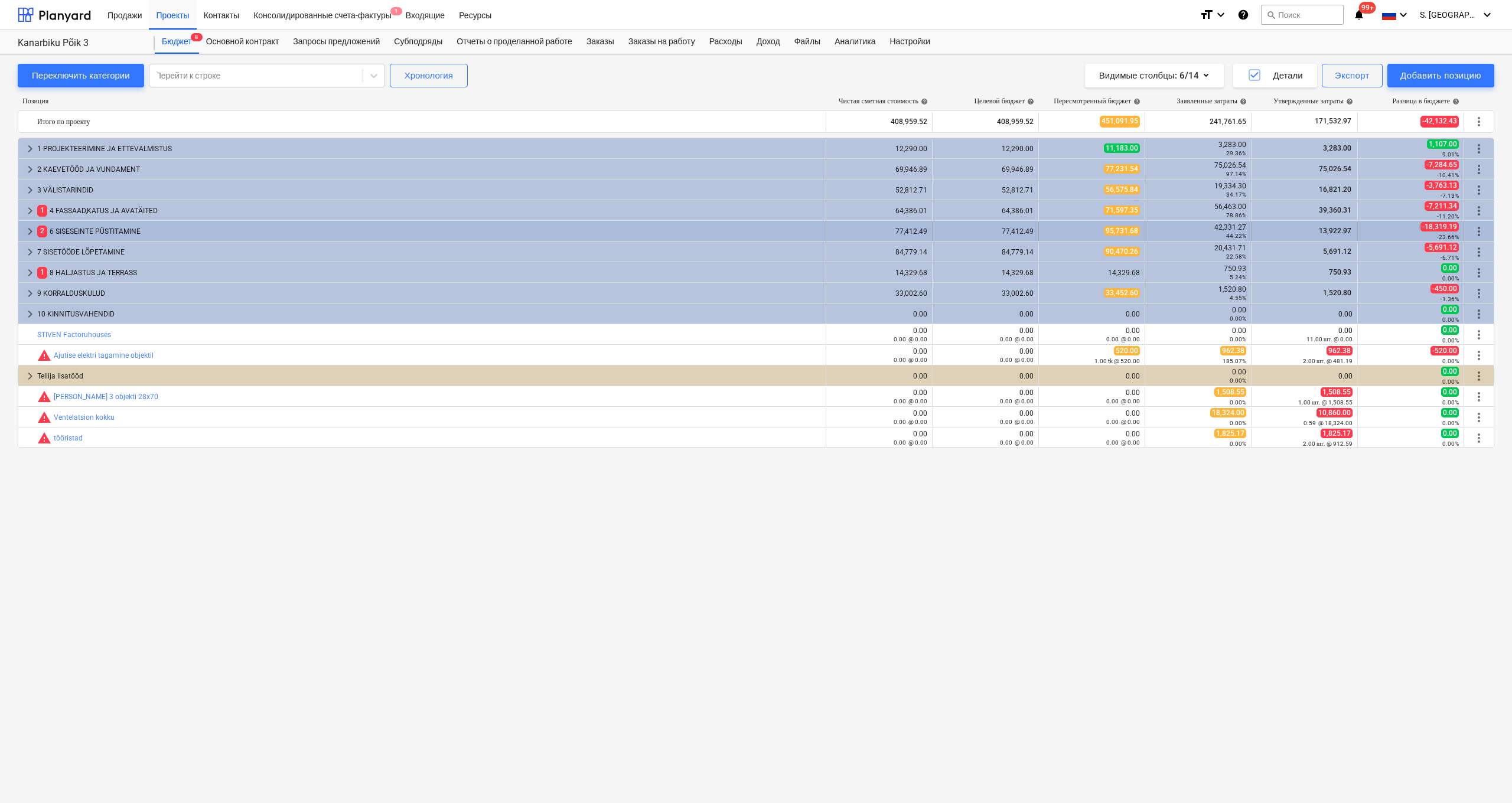
click at [30, 229] on span "keyboard_arrow_right" at bounding box center [30, 231] width 14 height 14
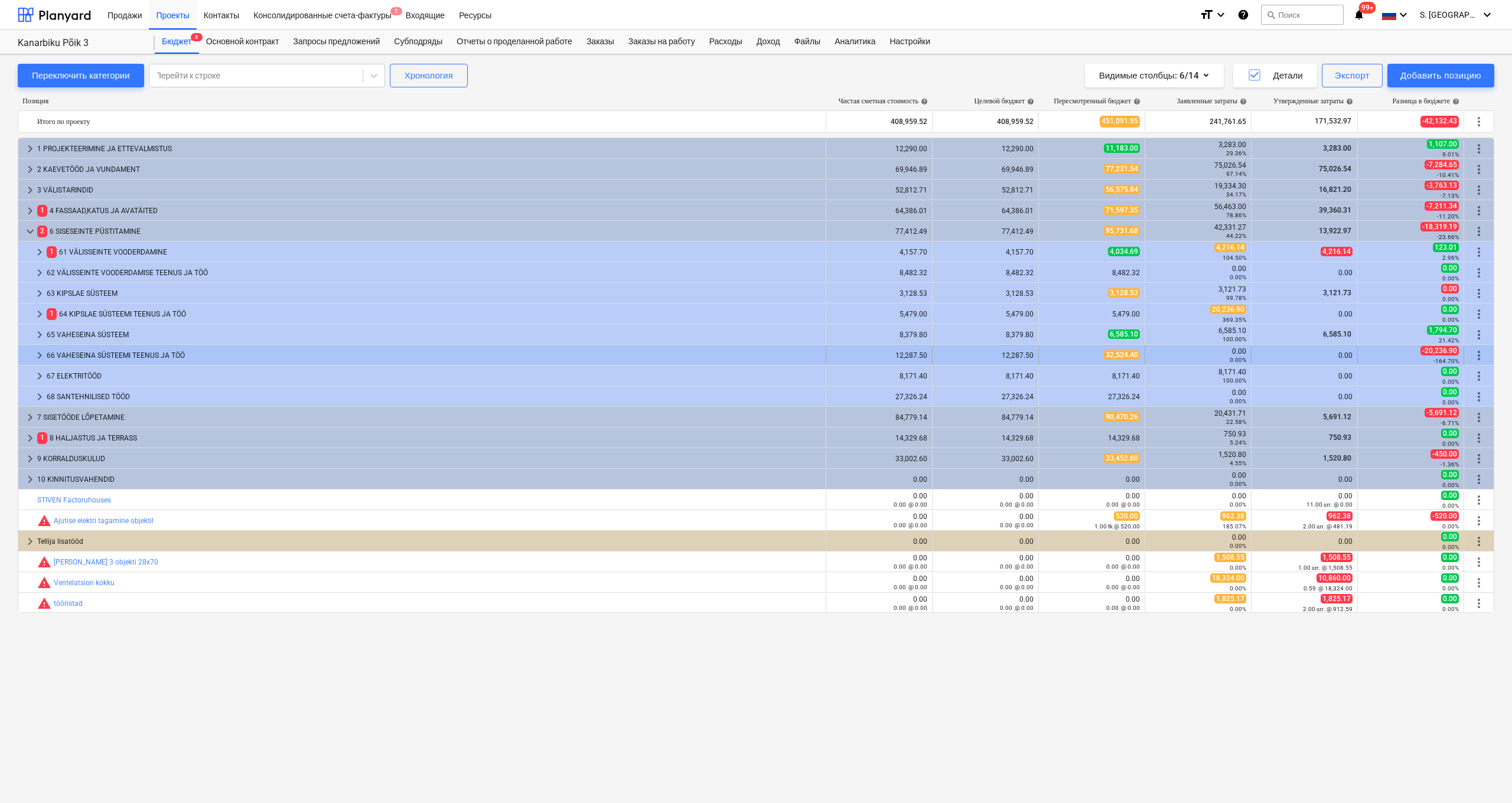
click at [144, 355] on div "66 VAHESEINA SÜSTEEMI TEENUS JA TÖÖ" at bounding box center [434, 355] width 774 height 19
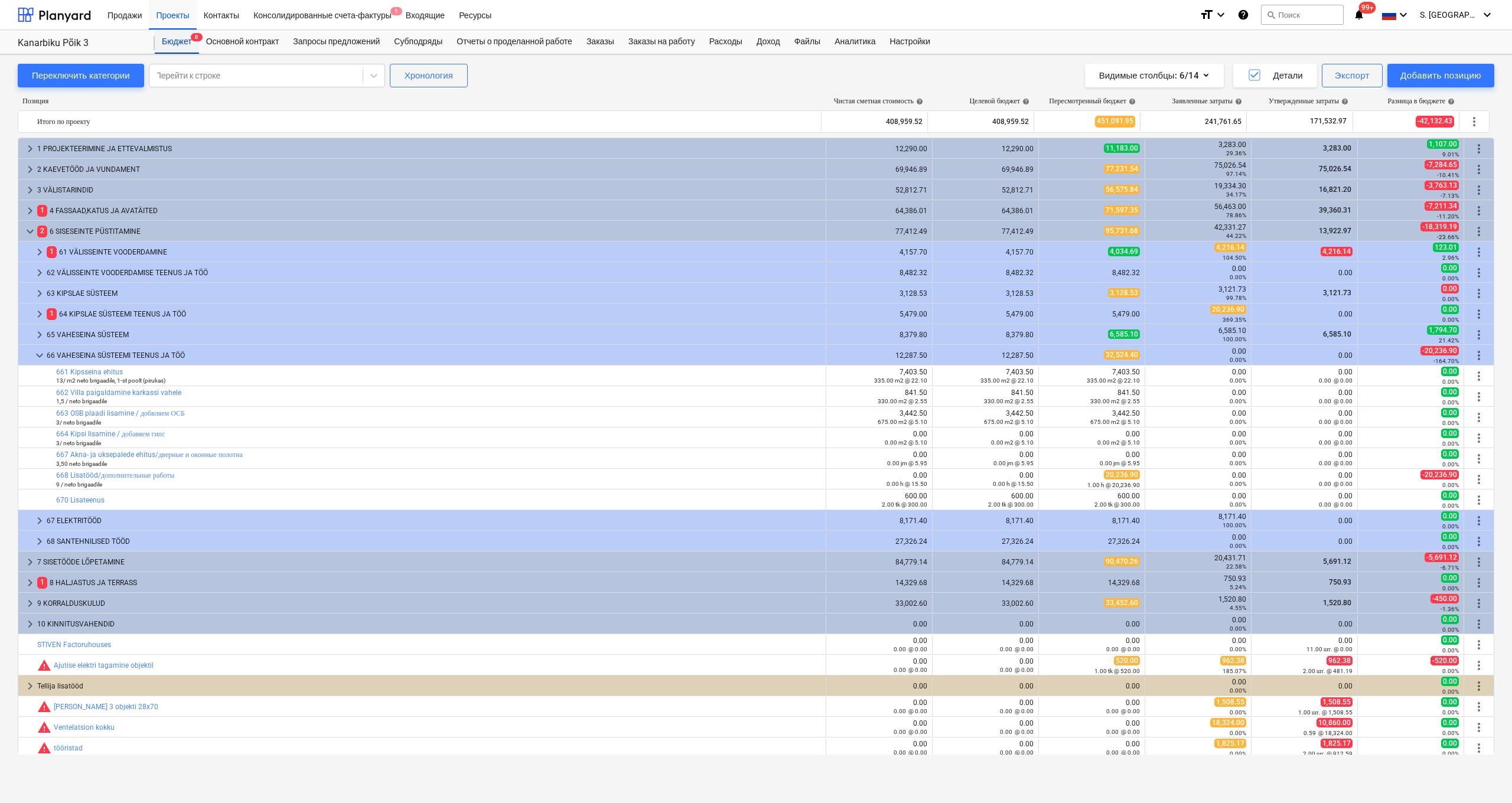
click at [181, 44] on div "Бюджет 8" at bounding box center [177, 42] width 44 height 24
click at [176, 17] on div "Проекты" at bounding box center [172, 14] width 47 height 30
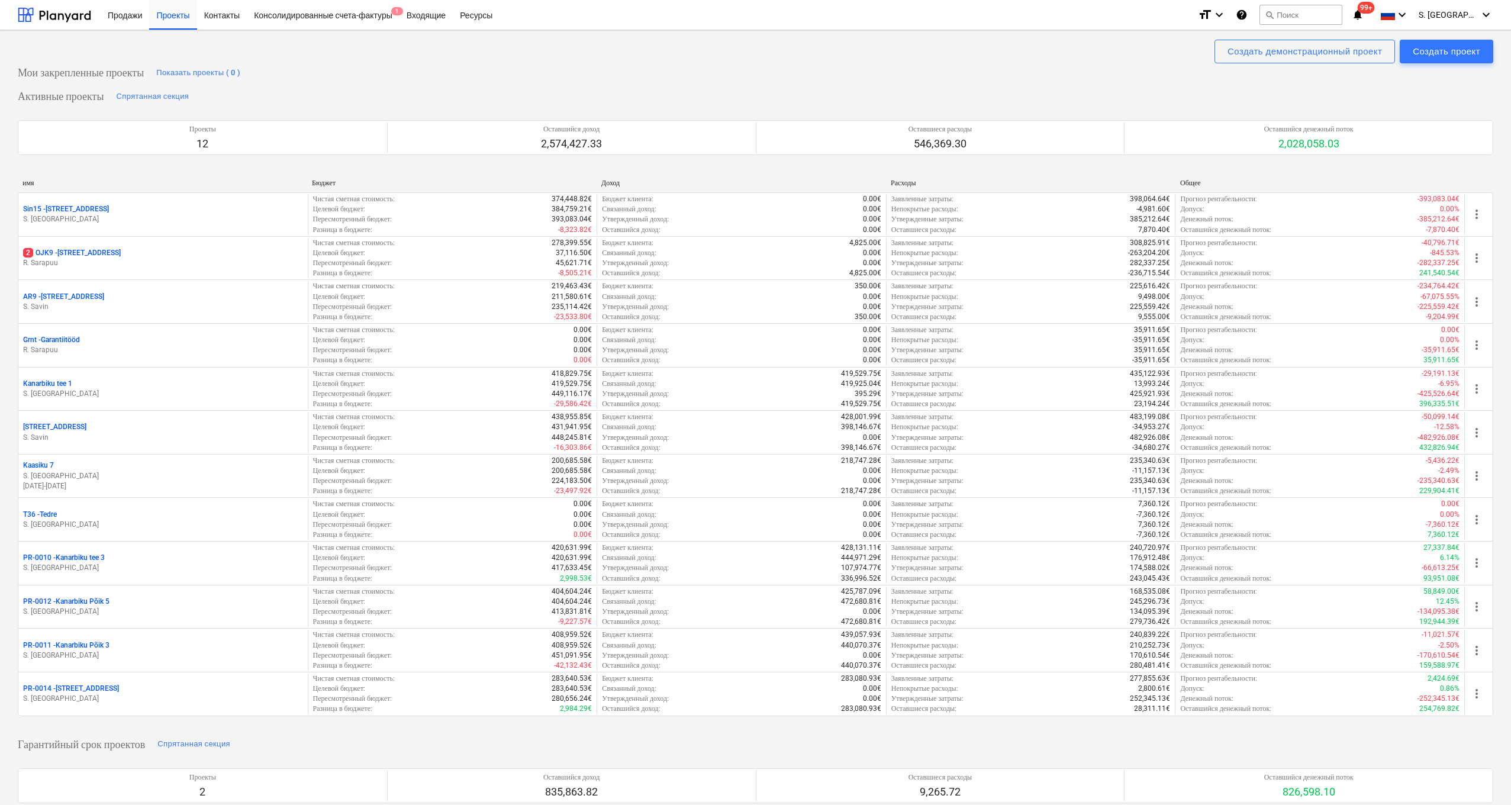
scroll to position [2, 0]
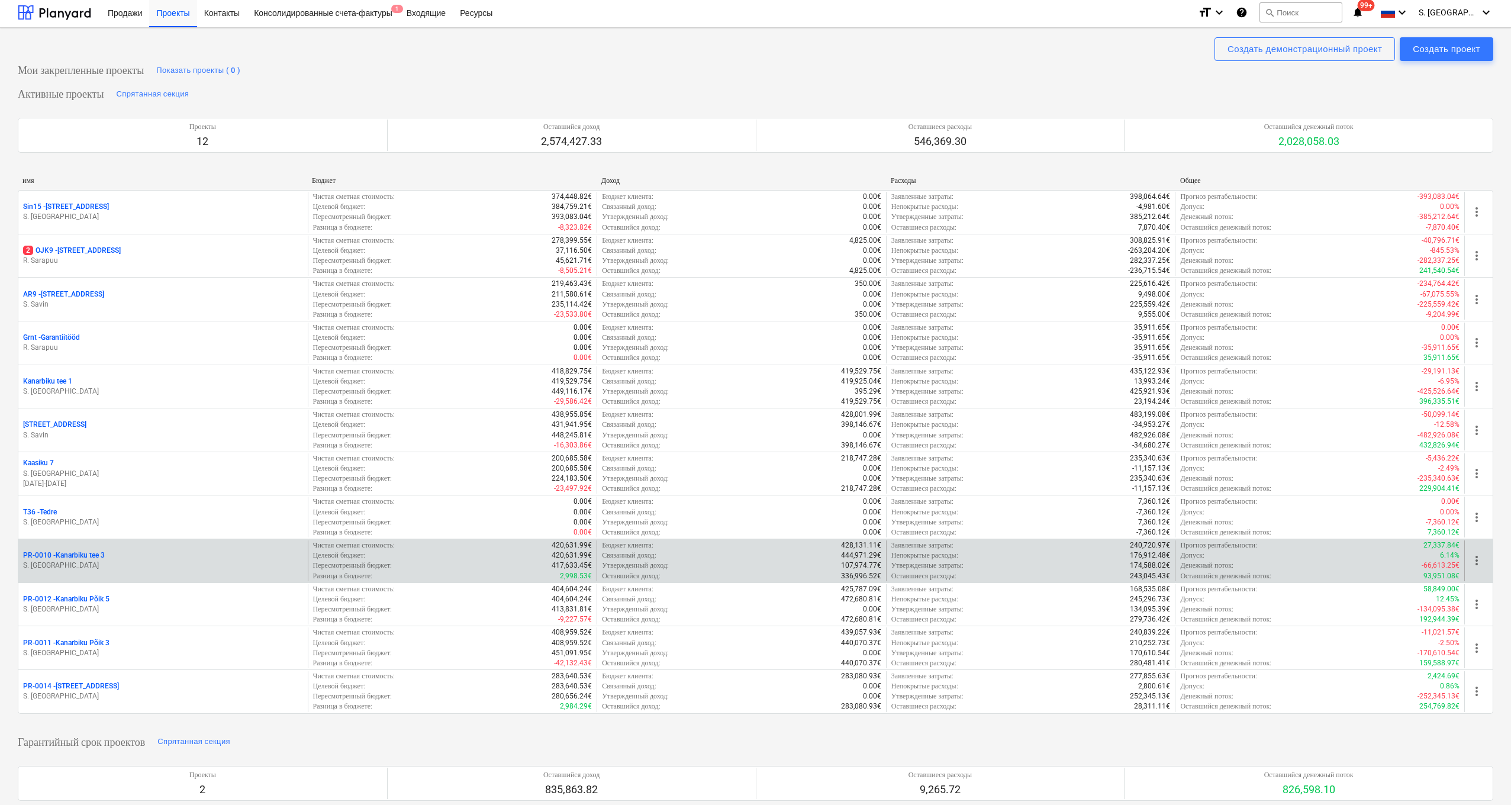
click at [770, 561] on p "-66,613.25€" at bounding box center [1441, 566] width 38 height 10
click at [85, 556] on p "PR-0010 - [GEOGRAPHIC_DATA] tee 3" at bounding box center [64, 556] width 82 height 10
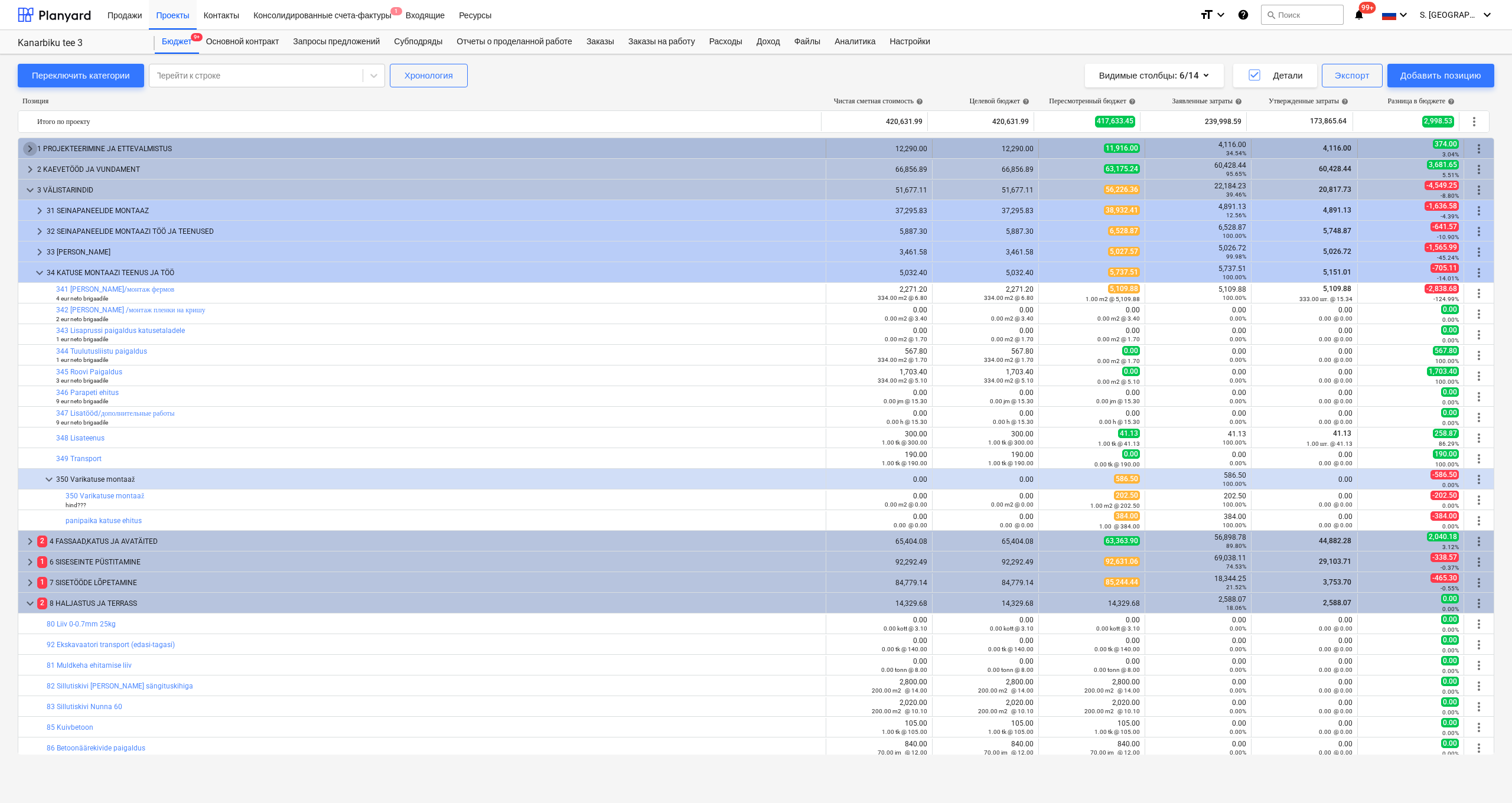
click at [28, 149] on span "keyboard_arrow_right" at bounding box center [30, 149] width 14 height 14
